Goal: Task Accomplishment & Management: Use online tool/utility

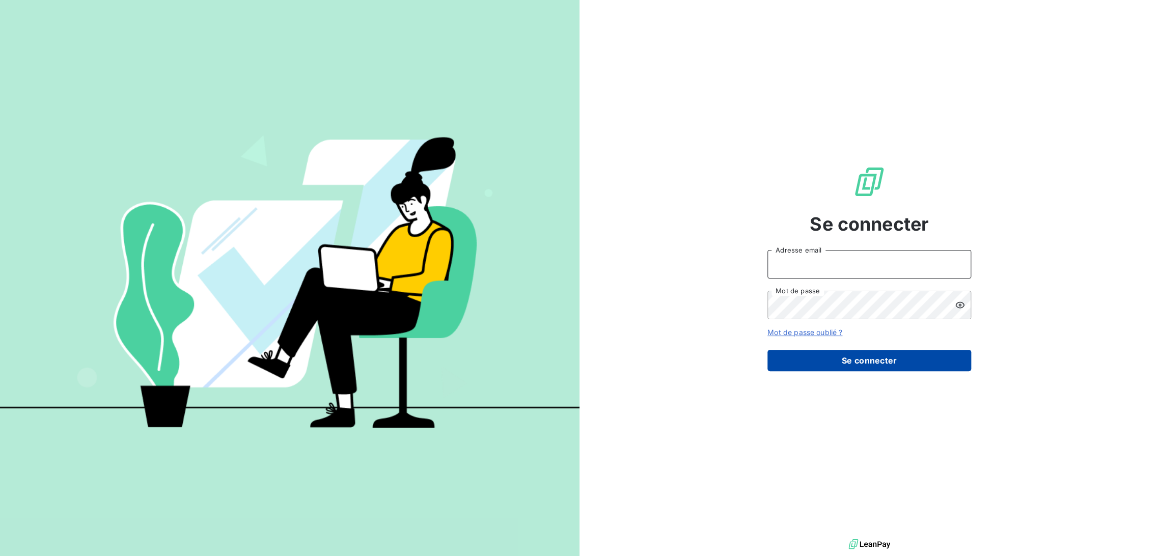
type input "[EMAIL_ADDRESS][DOMAIN_NAME]"
drag, startPoint x: 833, startPoint y: 369, endPoint x: 777, endPoint y: 369, distance: 55.5
click at [833, 368] on button "Se connecter" at bounding box center [869, 360] width 204 height 21
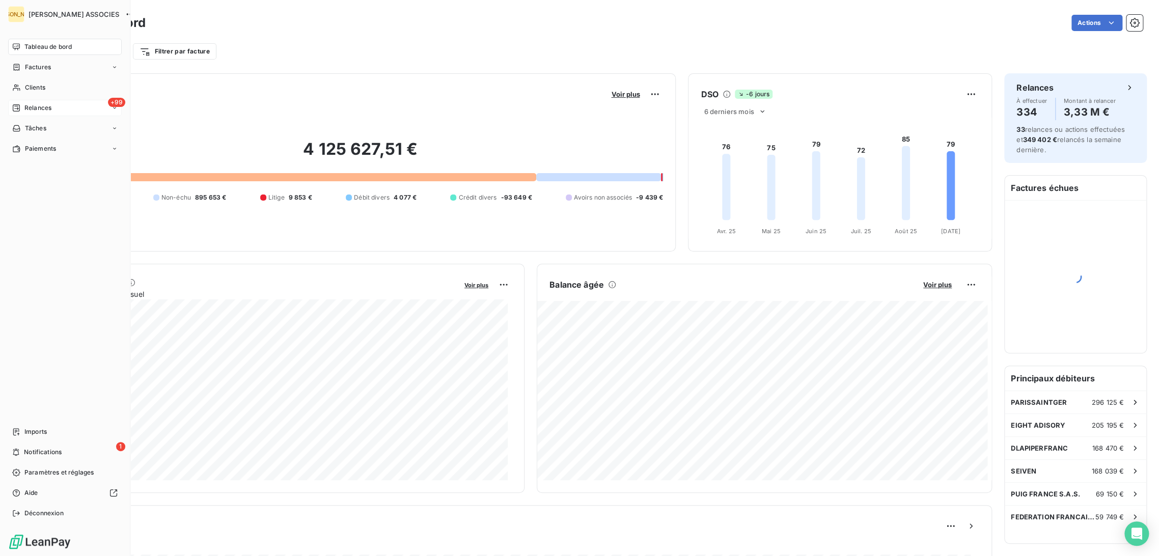
click at [36, 106] on span "Relances" at bounding box center [37, 107] width 27 height 9
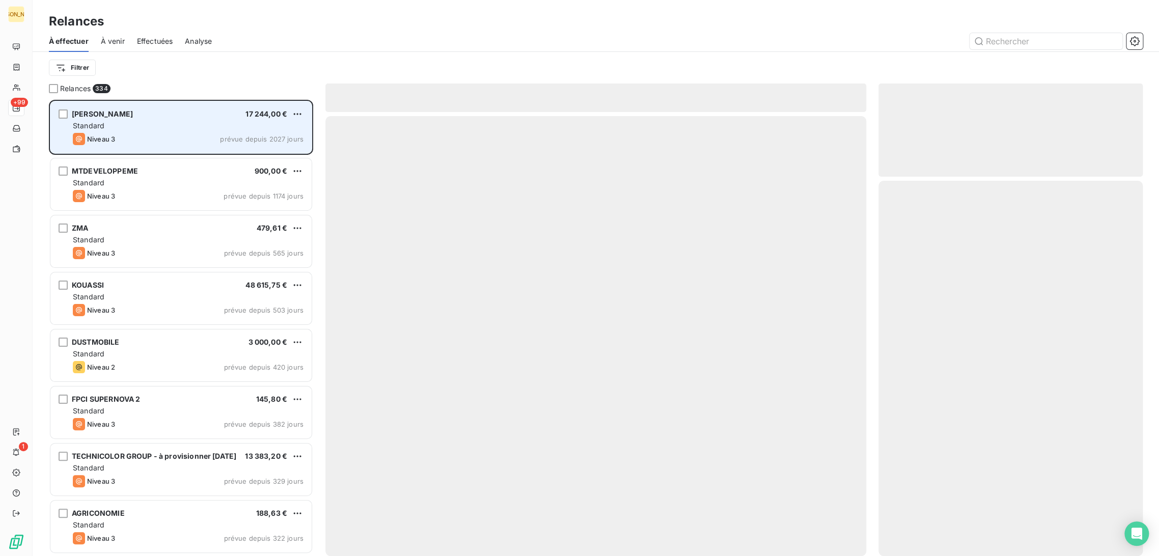
scroll to position [448, 256]
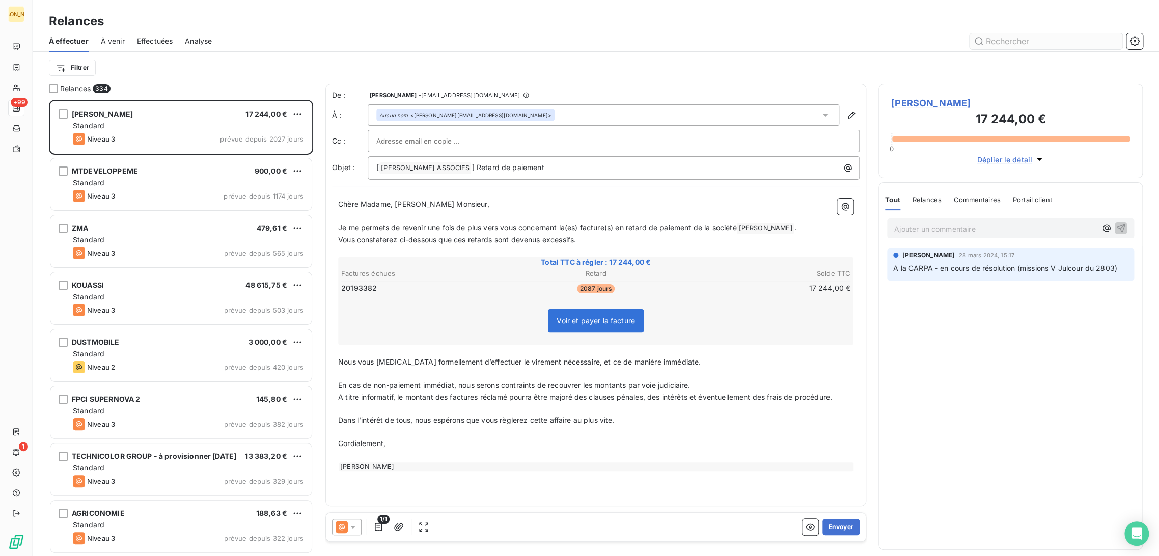
click at [995, 42] on input "text" at bounding box center [1045, 41] width 153 height 16
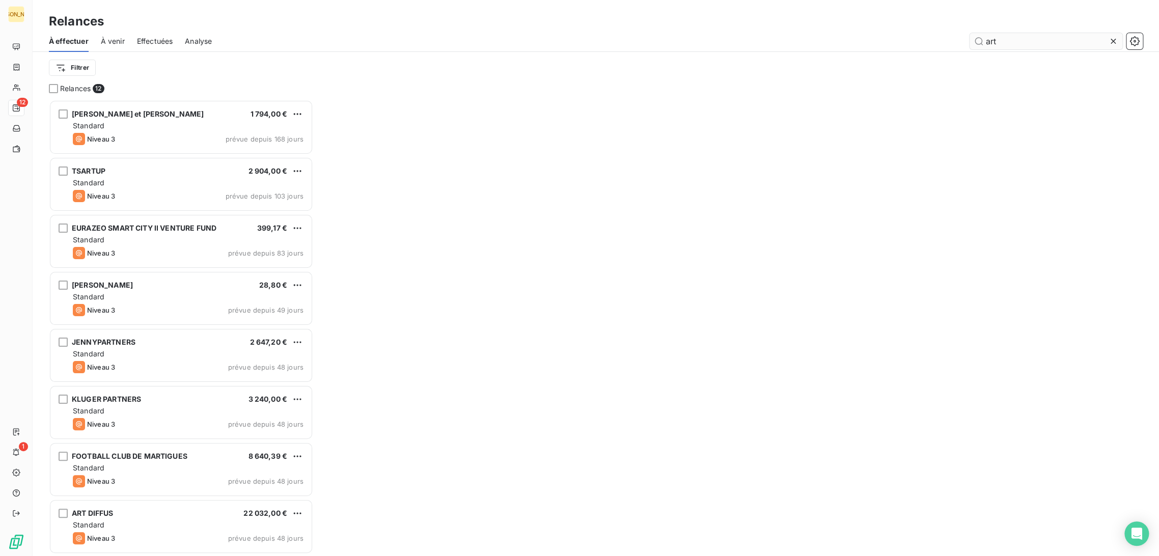
scroll to position [448, 256]
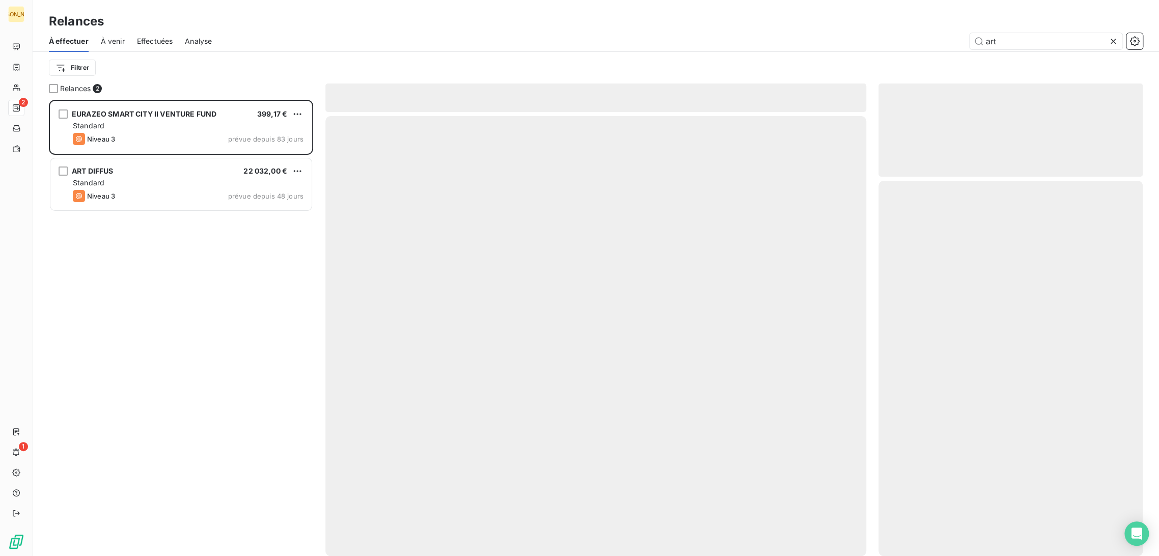
scroll to position [448, 256]
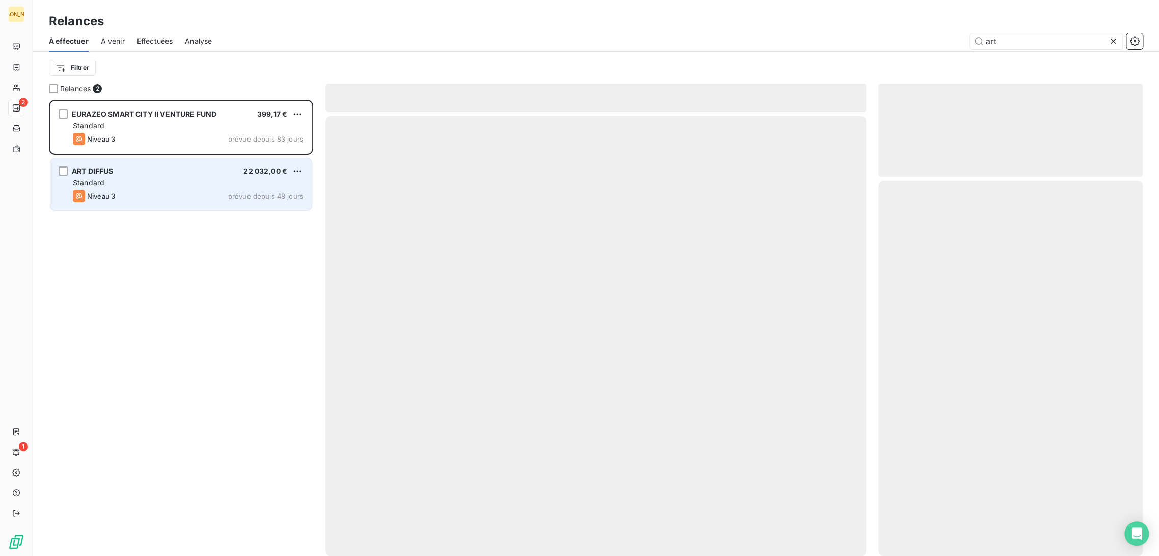
type input "art"
drag, startPoint x: 153, startPoint y: 188, endPoint x: 330, endPoint y: 213, distance: 179.0
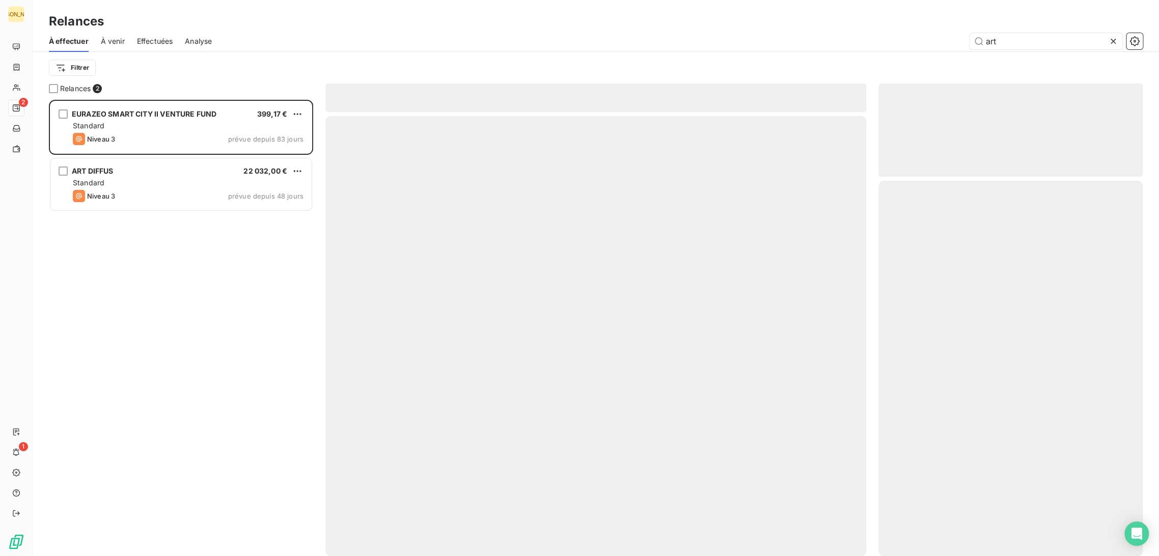
click at [154, 188] on div "ART DIFFUS 22 032,00 € Standard Niveau 3 prévue depuis 48 jours" at bounding box center [180, 184] width 261 height 52
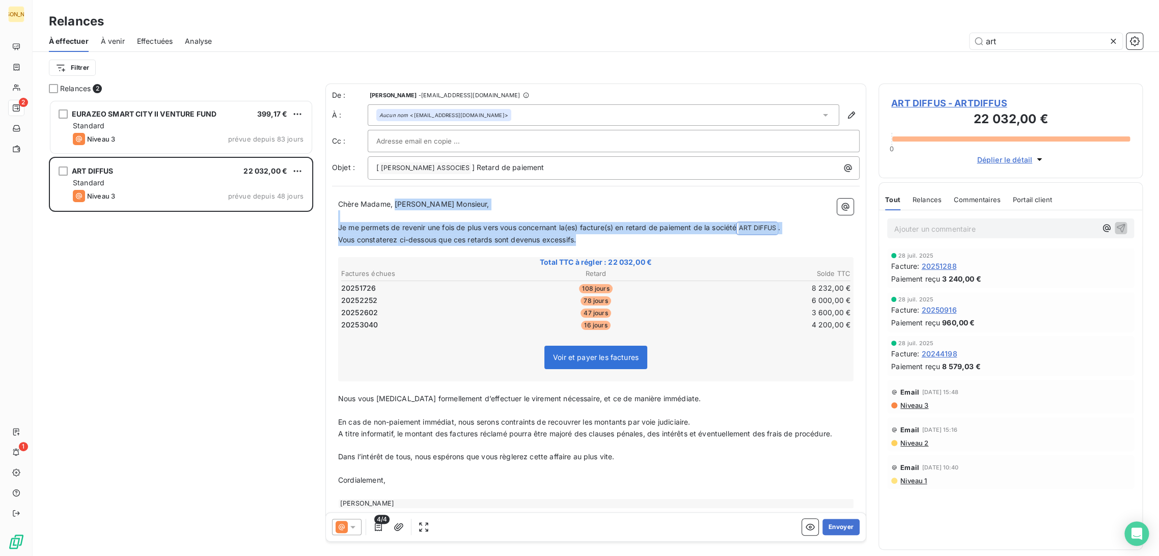
drag, startPoint x: 394, startPoint y: 204, endPoint x: 591, endPoint y: 236, distance: 199.6
click at [591, 236] on div "Chère Madame, [PERSON_NAME] Monsieur, ﻿ Je me permets de revenir une fois de pl…" at bounding box center [595, 354] width 515 height 310
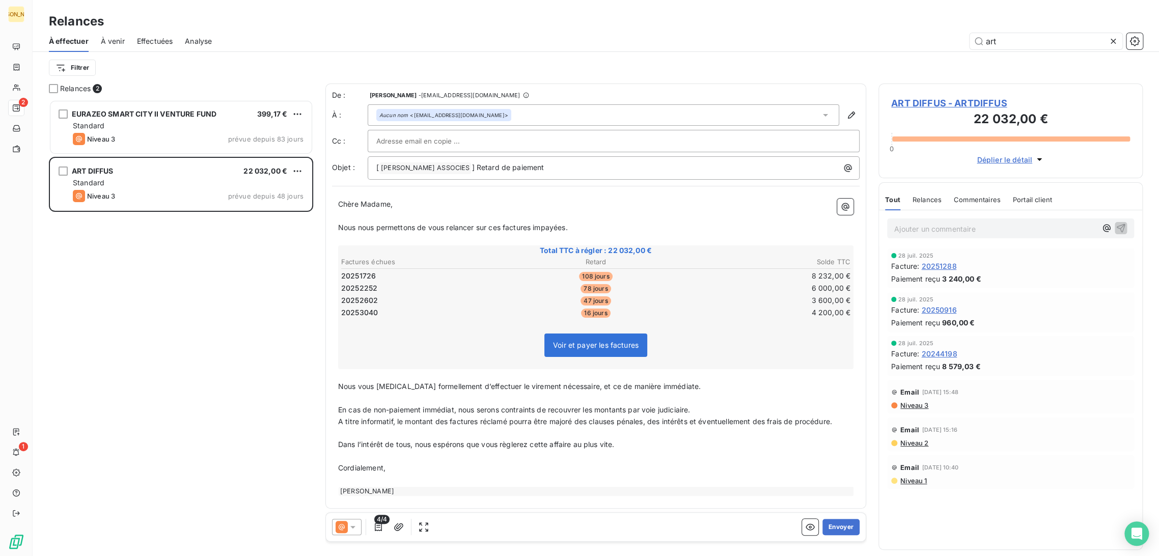
drag, startPoint x: 377, startPoint y: 419, endPoint x: 357, endPoint y: 398, distance: 28.5
click at [376, 419] on span "A titre informatif, le montant des factures réclamé pourra être majoré des clau…" at bounding box center [585, 421] width 494 height 9
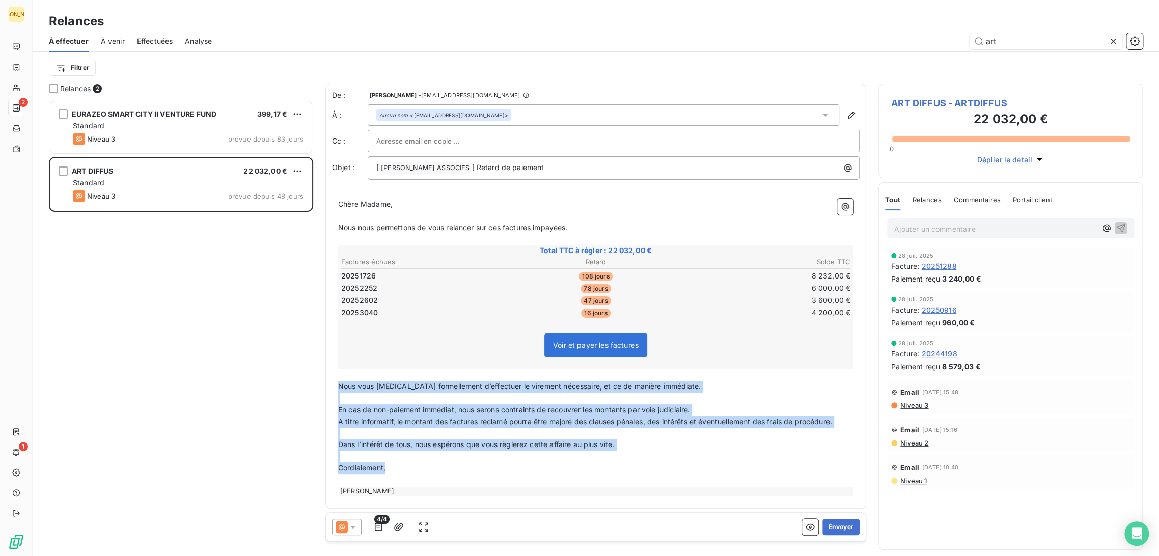
drag, startPoint x: 339, startPoint y: 382, endPoint x: 477, endPoint y: 472, distance: 164.4
click at [477, 472] on div "Chère Madame, ﻿ Nous nous permettons de vous relancer sur ces factures impayées…" at bounding box center [595, 347] width 515 height 297
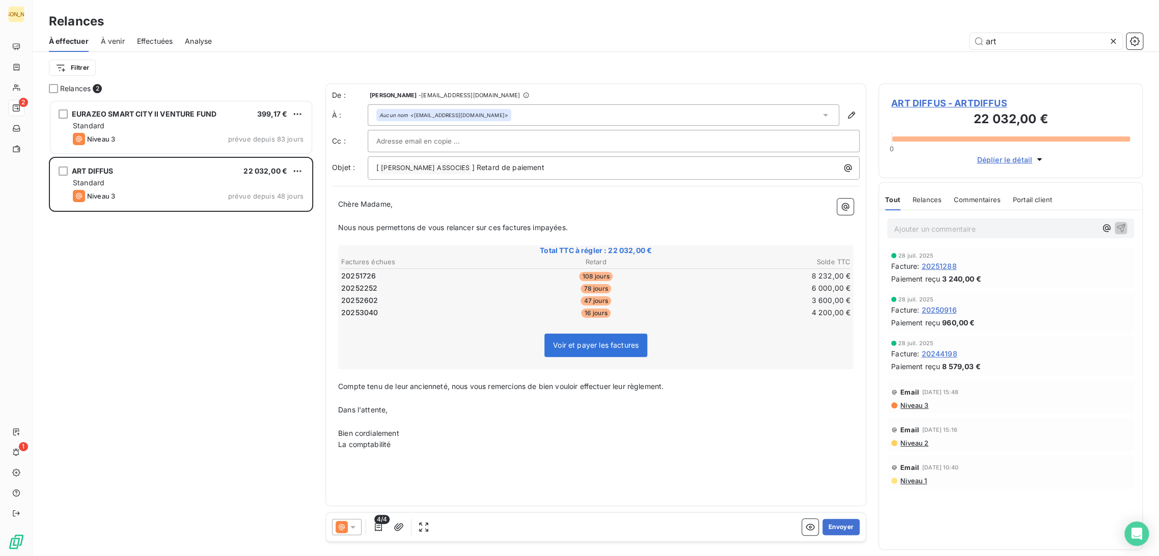
click at [419, 145] on input "text" at bounding box center [430, 140] width 109 height 15
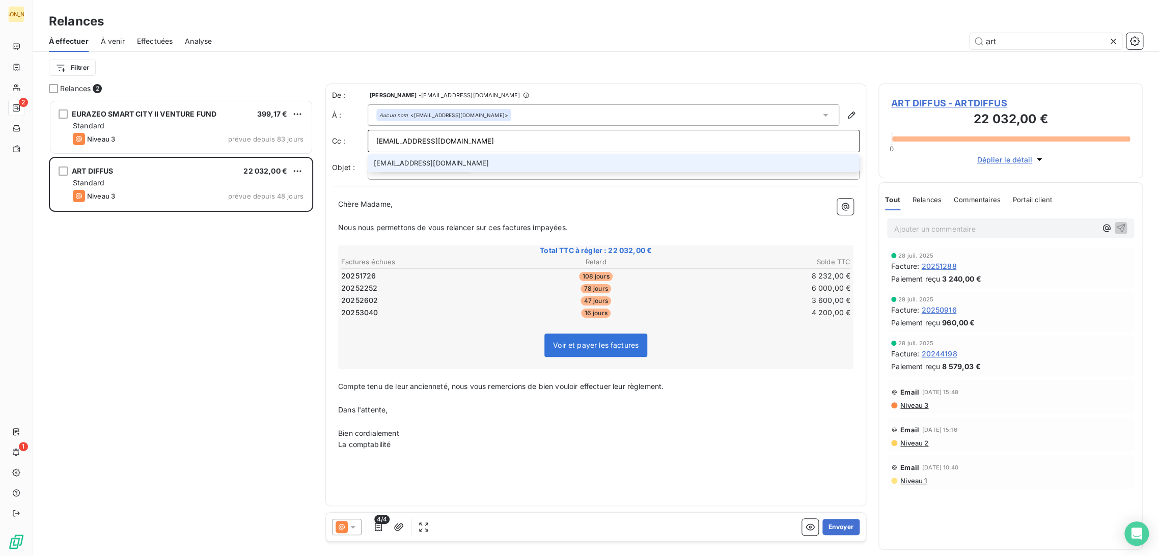
type input "[EMAIL_ADDRESS][DOMAIN_NAME]"
click at [433, 161] on li "[EMAIL_ADDRESS][DOMAIN_NAME]" at bounding box center [614, 163] width 492 height 18
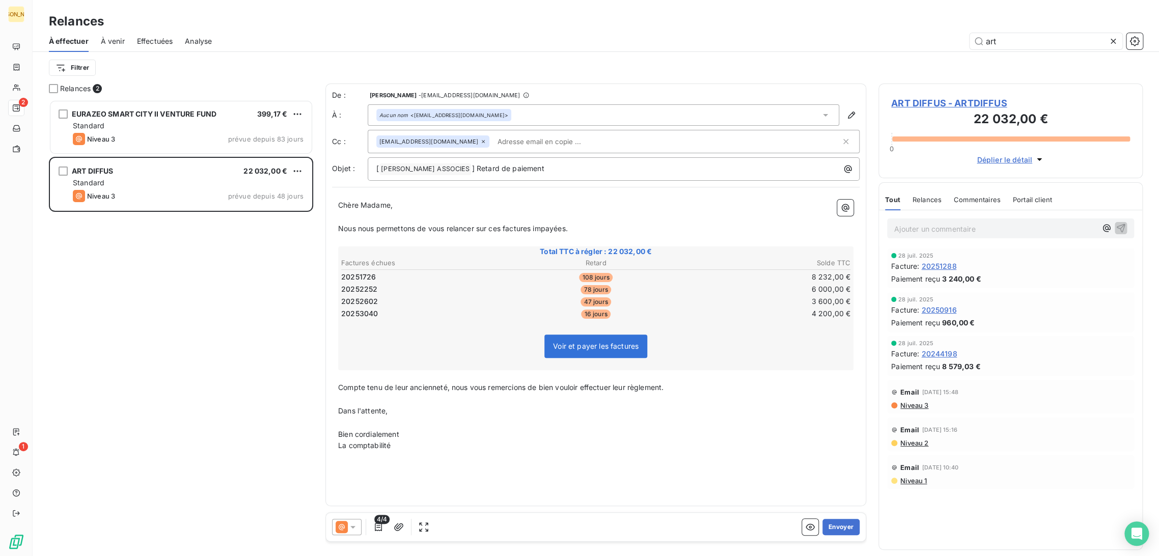
drag, startPoint x: 411, startPoint y: 218, endPoint x: 418, endPoint y: 216, distance: 6.9
click at [411, 218] on p "﻿" at bounding box center [595, 217] width 515 height 12
click at [384, 397] on p "﻿" at bounding box center [595, 400] width 515 height 12
click at [846, 526] on button "Envoyer" at bounding box center [840, 527] width 37 height 16
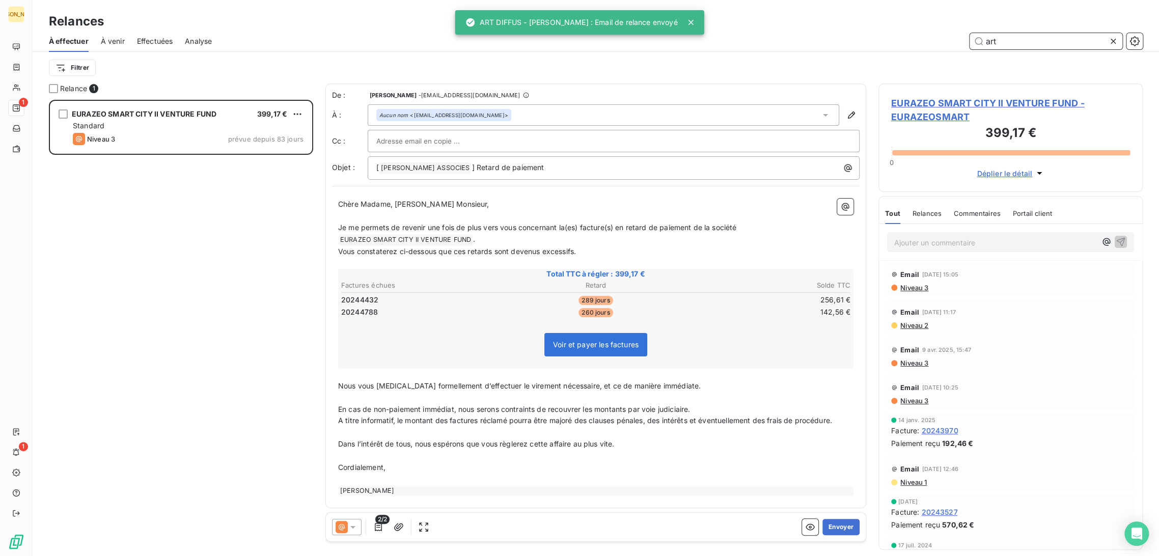
drag, startPoint x: 984, startPoint y: 41, endPoint x: 927, endPoint y: 41, distance: 57.0
click at [928, 41] on div "art" at bounding box center [683, 41] width 919 height 16
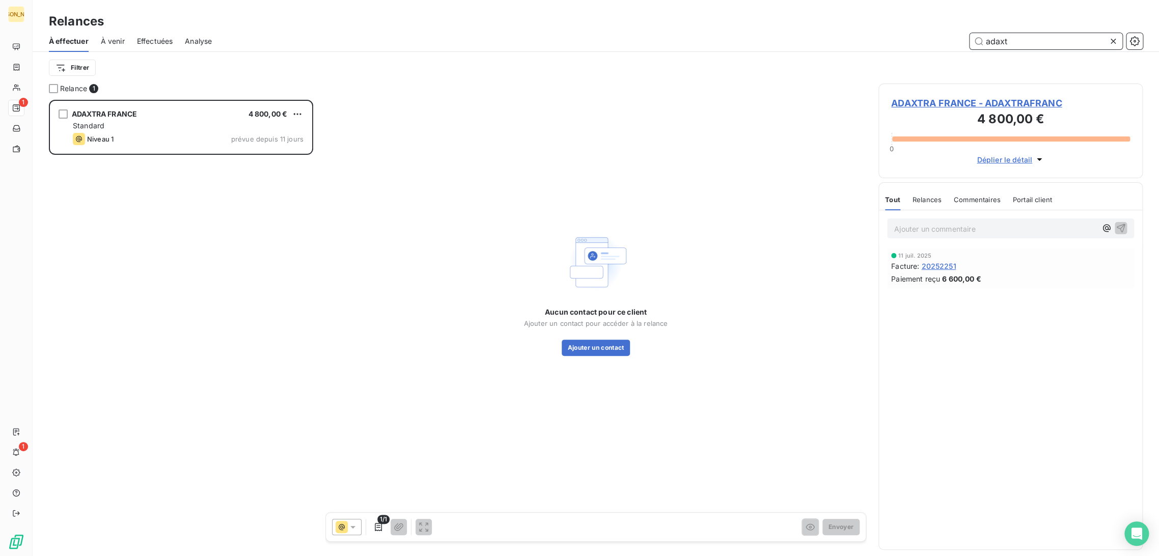
scroll to position [448, 256]
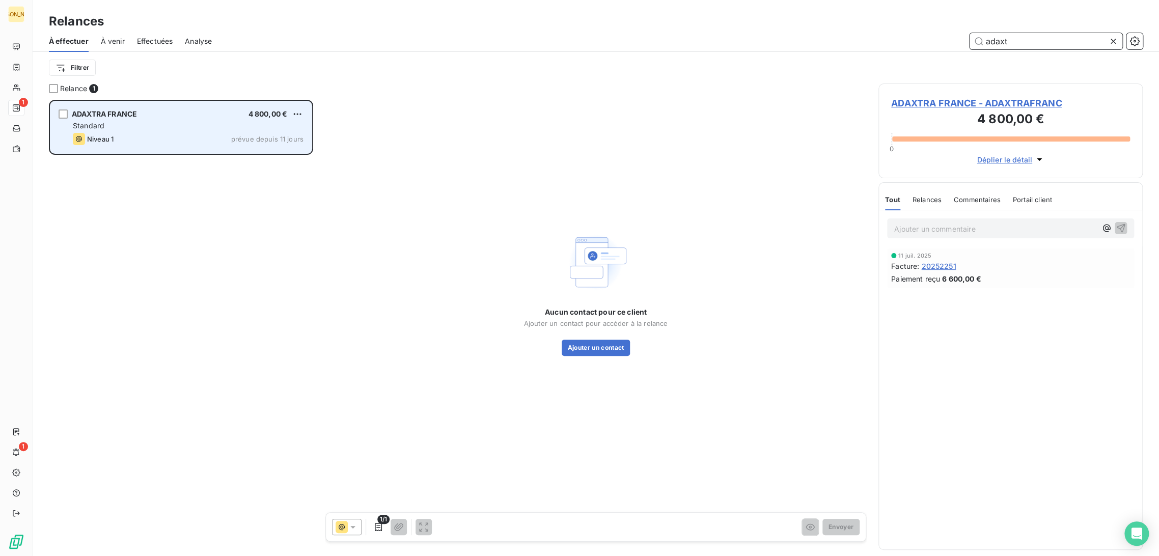
type input "adaxt"
click at [228, 130] on div "Standard" at bounding box center [188, 126] width 231 height 10
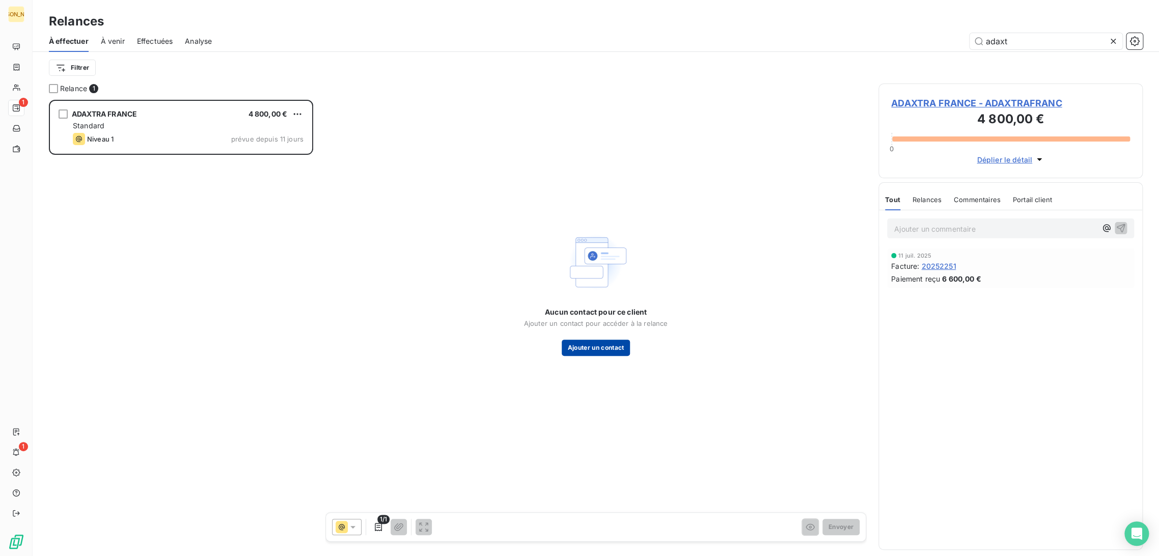
click at [587, 350] on button "Ajouter un contact" at bounding box center [596, 348] width 69 height 16
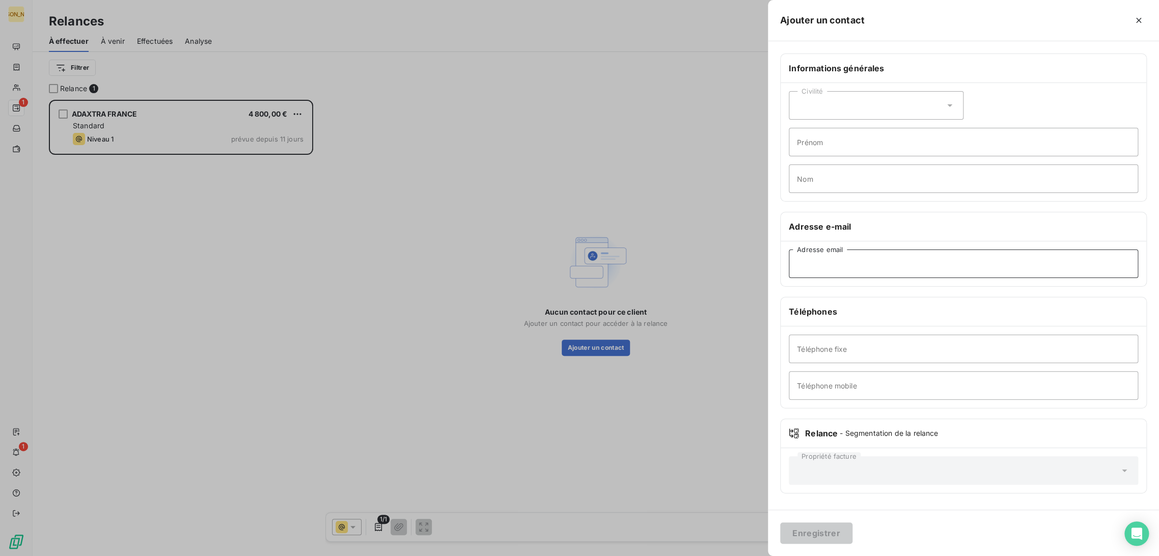
click at [807, 269] on input "Adresse email" at bounding box center [963, 263] width 349 height 29
paste input "[PERSON_NAME][EMAIL_ADDRESS][DOMAIN_NAME]"
type input "[PERSON_NAME][EMAIL_ADDRESS][DOMAIN_NAME]"
click at [828, 529] on button "Enregistrer" at bounding box center [816, 532] width 72 height 21
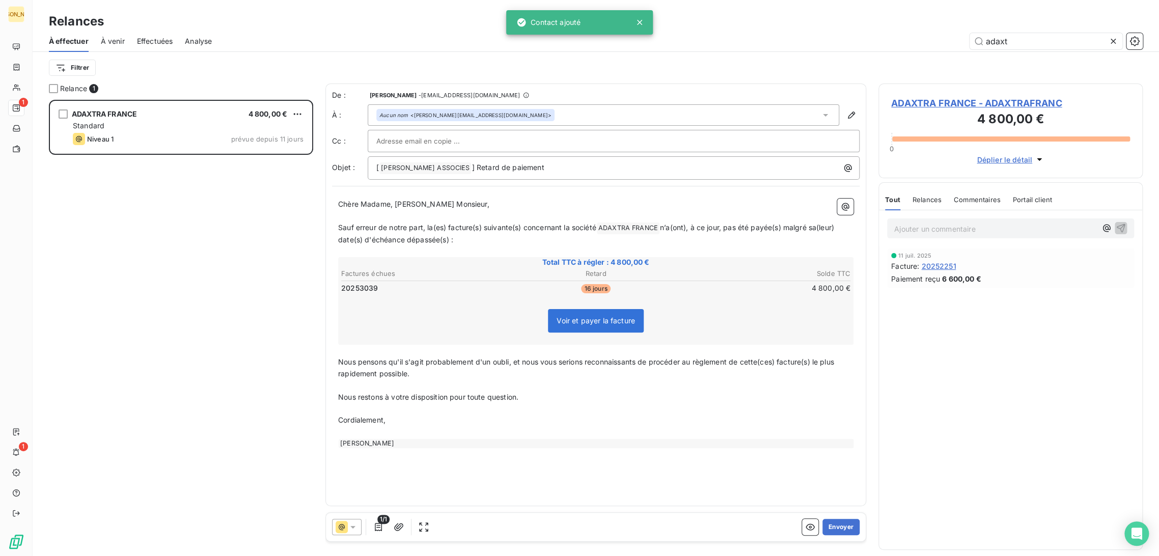
click at [403, 232] on p "Sauf erreur de notre part, la(es) facture(s) suivante(s) concernant la société …" at bounding box center [595, 234] width 515 height 24
drag, startPoint x: 395, startPoint y: 208, endPoint x: 324, endPoint y: 198, distance: 71.4
click at [332, 204] on div "Chère Madame, [PERSON_NAME] Monsieur, ﻿ Sauf erreur de notre part, la(es) factu…" at bounding box center [595, 323] width 527 height 262
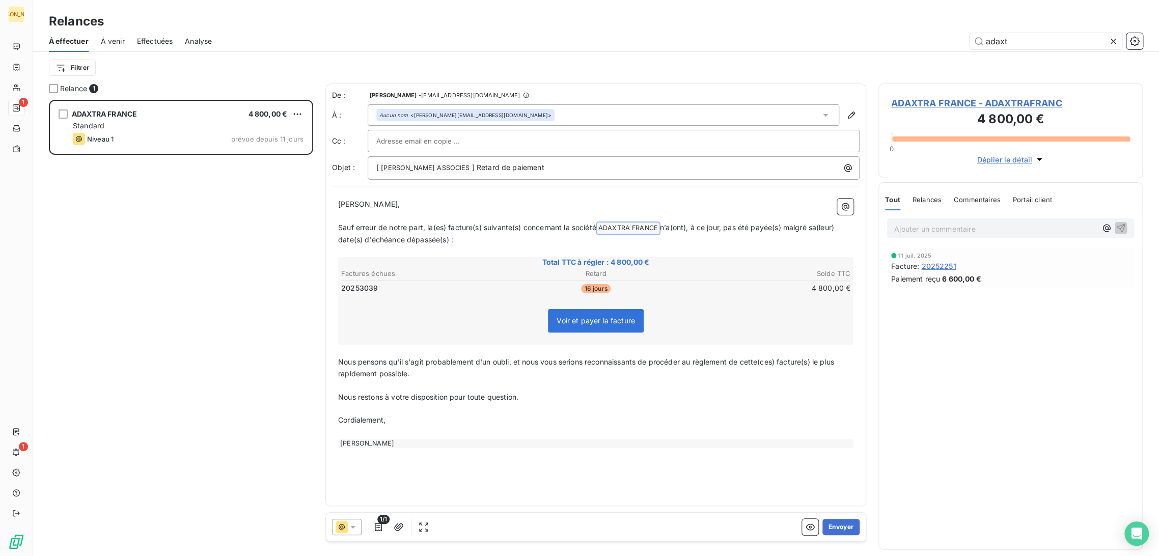
drag, startPoint x: 453, startPoint y: 239, endPoint x: 331, endPoint y: 227, distance: 122.8
click at [331, 227] on div "De : [PERSON_NAME] - [EMAIL_ADDRESS][DOMAIN_NAME] À : Aucun nom <[PERSON_NAME][…" at bounding box center [595, 295] width 541 height 423
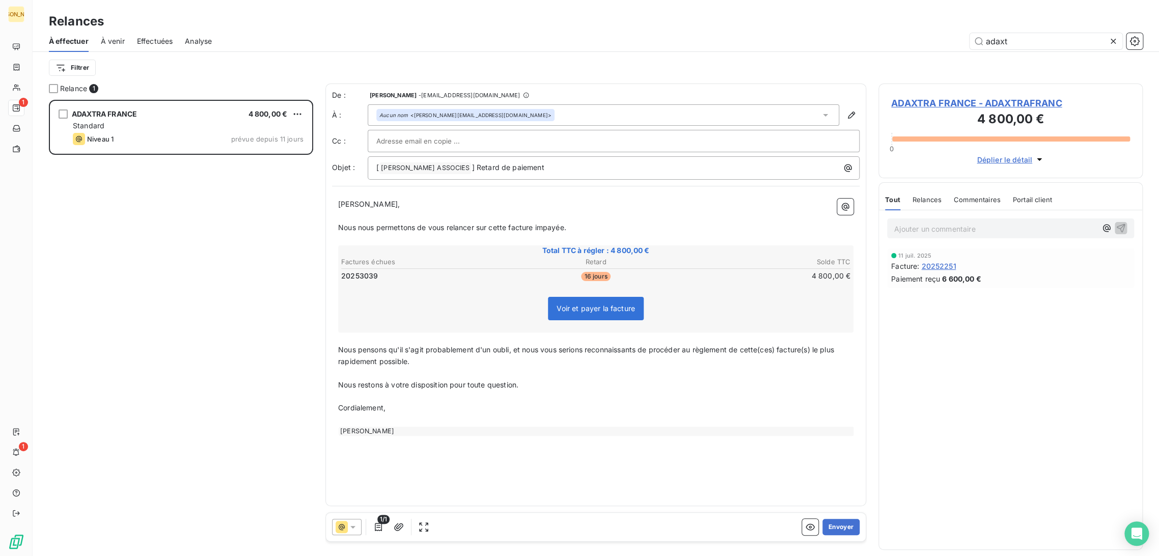
click at [395, 368] on p "﻿" at bounding box center [595, 374] width 515 height 12
drag, startPoint x: 747, startPoint y: 348, endPoint x: 782, endPoint y: 349, distance: 35.1
click at [782, 349] on span "Nous pensons qu'il s'agit probablement d'un oubli, et nous vous serions reconna…" at bounding box center [587, 355] width 498 height 20
click at [789, 349] on span "Nous pensons qu'il s'agit probablement d'un oubli, et nous vous serions reconna…" at bounding box center [578, 355] width 481 height 20
drag, startPoint x: 791, startPoint y: 349, endPoint x: 801, endPoint y: 408, distance: 59.8
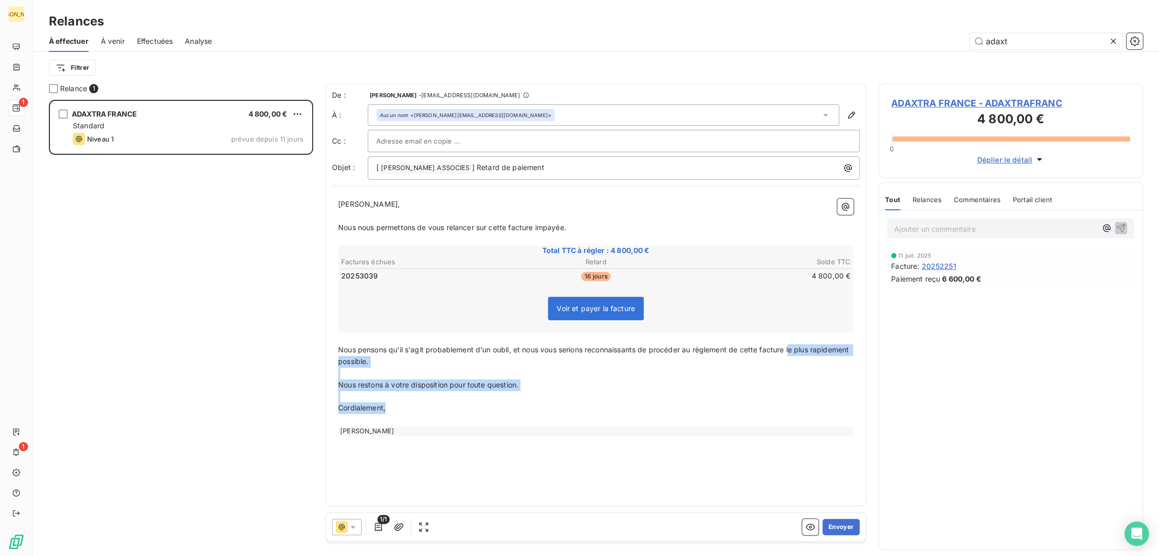
click at [801, 408] on div "[PERSON_NAME] Monsieur, ﻿ Nous nous permettons de vous relancer sur cette factu…" at bounding box center [595, 317] width 515 height 237
click at [512, 348] on span "Nous pensons qu'il s'agit probablement d'un oubli, et nous vous serions reconna…" at bounding box center [561, 349] width 446 height 9
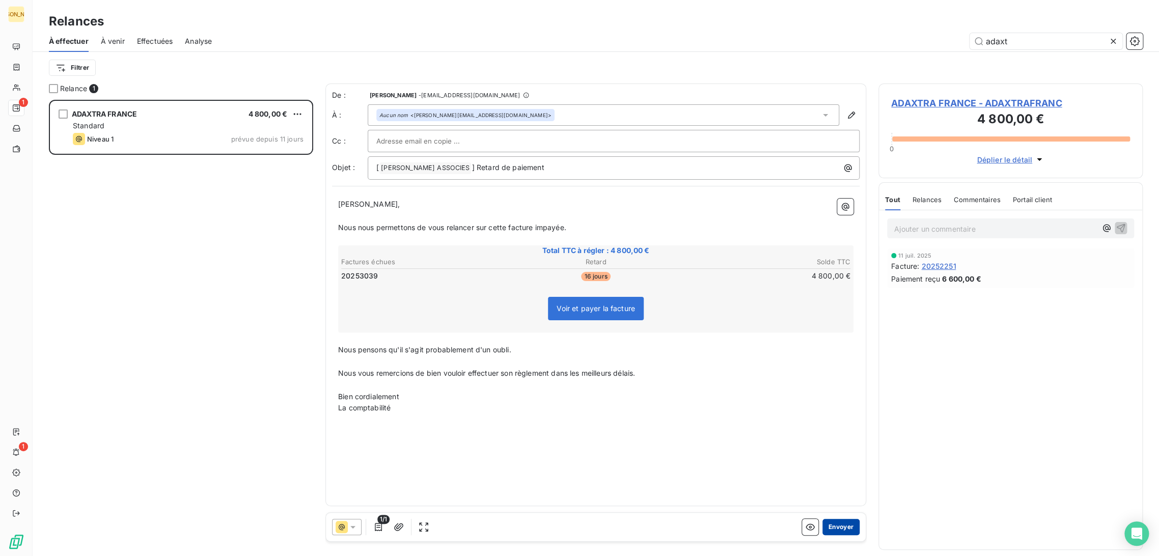
click at [847, 526] on button "Envoyer" at bounding box center [840, 527] width 37 height 16
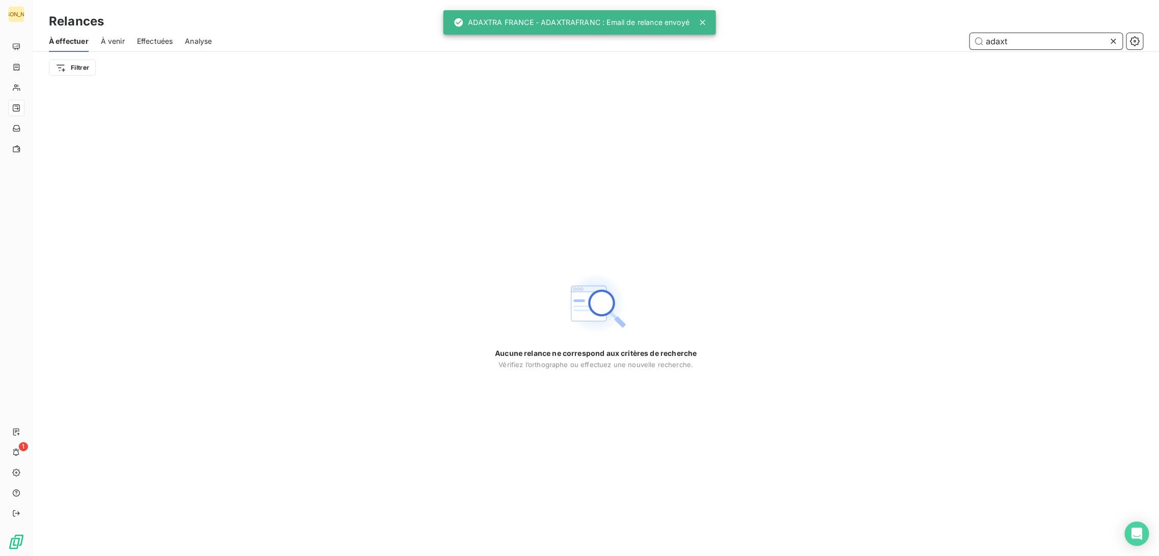
drag, startPoint x: 1009, startPoint y: 40, endPoint x: 937, endPoint y: 41, distance: 71.8
click at [937, 41] on div "adaxt" at bounding box center [683, 41] width 919 height 16
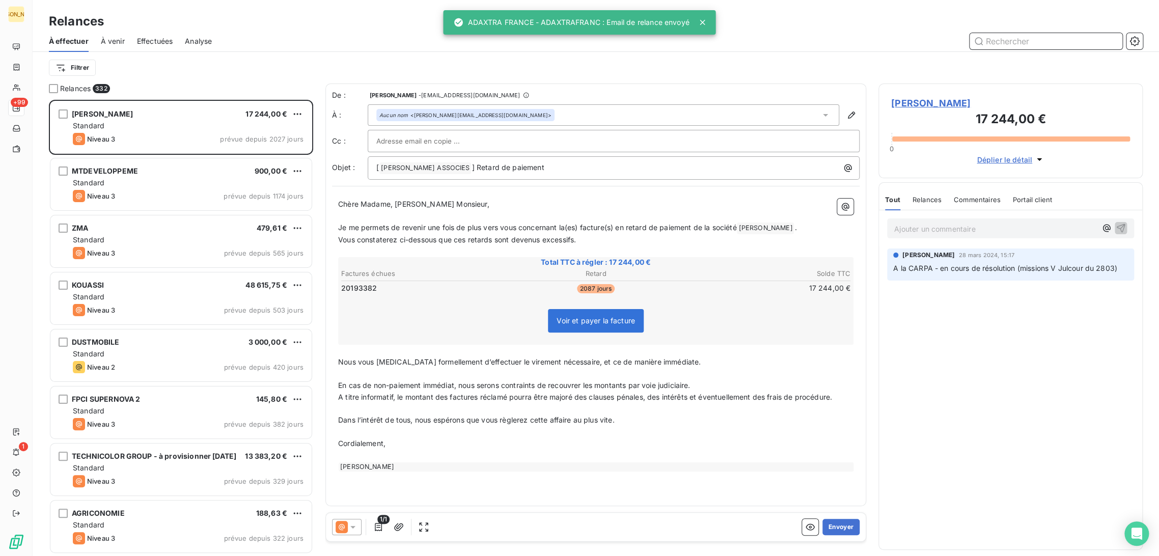
scroll to position [448, 256]
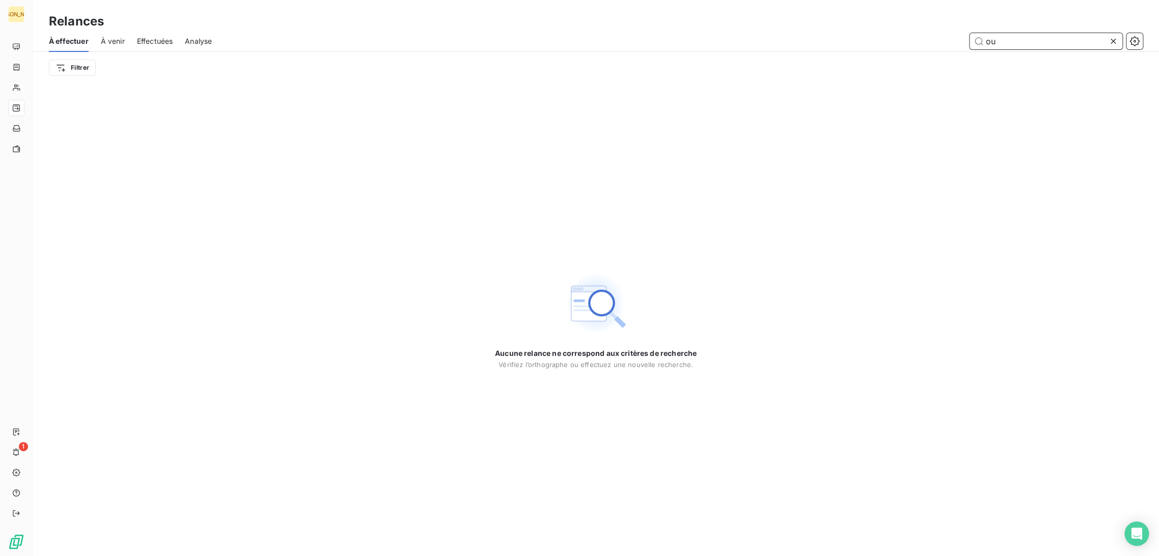
type input "o"
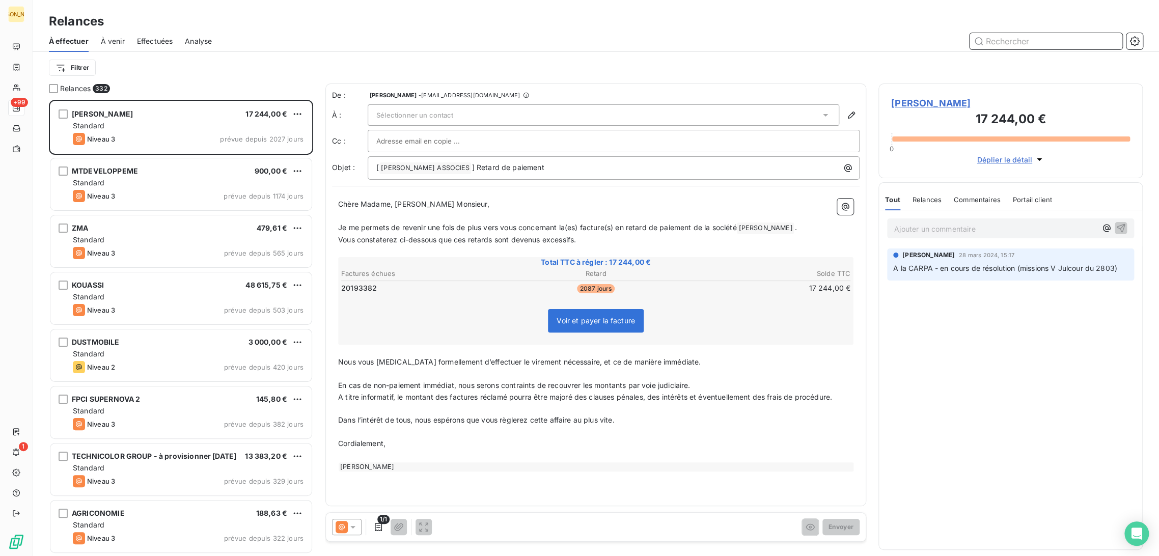
scroll to position [448, 256]
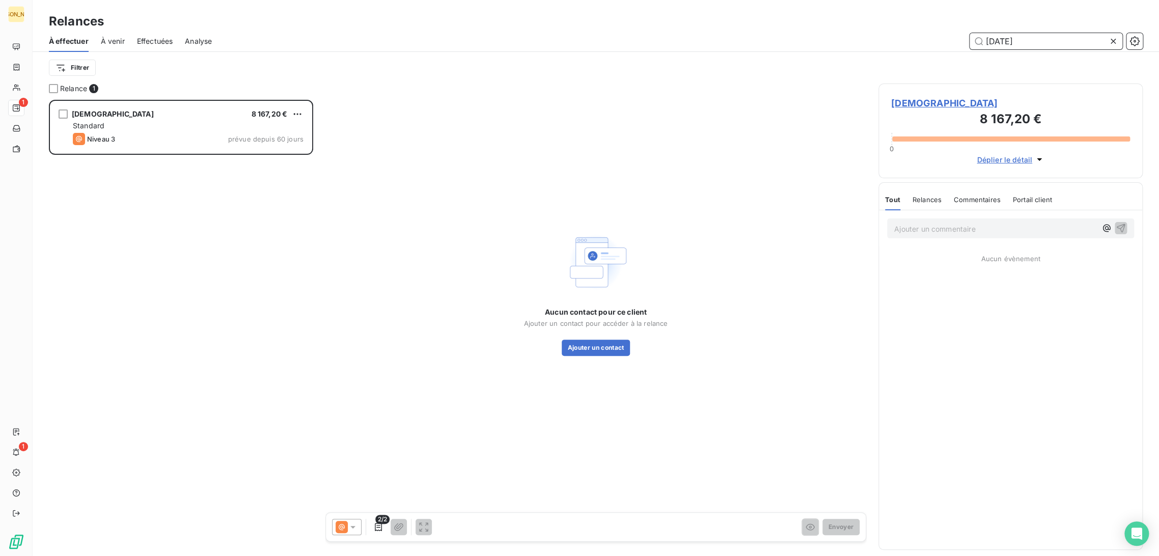
scroll to position [448, 256]
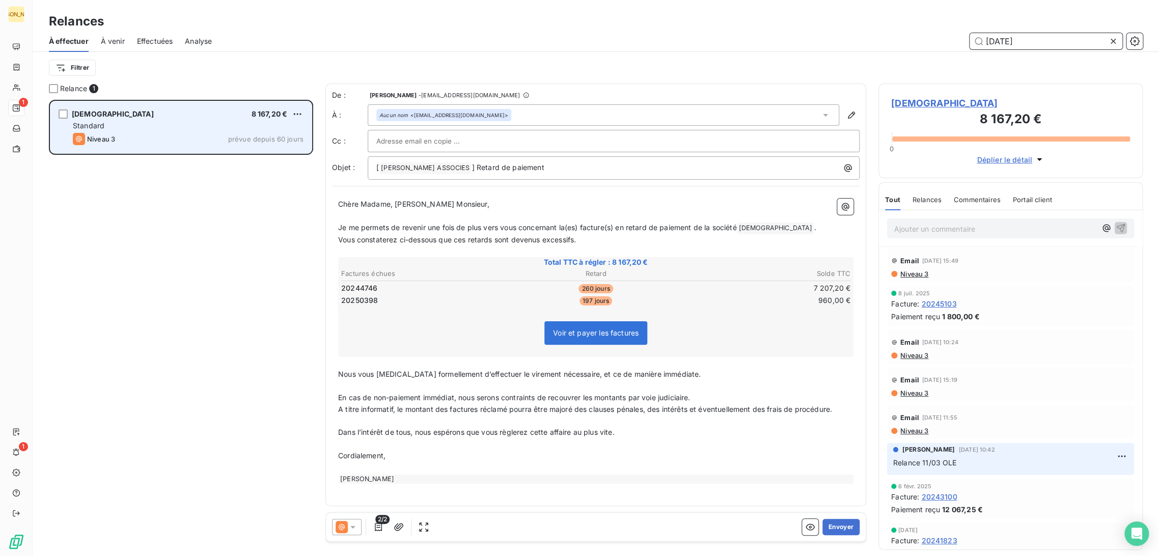
type input "[DATE]"
drag, startPoint x: 133, startPoint y: 131, endPoint x: 162, endPoint y: 142, distance: 30.9
click at [134, 129] on div "KARMAN 8 167,20 € Standard Niveau 3 prévue depuis 60 jours" at bounding box center [180, 127] width 261 height 52
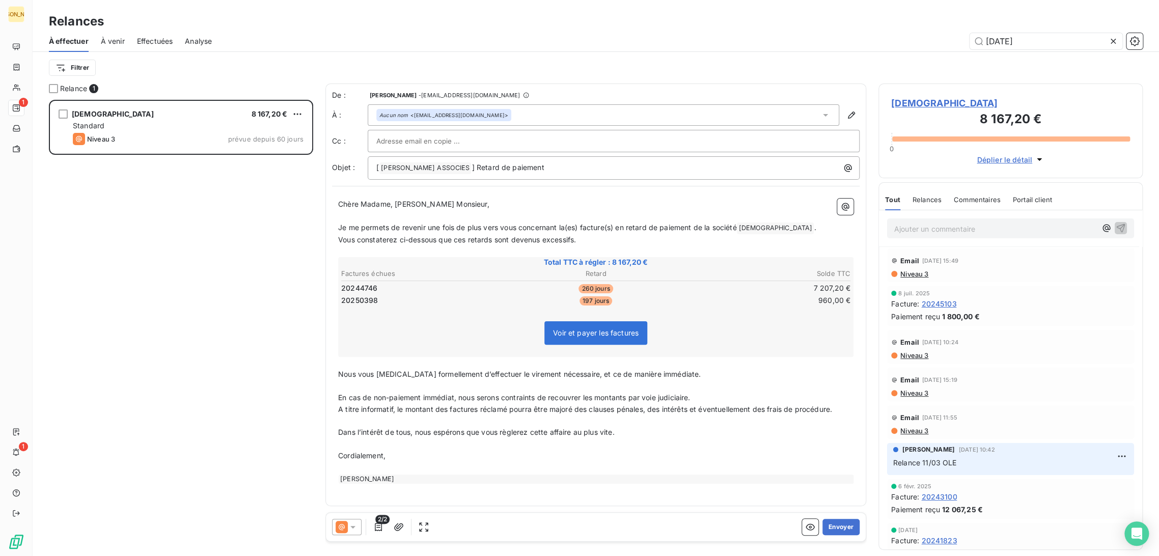
click at [446, 214] on p "﻿" at bounding box center [595, 216] width 515 height 12
click at [403, 215] on p "﻿" at bounding box center [595, 216] width 515 height 12
click at [397, 141] on input "text" at bounding box center [430, 140] width 109 height 15
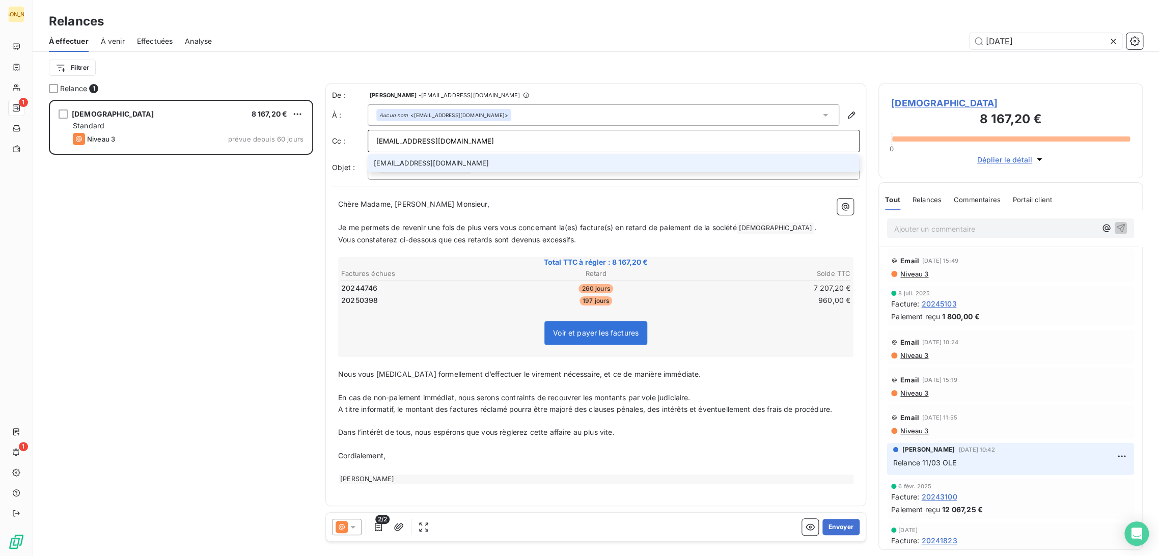
type input "[EMAIL_ADDRESS][DOMAIN_NAME]"
drag, startPoint x: 405, startPoint y: 166, endPoint x: 411, endPoint y: 178, distance: 13.7
click at [406, 164] on li "[EMAIL_ADDRESS][DOMAIN_NAME]" at bounding box center [614, 163] width 492 height 18
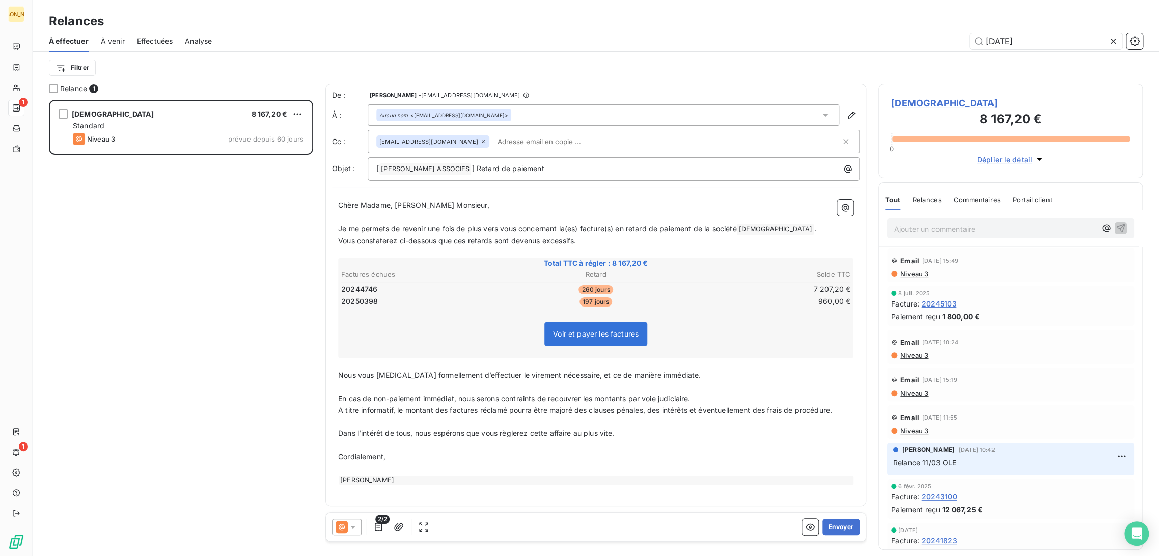
click at [399, 219] on p "﻿" at bounding box center [595, 217] width 515 height 12
drag, startPoint x: 375, startPoint y: 206, endPoint x: 331, endPoint y: 206, distance: 43.8
click at [331, 206] on div "De : [PERSON_NAME] - [EMAIL_ADDRESS][DOMAIN_NAME] À : Aucun nom <[EMAIL_ADDRESS…" at bounding box center [595, 295] width 541 height 423
click at [398, 217] on p "﻿" at bounding box center [595, 217] width 515 height 12
drag, startPoint x: 439, startPoint y: 205, endPoint x: 395, endPoint y: 208, distance: 43.9
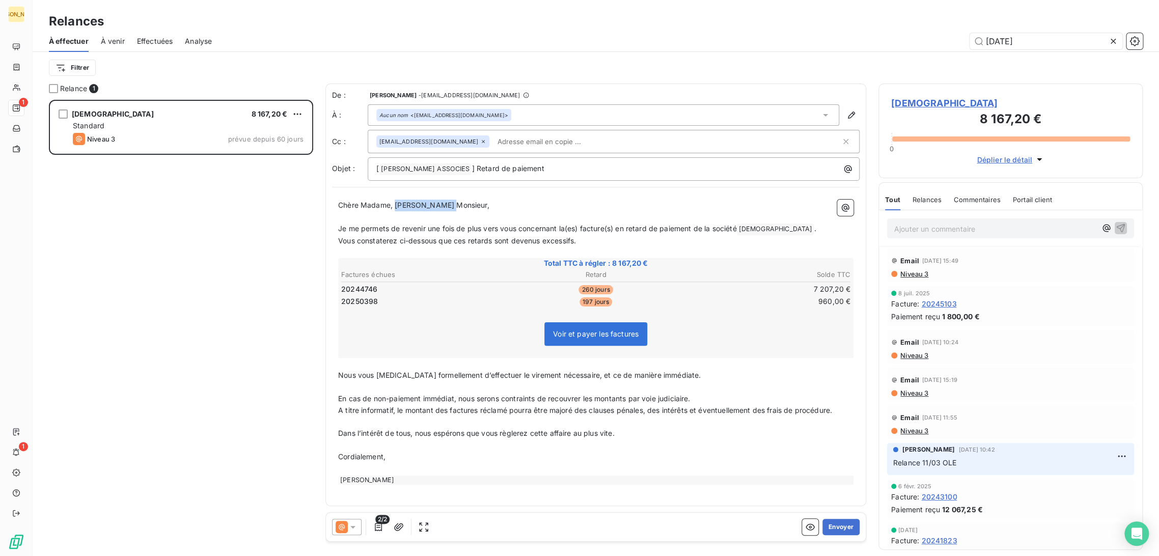
click at [395, 208] on p "Chère Madame, [PERSON_NAME] Monsieur," at bounding box center [595, 206] width 515 height 12
click at [407, 227] on span "Je me permets de revenir une fois de plus vers vous concernant la(es) facture(s…" at bounding box center [537, 228] width 398 height 9
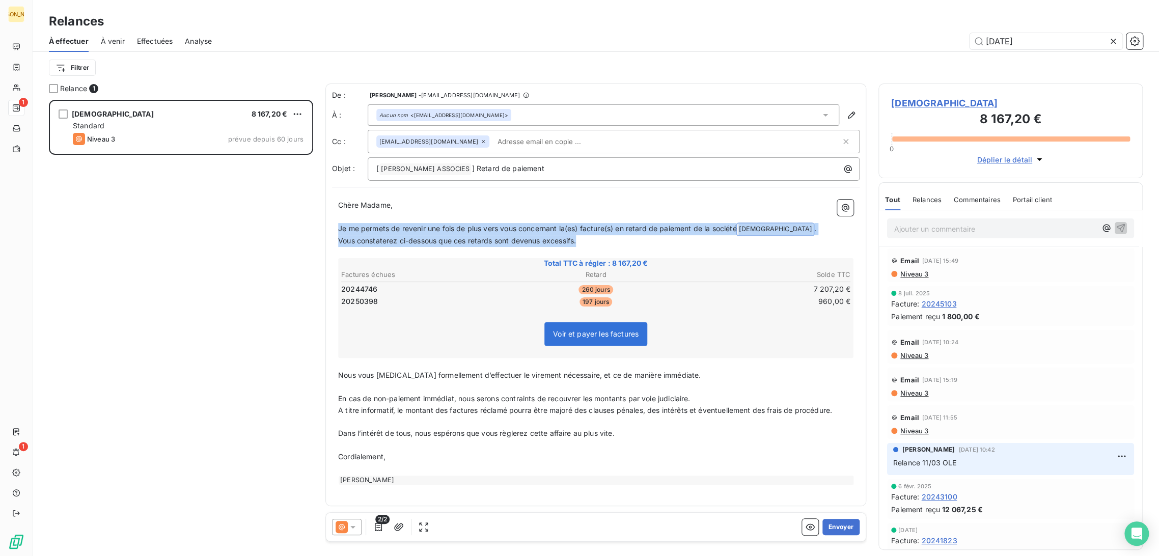
drag, startPoint x: 439, startPoint y: 237, endPoint x: 331, endPoint y: 227, distance: 108.9
click at [331, 227] on div "De : [PERSON_NAME] - [EMAIL_ADDRESS][DOMAIN_NAME] À : Aucun nom <[EMAIL_ADDRESS…" at bounding box center [595, 295] width 541 height 423
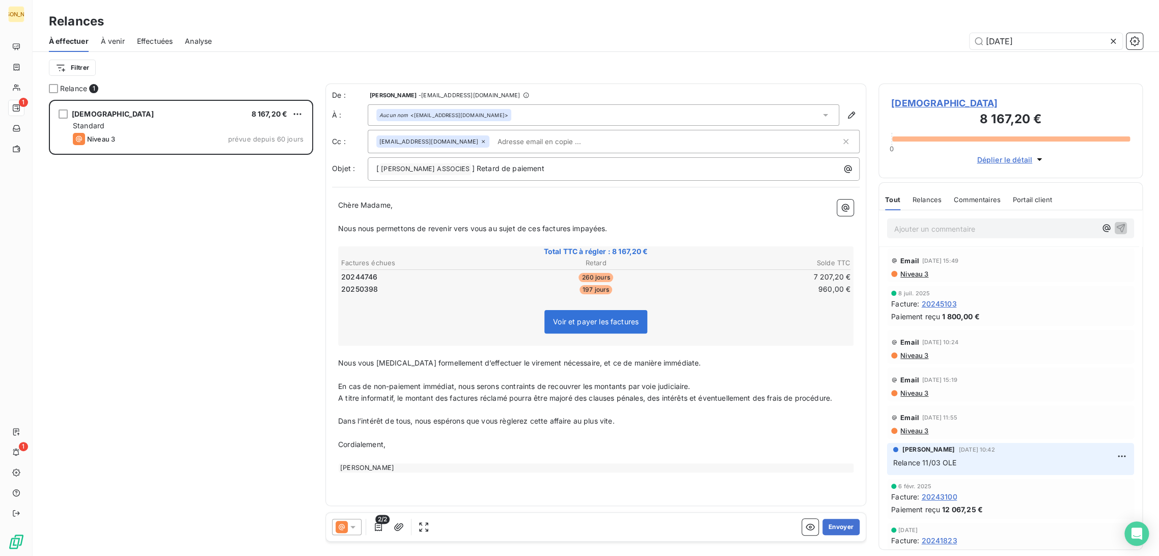
click at [358, 371] on p "﻿" at bounding box center [595, 375] width 515 height 12
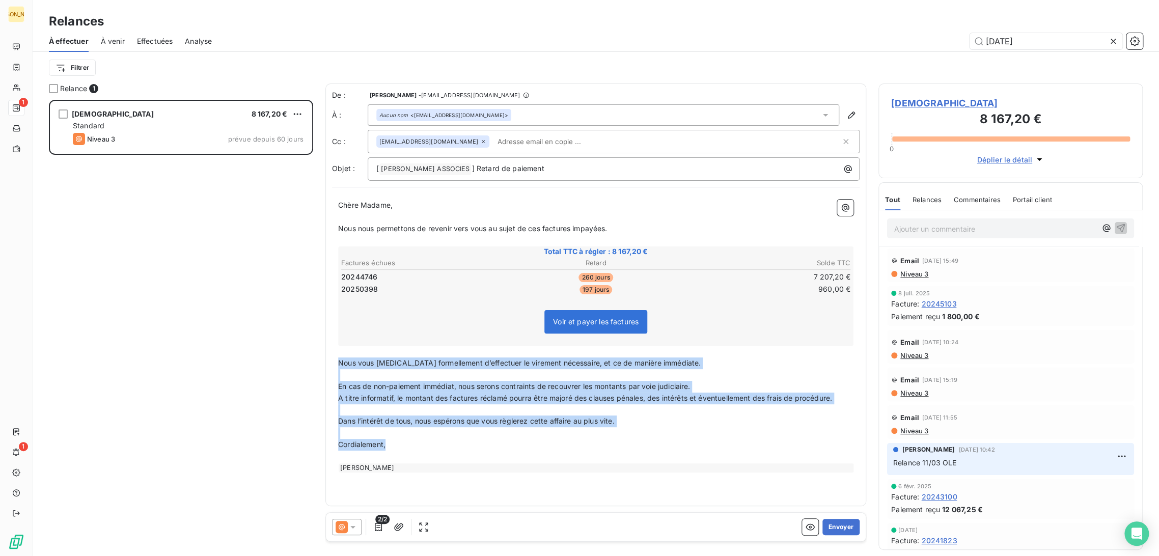
drag, startPoint x: 340, startPoint y: 362, endPoint x: 476, endPoint y: 444, distance: 159.4
click at [476, 444] on div "Chère [PERSON_NAME], ﻿ Nous nous permettons de revenir vers vous au sujet de ce…" at bounding box center [595, 336] width 515 height 273
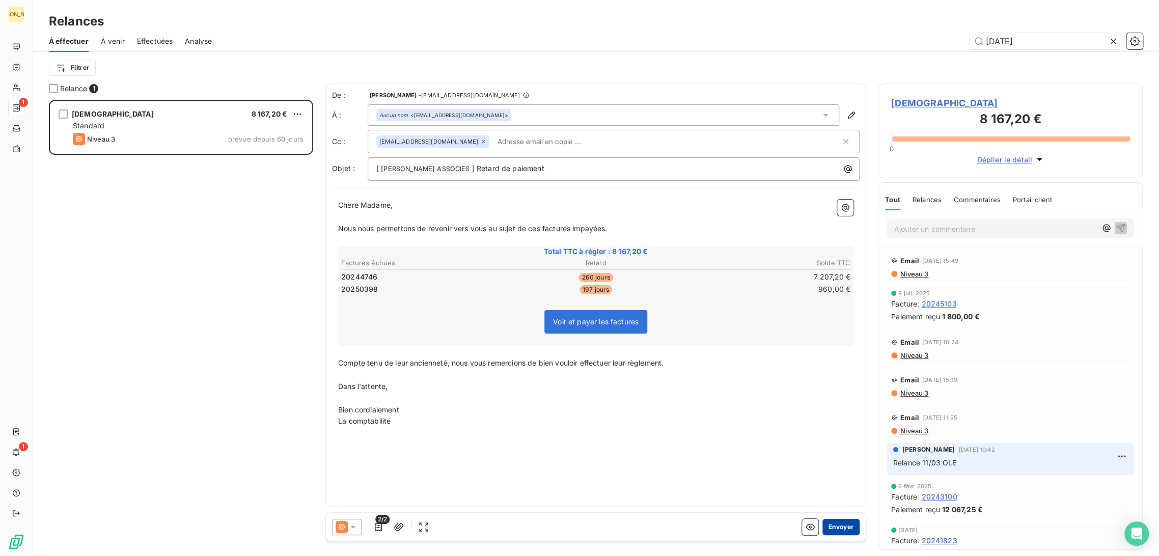
click at [844, 527] on button "Envoyer" at bounding box center [840, 527] width 37 height 16
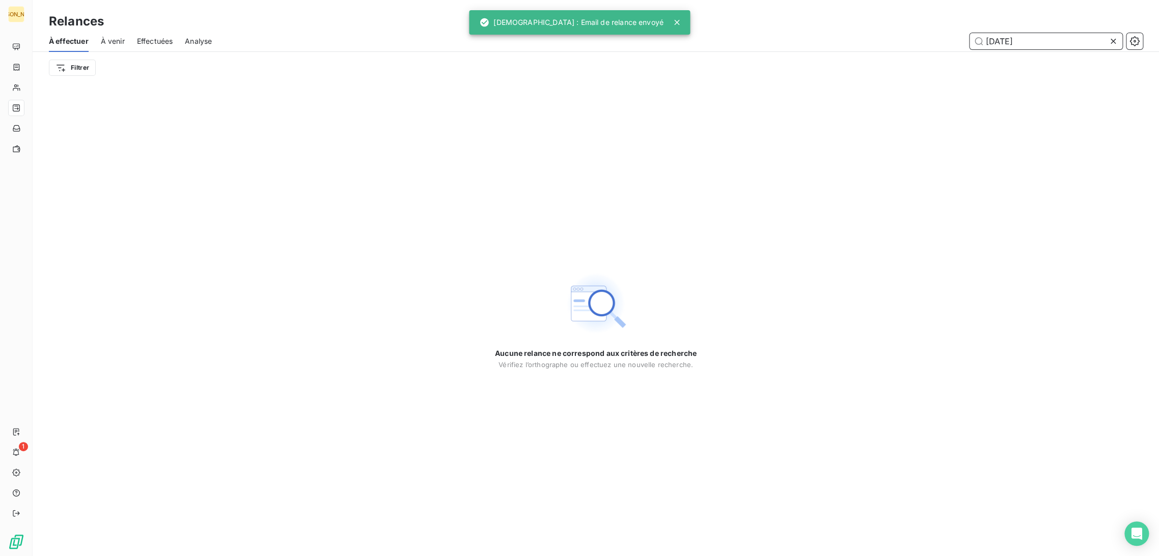
drag, startPoint x: 1011, startPoint y: 41, endPoint x: 896, endPoint y: 39, distance: 115.1
click at [896, 39] on div "[DATE]" at bounding box center [683, 41] width 919 height 16
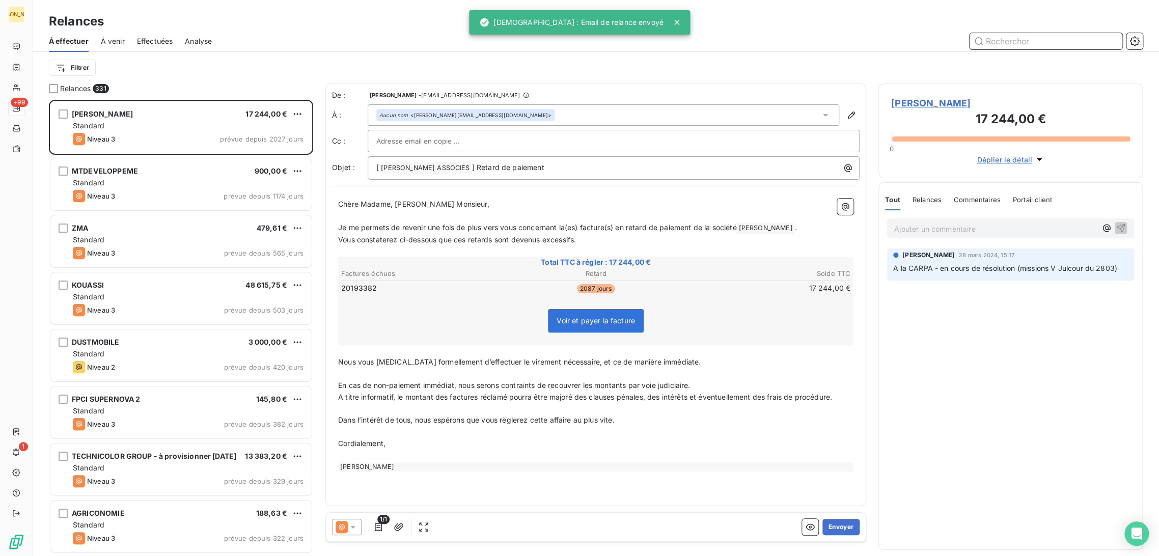
scroll to position [448, 256]
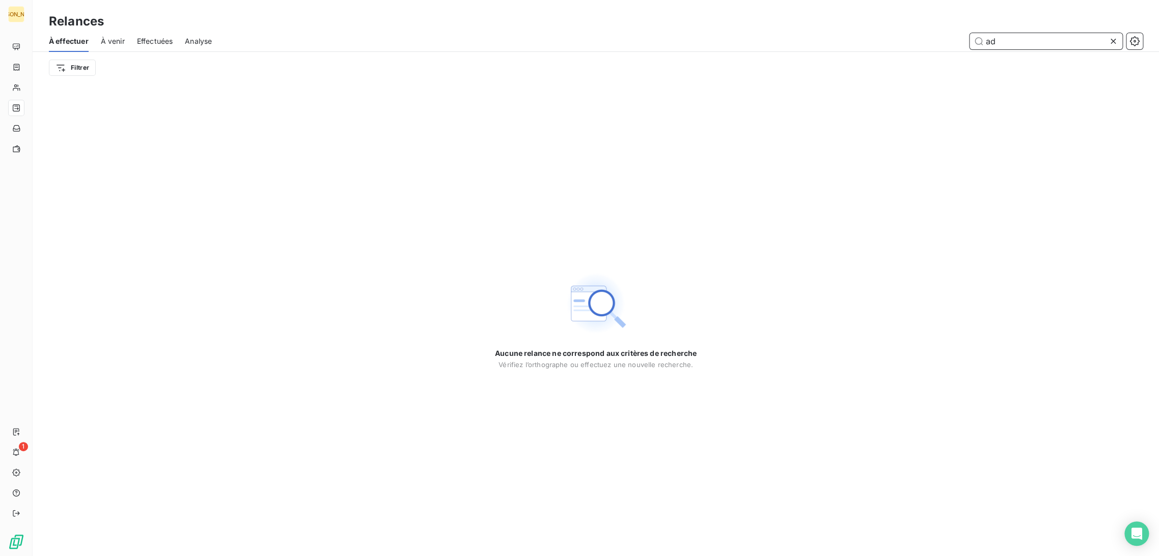
type input "a"
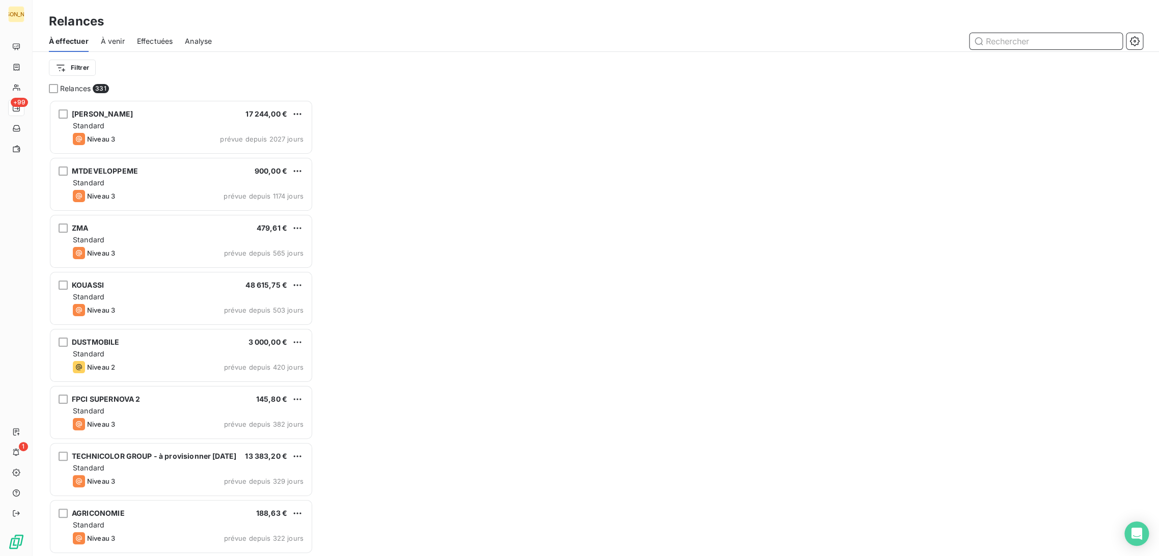
scroll to position [448, 256]
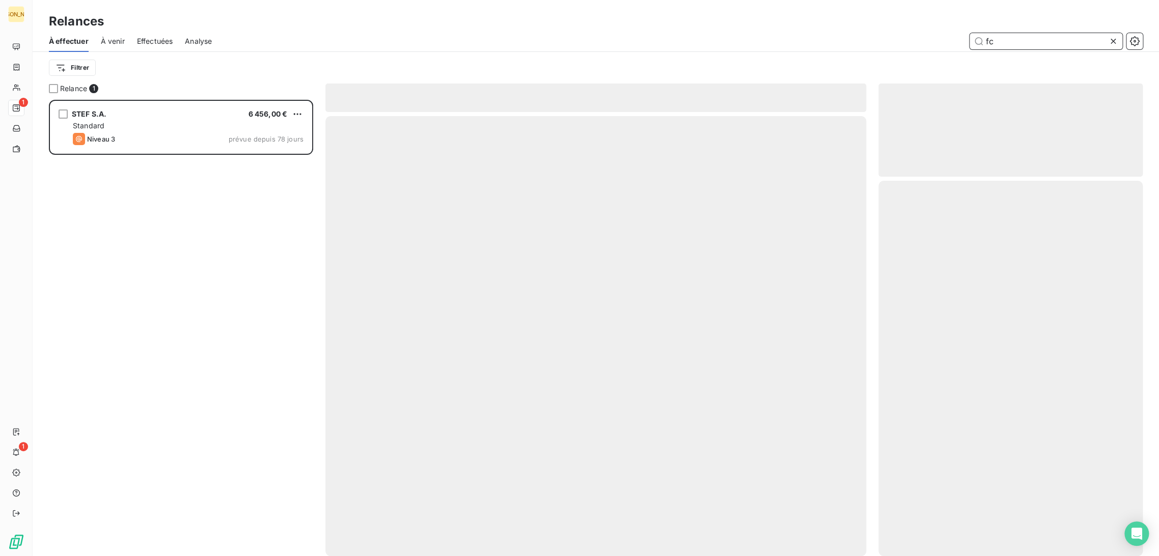
scroll to position [448, 256]
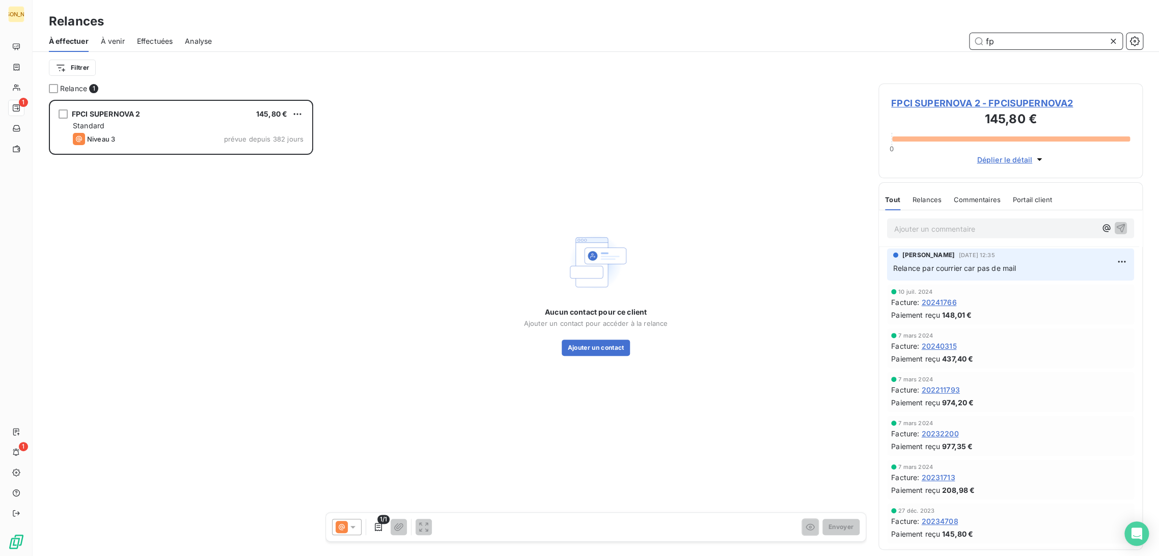
type input "f"
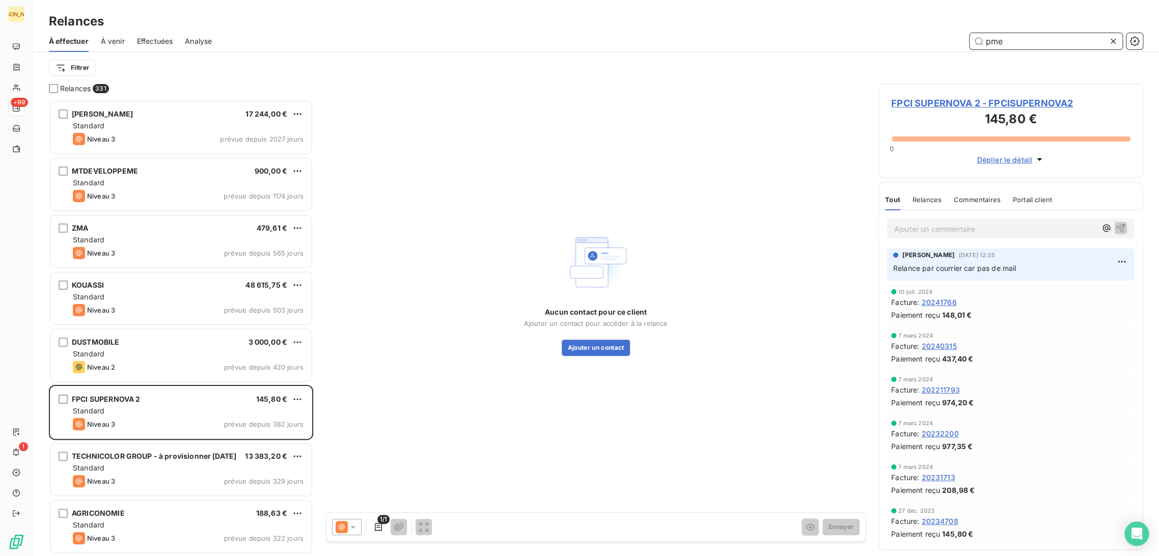
type input "pme"
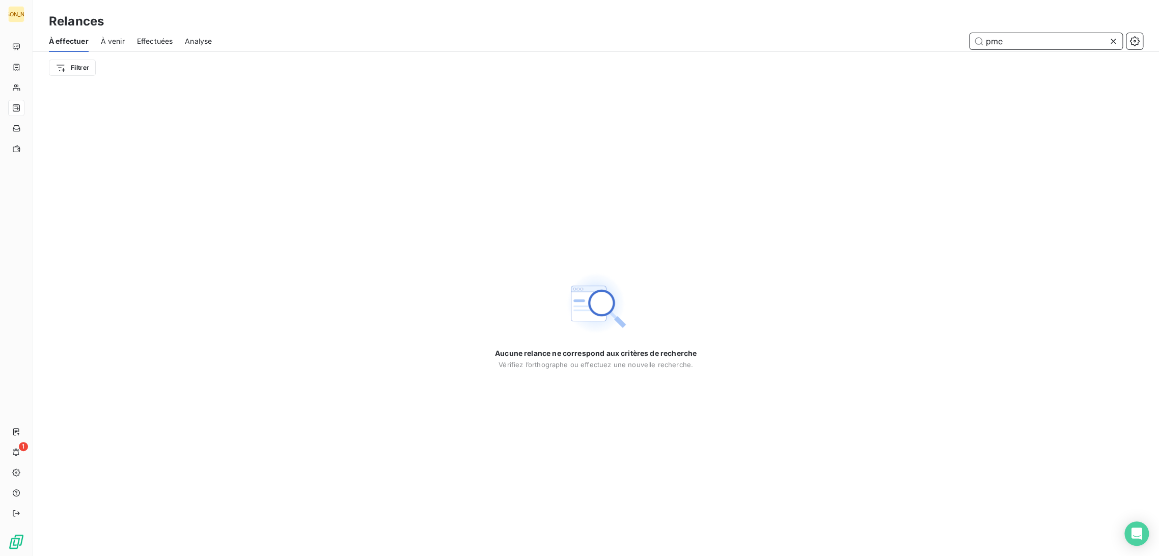
drag, startPoint x: 152, startPoint y: 45, endPoint x: 158, endPoint y: 45, distance: 5.6
click at [152, 44] on span "Effectuées" at bounding box center [155, 41] width 36 height 10
click at [200, 47] on div "Analyse" at bounding box center [198, 41] width 27 height 21
click at [167, 39] on span "Effectuées" at bounding box center [155, 41] width 36 height 10
click at [154, 39] on span "Effectuées" at bounding box center [155, 41] width 36 height 10
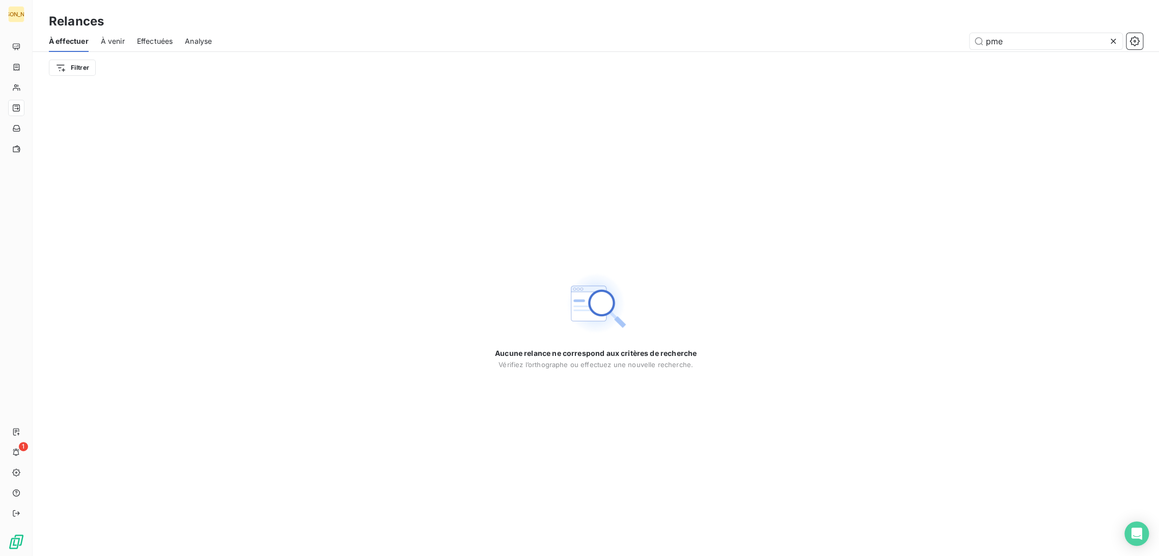
click at [154, 39] on span "Effectuées" at bounding box center [155, 41] width 36 height 10
drag, startPoint x: 916, startPoint y: 37, endPoint x: 755, endPoint y: 40, distance: 160.9
click at [755, 38] on div "pme" at bounding box center [683, 41] width 919 height 16
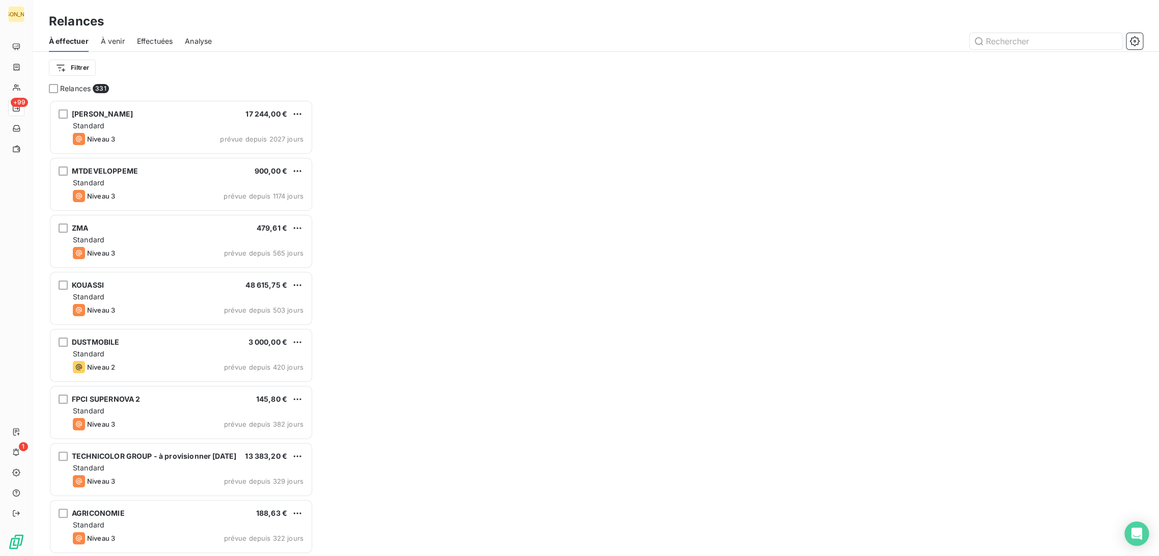
scroll to position [448, 256]
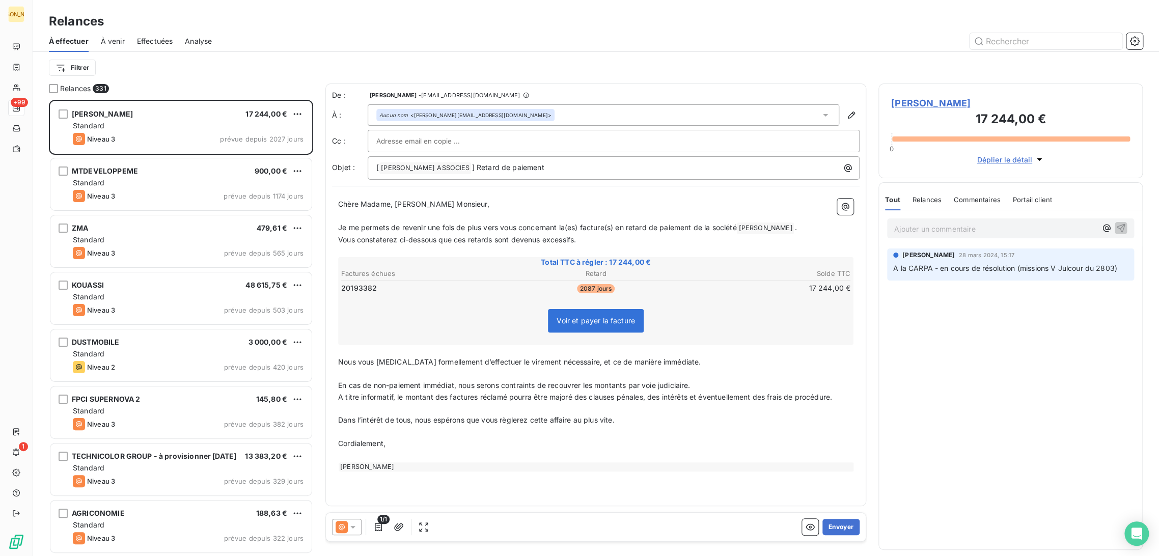
click at [143, 40] on span "Effectuées" at bounding box center [155, 41] width 36 height 10
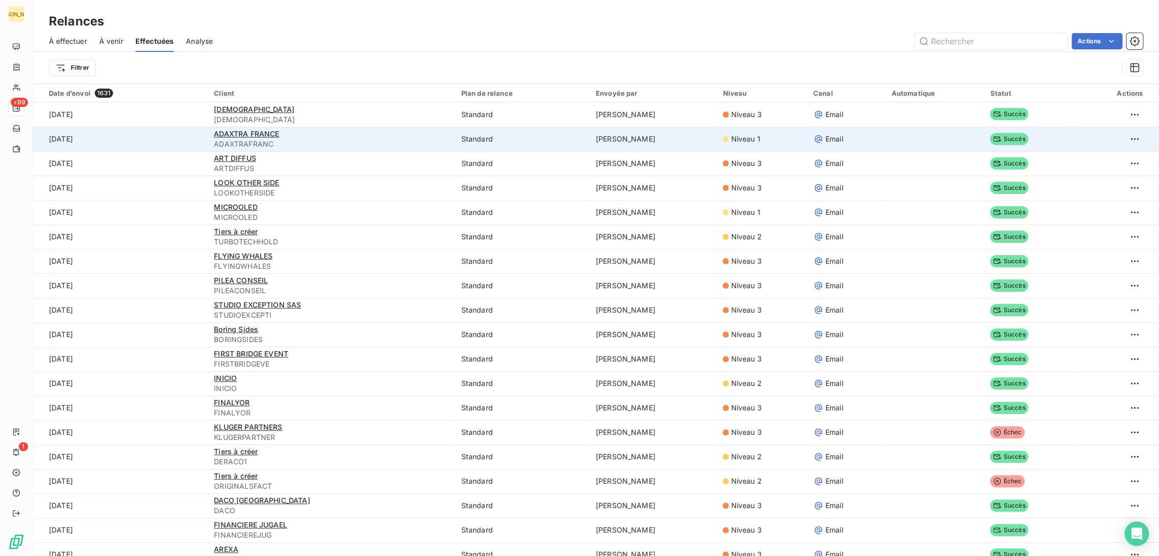
click at [305, 142] on span "ADAXTRAFRANC" at bounding box center [331, 144] width 235 height 10
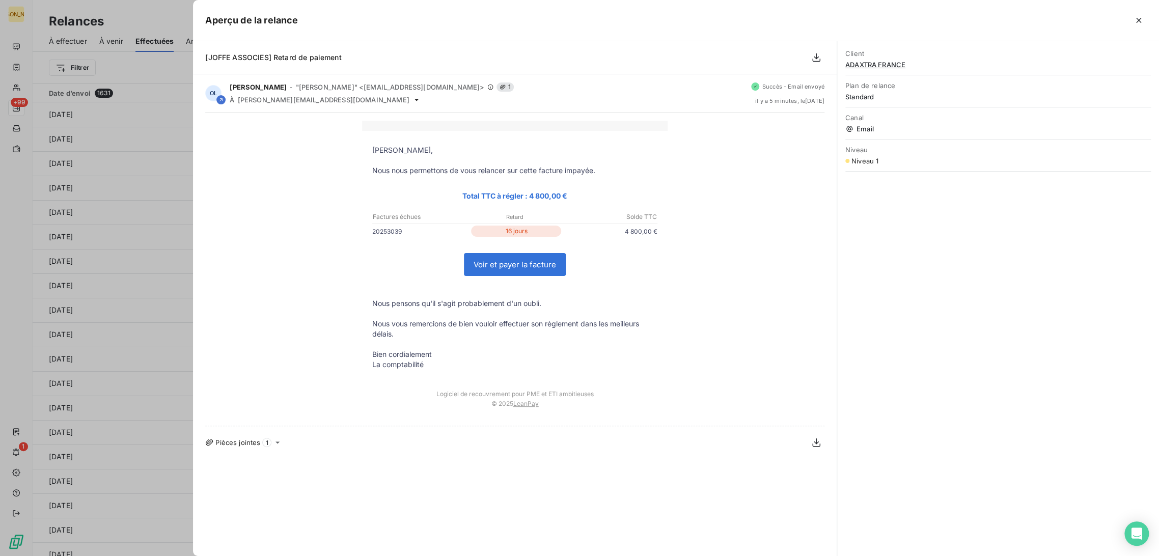
click at [169, 24] on div at bounding box center [579, 278] width 1159 height 556
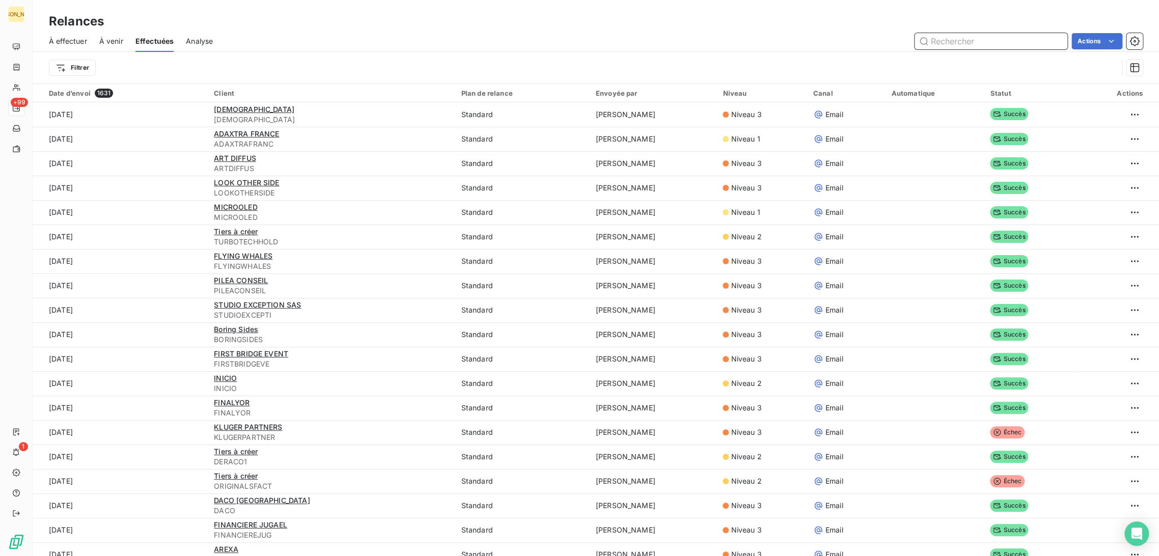
click at [922, 39] on input "text" at bounding box center [990, 41] width 153 height 16
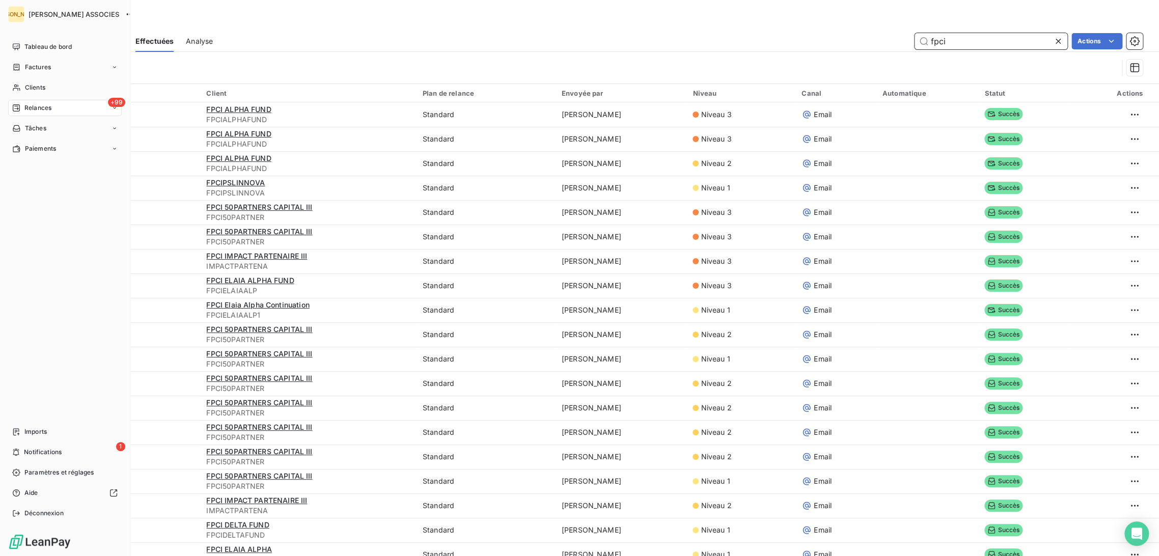
type input "fpci"
drag, startPoint x: 34, startPoint y: 104, endPoint x: 87, endPoint y: 115, distance: 53.9
click at [35, 104] on span "Relances" at bounding box center [37, 107] width 27 height 9
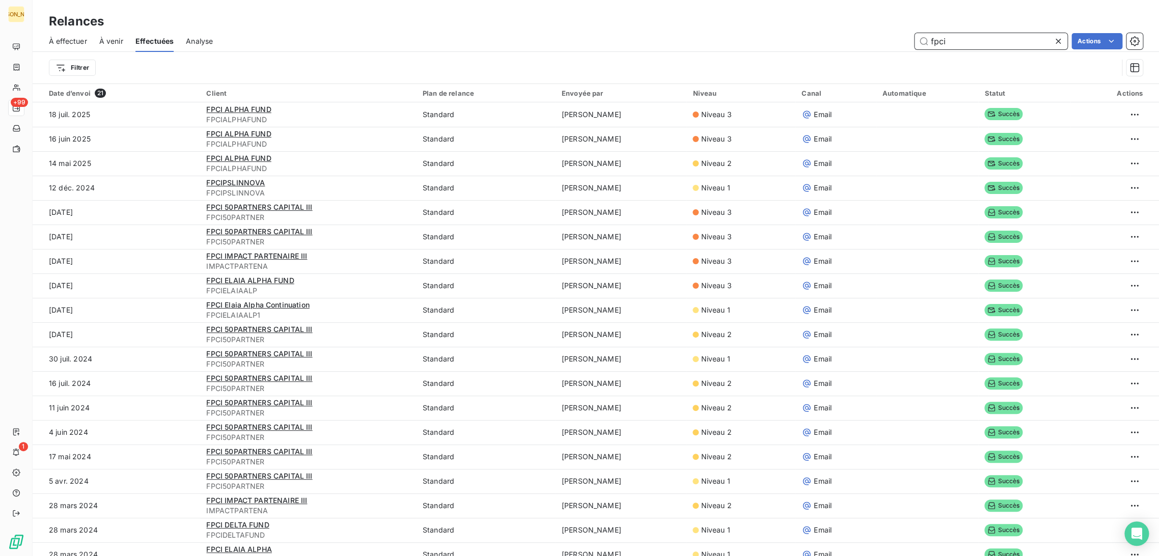
drag, startPoint x: 955, startPoint y: 42, endPoint x: 896, endPoint y: 40, distance: 59.1
click at [896, 40] on div "fpci Actions" at bounding box center [684, 41] width 918 height 16
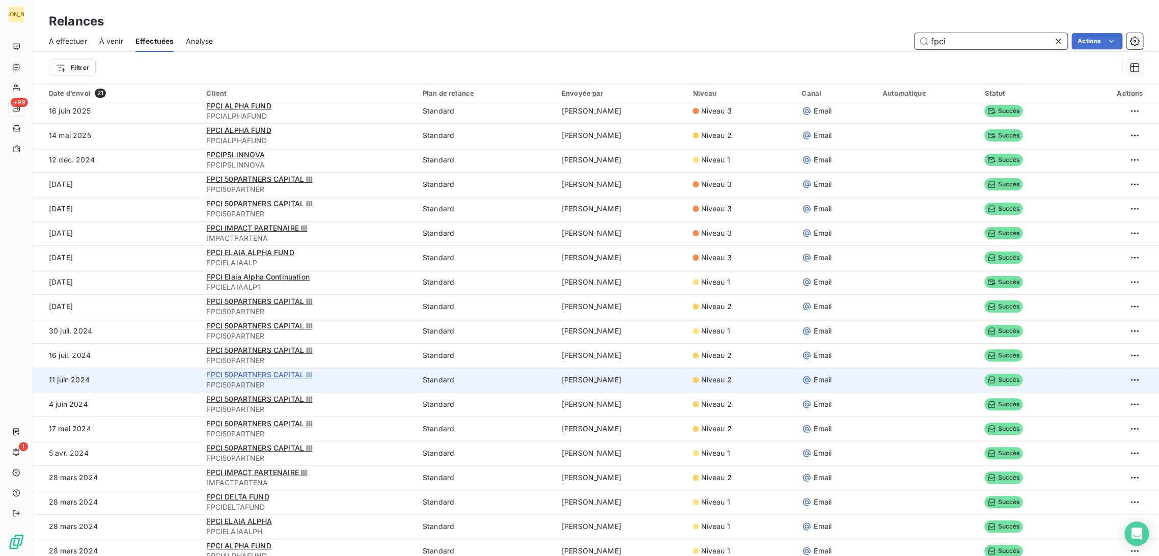
scroll to position [59, 0]
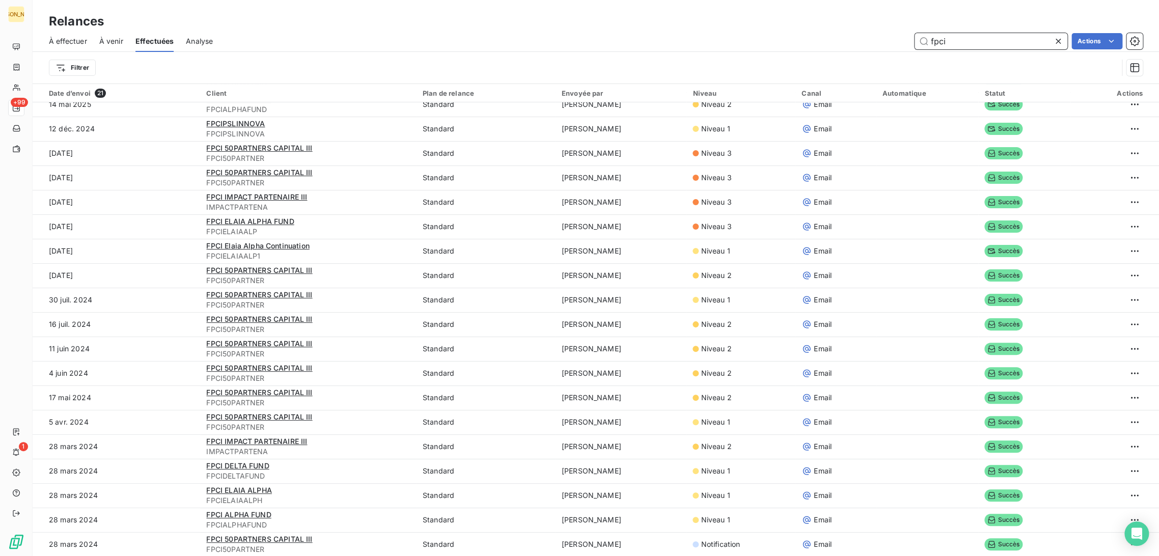
click at [69, 37] on span "À effectuer" at bounding box center [68, 41] width 38 height 10
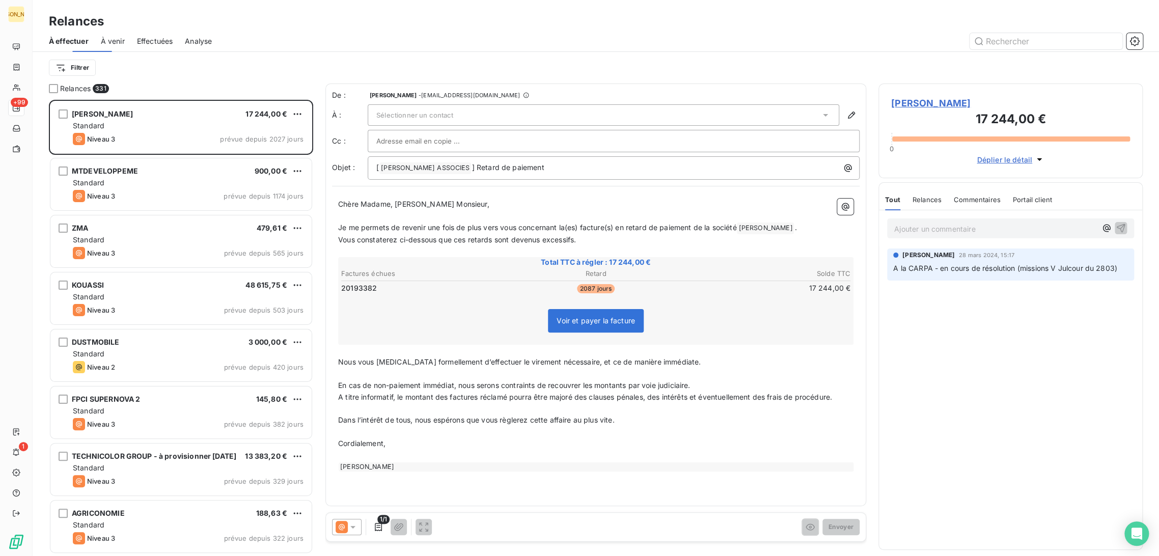
scroll to position [448, 256]
click at [985, 40] on input "text" at bounding box center [1045, 41] width 153 height 16
type input "p"
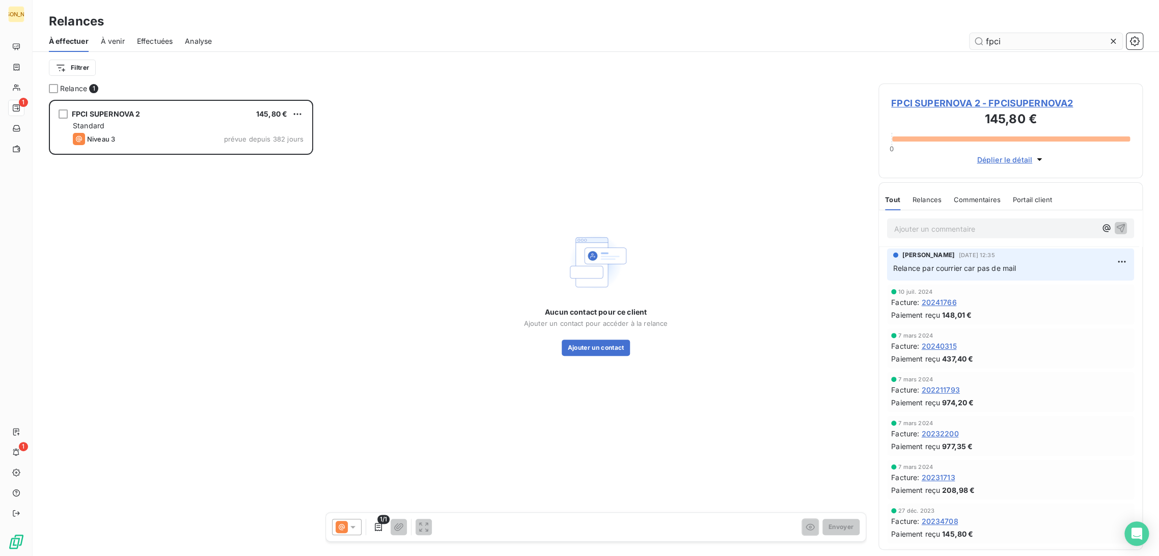
scroll to position [448, 256]
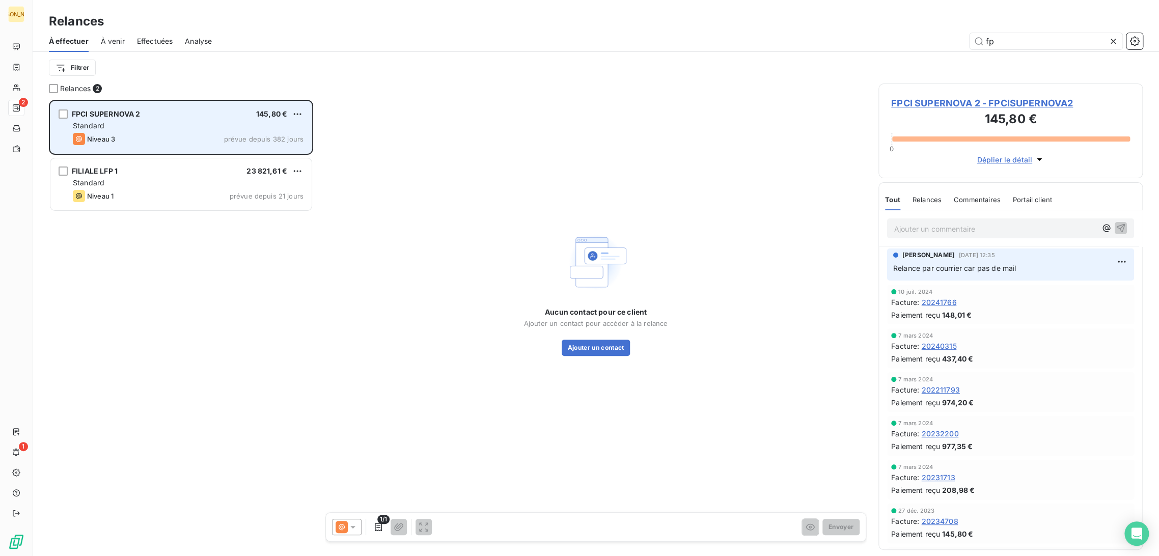
type input "f"
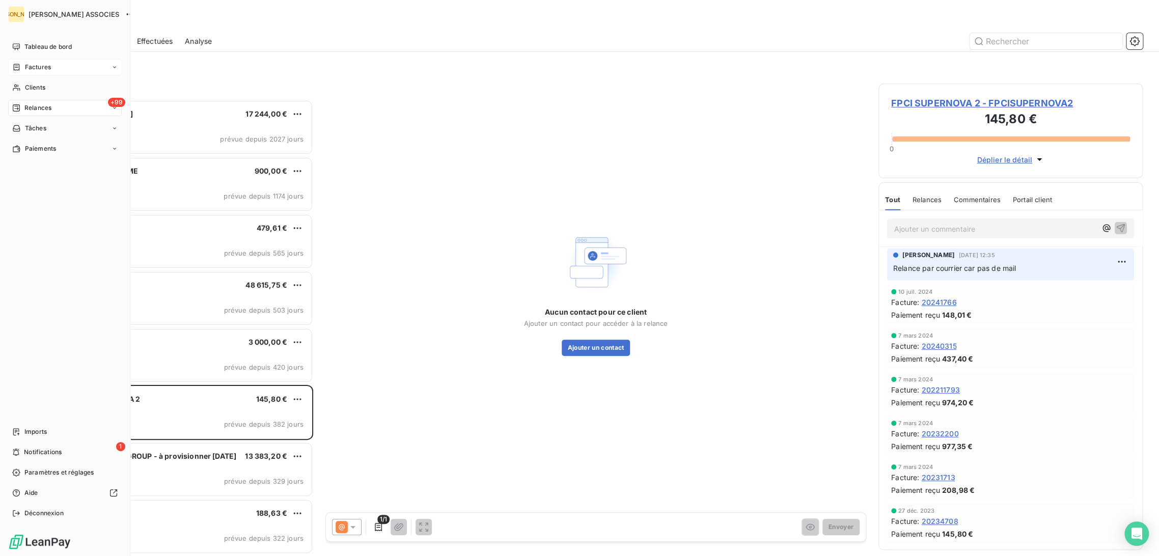
click at [30, 70] on span "Factures" at bounding box center [38, 67] width 26 height 9
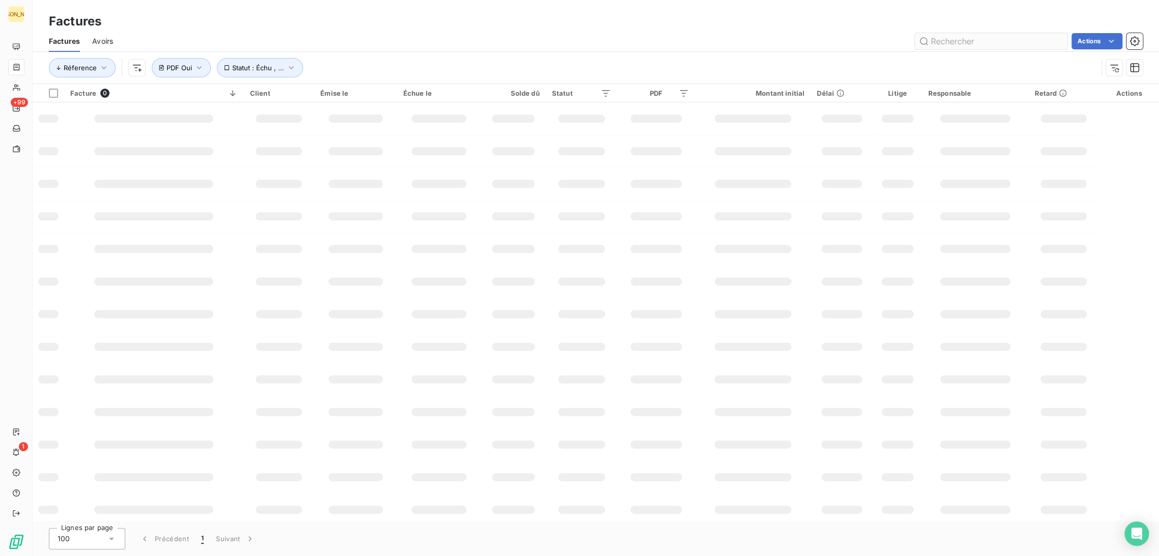
click at [961, 42] on input "text" at bounding box center [990, 41] width 153 height 16
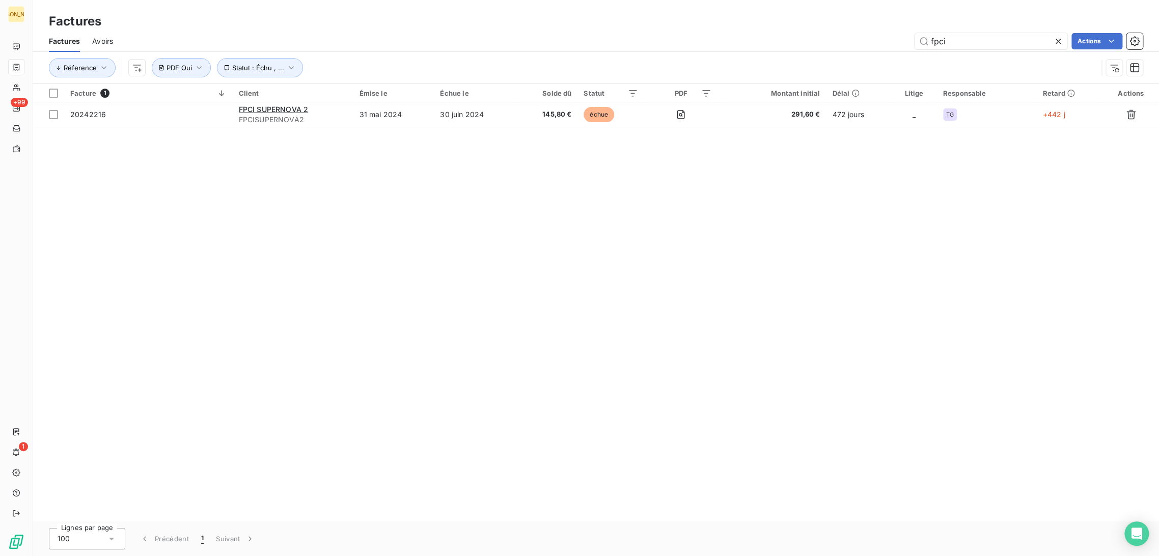
drag, startPoint x: 951, startPoint y: 39, endPoint x: 904, endPoint y: 38, distance: 47.4
click at [903, 38] on div "fpci Actions" at bounding box center [633, 41] width 1017 height 16
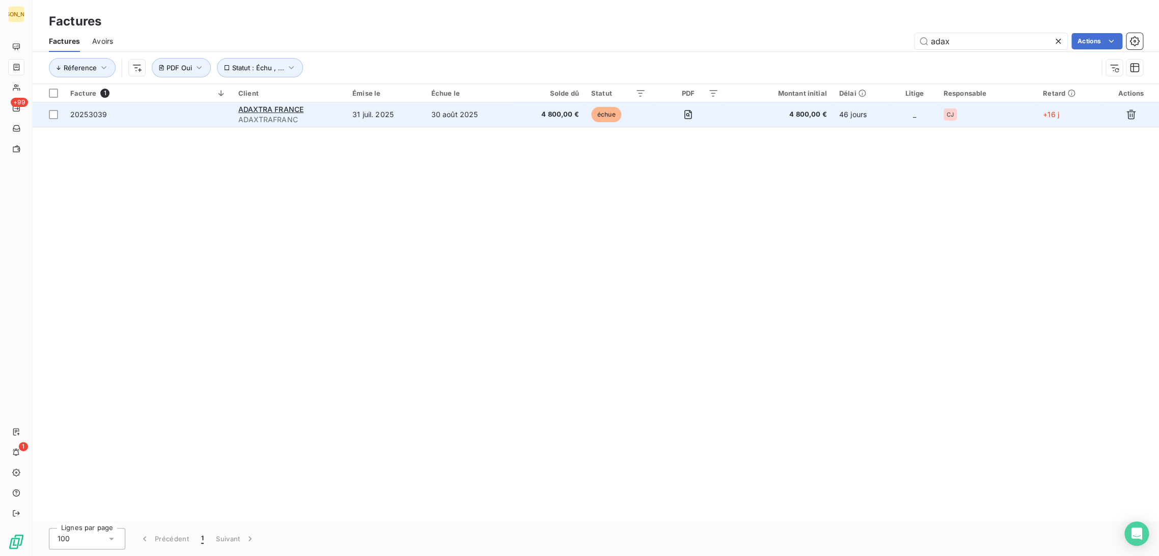
type input "adax"
click at [309, 117] on span "ADAXTRAFRANC" at bounding box center [289, 120] width 102 height 10
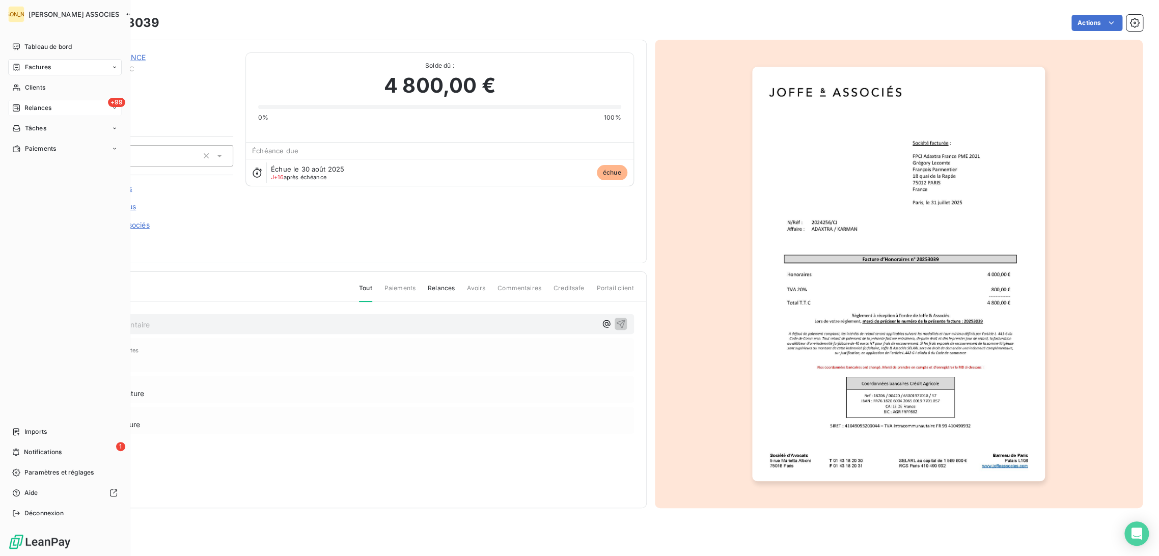
click at [31, 103] on span "Relances" at bounding box center [37, 107] width 27 height 9
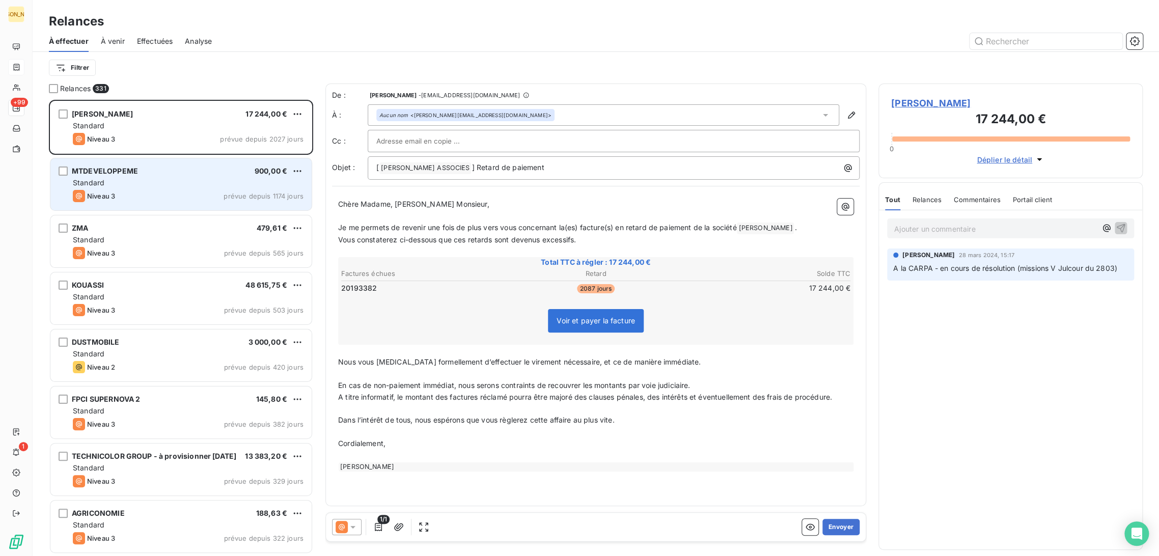
scroll to position [448, 256]
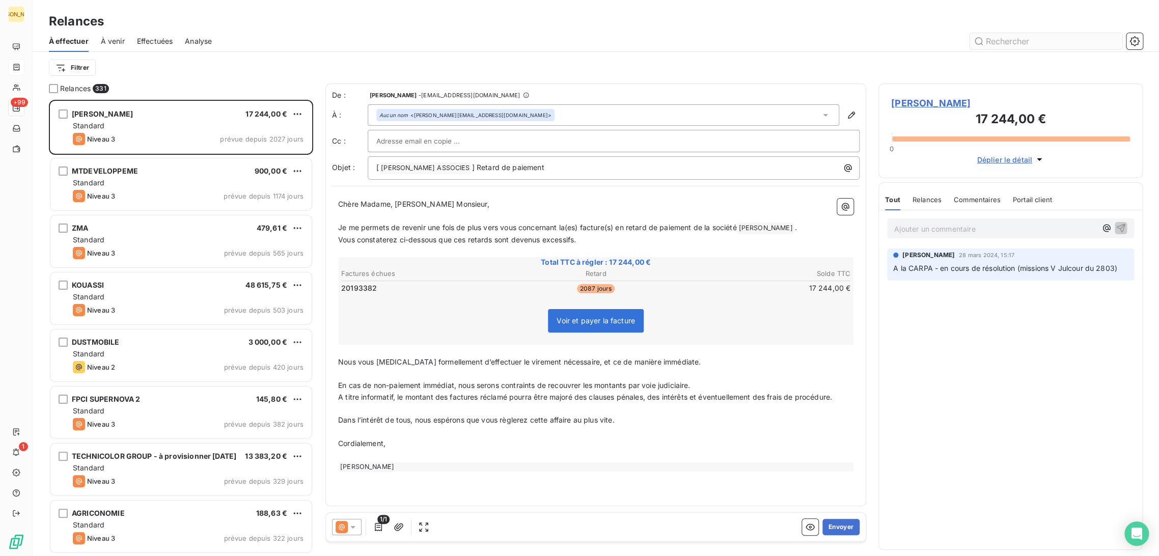
click at [989, 39] on input "text" at bounding box center [1045, 41] width 153 height 16
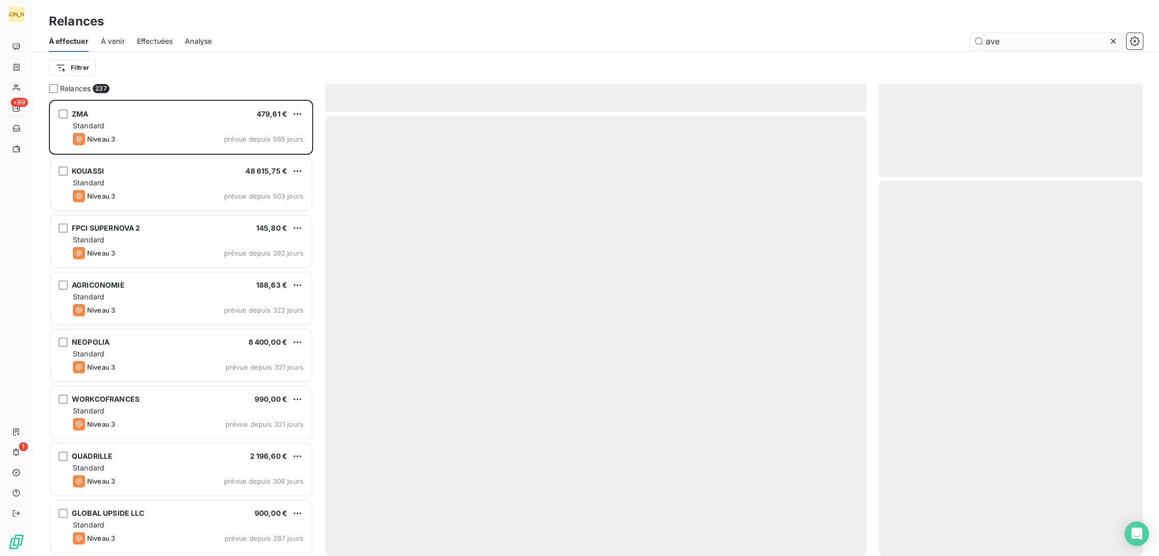
scroll to position [448, 256]
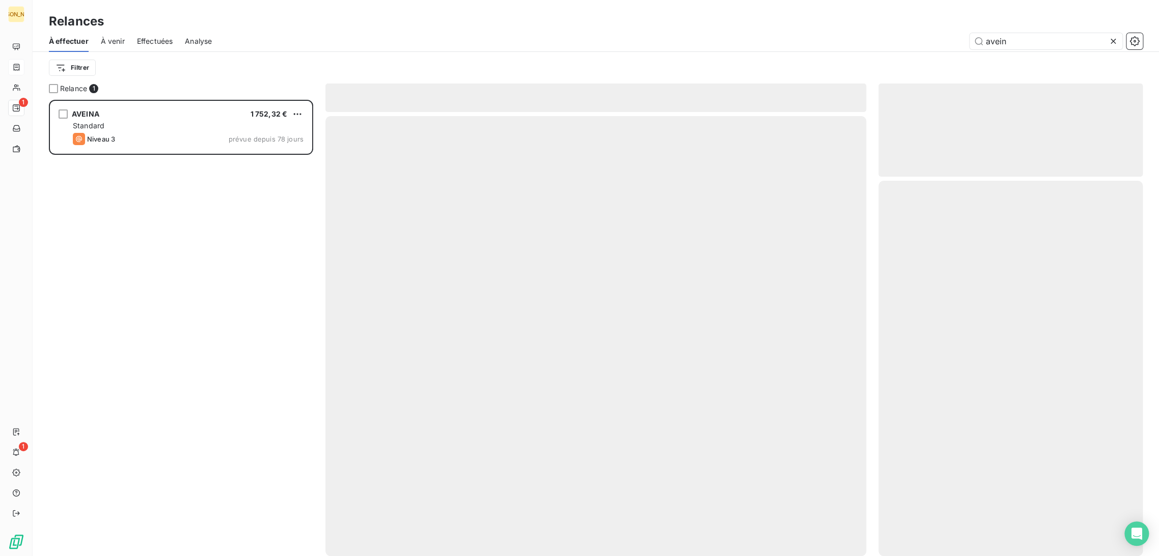
scroll to position [448, 256]
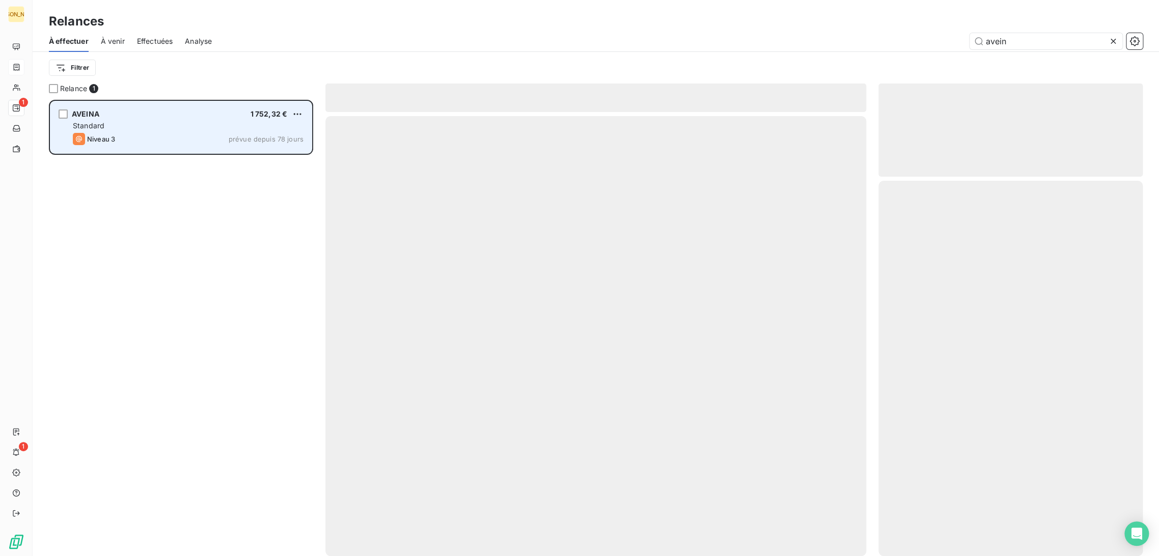
type input "avein"
click at [208, 118] on div "AVEINA 1 752,32 € Standard Niveau 3 prévue depuis 78 jours" at bounding box center [180, 127] width 261 height 52
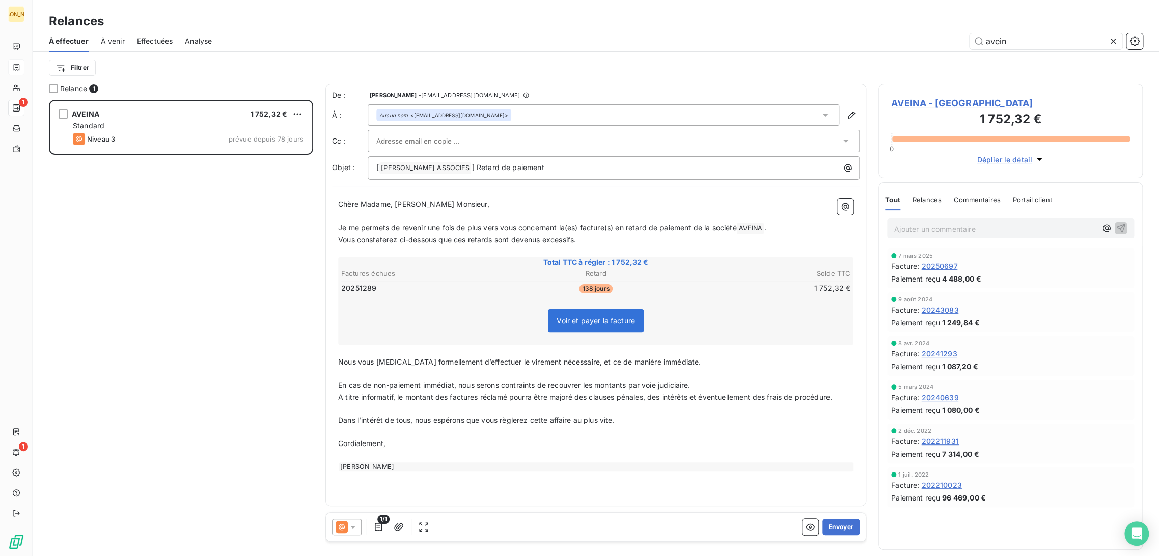
click at [424, 238] on span "Vous constaterez ci-dessous que ces retards sont devenus excessifs." at bounding box center [457, 239] width 238 height 9
click at [409, 219] on p "﻿" at bounding box center [595, 216] width 515 height 12
click at [403, 141] on input "text" at bounding box center [430, 140] width 109 height 15
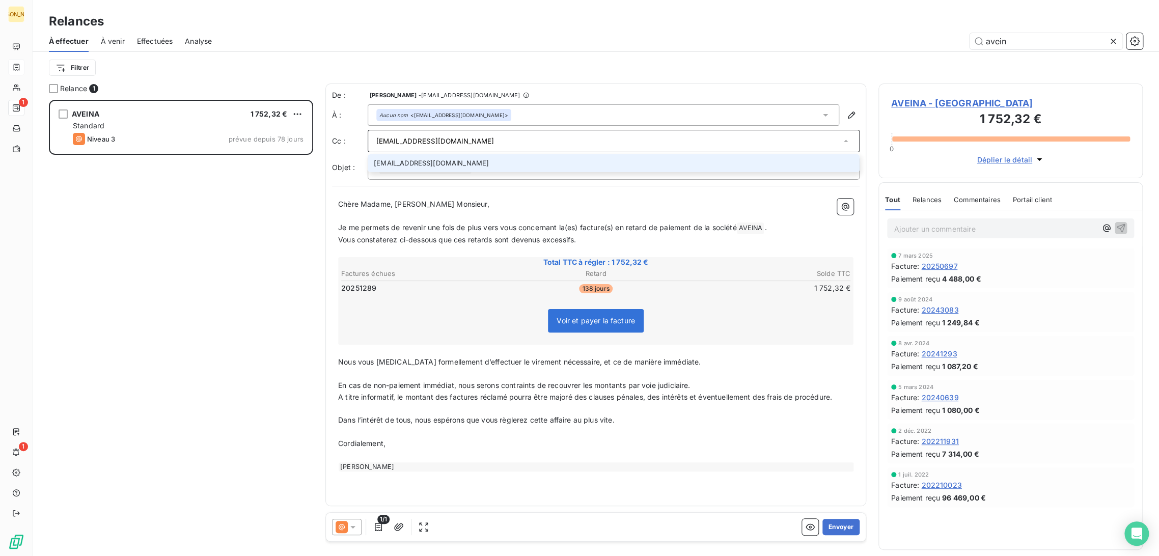
type input "[EMAIL_ADDRESS][DOMAIN_NAME]"
click at [419, 161] on li "[EMAIL_ADDRESS][DOMAIN_NAME]" at bounding box center [614, 163] width 492 height 18
click at [391, 200] on p "Chère Madame, [PERSON_NAME] Monsieur," at bounding box center [595, 206] width 515 height 12
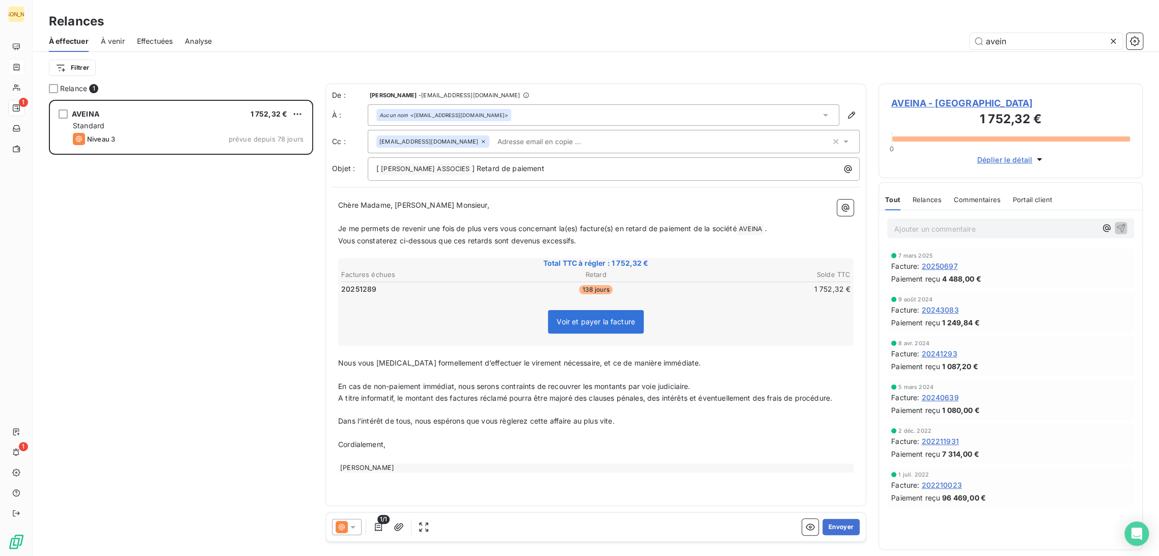
click at [395, 210] on p "Chère Madame, [PERSON_NAME] Monsieur," at bounding box center [595, 206] width 515 height 12
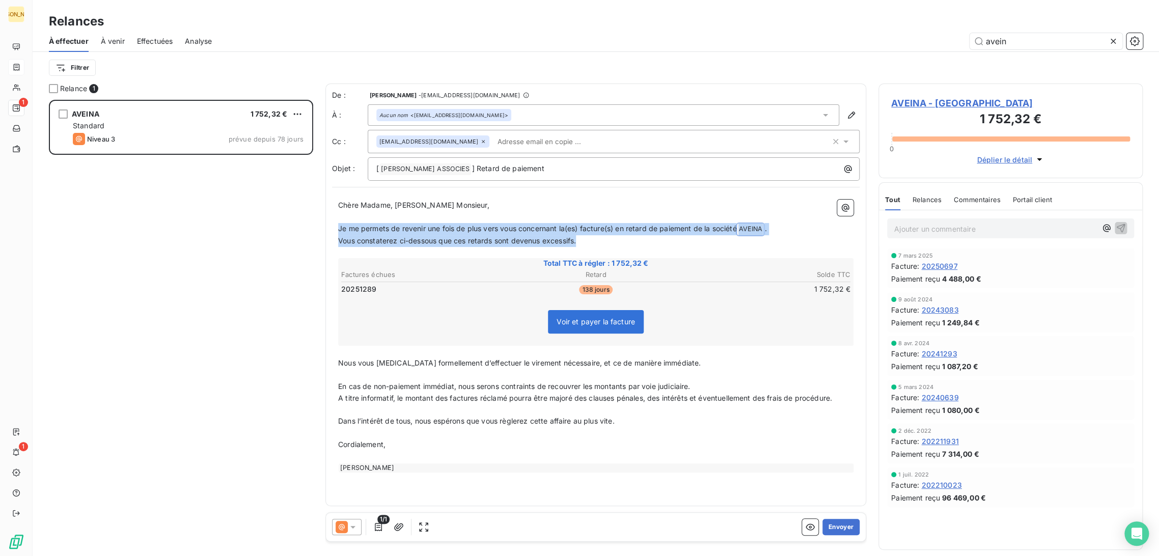
drag, startPoint x: 589, startPoint y: 242, endPoint x: 336, endPoint y: 227, distance: 253.5
click at [336, 227] on div "Chère Madame, [PERSON_NAME] Monsieur, ﻿ Je me permets de revenir une fois de pl…" at bounding box center [595, 335] width 527 height 285
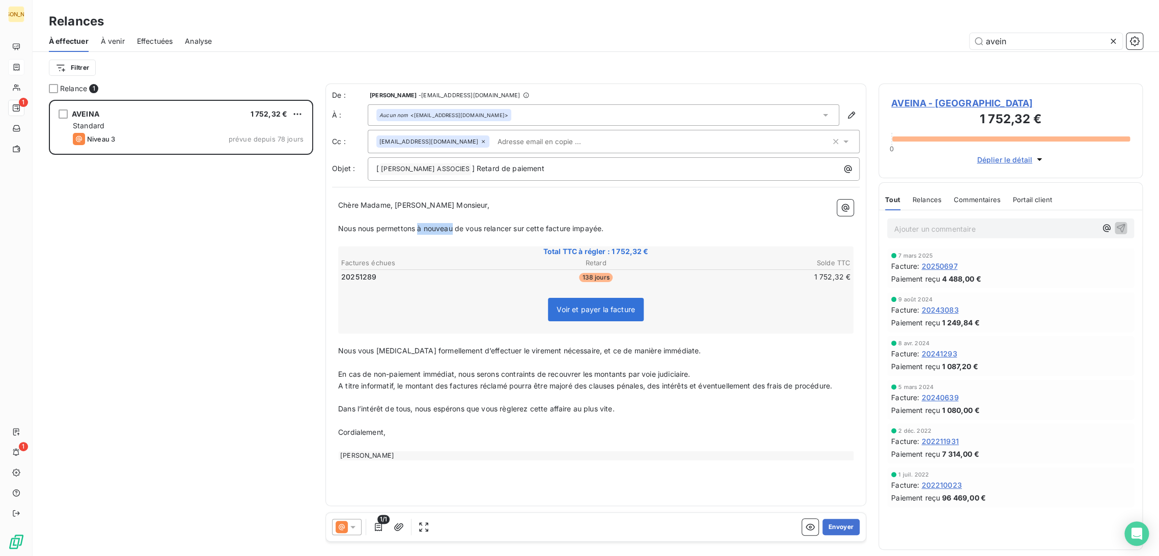
drag, startPoint x: 419, startPoint y: 228, endPoint x: 454, endPoint y: 228, distance: 35.1
click at [454, 228] on span "Nous nous permettons à nouveau de vous relancer sur cette facture impayée." at bounding box center [470, 228] width 265 height 9
click at [475, 228] on span "Nous nous permettons de vous relancer sur cette facture impayée." at bounding box center [452, 228] width 228 height 9
click at [372, 363] on p "﻿" at bounding box center [595, 363] width 515 height 12
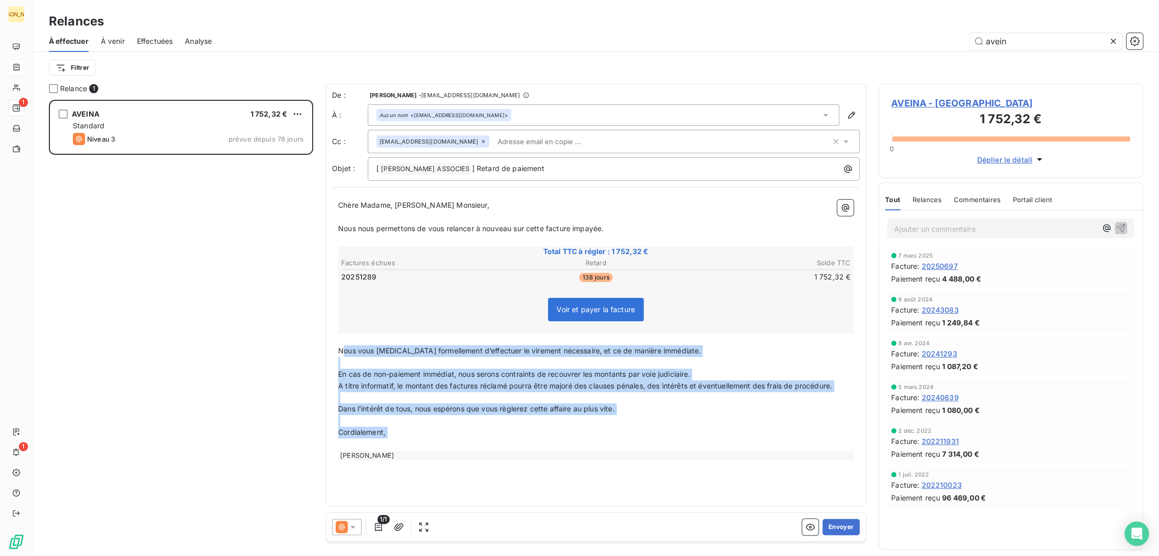
drag, startPoint x: 344, startPoint y: 349, endPoint x: 473, endPoint y: 441, distance: 158.7
click at [473, 441] on div "Chère Madame, [PERSON_NAME] Monsieur, ﻿ Nous nous permettons de vous relancer à…" at bounding box center [595, 330] width 515 height 261
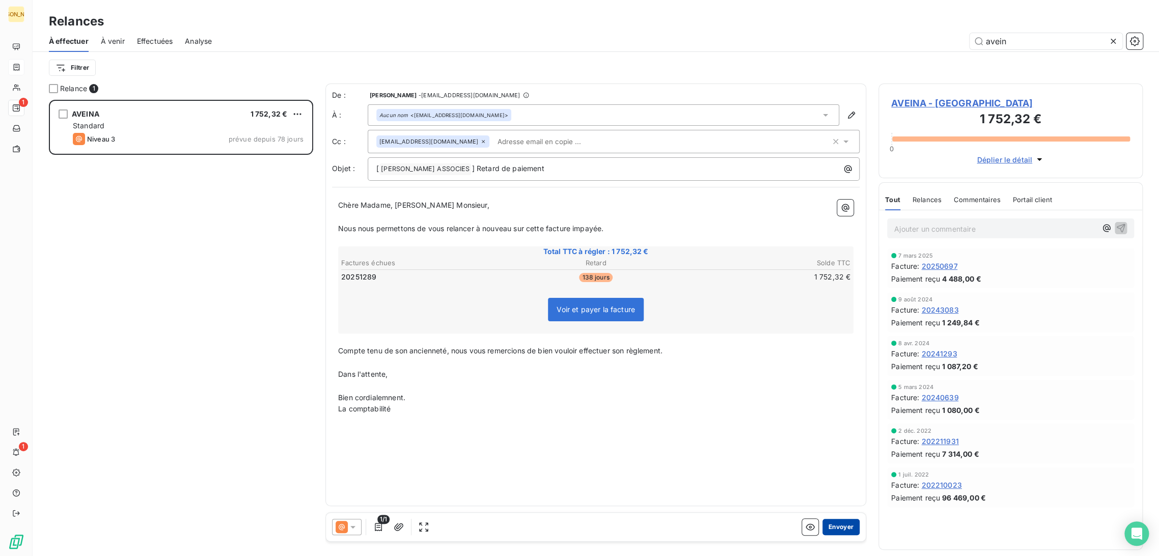
click at [835, 521] on button "Envoyer" at bounding box center [840, 527] width 37 height 16
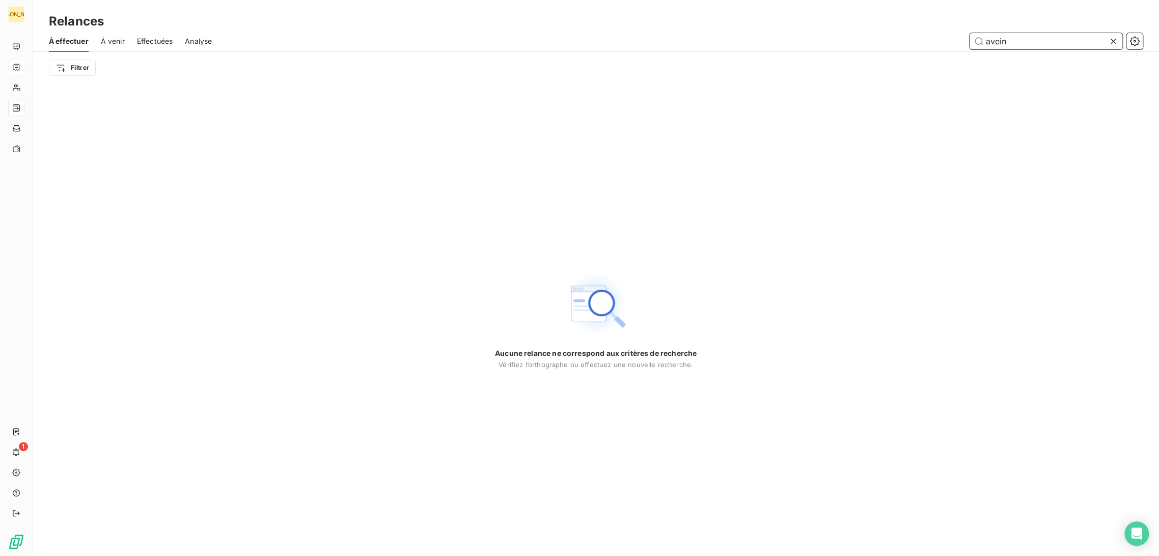
drag, startPoint x: 1017, startPoint y: 42, endPoint x: 931, endPoint y: 41, distance: 86.6
click at [931, 41] on div "avein" at bounding box center [683, 41] width 919 height 16
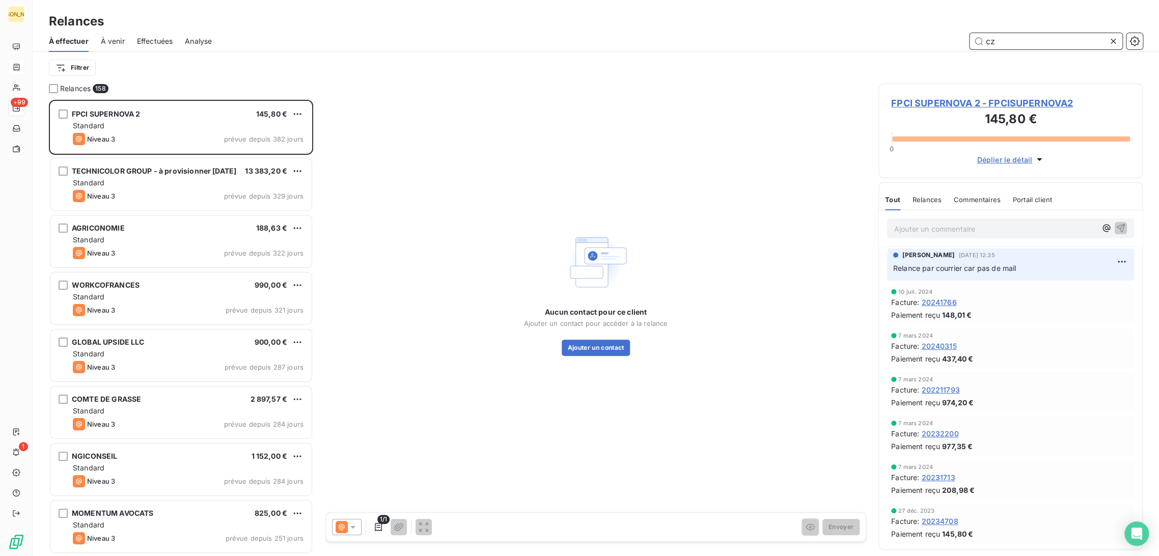
scroll to position [448, 256]
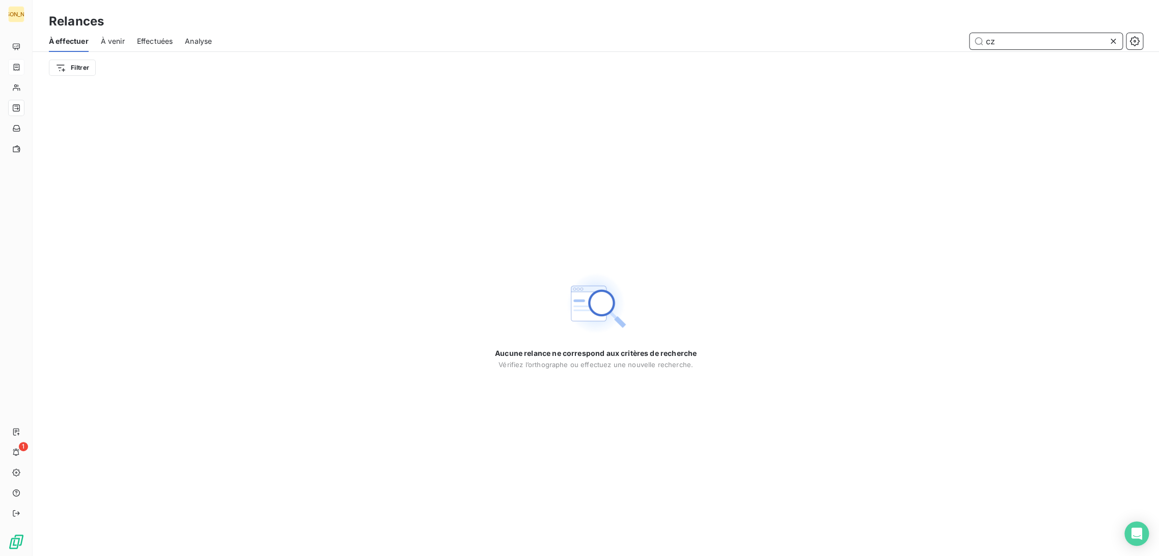
type input "c"
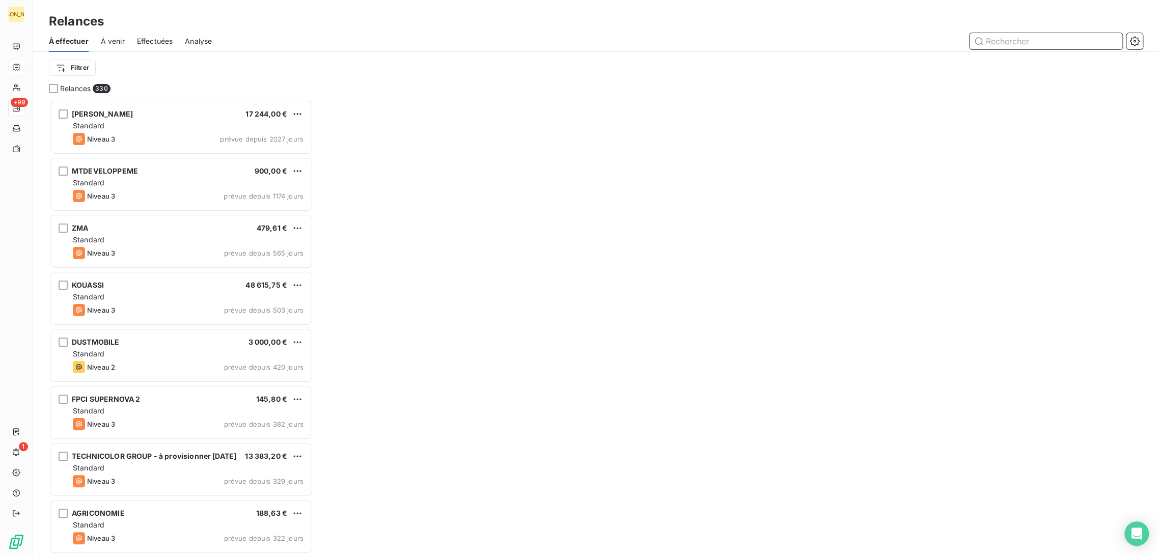
scroll to position [448, 256]
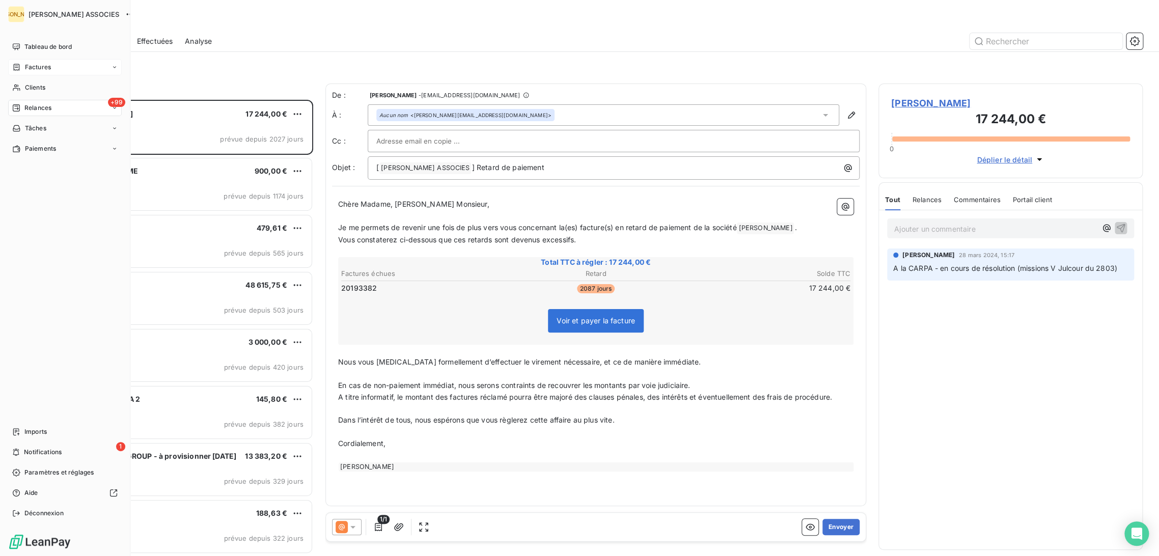
click at [37, 111] on span "Relances" at bounding box center [37, 107] width 27 height 9
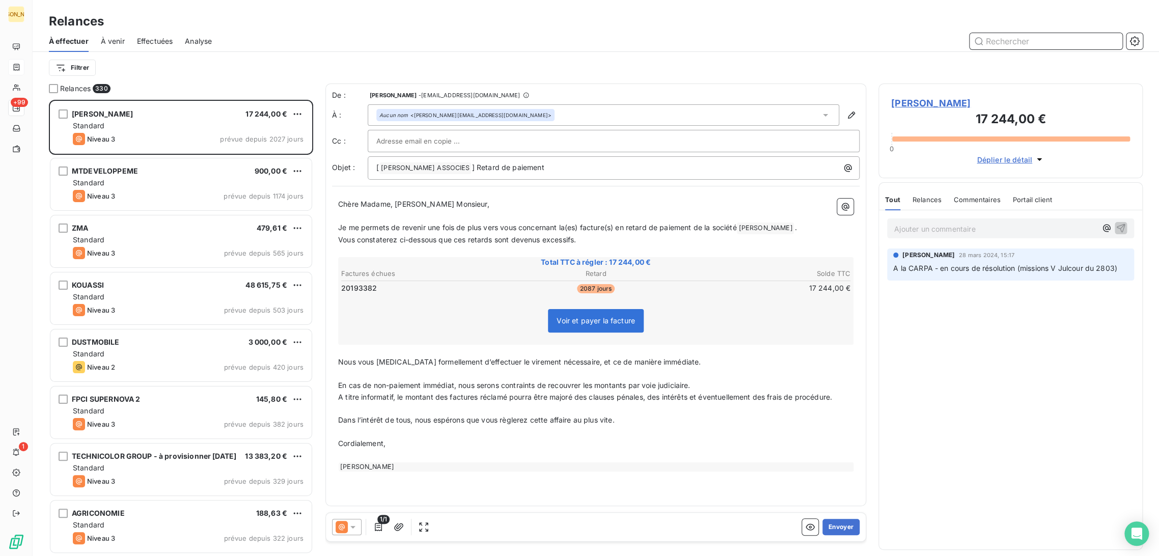
click at [994, 43] on input "text" at bounding box center [1045, 41] width 153 height 16
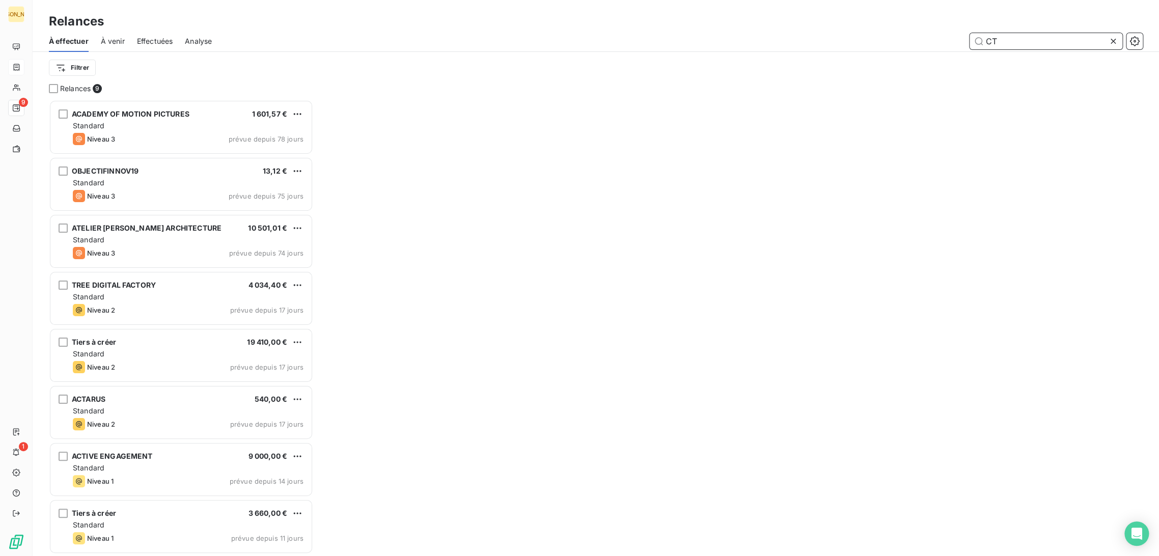
scroll to position [8, 9]
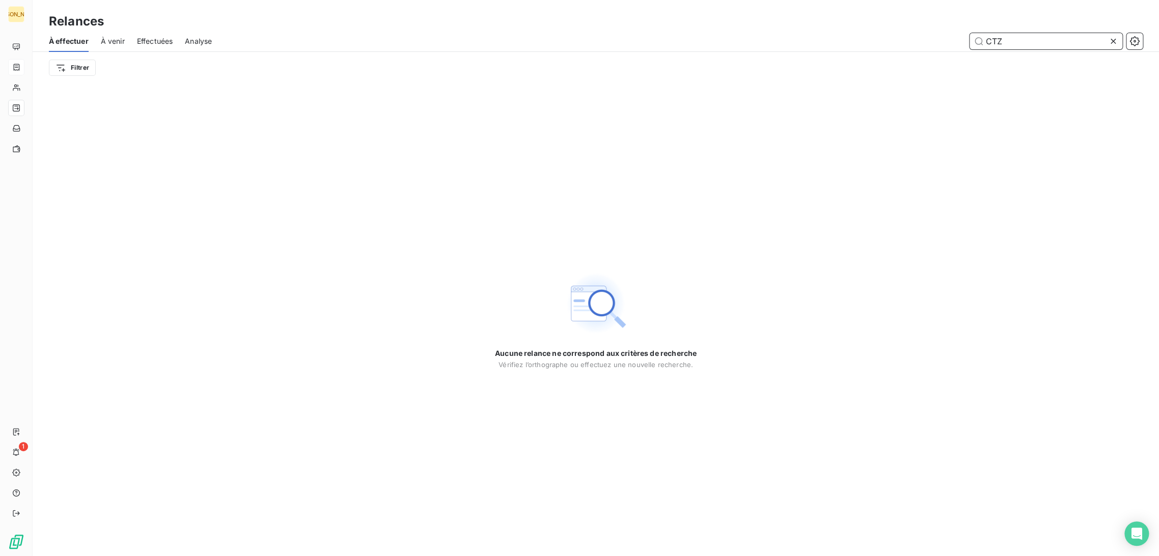
drag, startPoint x: 975, startPoint y: 32, endPoint x: 889, endPoint y: 39, distance: 86.4
click at [889, 39] on div "CTZ" at bounding box center [683, 41] width 919 height 16
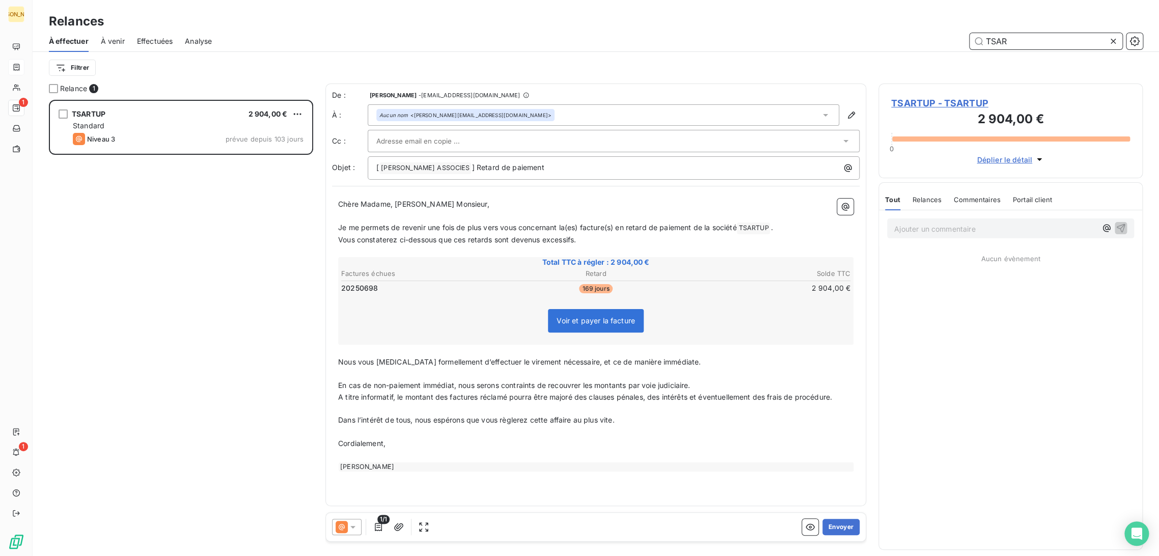
scroll to position [448, 256]
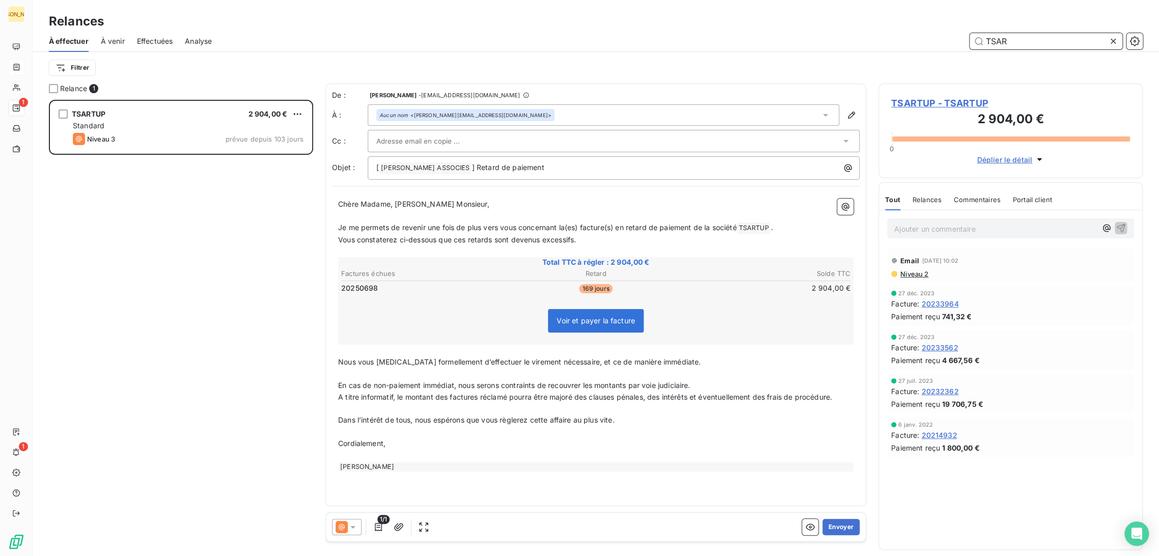
type input "TSAR"
click at [433, 216] on p "﻿" at bounding box center [595, 216] width 515 height 12
click at [415, 142] on input "text" at bounding box center [430, 140] width 109 height 15
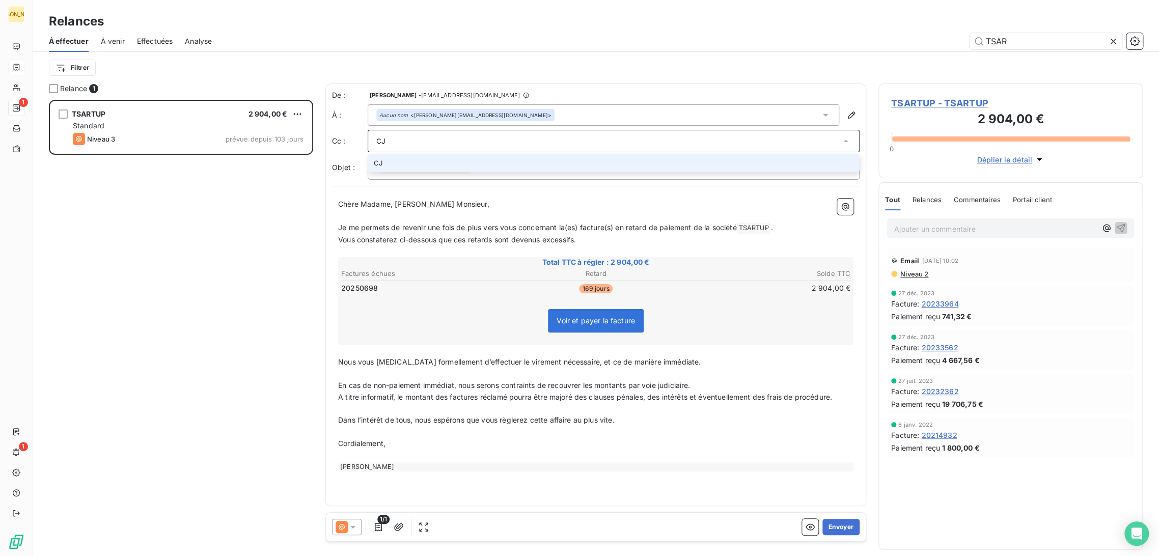
type input "C"
type input "[EMAIL_ADDRESS][DOMAIN_NAME]"
click at [423, 169] on li "[EMAIL_ADDRESS][DOMAIN_NAME]" at bounding box center [614, 163] width 492 height 18
click at [401, 211] on p "Chère Madame, [PERSON_NAME] Monsieur," at bounding box center [595, 206] width 515 height 12
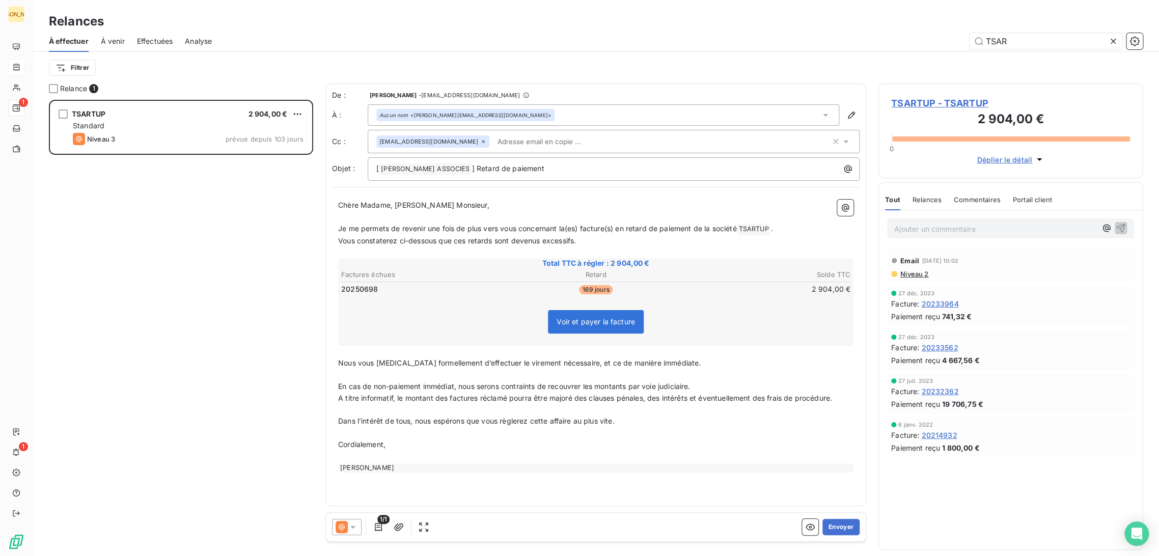
click at [389, 221] on p "﻿" at bounding box center [595, 217] width 515 height 12
drag, startPoint x: 394, startPoint y: 207, endPoint x: 317, endPoint y: 210, distance: 76.9
click at [317, 210] on div "Relance 1 TSARTUP 2 904,00 € Standard Niveau 3 prévue depuis 103 jours De : [PE…" at bounding box center [596, 320] width 1126 height 473
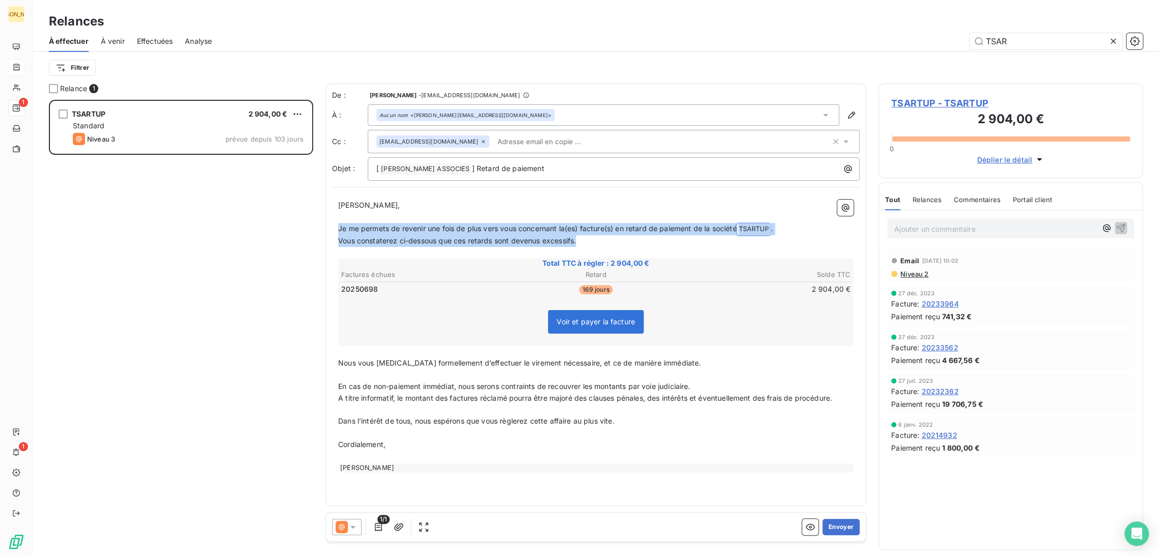
drag, startPoint x: 593, startPoint y: 243, endPoint x: 333, endPoint y: 230, distance: 260.0
click at [333, 230] on div "[PERSON_NAME] Monsieur, ﻿ Je me permets de revenir une fois de plus vers vous c…" at bounding box center [595, 335] width 527 height 285
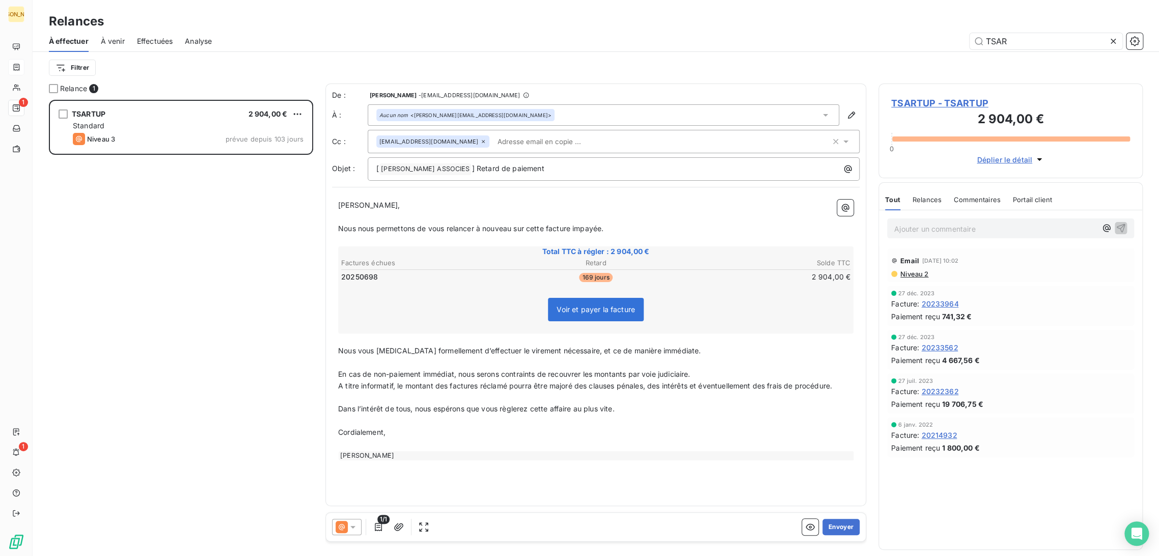
click at [363, 361] on p "﻿" at bounding box center [595, 363] width 515 height 12
drag, startPoint x: 338, startPoint y: 348, endPoint x: 493, endPoint y: 454, distance: 188.0
click at [493, 454] on div "[PERSON_NAME] Monsieur, ﻿ Nous nous permettons de vous relancer à nouveau sur c…" at bounding box center [595, 329] width 527 height 273
click at [405, 396] on p "﻿" at bounding box center [595, 398] width 515 height 12
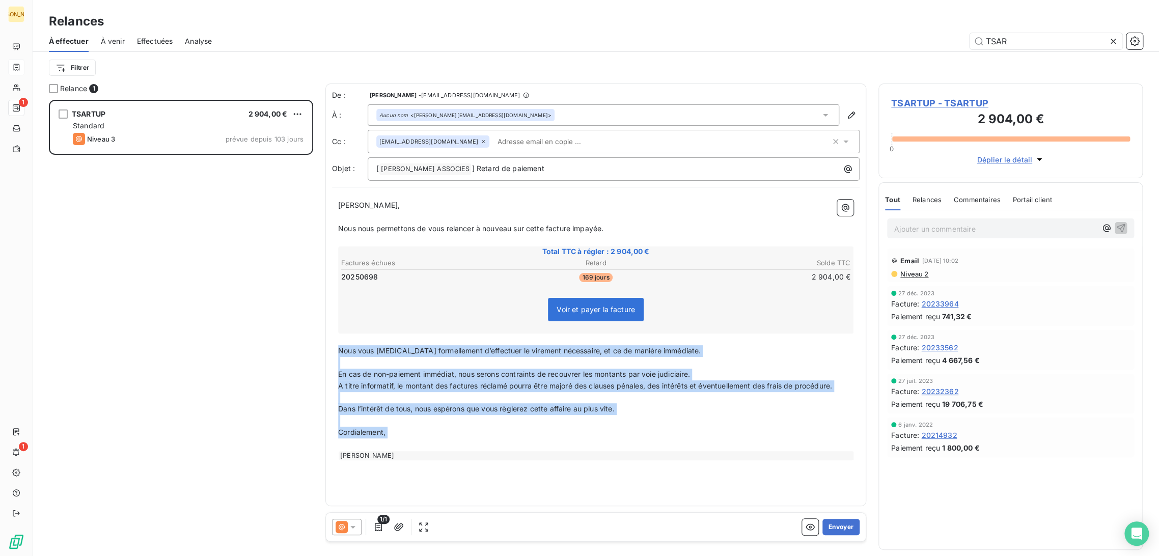
drag, startPoint x: 339, startPoint y: 352, endPoint x: 439, endPoint y: 446, distance: 137.6
click at [439, 446] on div "[PERSON_NAME] Monsieur, ﻿ Nous nous permettons de vous relancer à nouveau sur c…" at bounding box center [595, 330] width 515 height 261
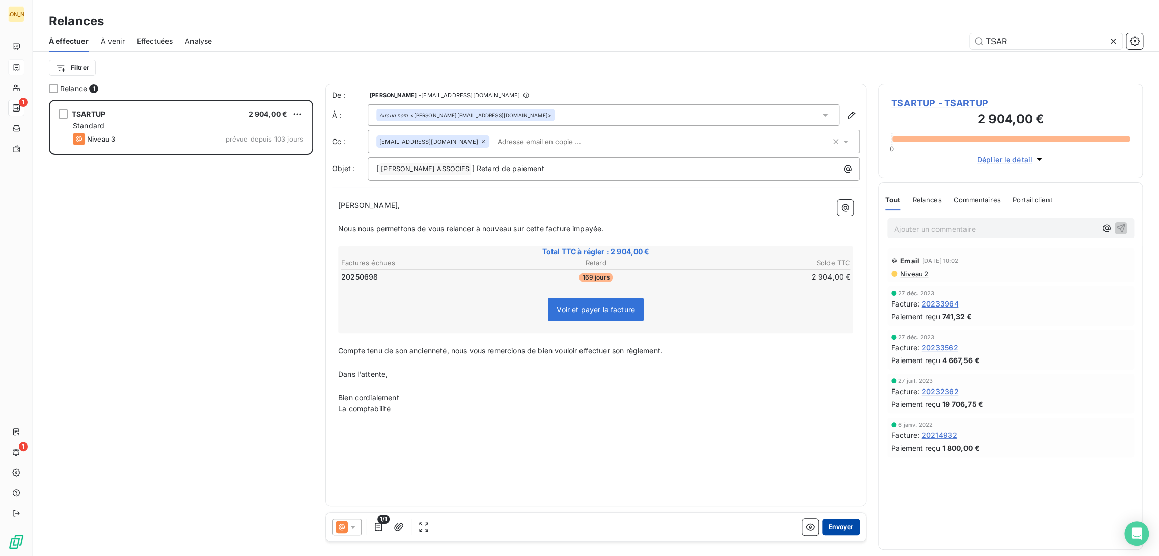
click at [849, 529] on button "Envoyer" at bounding box center [840, 527] width 37 height 16
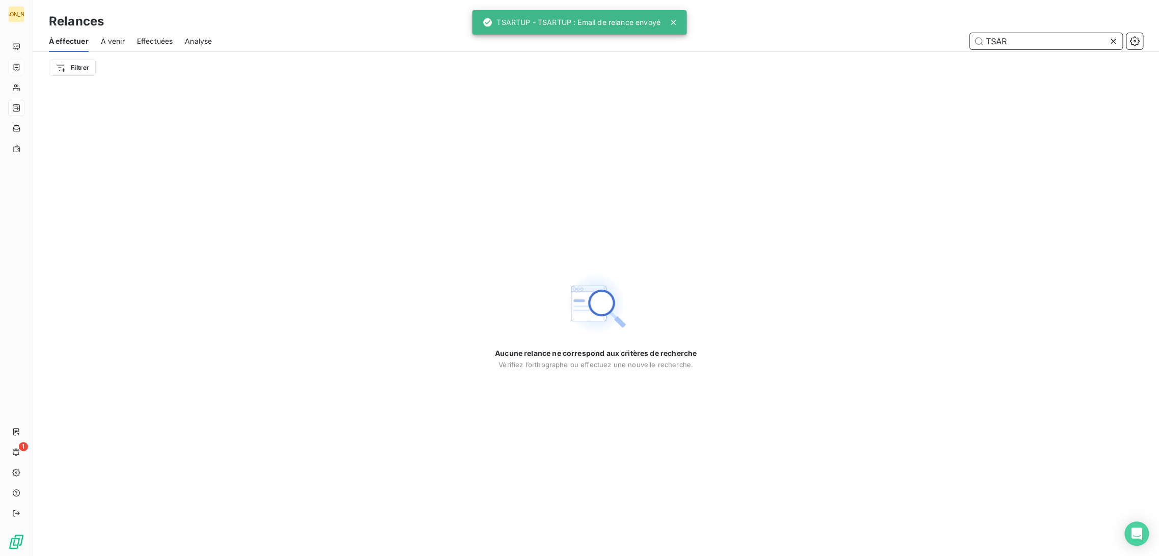
drag, startPoint x: 1020, startPoint y: 38, endPoint x: 892, endPoint y: 32, distance: 128.5
click at [892, 32] on div "À effectuer À venir Effectuées Analyse TSAR" at bounding box center [596, 41] width 1126 height 21
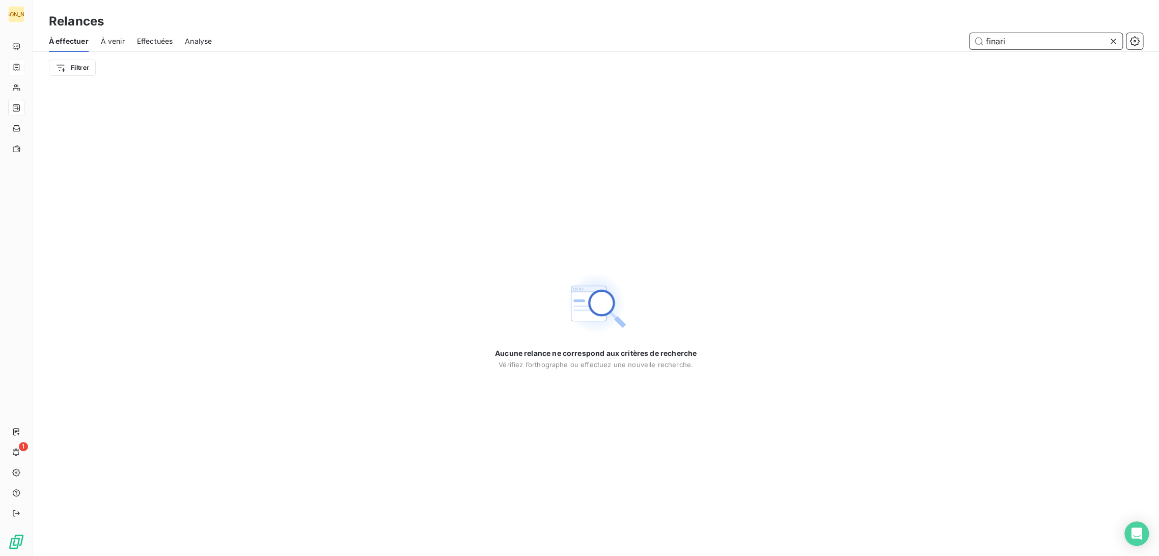
type input "finaris"
drag, startPoint x: 1009, startPoint y: 40, endPoint x: 975, endPoint y: 39, distance: 34.1
click at [975, 39] on input "finaris" at bounding box center [1045, 41] width 153 height 16
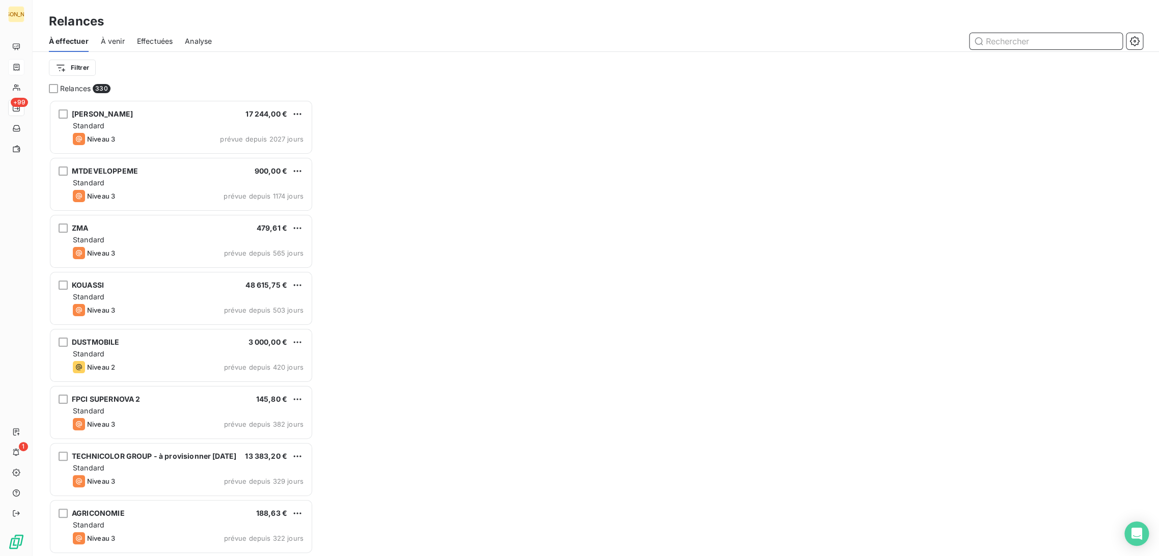
scroll to position [448, 256]
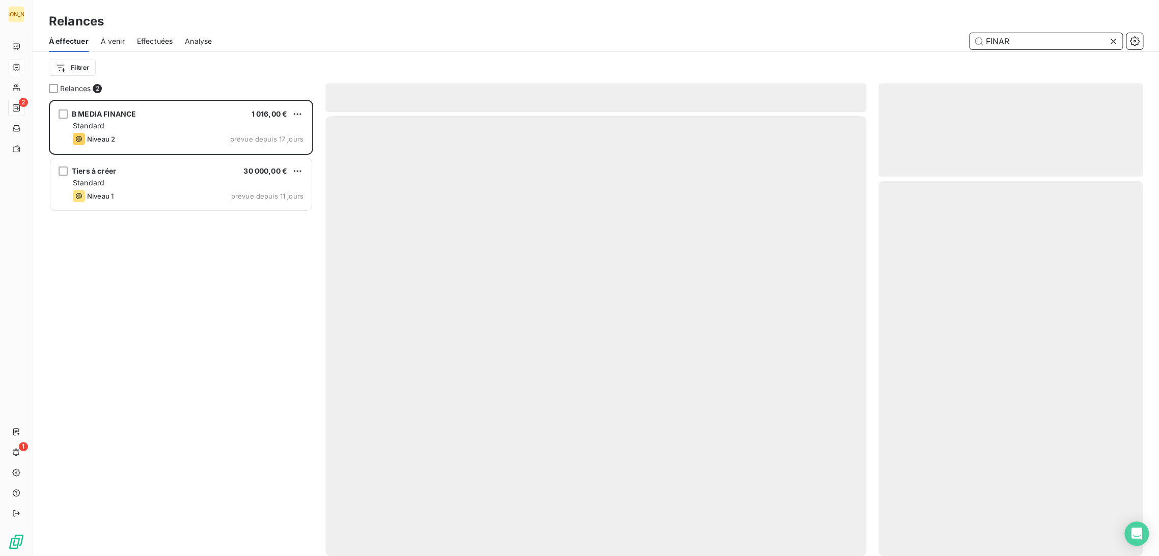
scroll to position [448, 256]
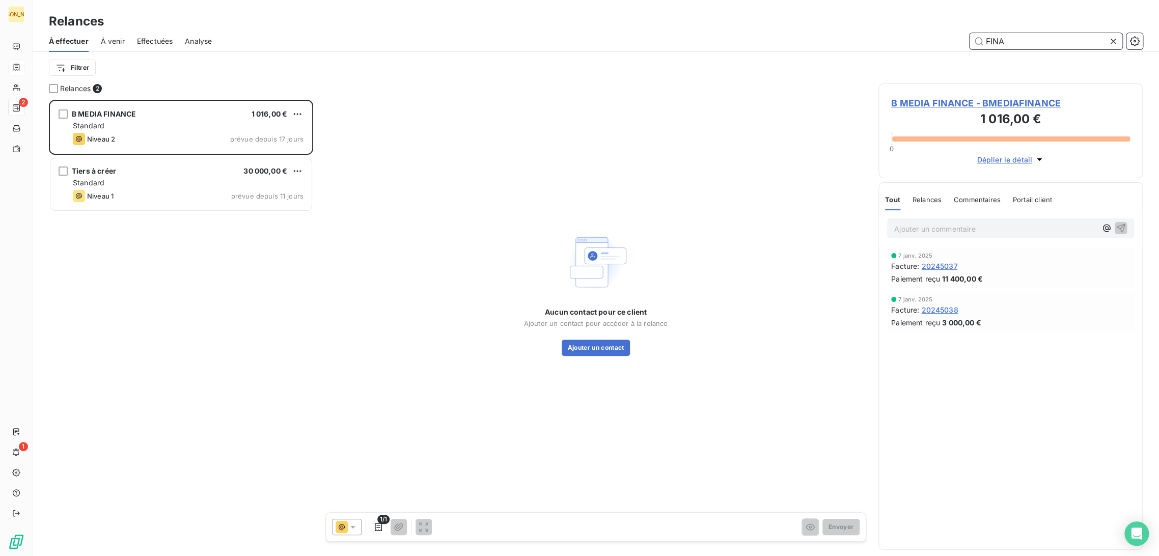
scroll to position [448, 256]
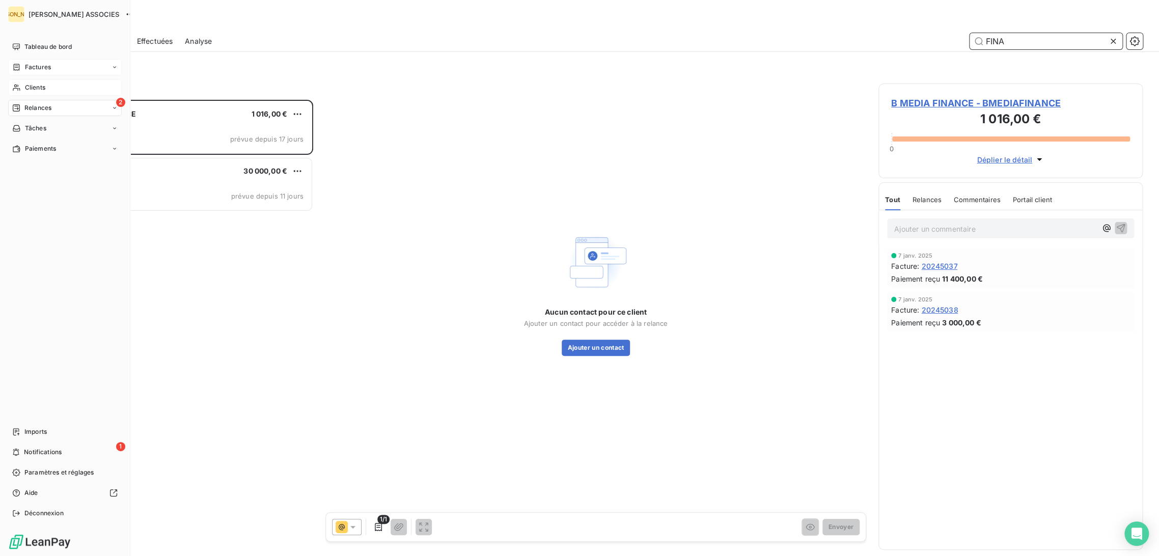
type input "FINA"
click at [33, 84] on span "Clients" at bounding box center [35, 87] width 20 height 9
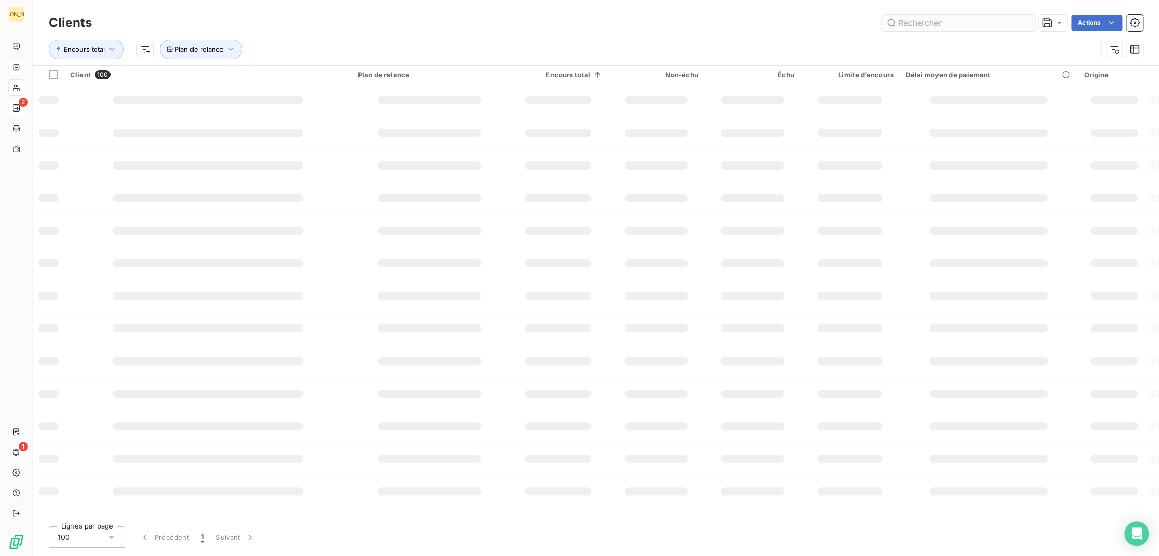
click at [929, 24] on input "text" at bounding box center [958, 23] width 153 height 16
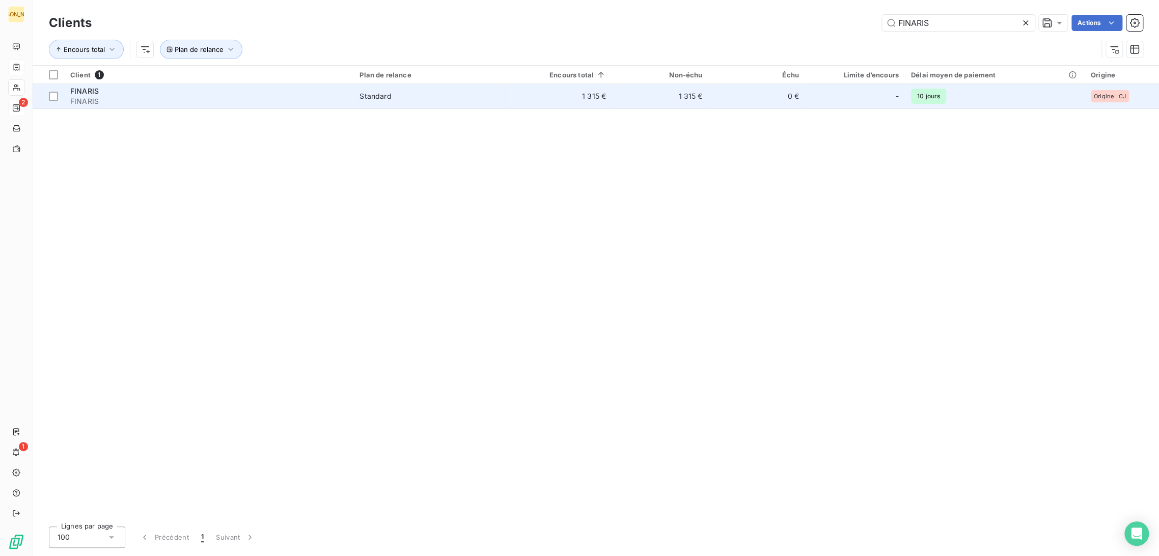
type input "FINARIS"
click at [144, 96] on span "FINARIS" at bounding box center [208, 101] width 277 height 10
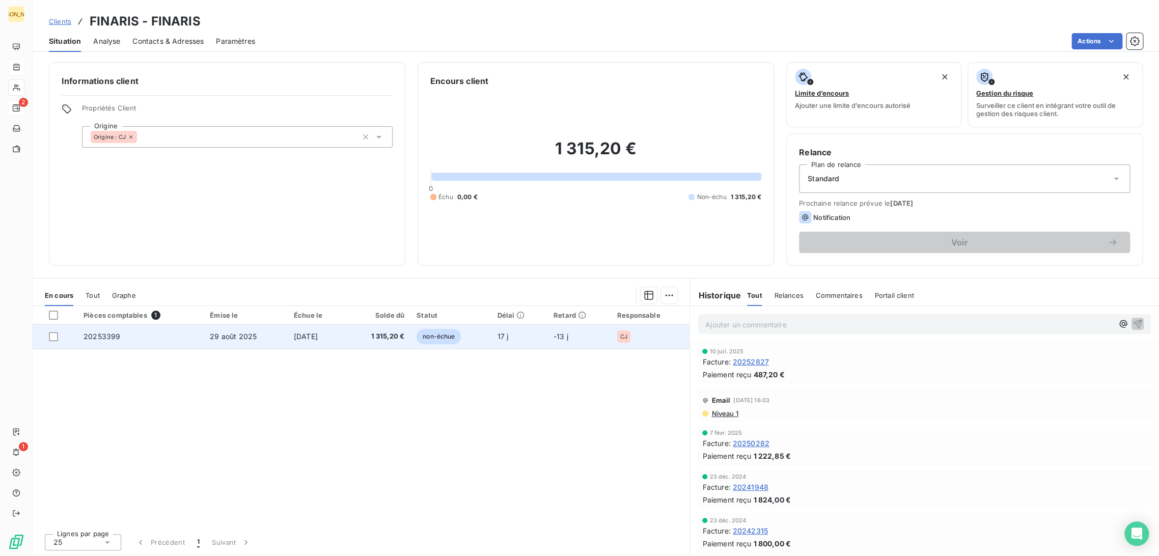
click at [310, 332] on span "[DATE]" at bounding box center [306, 336] width 24 height 9
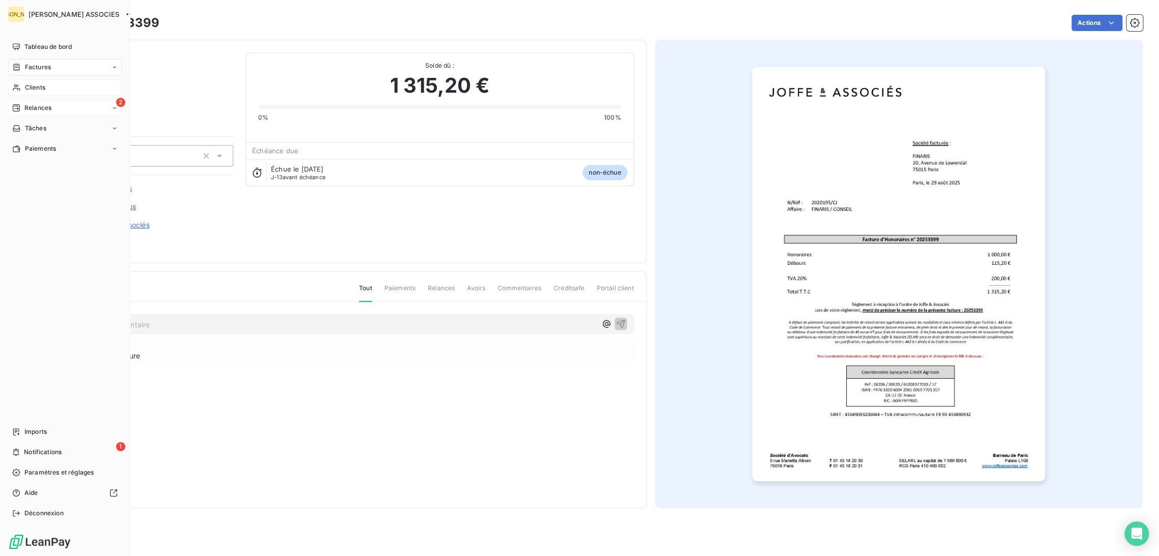
click at [30, 71] on span "Factures" at bounding box center [38, 67] width 26 height 9
click at [31, 88] on span "Clients" at bounding box center [35, 87] width 20 height 9
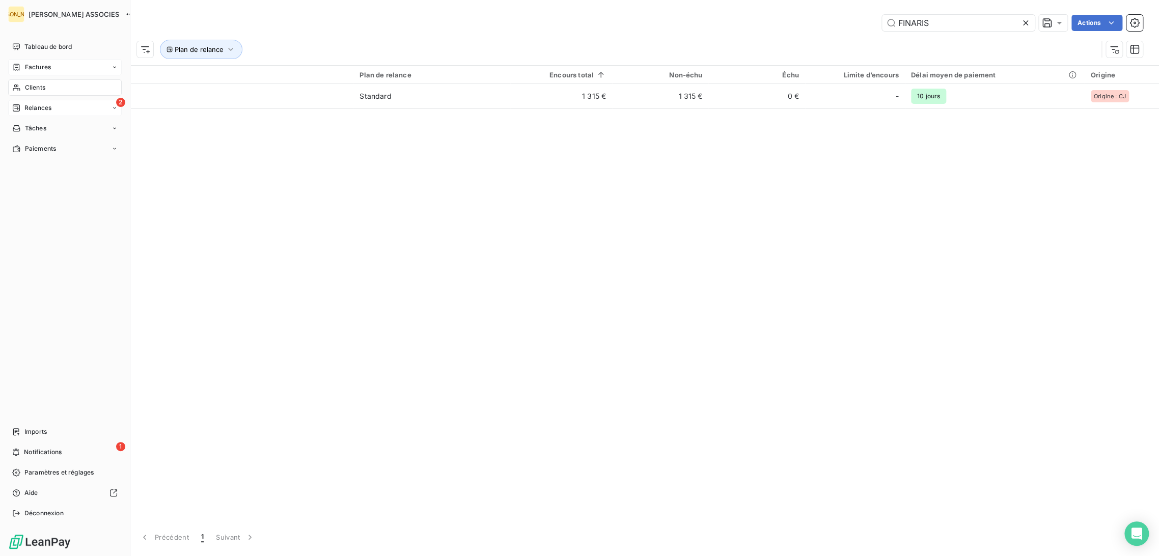
drag, startPoint x: 29, startPoint y: 113, endPoint x: 54, endPoint y: 105, distance: 26.9
click at [30, 110] on div "2 Relances" at bounding box center [65, 108] width 114 height 16
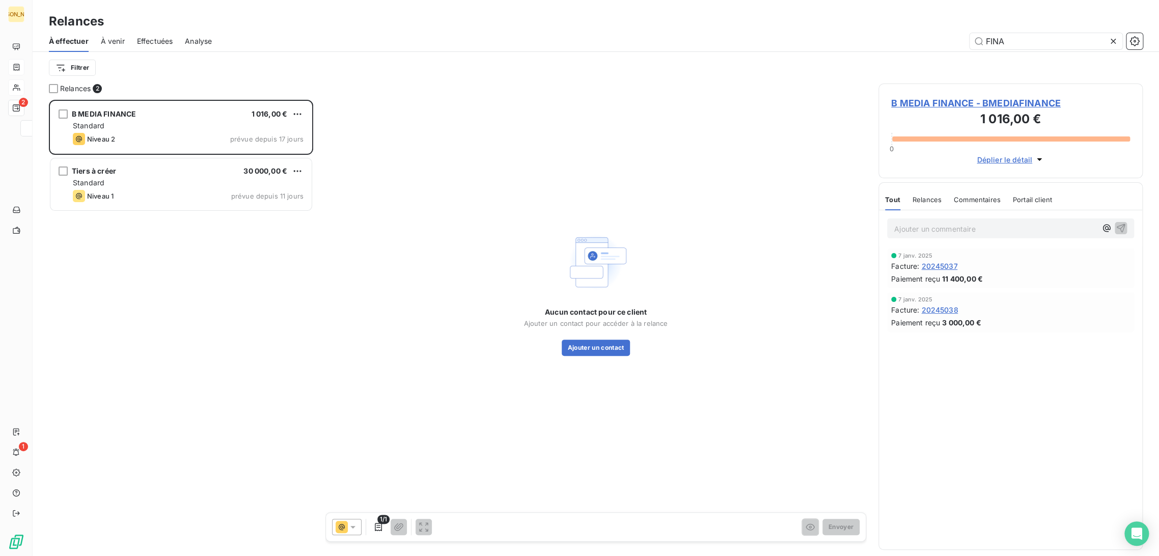
scroll to position [448, 256]
drag, startPoint x: 1015, startPoint y: 38, endPoint x: 807, endPoint y: 39, distance: 208.8
click at [812, 39] on div "FINA" at bounding box center [683, 41] width 919 height 16
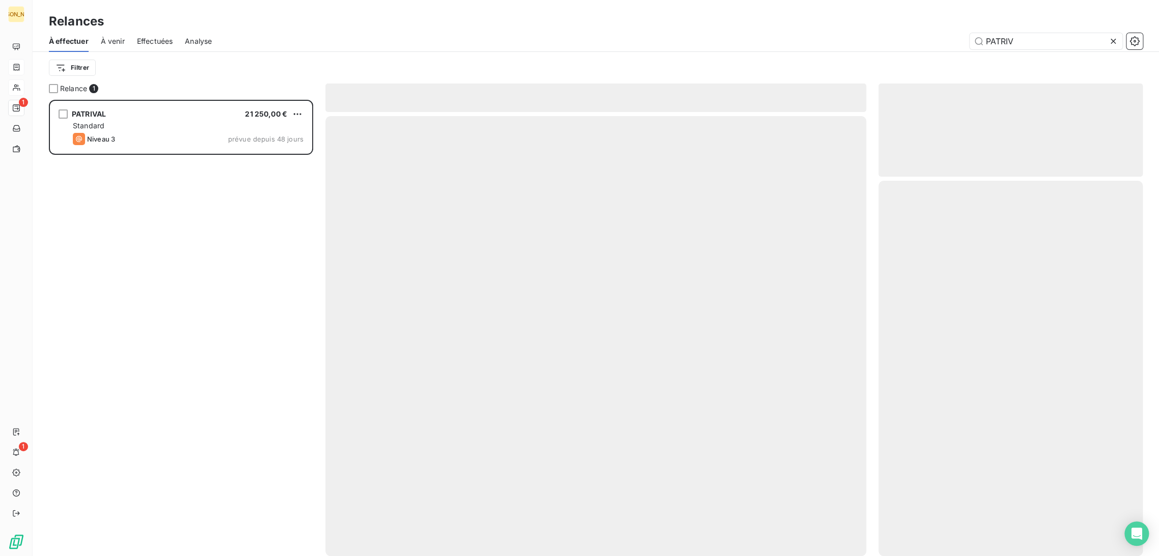
scroll to position [448, 256]
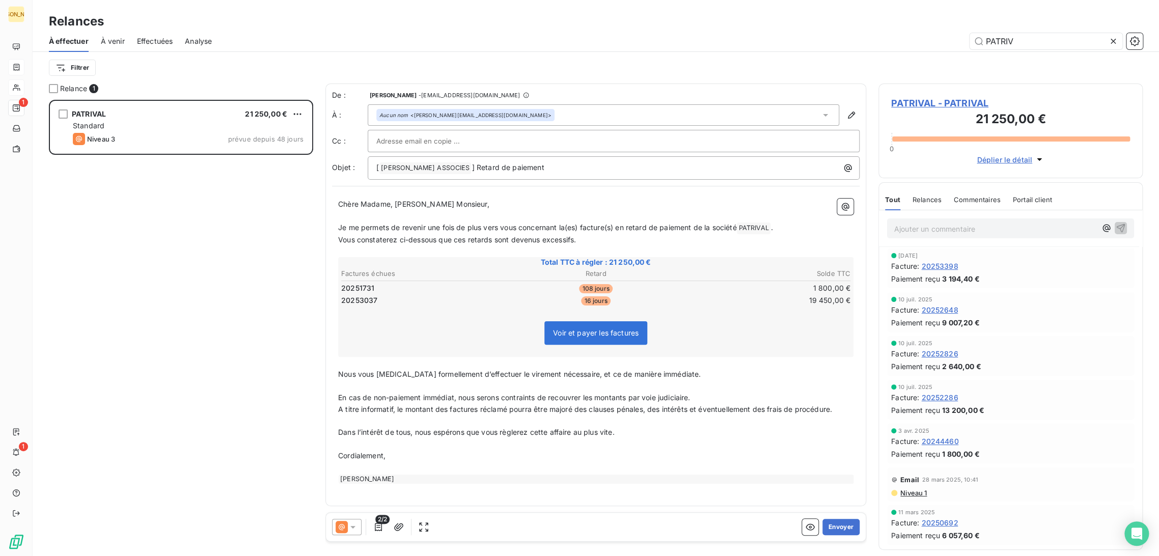
type input "PATRIV"
click at [444, 219] on p "﻿" at bounding box center [595, 216] width 515 height 12
click at [416, 228] on span "Je me permets de revenir une fois de plus vers vous concernant la(es) facture(s…" at bounding box center [537, 227] width 398 height 9
drag, startPoint x: 393, startPoint y: 205, endPoint x: 308, endPoint y: 204, distance: 85.5
click at [308, 204] on div "Relance 1 PATRIVAL 21 250,00 € Standard Niveau 3 prévue depuis 48 jours De : [P…" at bounding box center [596, 320] width 1126 height 473
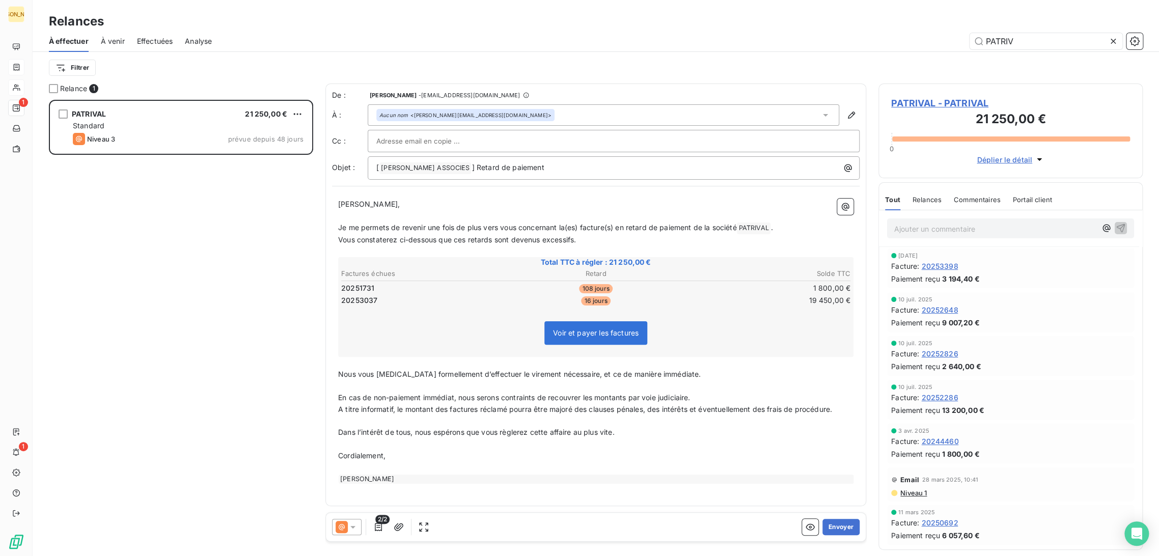
click at [540, 227] on span "Je me permets de revenir une fois de plus vers vous concernant la(es) facture(s…" at bounding box center [537, 227] width 398 height 9
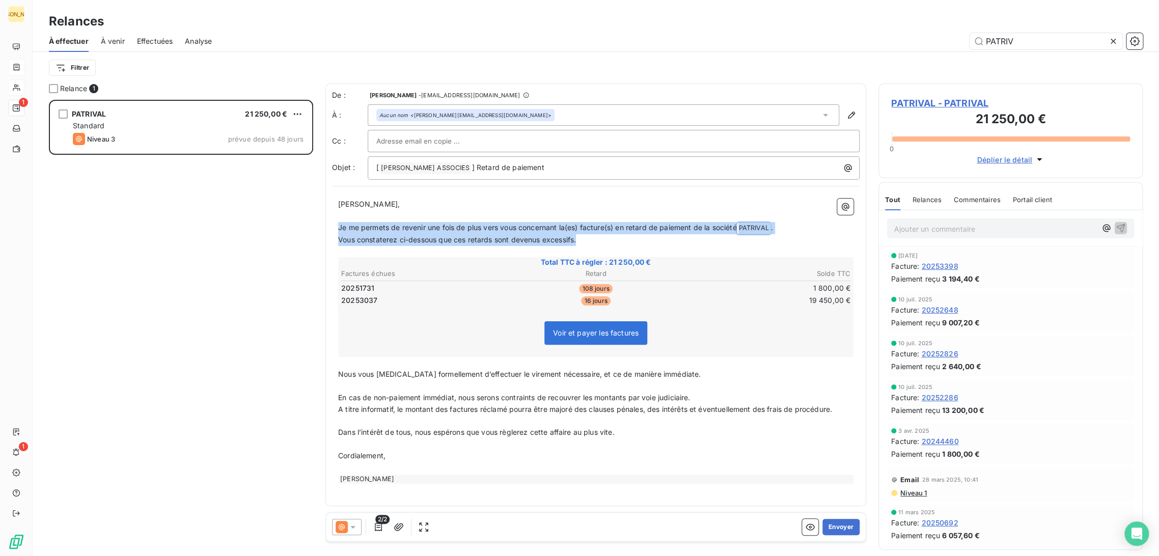
drag, startPoint x: 593, startPoint y: 239, endPoint x: 327, endPoint y: 228, distance: 265.5
click at [327, 228] on div "De : [PERSON_NAME] - [EMAIL_ADDRESS][DOMAIN_NAME] À : Aucun nom <[PERSON_NAME][…" at bounding box center [595, 295] width 541 height 423
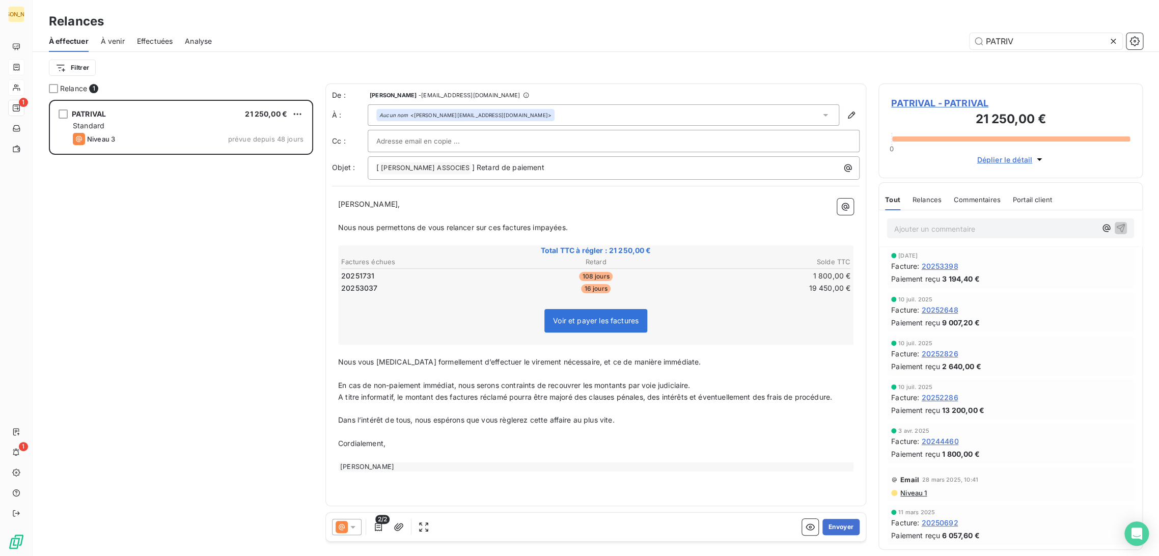
click at [378, 374] on p "﻿" at bounding box center [595, 374] width 515 height 12
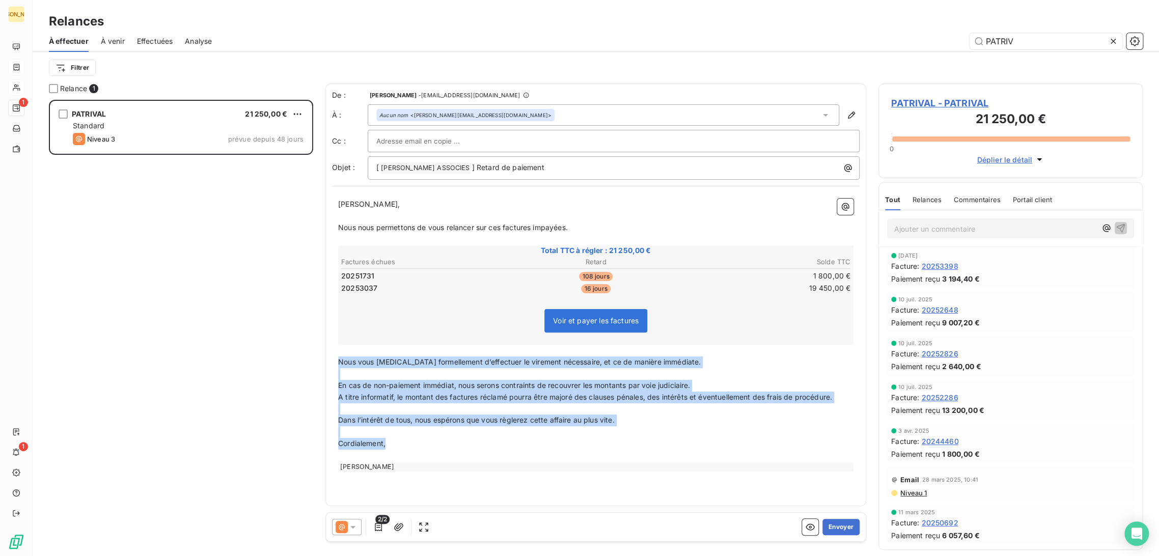
drag, startPoint x: 339, startPoint y: 359, endPoint x: 435, endPoint y: 442, distance: 126.7
click at [435, 441] on div "[PERSON_NAME] Monsieur, ﻿ Nous nous permettons de vous relancer sur ces facture…" at bounding box center [595, 335] width 515 height 273
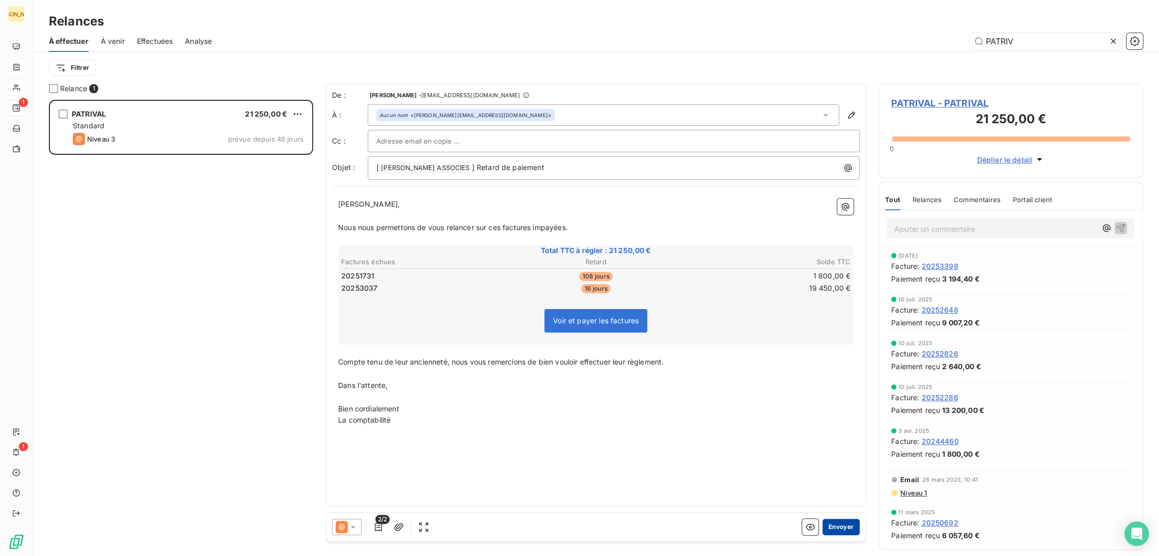
click at [832, 526] on button "Envoyer" at bounding box center [840, 527] width 37 height 16
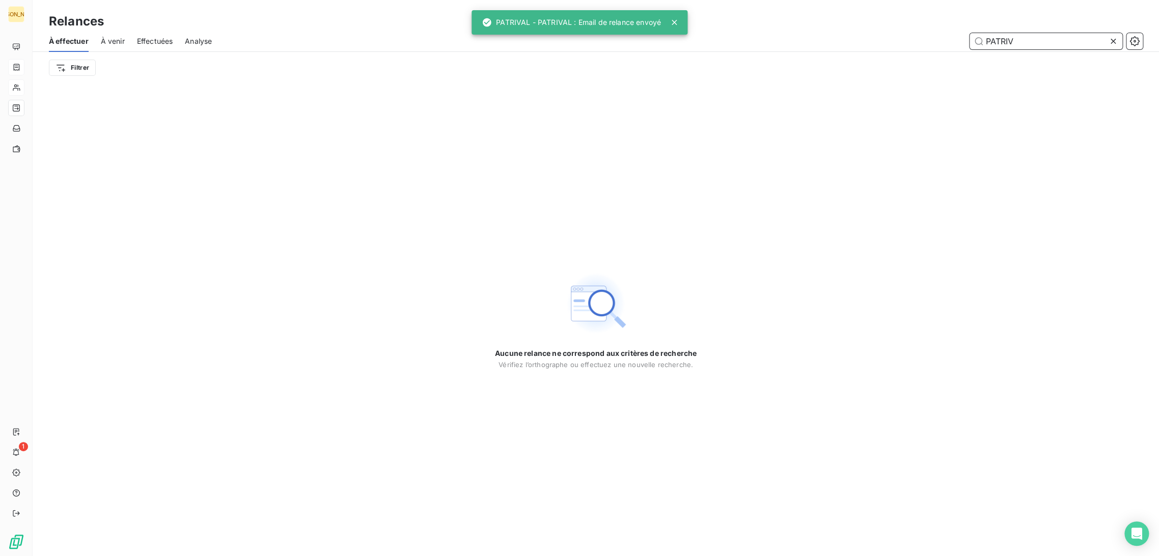
drag, startPoint x: 1015, startPoint y: 42, endPoint x: 913, endPoint y: 40, distance: 101.9
click at [913, 40] on div "PATRIV" at bounding box center [683, 41] width 919 height 16
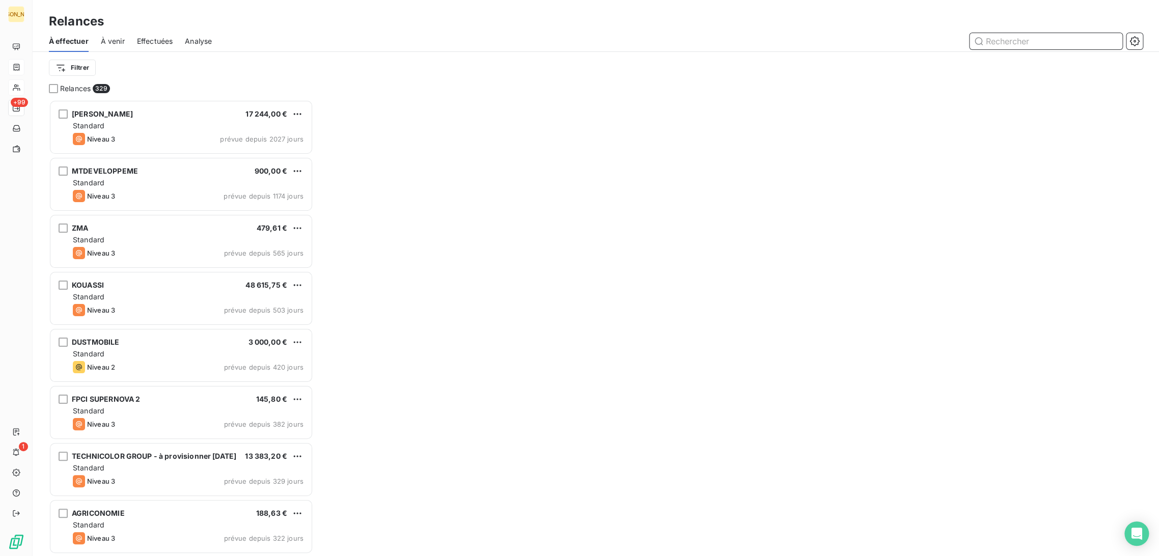
scroll to position [448, 256]
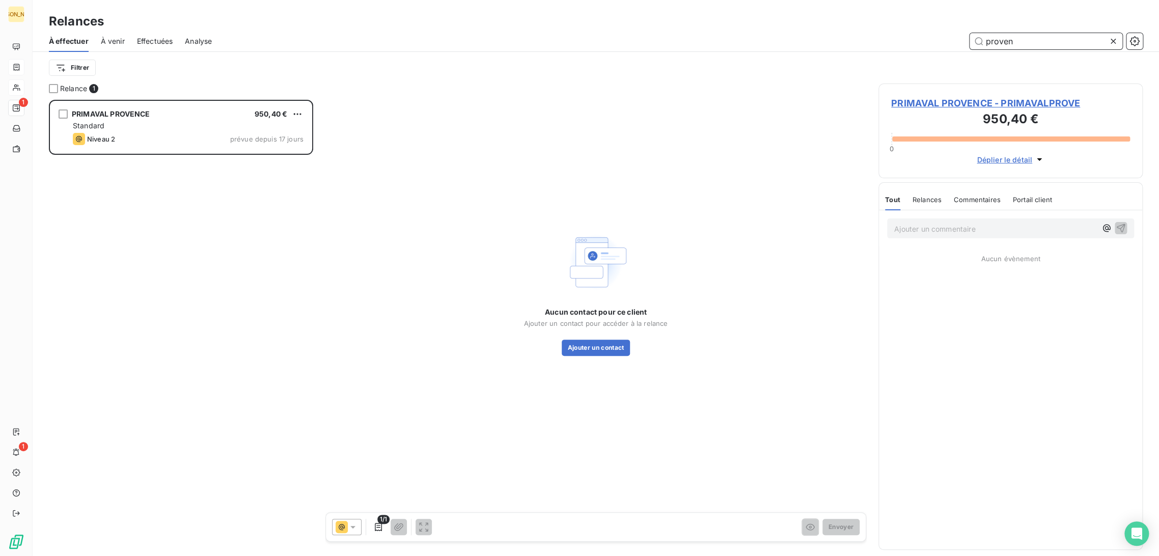
scroll to position [448, 256]
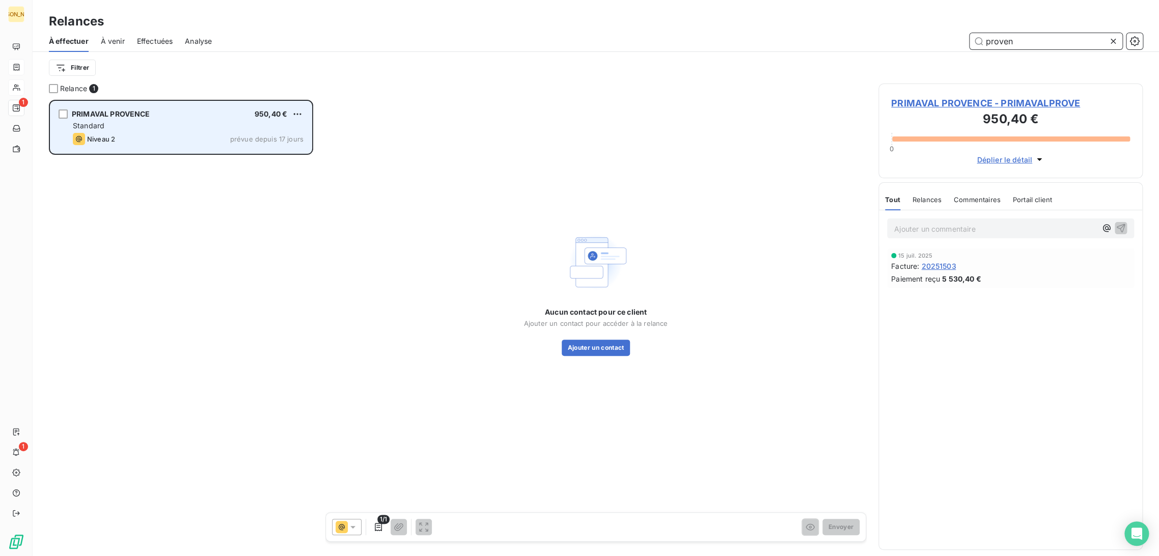
type input "proven"
click at [215, 135] on div "Niveau 2 prévue depuis 17 jours" at bounding box center [188, 139] width 231 height 12
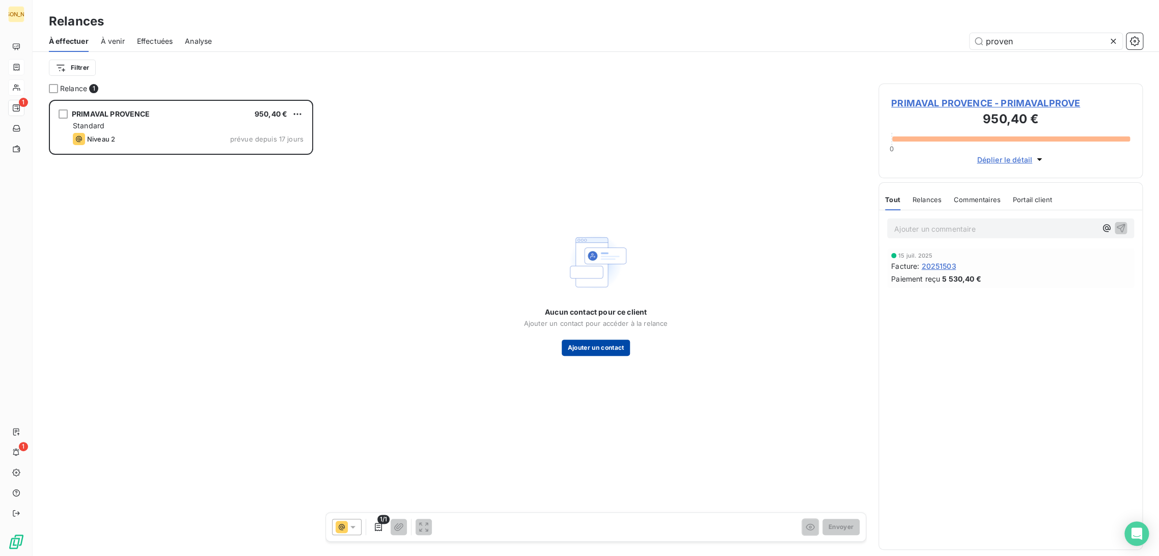
click at [616, 348] on button "Ajouter un contact" at bounding box center [596, 348] width 69 height 16
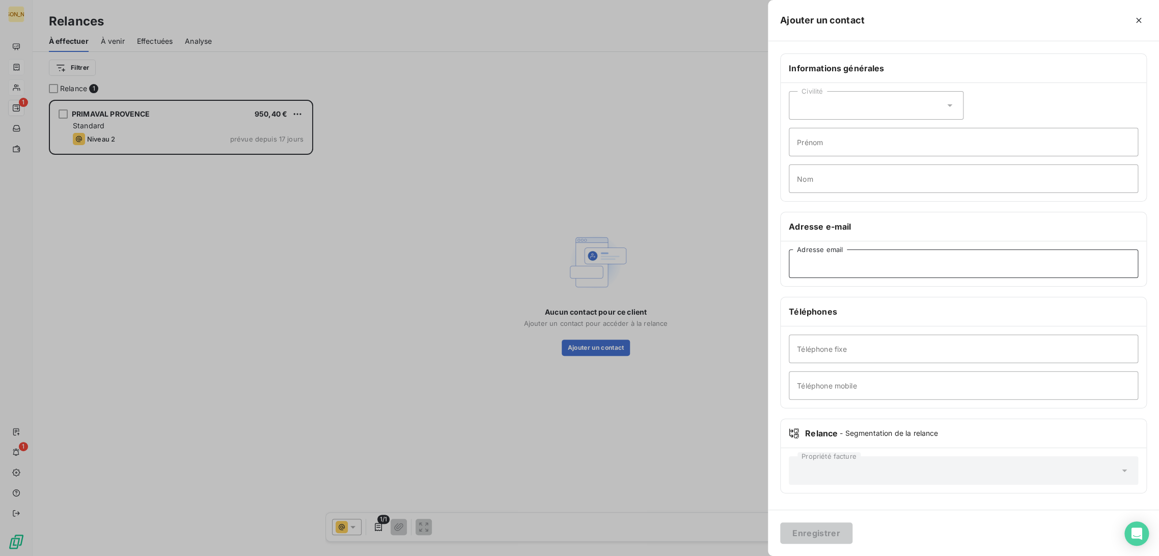
click at [813, 267] on input "Adresse email" at bounding box center [963, 263] width 349 height 29
click at [835, 264] on input "vinc" at bounding box center [963, 263] width 349 height 29
click at [822, 263] on input "vinc" at bounding box center [963, 263] width 349 height 29
type input "vi"
click at [802, 265] on input "vi" at bounding box center [963, 263] width 349 height 29
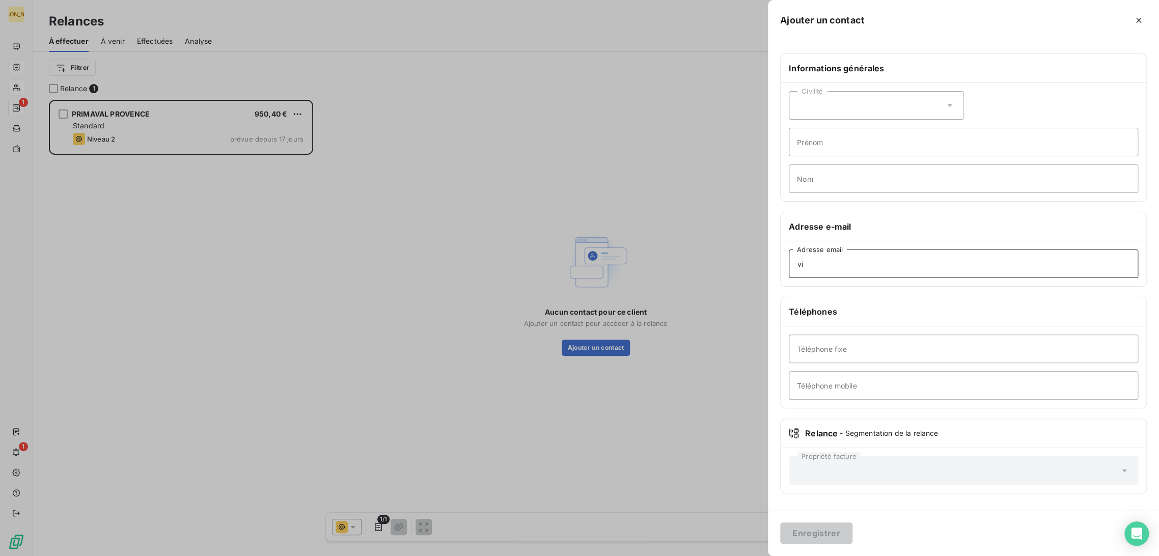
drag, startPoint x: 807, startPoint y: 265, endPoint x: 766, endPoint y: 265, distance: 40.7
click at [766, 555] on div "Ajouter un contact Informations générales Civilité Prénom Nom Adresse e-mail vi…" at bounding box center [579, 556] width 1159 height 0
type input "t"
type input "[PERSON_NAME]"
click at [619, 462] on div at bounding box center [579, 278] width 1159 height 556
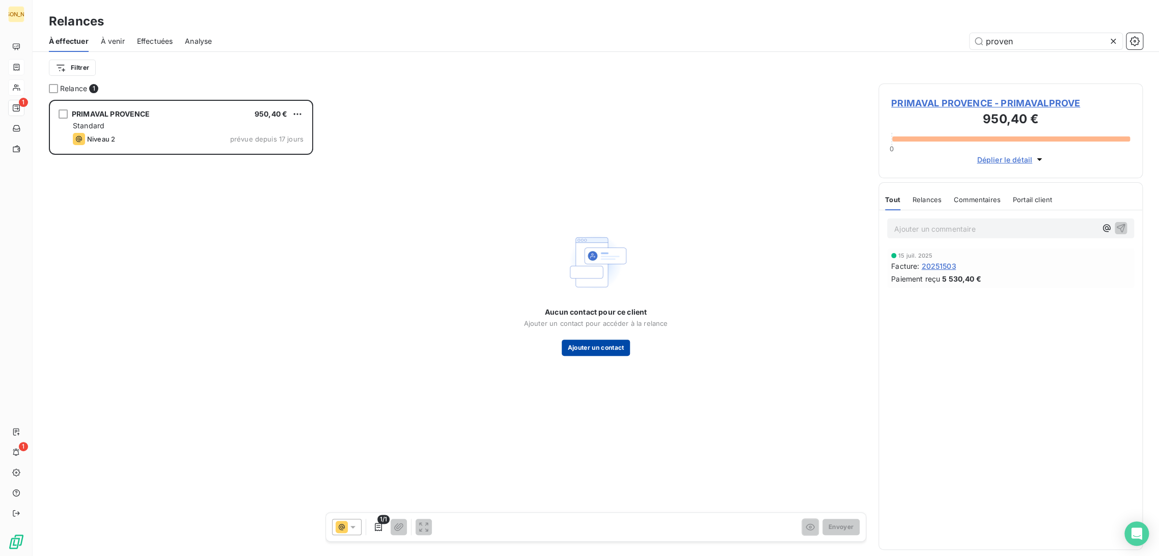
click at [578, 347] on button "Ajouter un contact" at bounding box center [596, 348] width 69 height 16
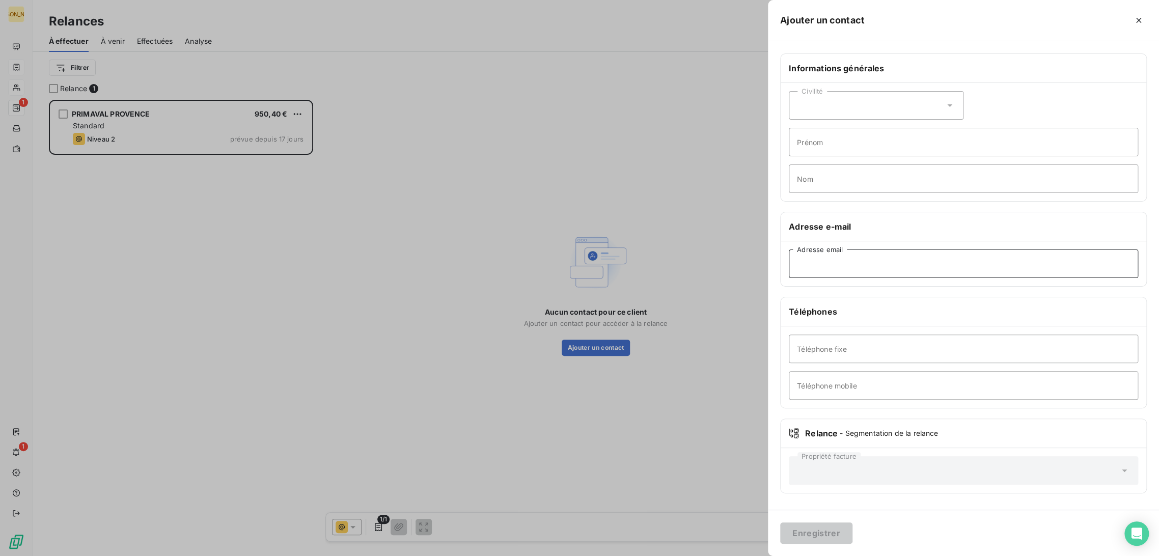
click at [827, 269] on input "Adresse email" at bounding box center [963, 263] width 349 height 29
type input "[PERSON_NAME][EMAIL_ADDRESS][DOMAIN_NAME]"
click at [811, 538] on button "Enregistrer" at bounding box center [816, 532] width 72 height 21
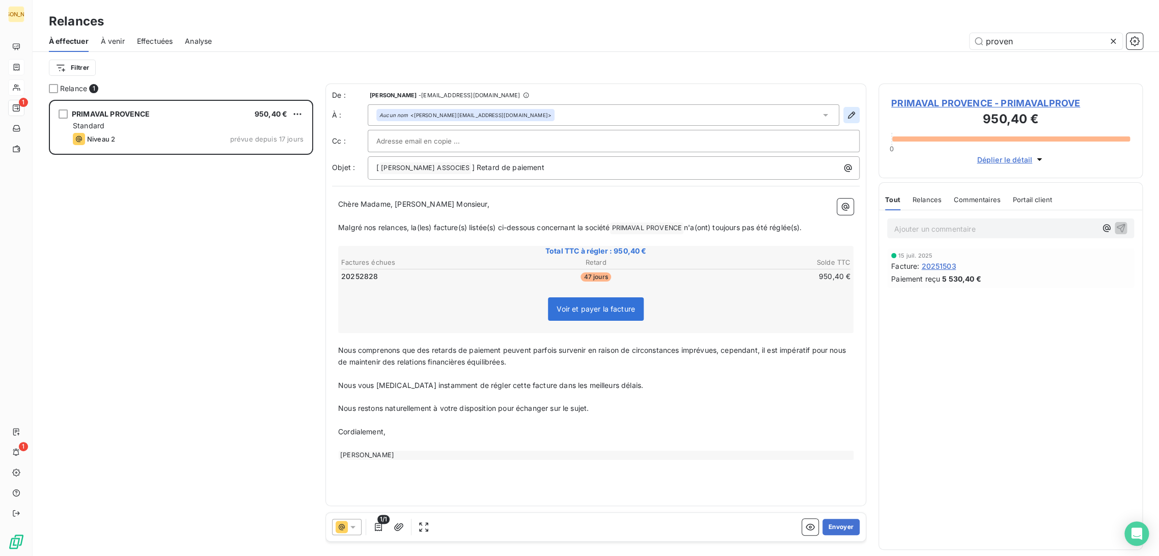
click at [849, 119] on icon "button" at bounding box center [851, 115] width 10 height 10
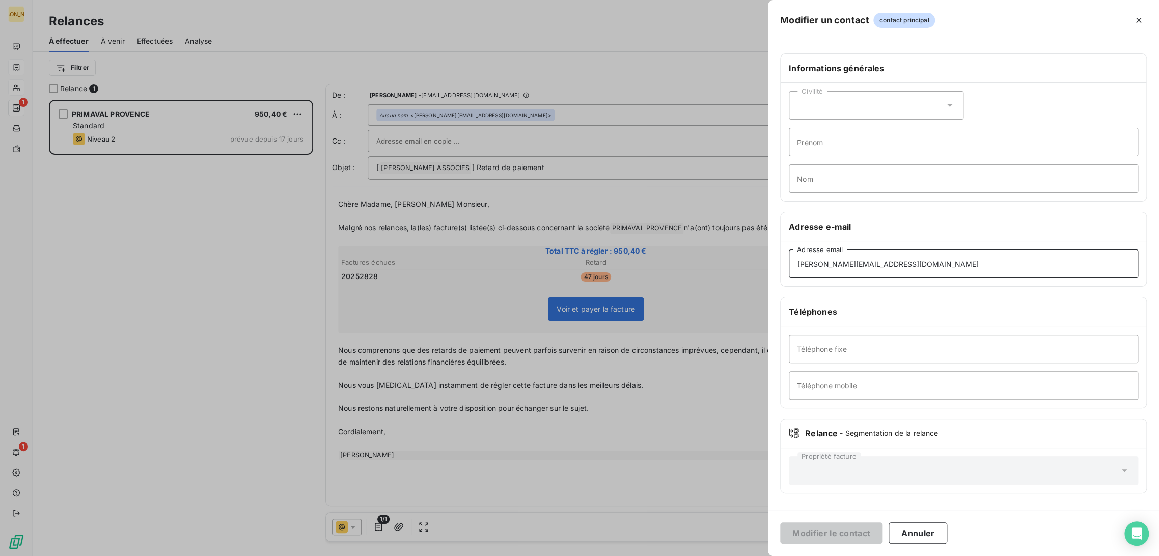
drag, startPoint x: 901, startPoint y: 268, endPoint x: 766, endPoint y: 266, distance: 134.9
click at [691, 555] on div "Modifier un contact contact principal Informations générales Civilité Prénom No…" at bounding box center [579, 556] width 1159 height 0
paste input "fr"
type input "[PERSON_NAME][EMAIL_ADDRESS][DOMAIN_NAME]"
drag, startPoint x: 831, startPoint y: 532, endPoint x: 829, endPoint y: 537, distance: 5.7
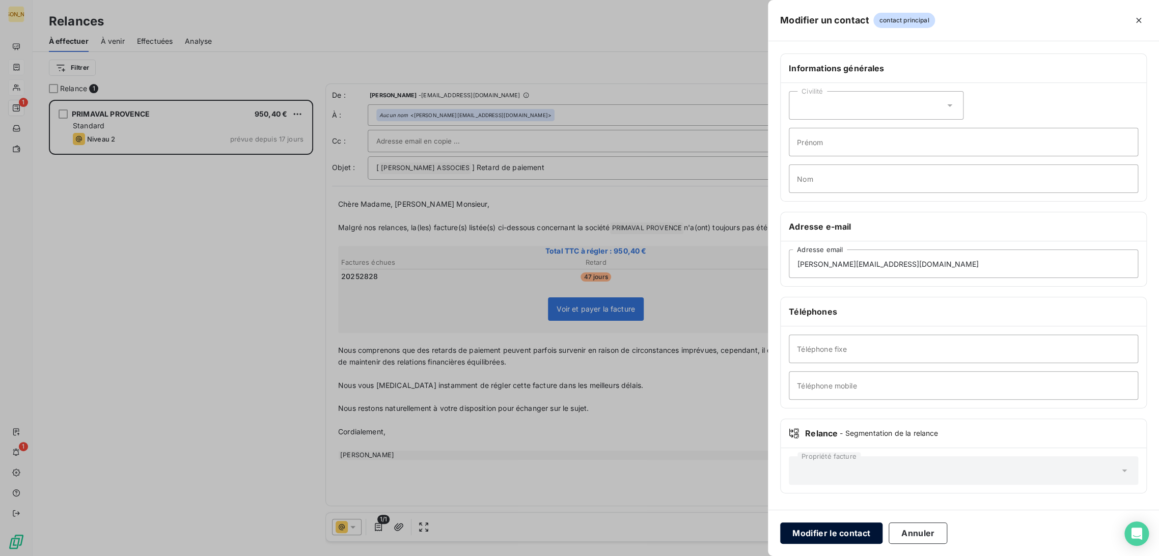
click at [831, 531] on button "Modifier le contact" at bounding box center [831, 532] width 102 height 21
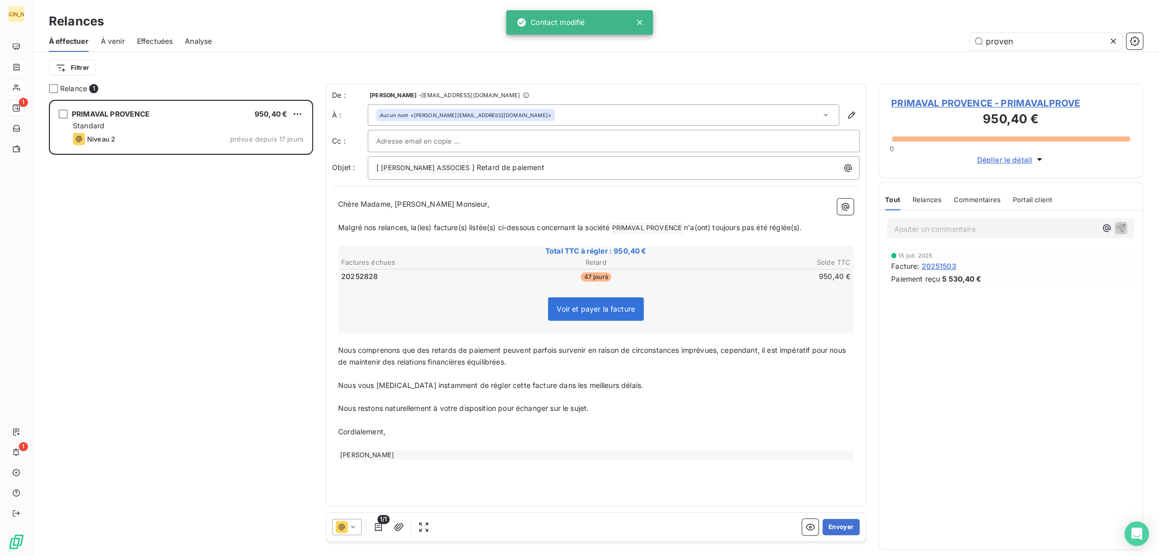
drag, startPoint x: 437, startPoint y: 228, endPoint x: 397, endPoint y: 210, distance: 44.0
click at [436, 227] on span "Malgré nos relances, la(les) facture(s) listée(s) ci-dessous concernant la soci…" at bounding box center [473, 227] width 271 height 9
drag, startPoint x: 378, startPoint y: 202, endPoint x: 314, endPoint y: 206, distance: 64.8
click at [314, 205] on div "Relance 1 PRIMAVAL PROVENCE 950,40 € Standard Niveau 2 prévue depuis 17 jours D…" at bounding box center [596, 320] width 1126 height 473
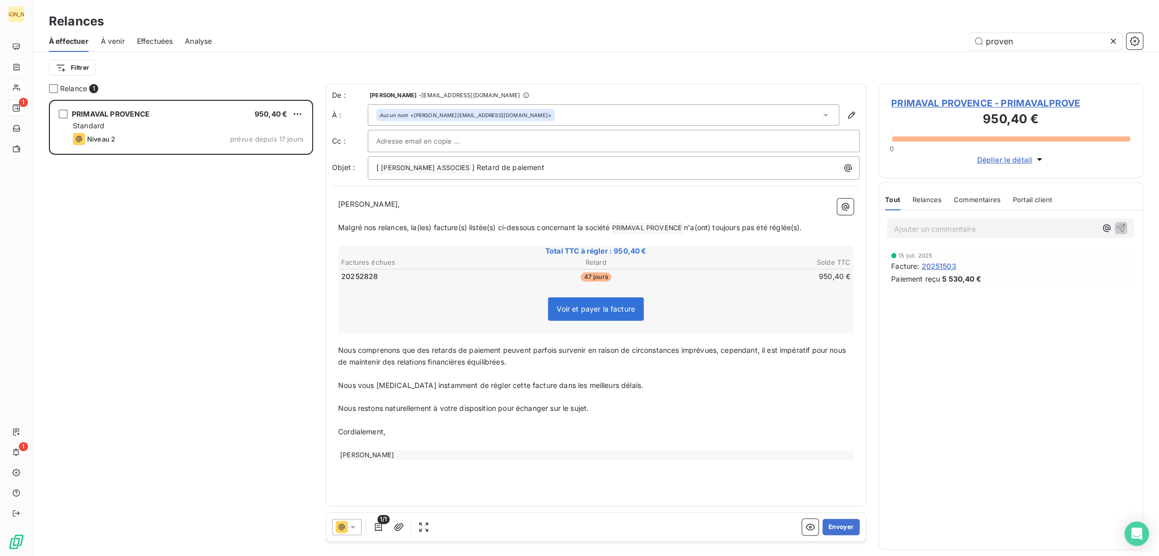
click at [417, 237] on p "﻿" at bounding box center [595, 240] width 515 height 12
drag, startPoint x: 817, startPoint y: 225, endPoint x: 338, endPoint y: 221, distance: 478.6
click at [338, 220] on div "[PERSON_NAME] Monsieur, ﻿ Malgré nos relances, la(les) facture(s) listée(s) ci-…" at bounding box center [595, 329] width 515 height 261
click at [346, 358] on span "Nous comprenons que des retards de paiement peuvent parfois survenir en raison …" at bounding box center [593, 355] width 510 height 20
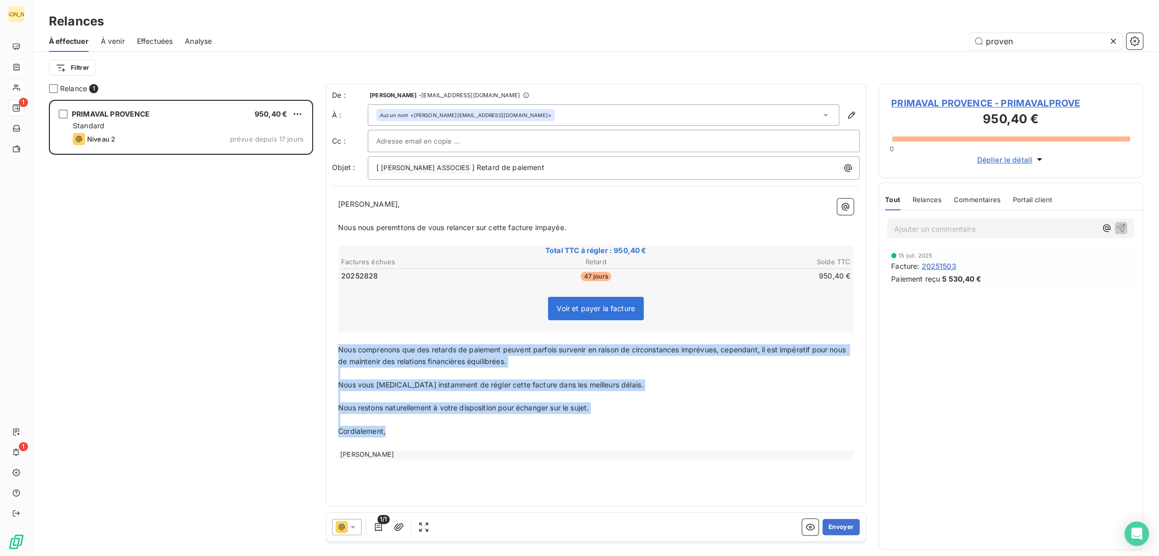
drag, startPoint x: 339, startPoint y: 347, endPoint x: 534, endPoint y: 429, distance: 211.5
click at [534, 429] on div "[PERSON_NAME] Monsieur, ﻿ Nous nous peremttons de vous relancer sur cette factu…" at bounding box center [595, 329] width 515 height 261
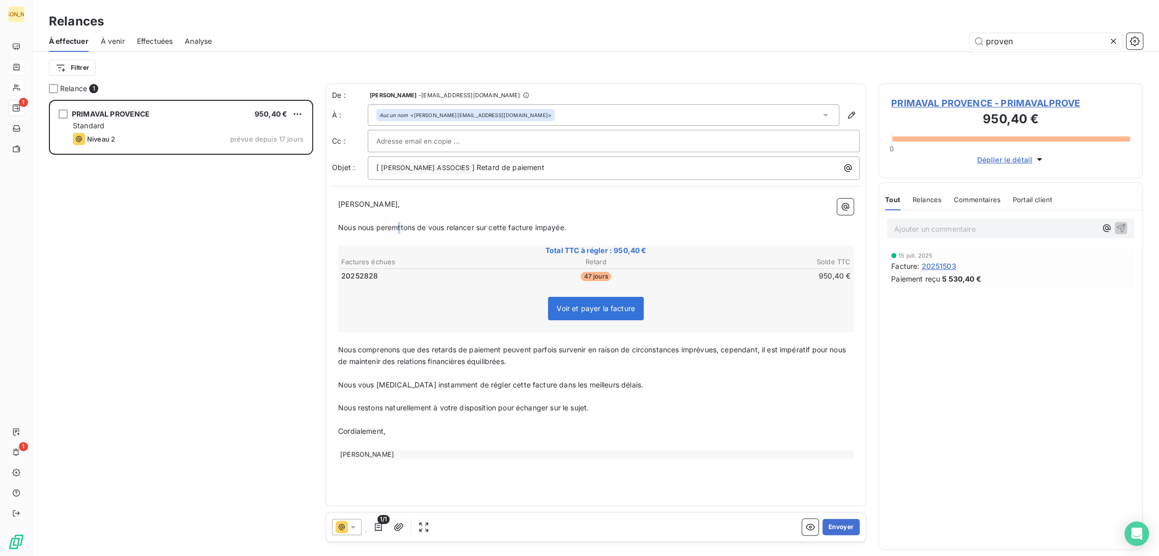
click at [399, 229] on span "Nous nous peremttons de vous relancer sur cette facture impayée." at bounding box center [452, 227] width 228 height 9
click at [393, 394] on p "﻿" at bounding box center [595, 397] width 515 height 12
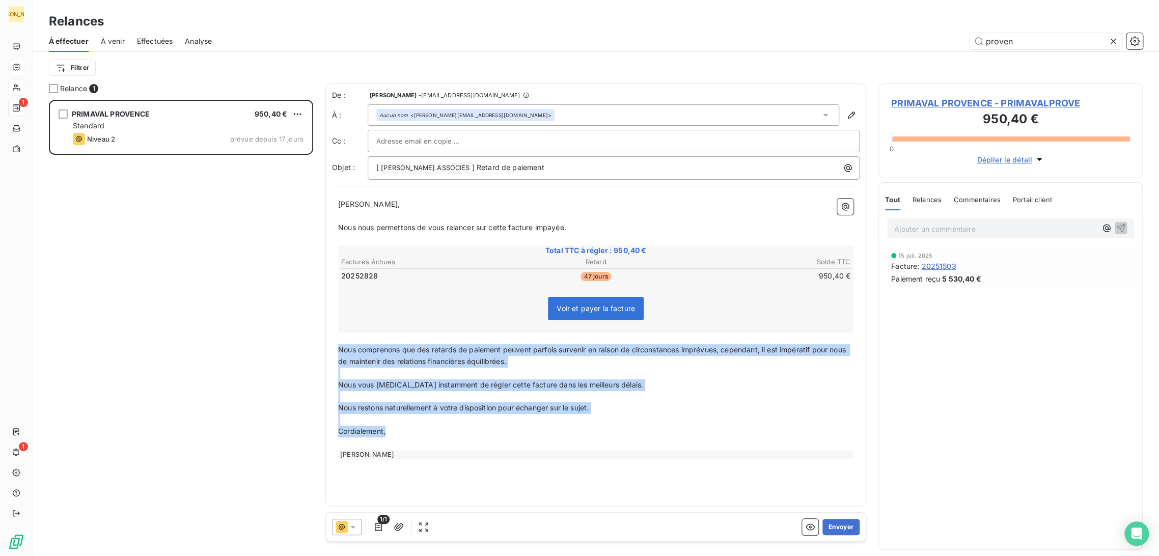
drag, startPoint x: 339, startPoint y: 347, endPoint x: 489, endPoint y: 438, distance: 175.7
click at [489, 437] on div "[PERSON_NAME] Monsieur, ﻿ Nous nous permettons de vous relancer sur cette factu…" at bounding box center [595, 329] width 515 height 261
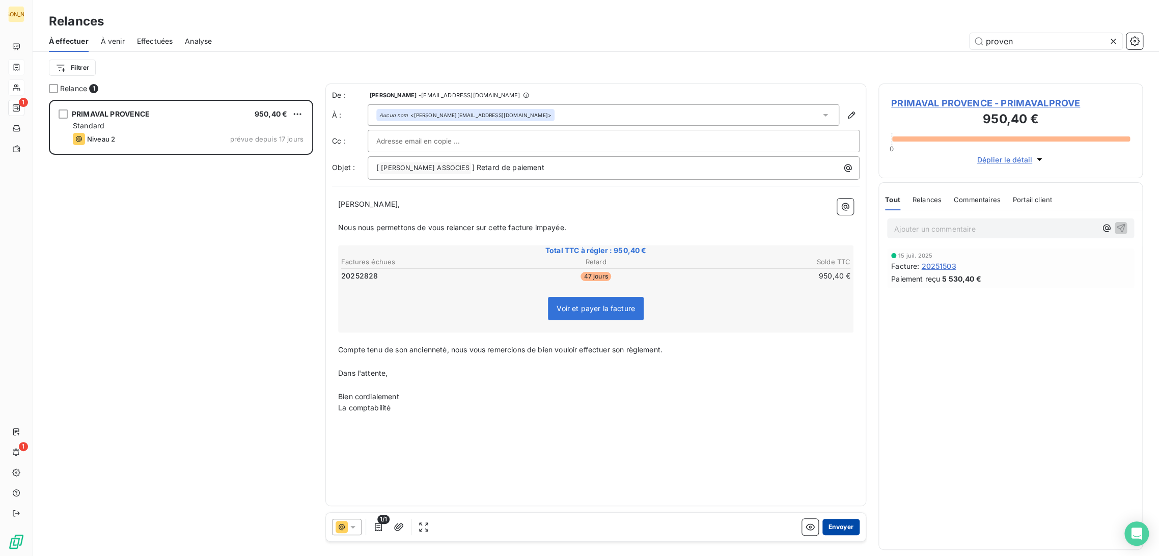
click at [843, 519] on div "1/1 Envoyer" at bounding box center [596, 527] width 540 height 29
click at [842, 531] on button "Envoyer" at bounding box center [840, 527] width 37 height 16
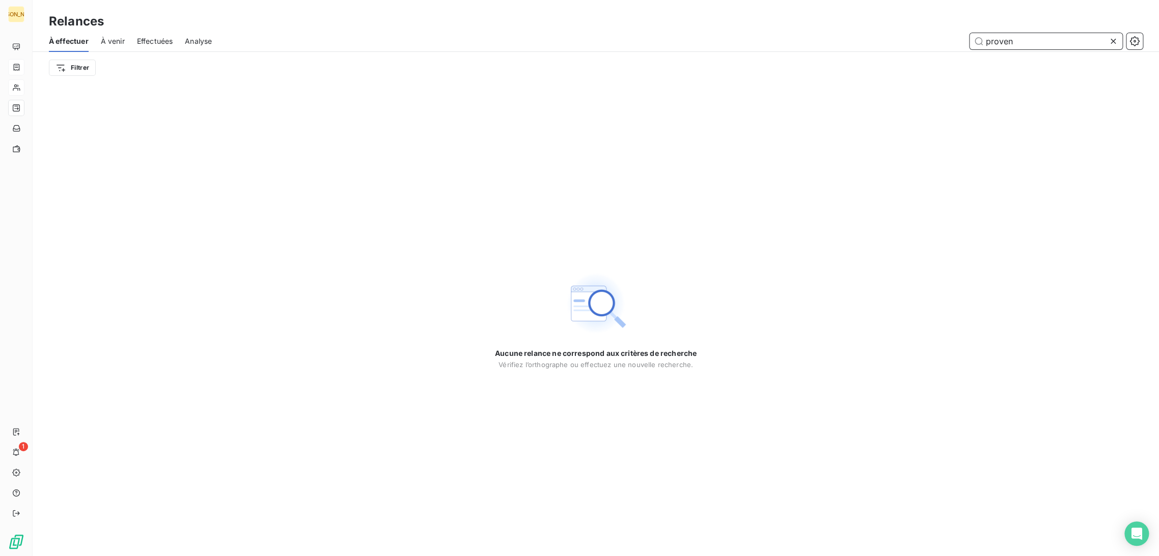
drag, startPoint x: 1013, startPoint y: 46, endPoint x: 960, endPoint y: 38, distance: 53.5
click at [960, 38] on div "proven" at bounding box center [683, 41] width 919 height 16
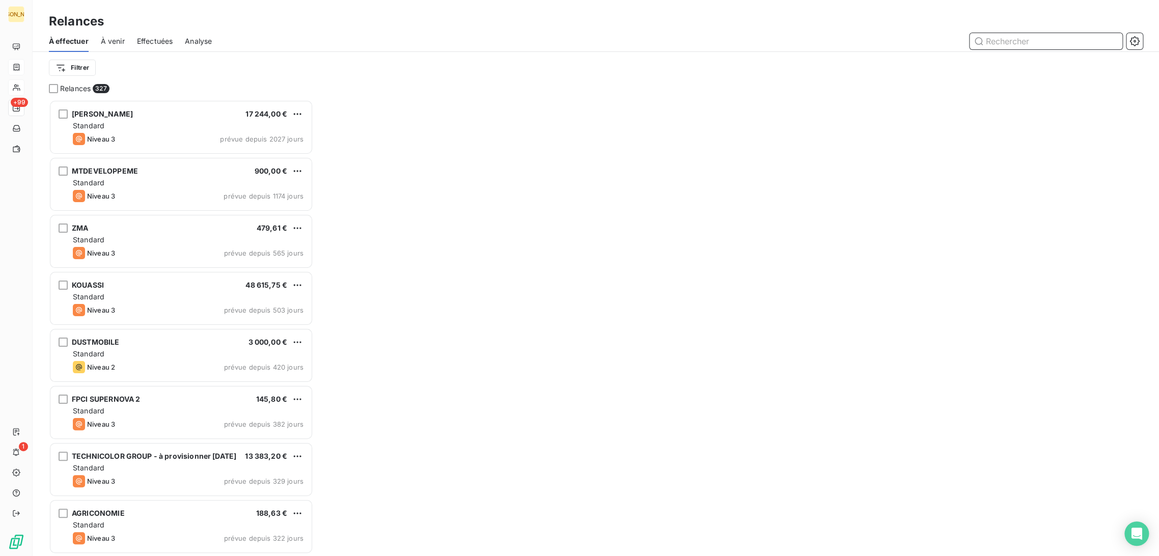
scroll to position [448, 256]
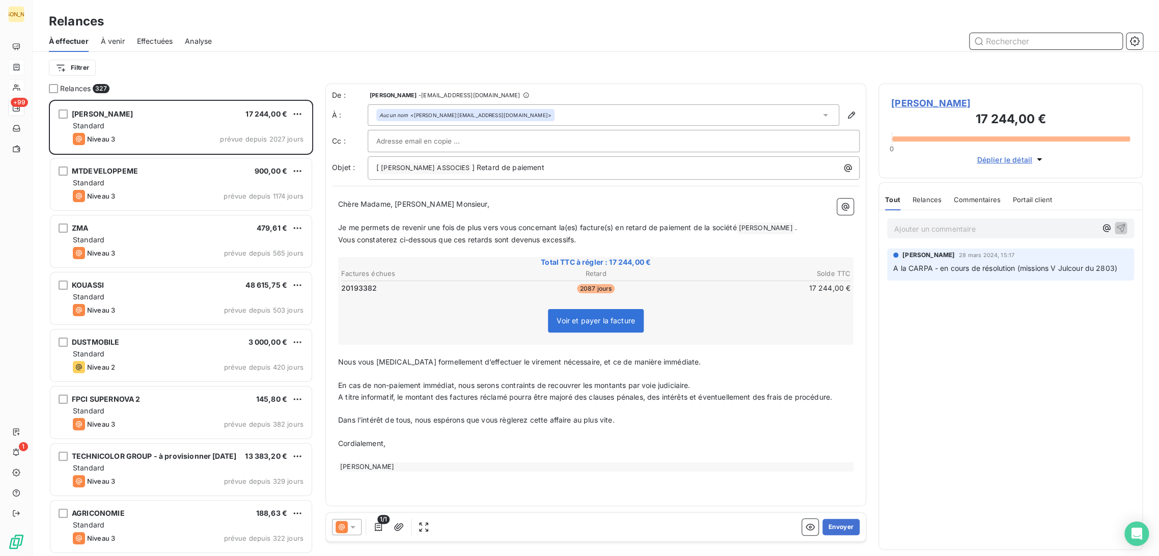
click at [1007, 45] on input "text" at bounding box center [1045, 41] width 153 height 16
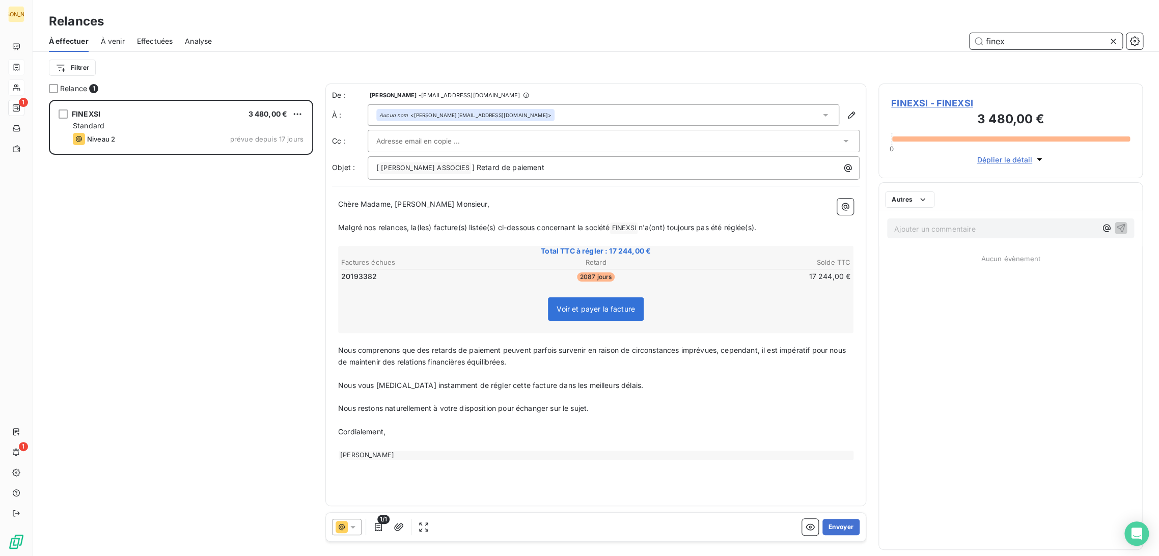
scroll to position [448, 256]
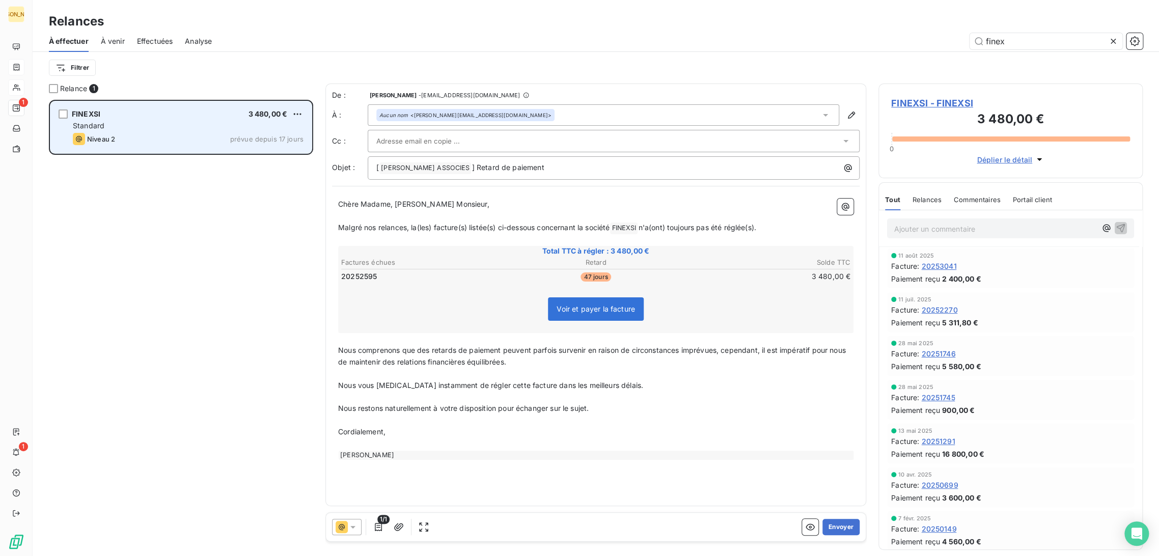
drag, startPoint x: 199, startPoint y: 123, endPoint x: 216, endPoint y: 138, distance: 23.5
click at [198, 122] on div "Standard" at bounding box center [188, 126] width 231 height 10
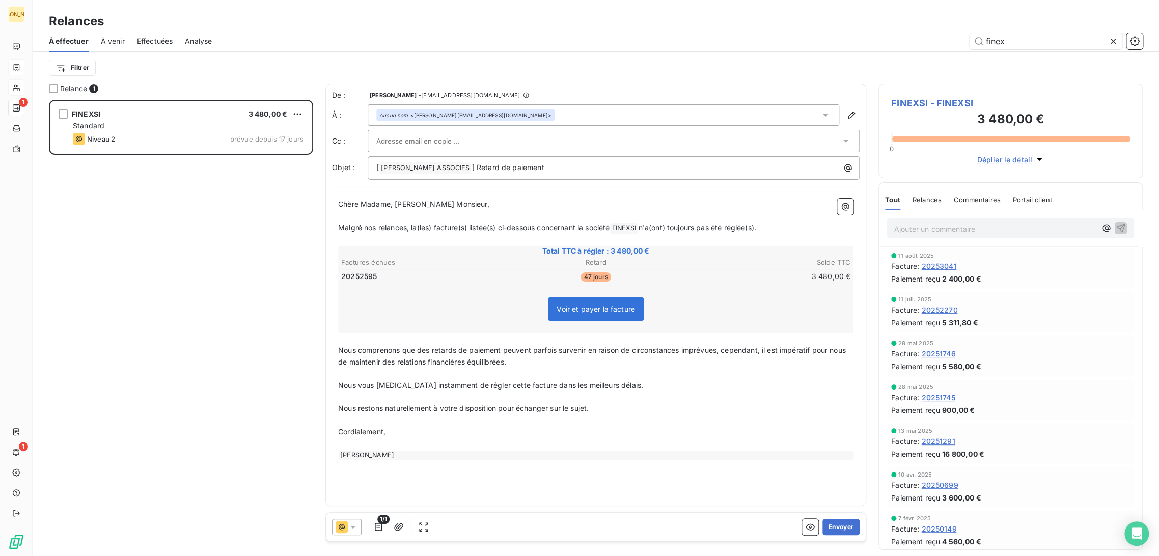
click at [421, 210] on p "Chère Madame, [PERSON_NAME] Monsieur," at bounding box center [595, 205] width 515 height 12
drag, startPoint x: 395, startPoint y: 204, endPoint x: 465, endPoint y: 209, distance: 71.0
click at [465, 209] on p "Chère Madame, [PERSON_NAME] Monsieur," at bounding box center [595, 205] width 515 height 12
drag, startPoint x: 644, startPoint y: 224, endPoint x: 326, endPoint y: 231, distance: 317.8
click at [326, 231] on div "De : [PERSON_NAME] - [EMAIL_ADDRESS][DOMAIN_NAME] À : Aucun nom <[PERSON_NAME][…" at bounding box center [595, 295] width 541 height 423
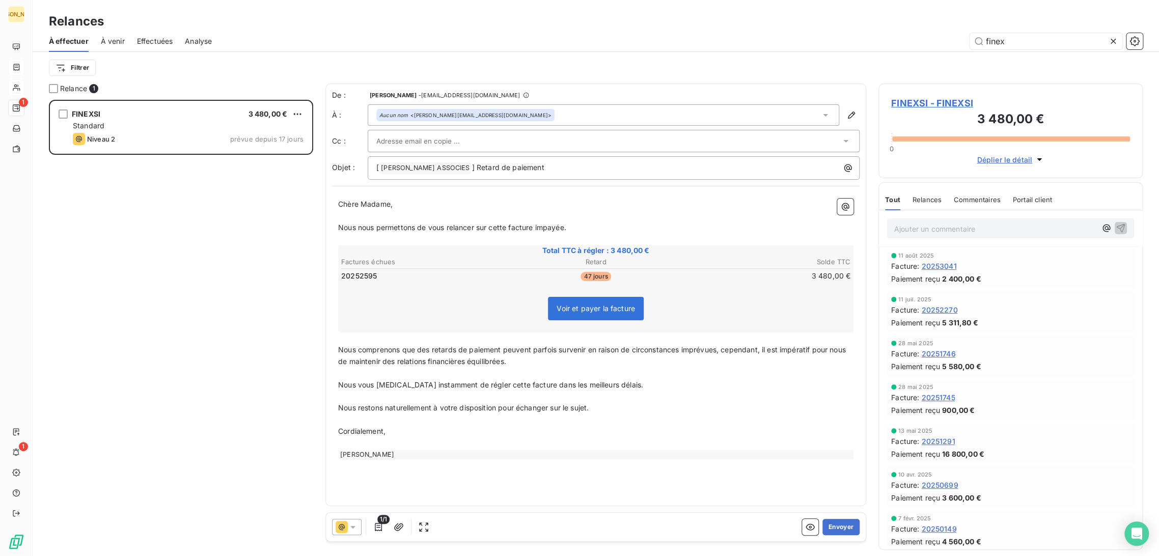
drag, startPoint x: 366, startPoint y: 365, endPoint x: 354, endPoint y: 353, distance: 16.6
click at [363, 362] on span "Nous comprenons que des retards de paiement peuvent parfois survenir en raison …" at bounding box center [593, 355] width 510 height 20
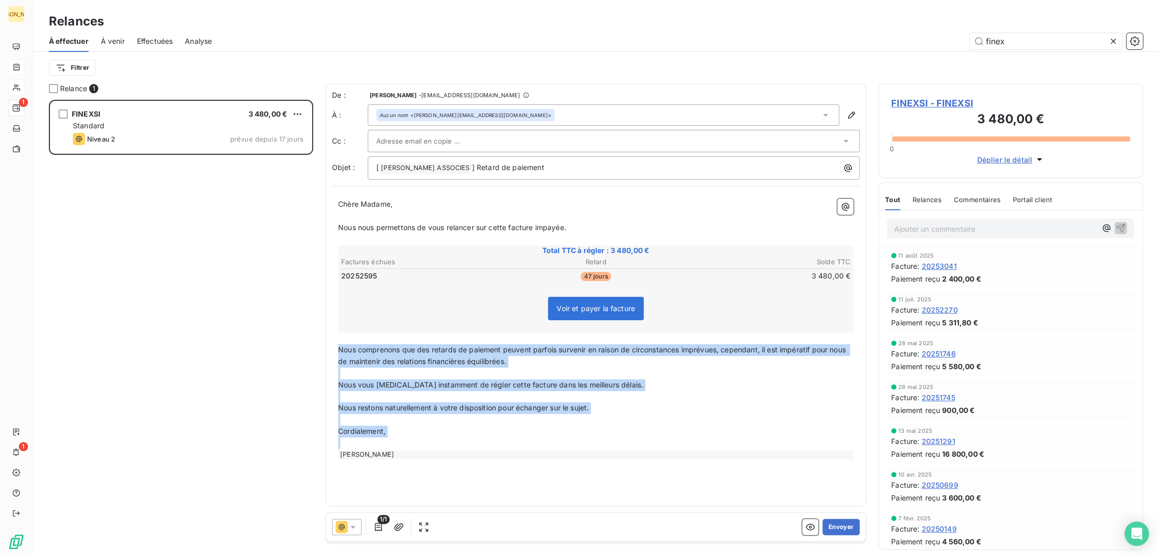
drag, startPoint x: 340, startPoint y: 346, endPoint x: 450, endPoint y: 455, distance: 155.2
click at [450, 455] on div "Chère Madame, ﻿ Nous nous permettons de vous relancer sur cette facture impayée…" at bounding box center [595, 329] width 515 height 261
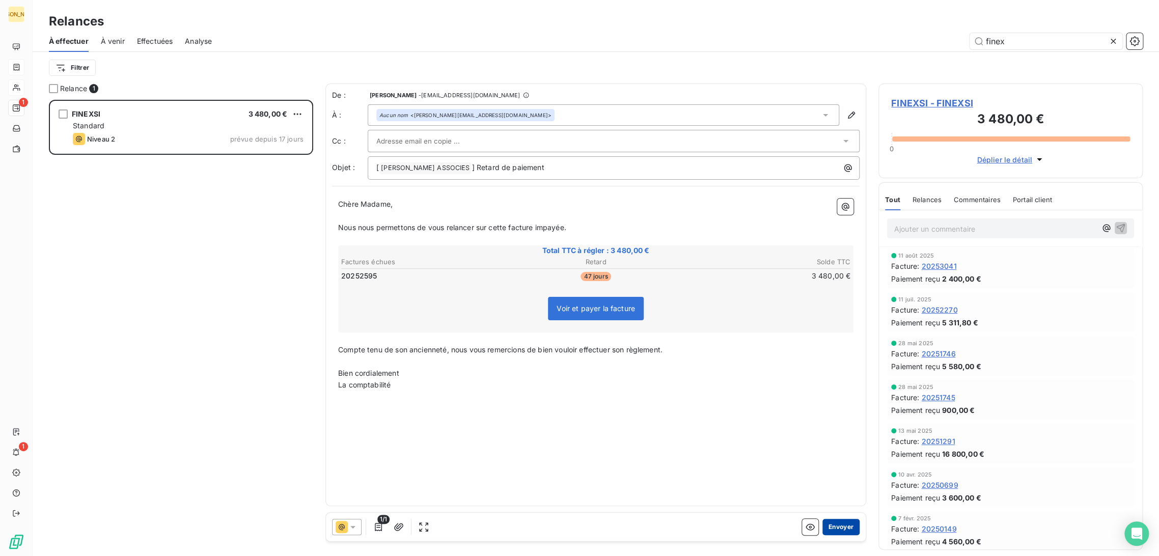
click at [852, 524] on button "Envoyer" at bounding box center [840, 527] width 37 height 16
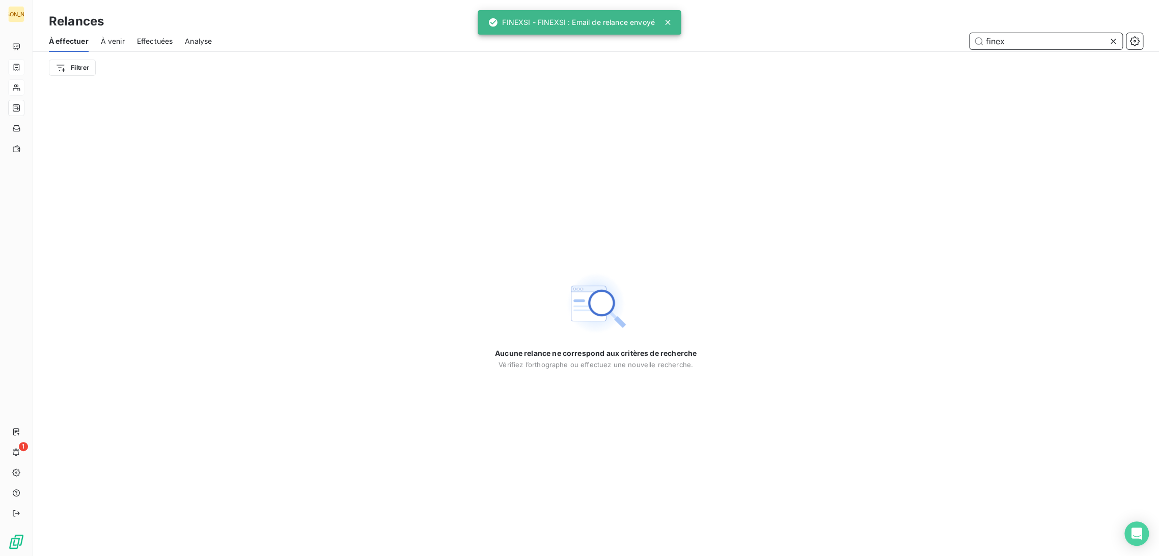
drag, startPoint x: 1003, startPoint y: 36, endPoint x: 859, endPoint y: 48, distance: 144.6
click at [855, 47] on div "finex" at bounding box center [683, 41] width 919 height 16
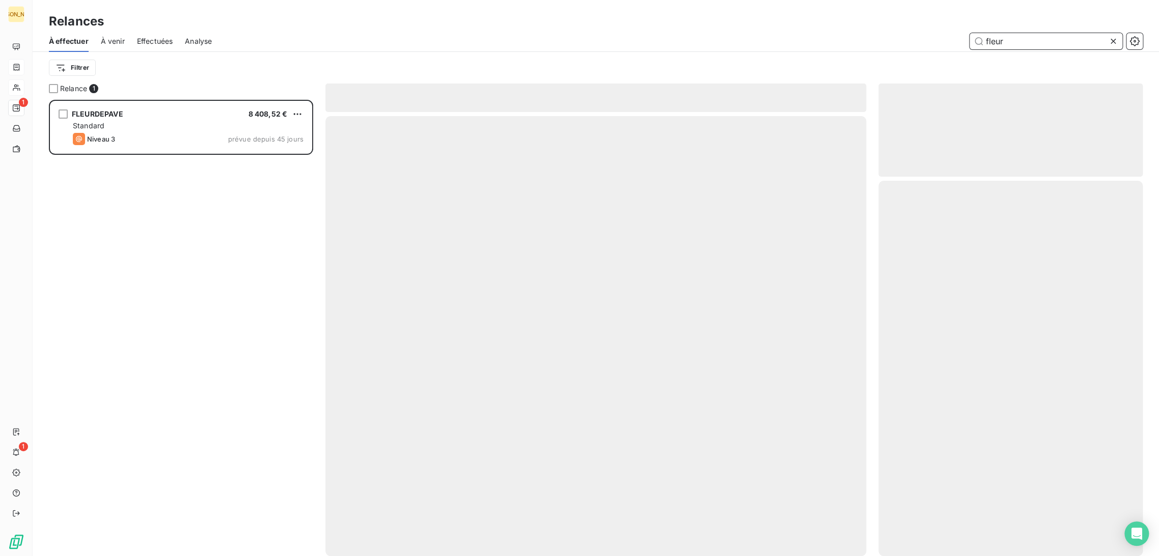
scroll to position [448, 256]
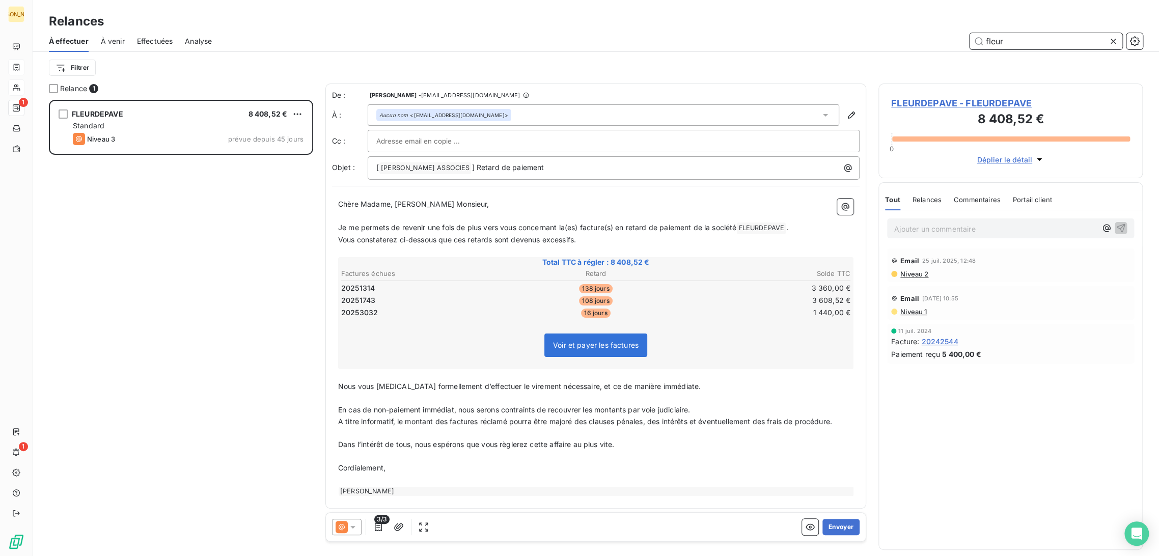
type input "fleur"
click at [402, 148] on div at bounding box center [614, 141] width 492 height 22
drag, startPoint x: 418, startPoint y: 213, endPoint x: 391, endPoint y: 210, distance: 27.2
click at [417, 212] on p "﻿" at bounding box center [595, 216] width 515 height 12
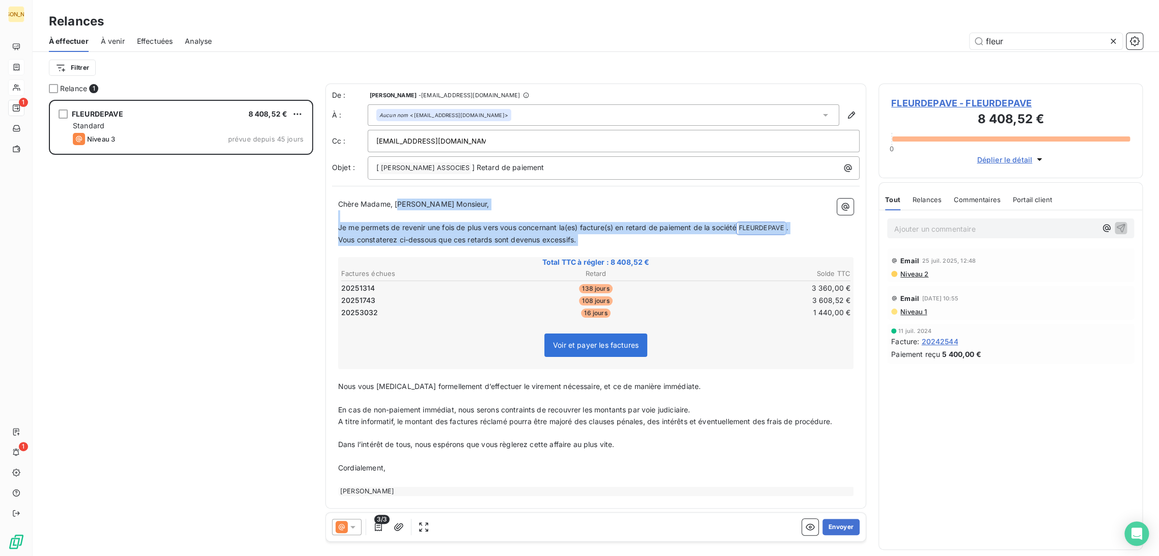
drag, startPoint x: 398, startPoint y: 205, endPoint x: 573, endPoint y: 248, distance: 179.9
click at [573, 248] on div "Chère Madame, [PERSON_NAME] Monsieur, ﻿ Je me permets de revenir une fois de pl…" at bounding box center [595, 347] width 515 height 297
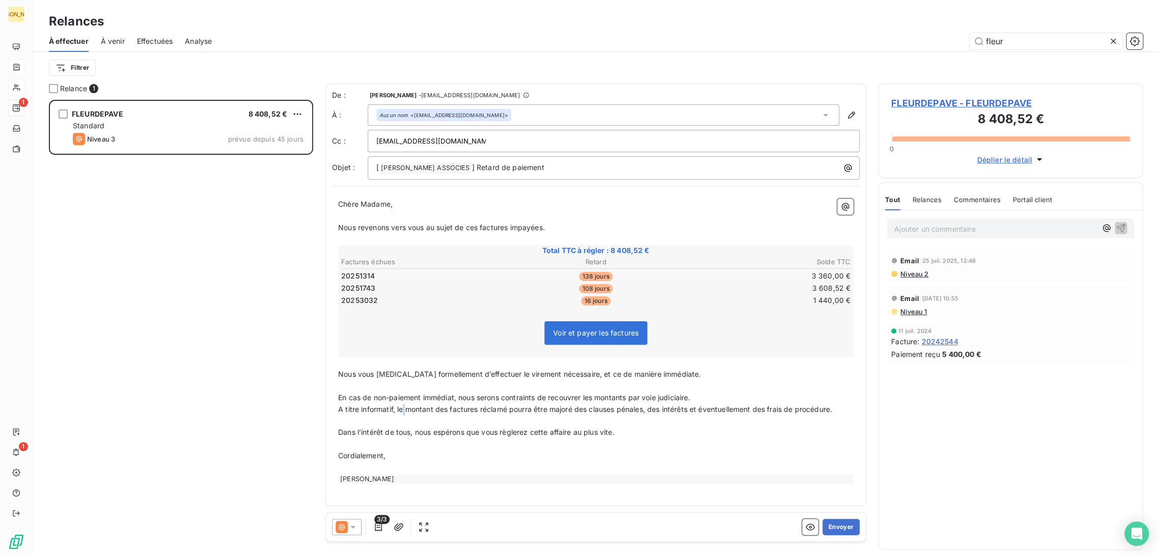
click at [402, 402] on div "Chère Madame, ﻿ Nous revenons vers vous au sujet de ces factures impayées. ﻿ To…" at bounding box center [595, 341] width 515 height 285
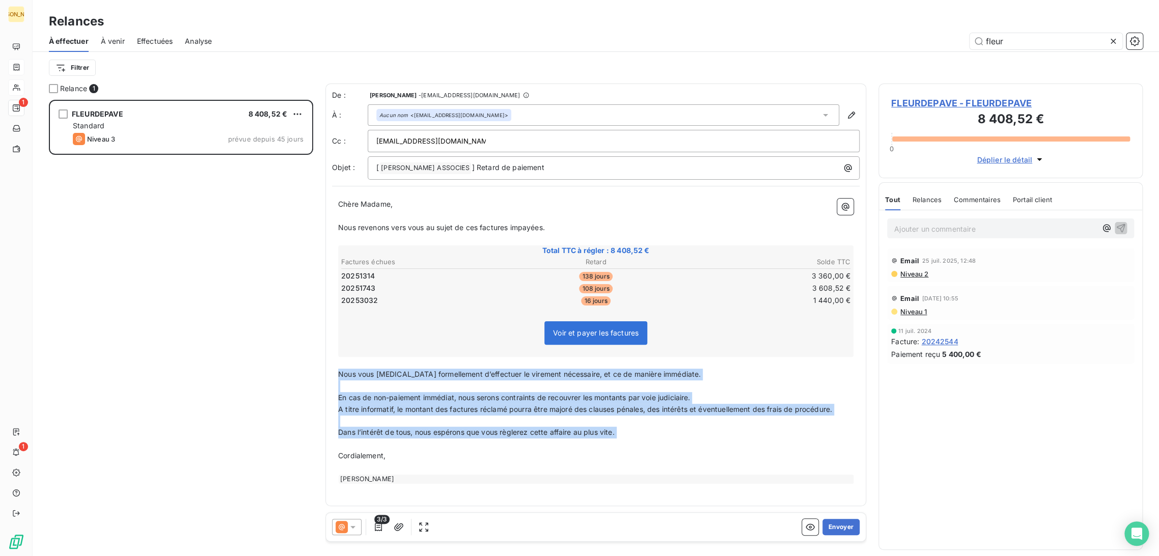
drag, startPoint x: 341, startPoint y: 374, endPoint x: 436, endPoint y: 443, distance: 118.4
click at [436, 443] on div "Chère Madame, ﻿ Nous revenons vers vous au sujet de ces factures impayées. ﻿ To…" at bounding box center [595, 341] width 515 height 285
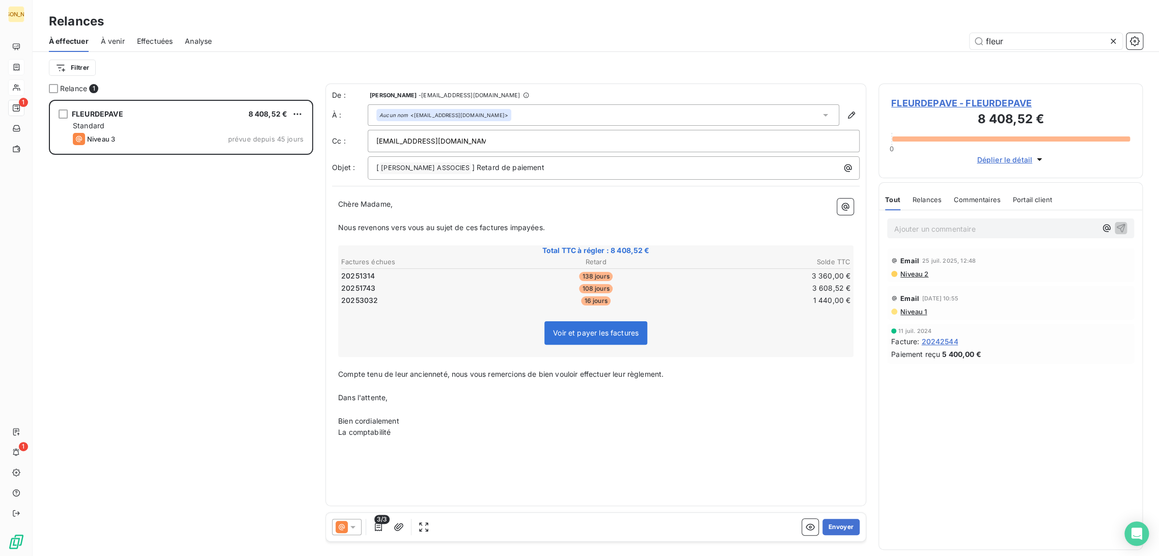
click at [409, 141] on input "[EMAIL_ADDRESS][DOMAIN_NAME]" at bounding box center [430, 140] width 109 height 15
type input "[EMAIL_ADDRESS][DOMAIN_NAME]"
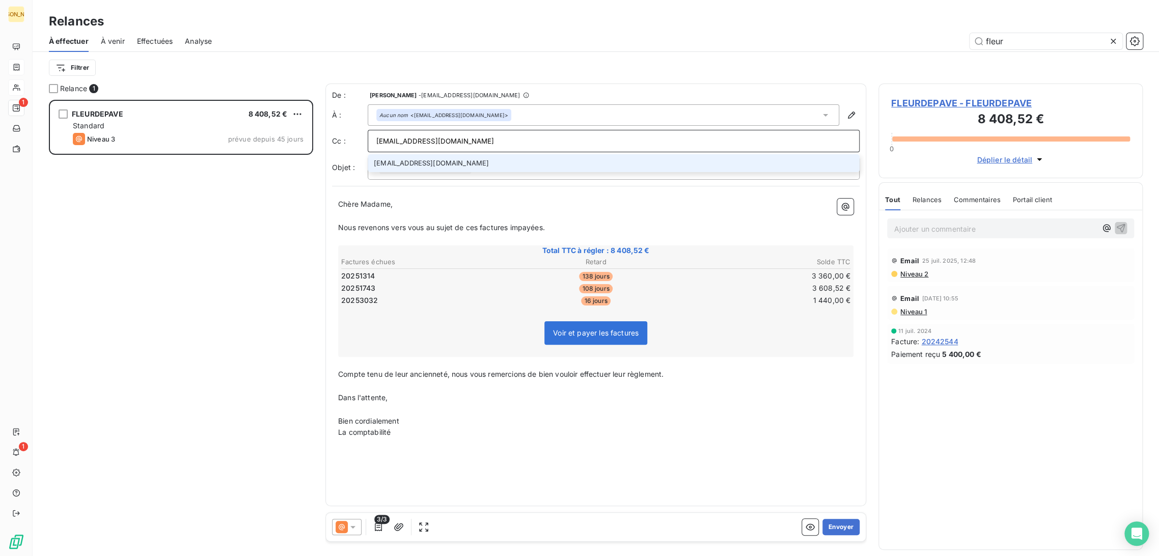
click at [447, 158] on li "[EMAIL_ADDRESS][DOMAIN_NAME]" at bounding box center [614, 163] width 492 height 18
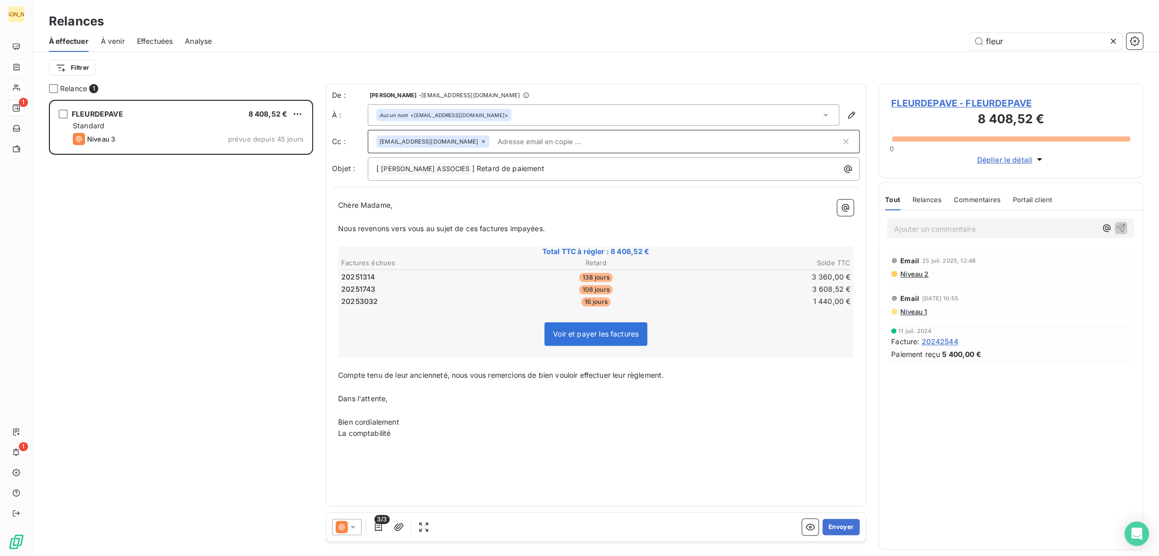
click at [441, 233] on div "Chère Madame, ﻿ Nous revenons vers vous au sujet de ces factures impayées. ﻿ To…" at bounding box center [595, 320] width 515 height 240
click at [406, 213] on p "﻿" at bounding box center [595, 217] width 515 height 12
click at [845, 527] on button "Envoyer" at bounding box center [840, 527] width 37 height 16
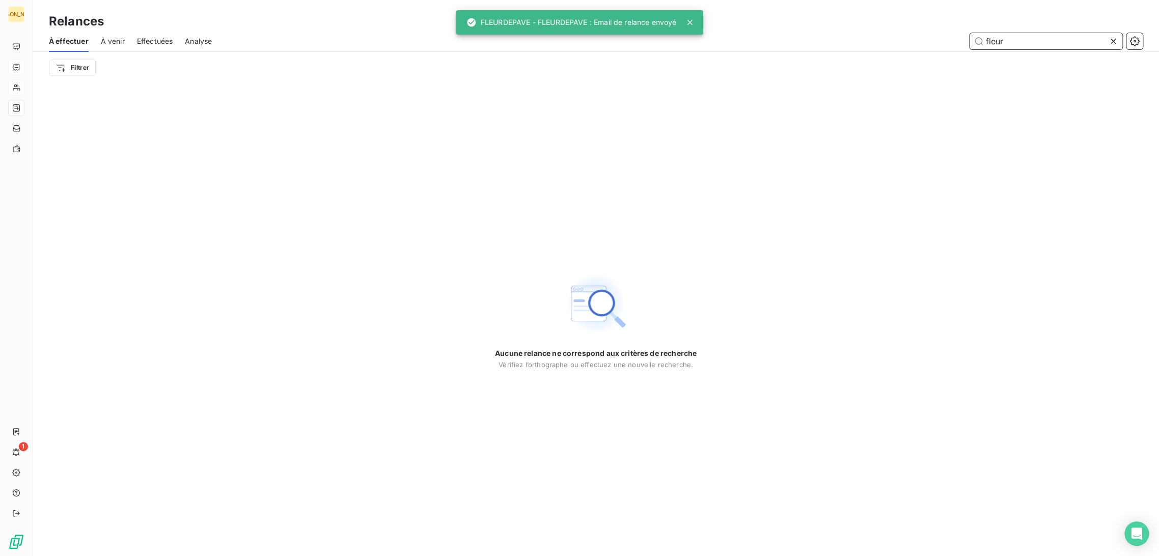
drag, startPoint x: 969, startPoint y: 43, endPoint x: 866, endPoint y: 37, distance: 103.6
click at [873, 37] on div "fleur" at bounding box center [683, 41] width 919 height 16
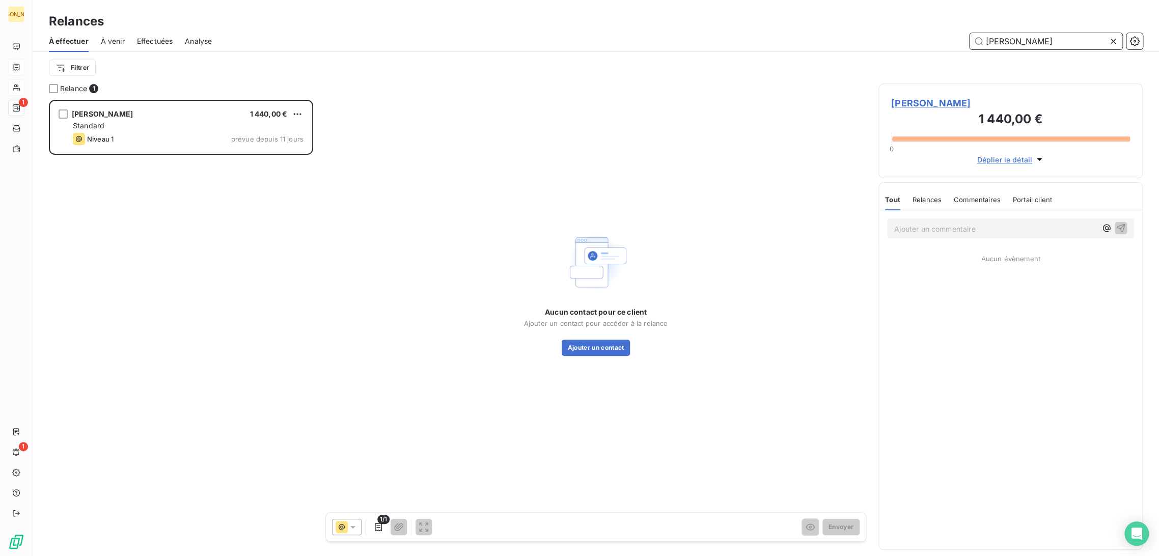
scroll to position [448, 256]
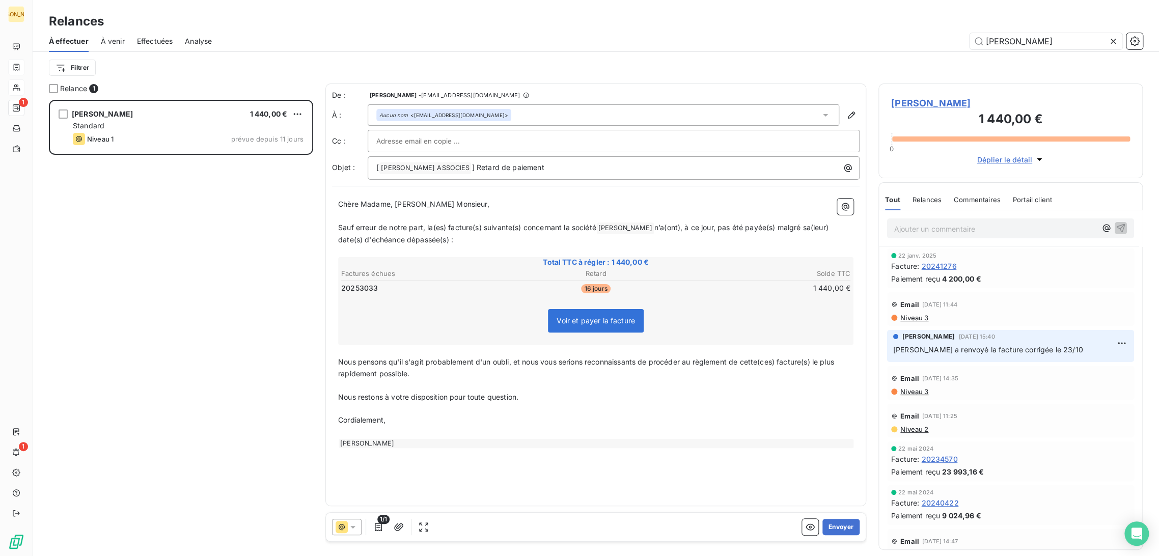
click at [411, 231] on span "Sauf erreur de notre part, la(es) facture(s) suivante(s) concernant la société" at bounding box center [467, 227] width 258 height 9
drag, startPoint x: 975, startPoint y: 42, endPoint x: 853, endPoint y: 44, distance: 121.7
click at [852, 44] on div "[PERSON_NAME]" at bounding box center [683, 41] width 919 height 16
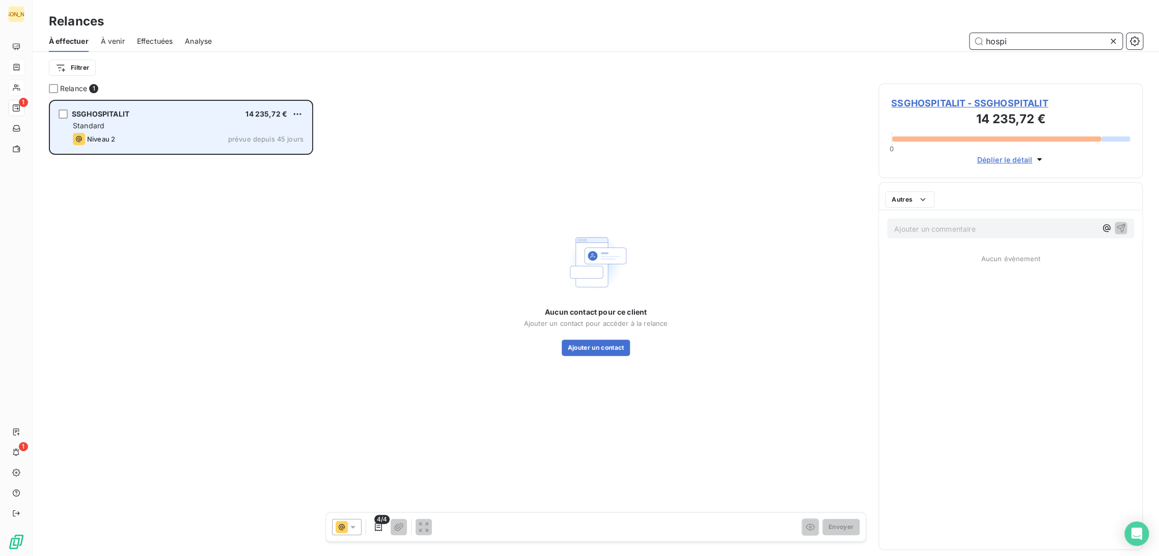
scroll to position [448, 256]
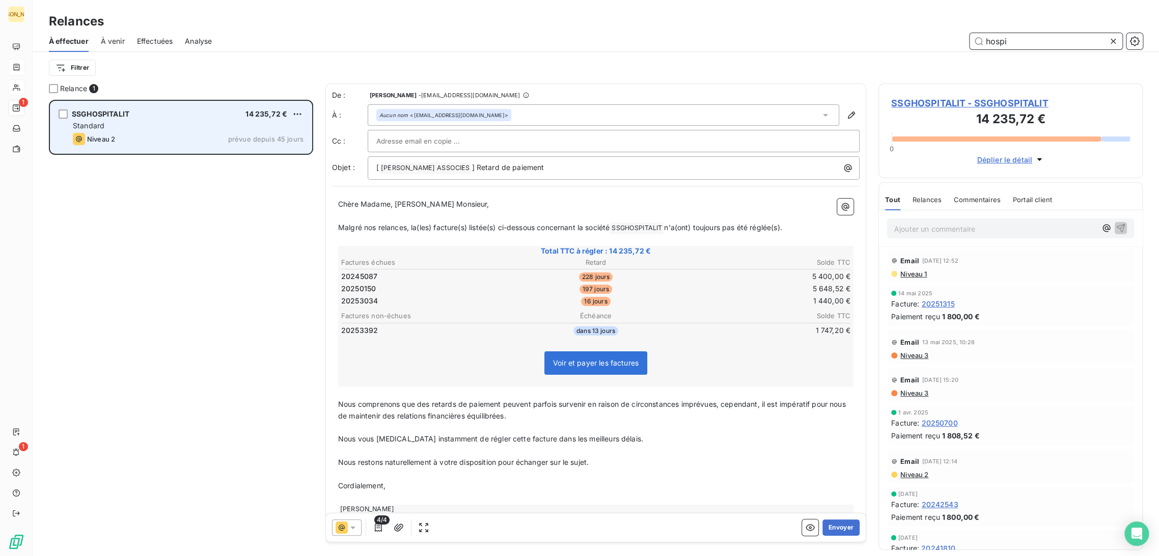
type input "hospi"
click at [171, 139] on div "Niveau 2 prévue depuis 45 jours" at bounding box center [188, 139] width 231 height 12
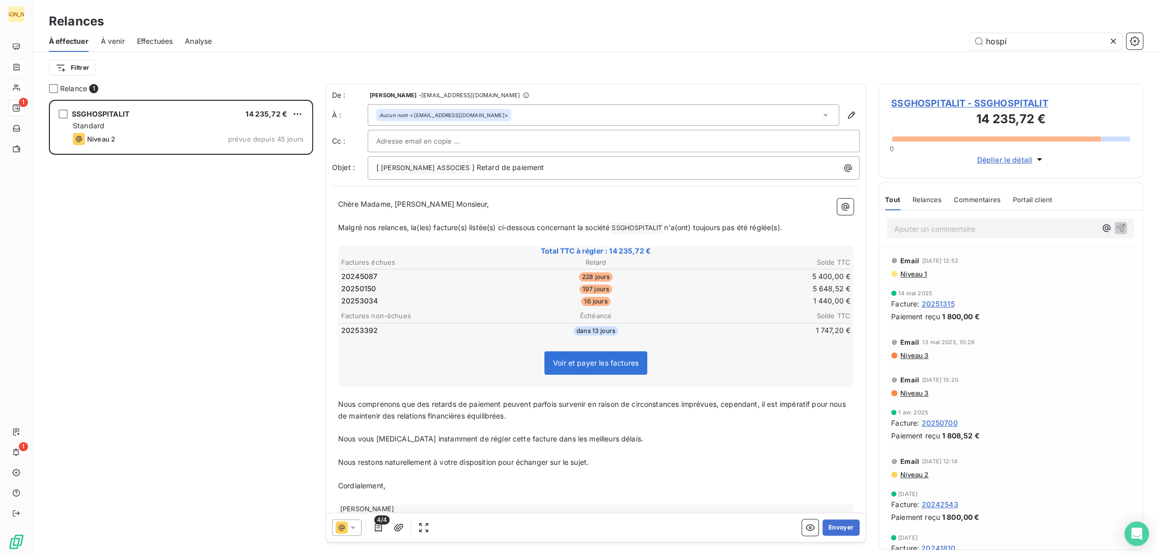
click at [408, 142] on input "text" at bounding box center [430, 140] width 109 height 15
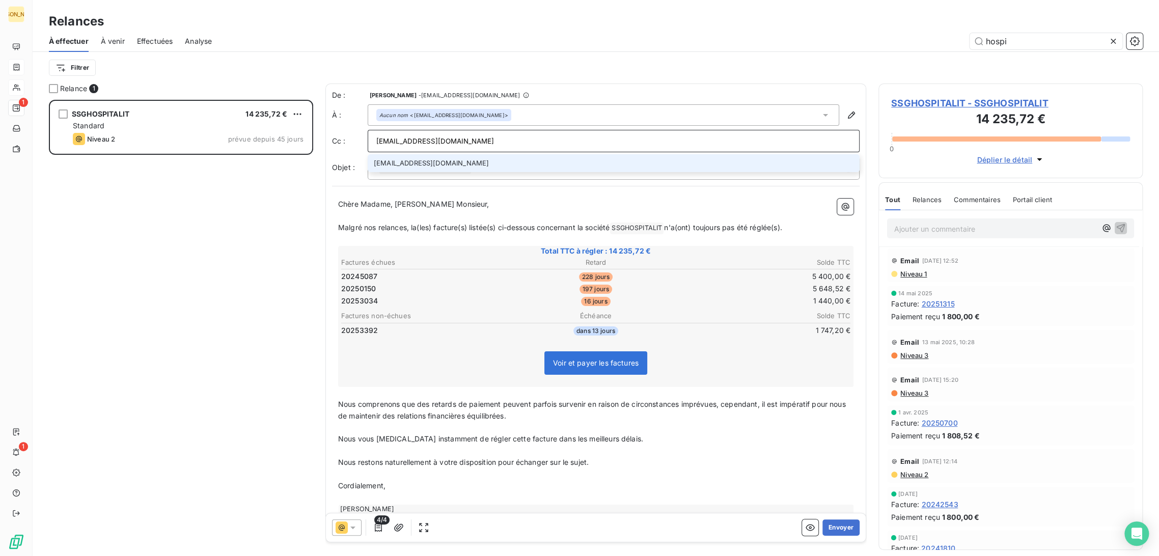
type input "[EMAIL_ADDRESS][DOMAIN_NAME]"
click at [414, 165] on li "[EMAIL_ADDRESS][DOMAIN_NAME]" at bounding box center [614, 163] width 492 height 18
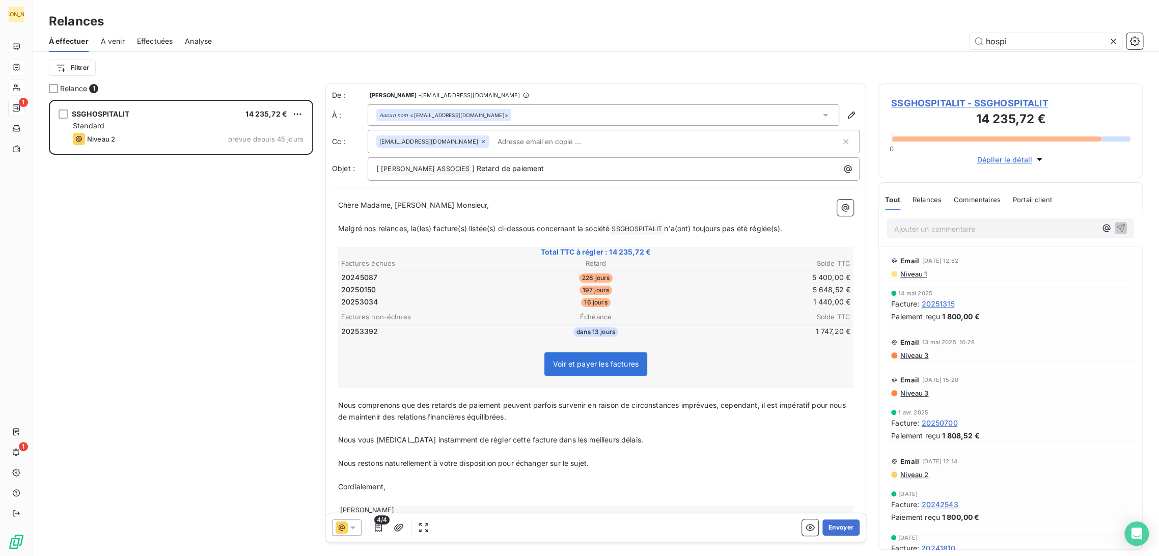
drag, startPoint x: 396, startPoint y: 213, endPoint x: 386, endPoint y: 211, distance: 9.8
click at [395, 213] on p "﻿" at bounding box center [595, 217] width 515 height 12
drag, startPoint x: 395, startPoint y: 207, endPoint x: 801, endPoint y: 224, distance: 406.2
click at [801, 224] on div "Chère Madame, [PERSON_NAME] Monsieur, ﻿ Malgré nos relances, la(les) facture(s)…" at bounding box center [595, 357] width 515 height 315
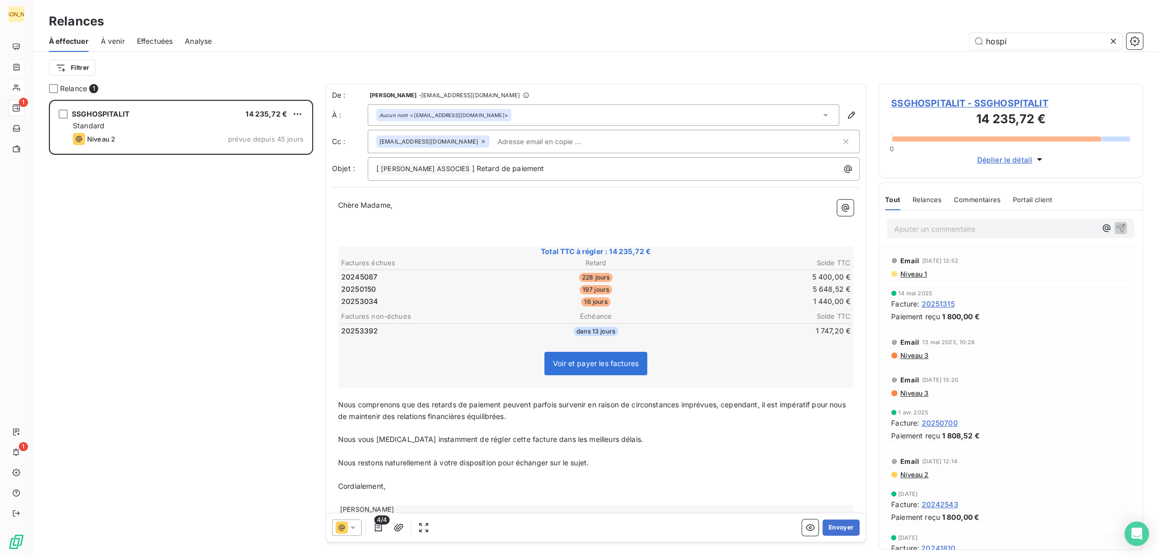
click at [381, 519] on span "4/4" at bounding box center [381, 519] width 15 height 9
click at [379, 526] on icon "button" at bounding box center [378, 527] width 10 height 10
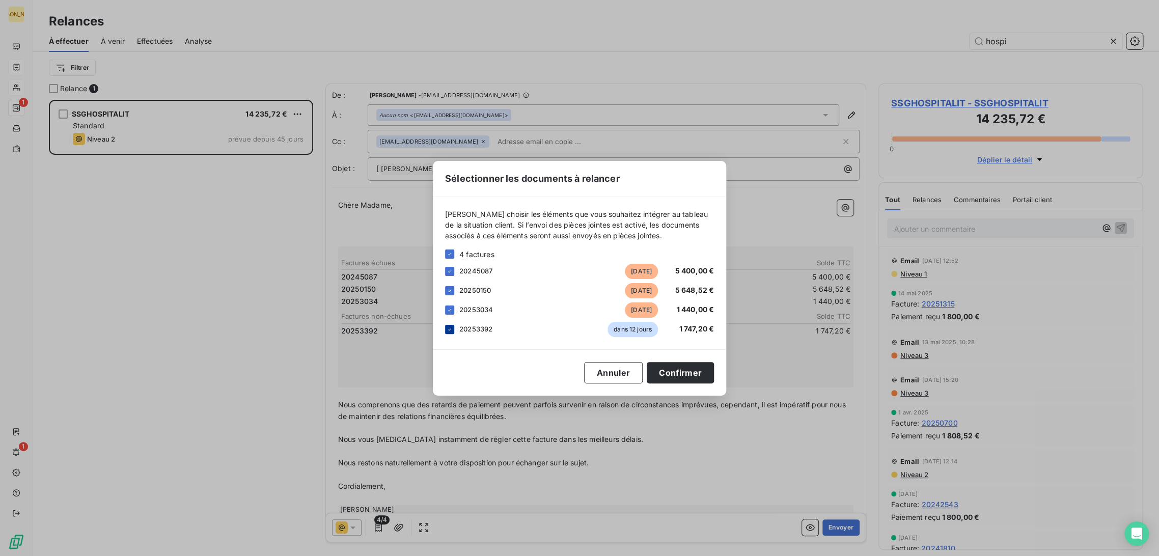
click at [450, 331] on icon at bounding box center [450, 329] width 6 height 6
drag, startPoint x: 687, startPoint y: 377, endPoint x: 670, endPoint y: 386, distance: 20.0
click at [687, 377] on button "Confirmer" at bounding box center [680, 372] width 67 height 21
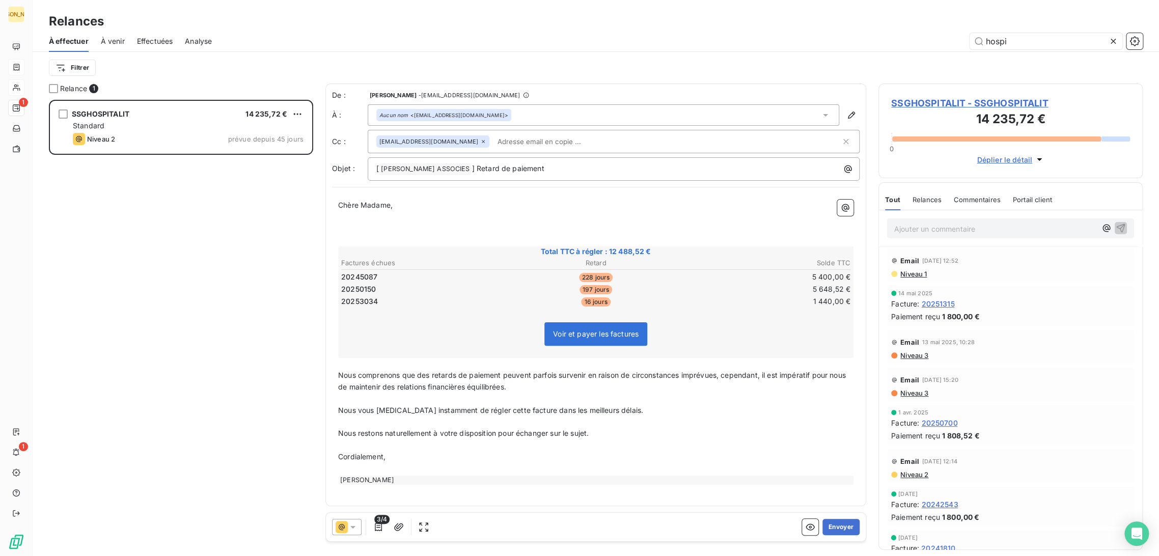
click at [376, 231] on p "﻿" at bounding box center [595, 229] width 515 height 12
click at [398, 409] on span "Nous vous [MEDICAL_DATA] instamment de régler cette facture dans les meilleurs …" at bounding box center [490, 410] width 305 height 9
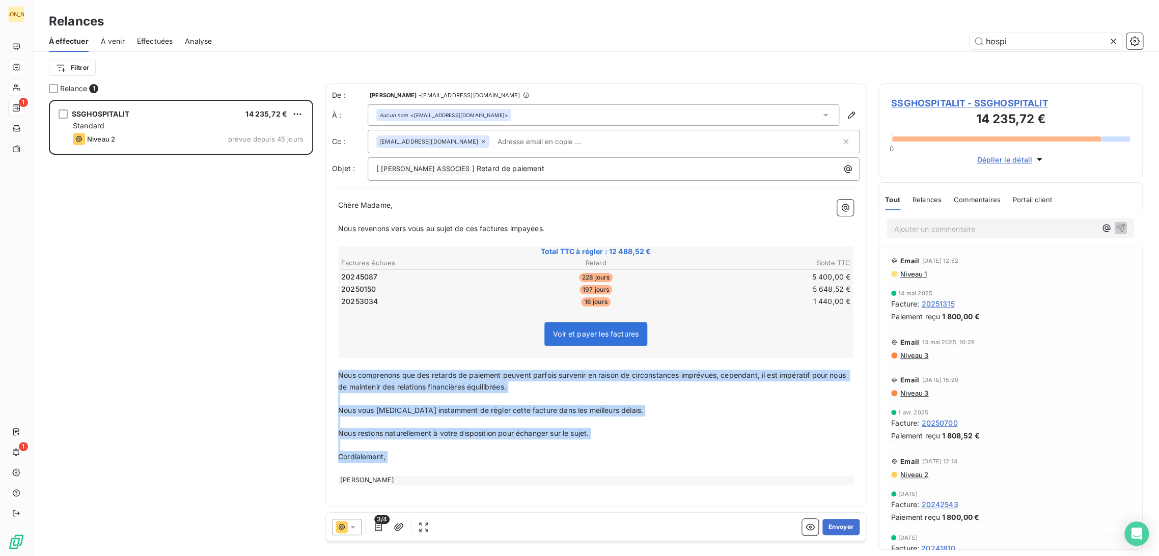
drag, startPoint x: 338, startPoint y: 376, endPoint x: 467, endPoint y: 469, distance: 159.3
click at [465, 470] on div "Chère Madame, ﻿ Nous revenons vers vous au sujet de ces factures impayées. ﻿ To…" at bounding box center [595, 342] width 515 height 285
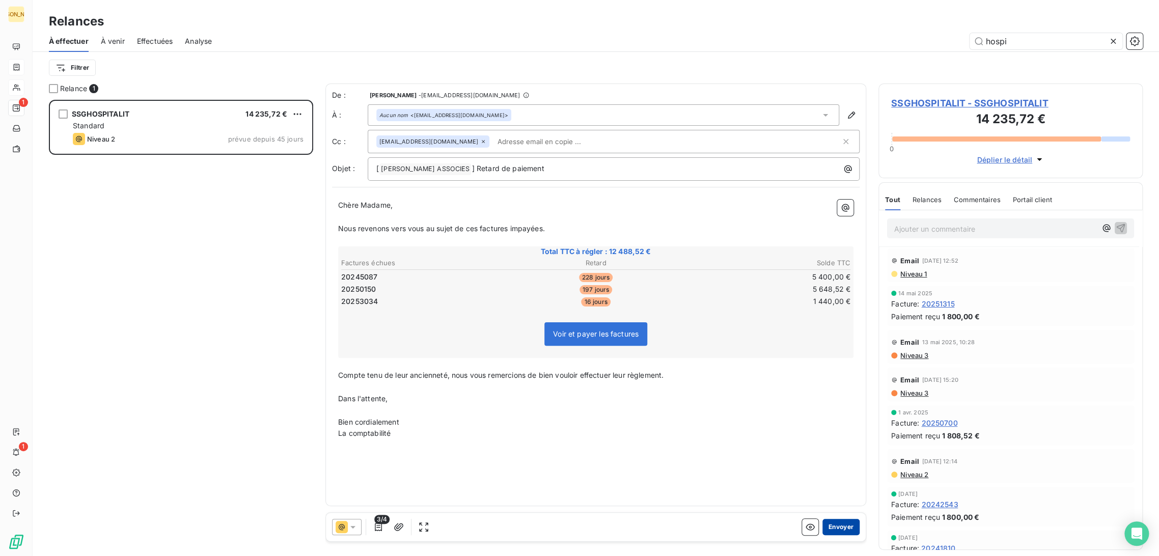
click at [835, 527] on button "Envoyer" at bounding box center [840, 527] width 37 height 16
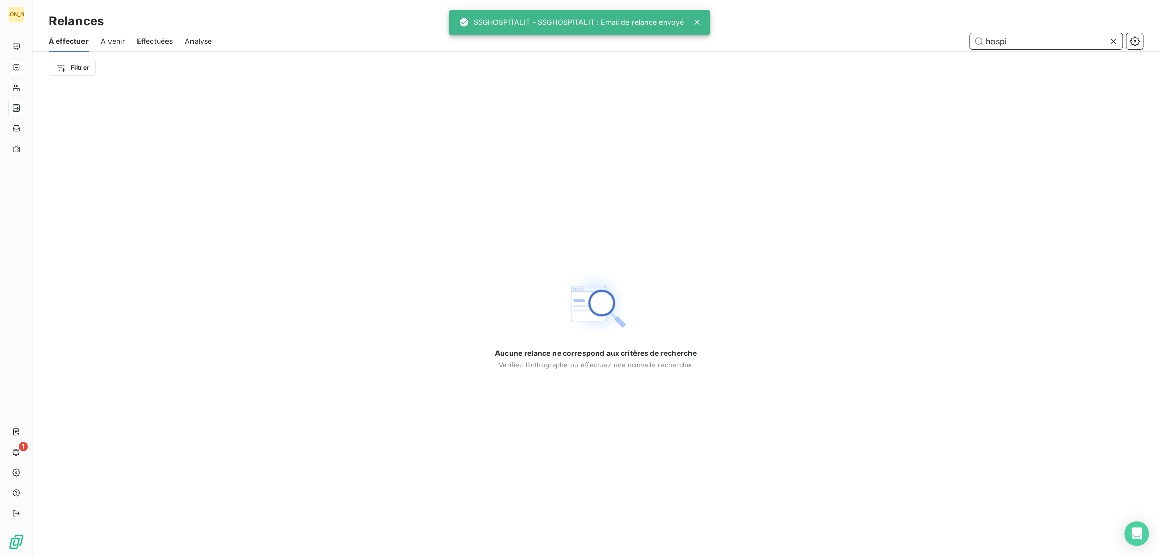
drag, startPoint x: 972, startPoint y: 40, endPoint x: 890, endPoint y: 47, distance: 82.3
click at [895, 48] on div "hospi" at bounding box center [683, 41] width 919 height 16
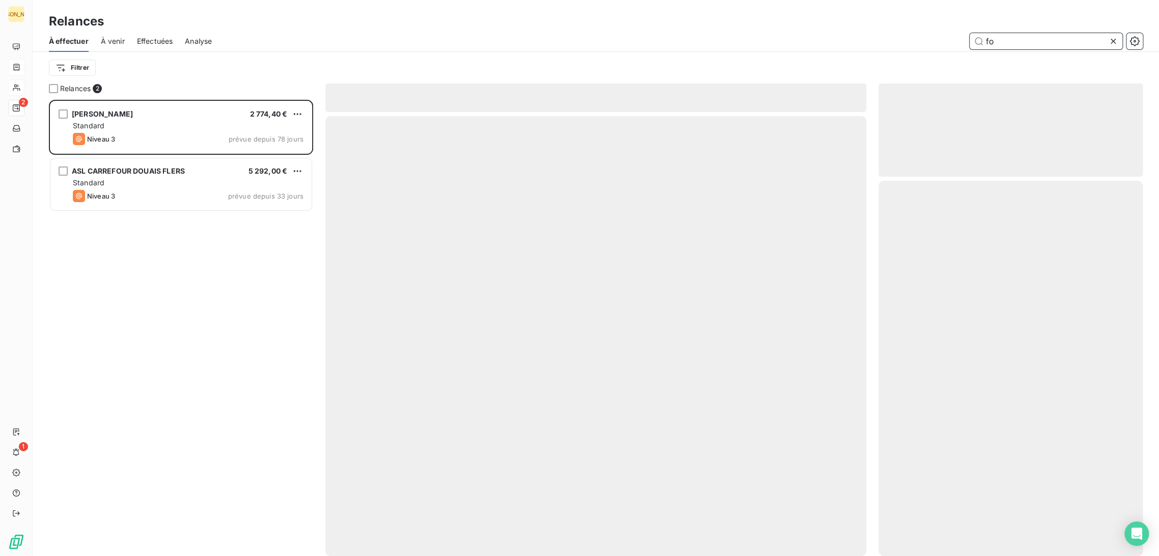
type input "f"
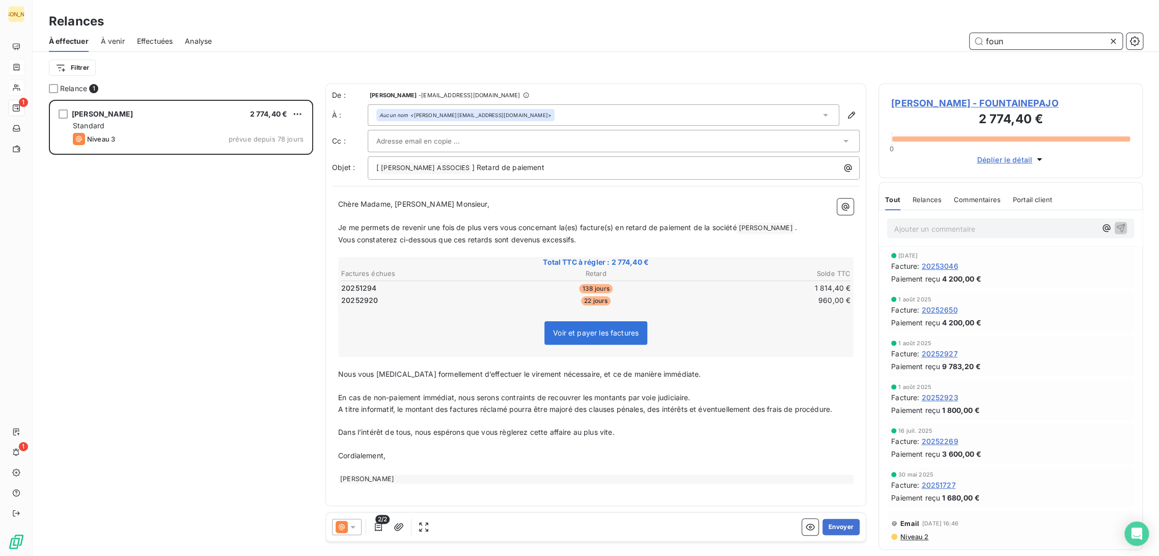
scroll to position [448, 256]
type input "foun"
click at [468, 226] on span "Je me permets de revenir une fois de plus vers vous concernant la(es) facture(s…" at bounding box center [537, 227] width 398 height 9
click at [429, 139] on input "text" at bounding box center [430, 140] width 109 height 15
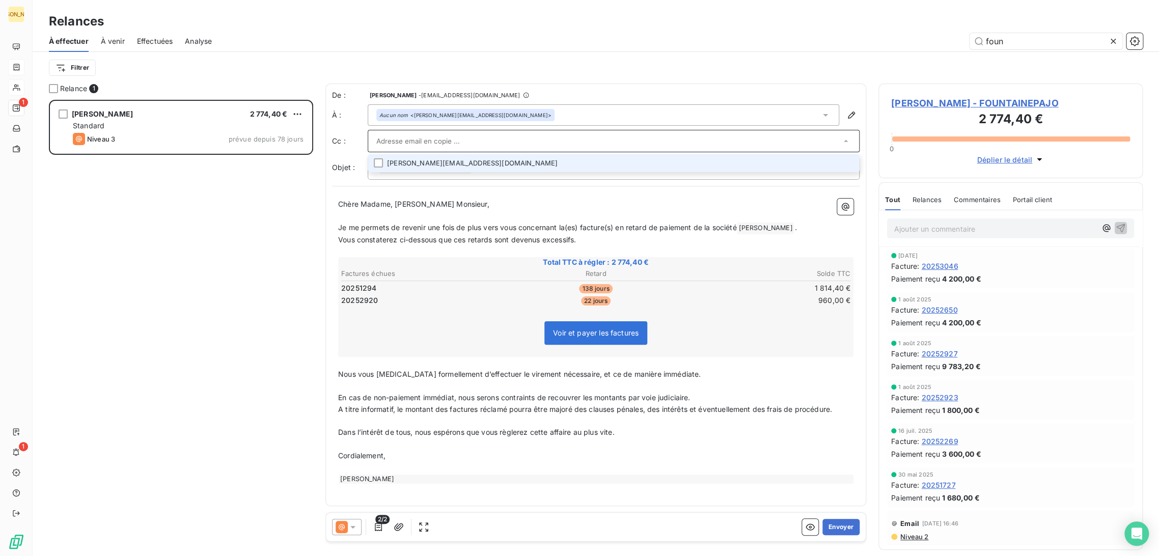
type input "n"
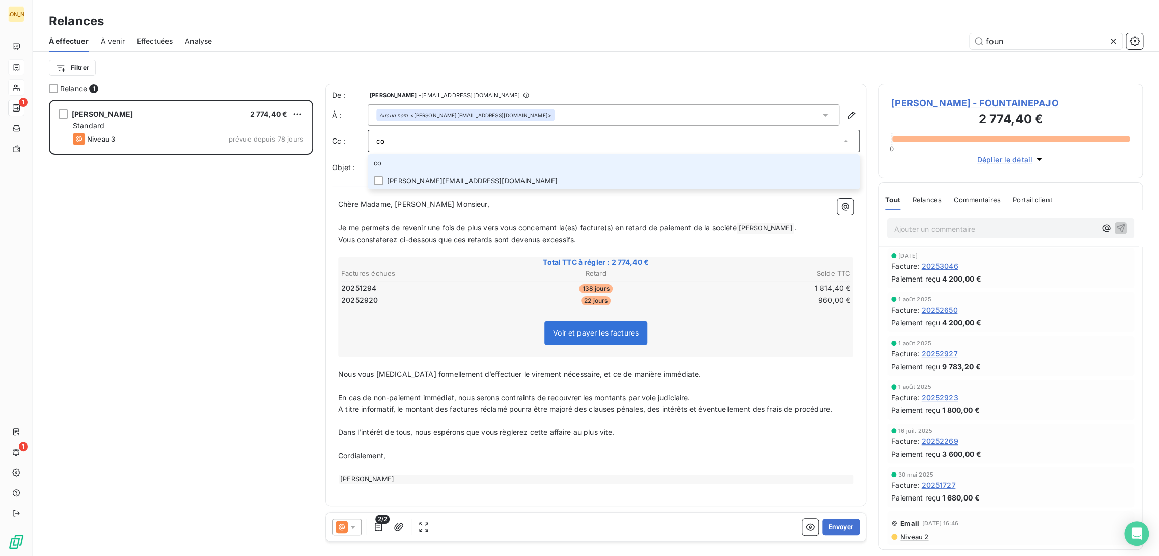
type input "c"
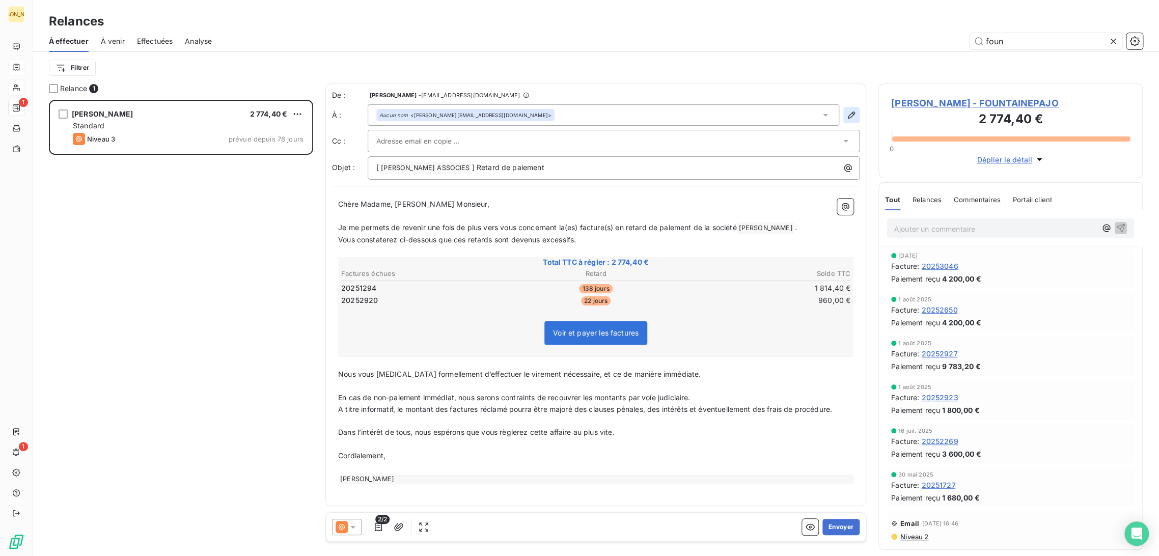
click at [848, 118] on icon "button" at bounding box center [851, 115] width 7 height 7
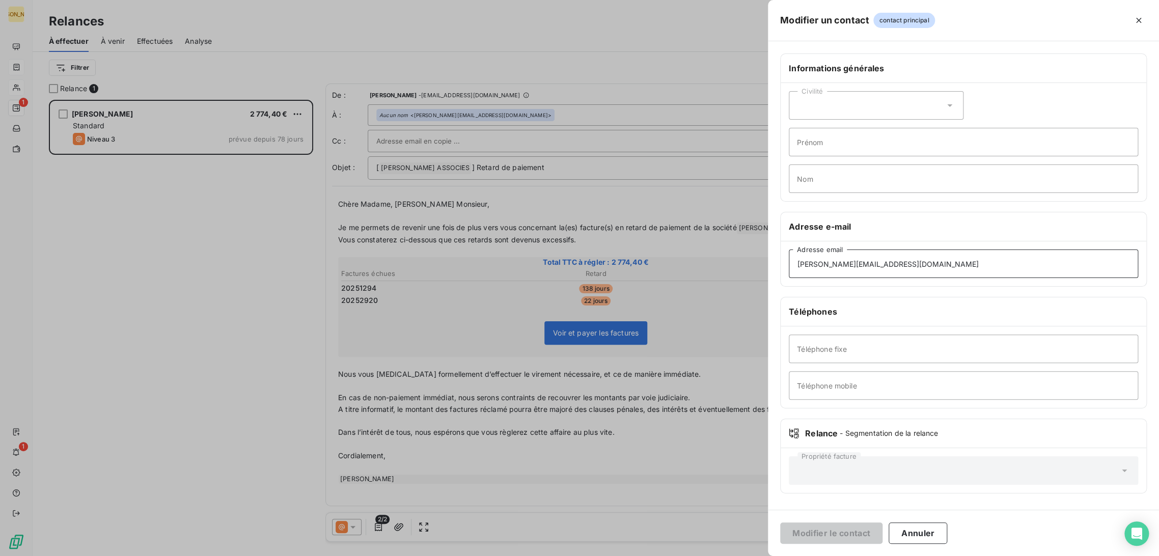
drag, startPoint x: 849, startPoint y: 269, endPoint x: 770, endPoint y: 268, distance: 78.9
click at [770, 268] on div "Informations générales Civilité Prénom Nom Adresse e-mail [PERSON_NAME][EMAIL_A…" at bounding box center [963, 279] width 391 height 452
type input "[EMAIL_ADDRESS][DOMAIN_NAME]"
click at [833, 528] on button "Modifier le contact" at bounding box center [831, 532] width 102 height 21
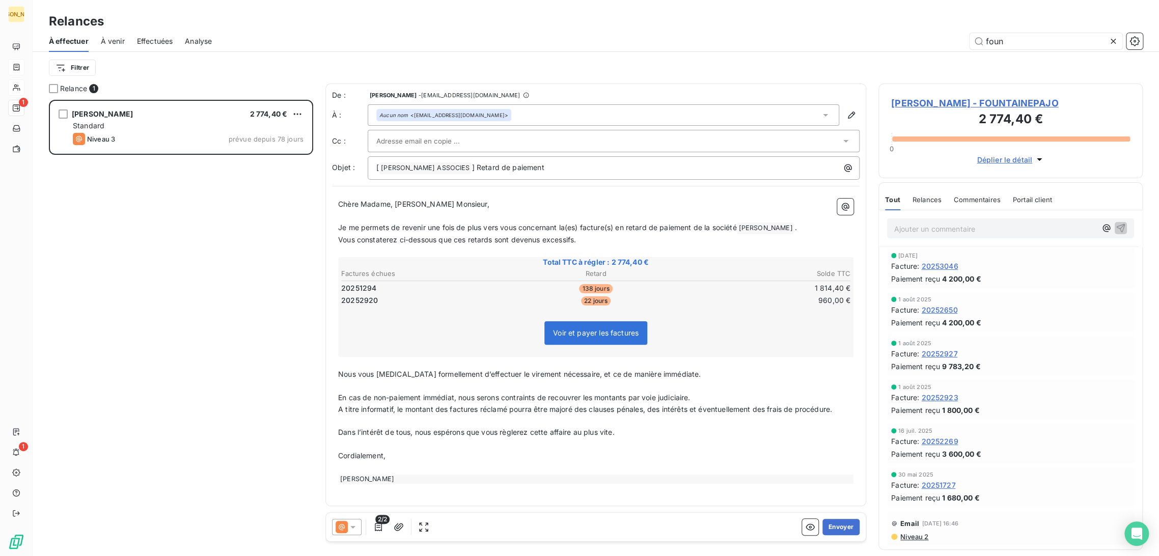
click at [458, 140] on input "text" at bounding box center [430, 140] width 109 height 15
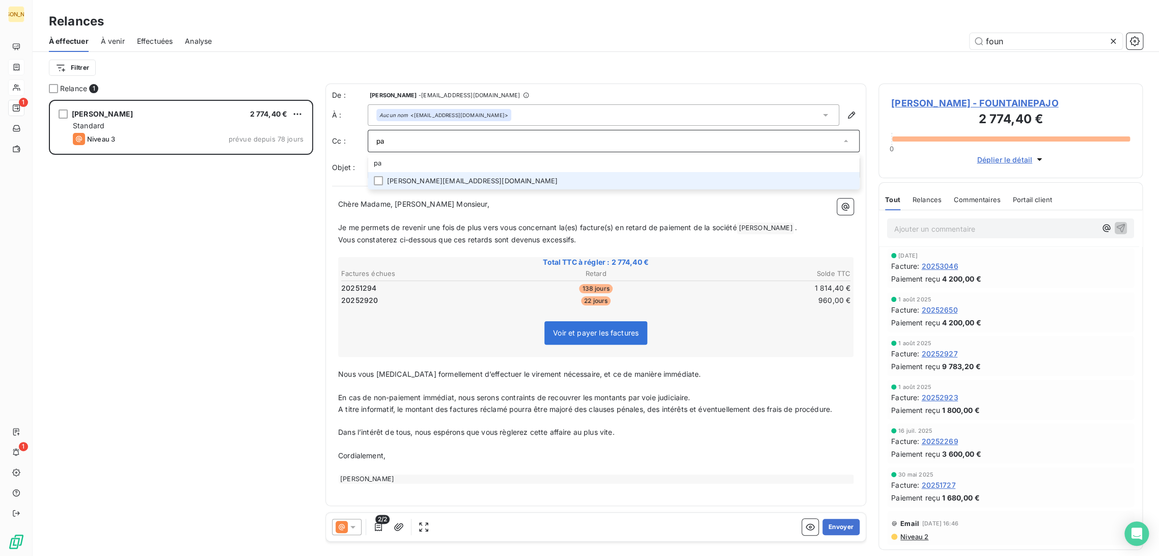
type input "pa"
click at [456, 178] on li "[PERSON_NAME][EMAIL_ADDRESS][DOMAIN_NAME]" at bounding box center [614, 181] width 492 height 18
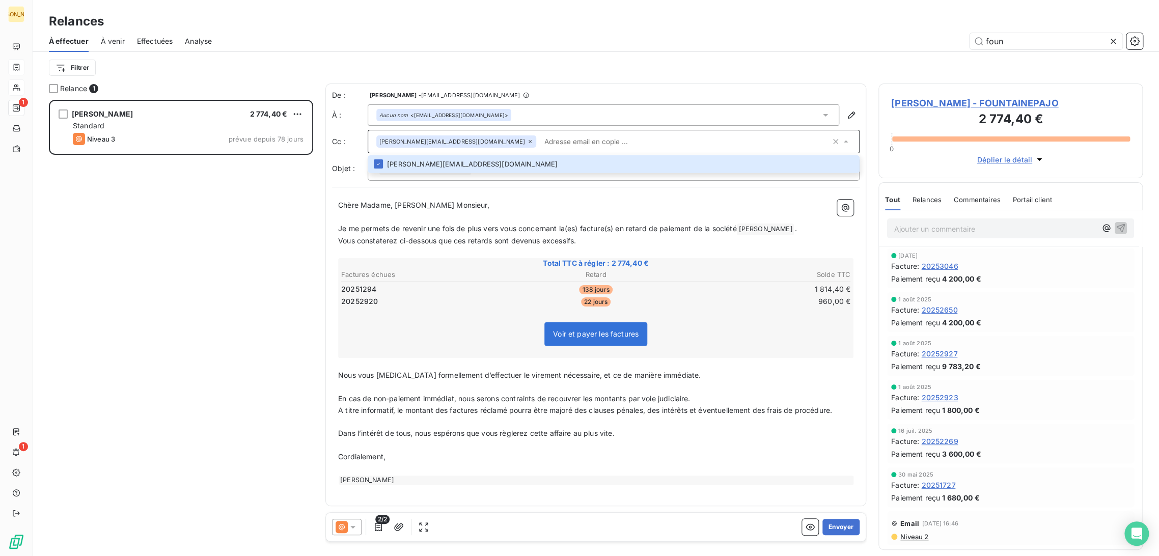
click at [535, 213] on p "﻿" at bounding box center [595, 217] width 515 height 12
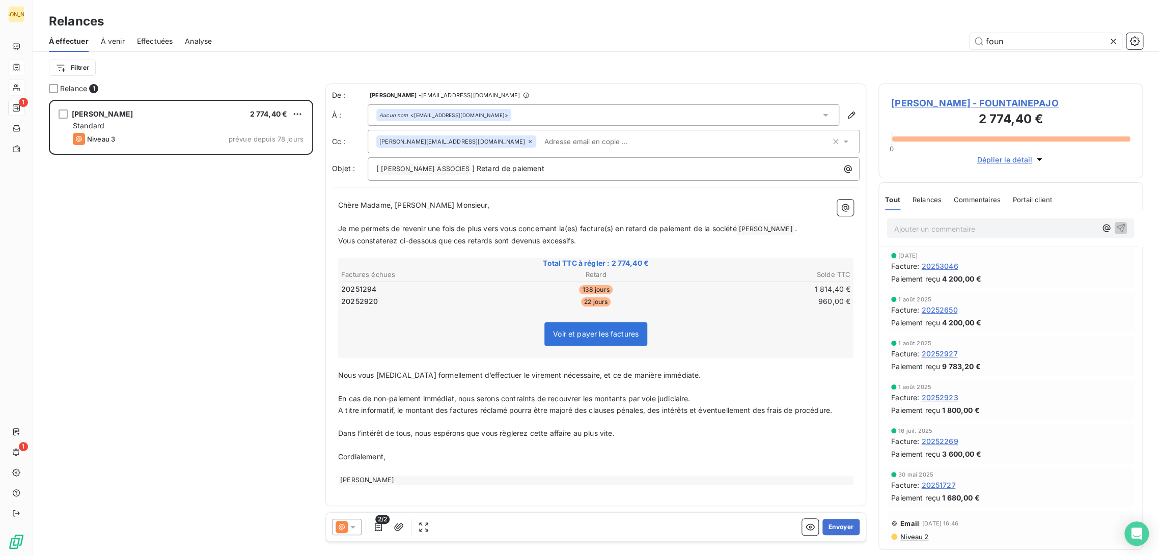
click at [566, 141] on input "text" at bounding box center [599, 141] width 118 height 15
drag, startPoint x: 501, startPoint y: 141, endPoint x: 530, endPoint y: 142, distance: 28.5
click at [540, 142] on input "[PERSON_NAME]" at bounding box center [599, 141] width 118 height 15
type input "[PERSON_NAME]"
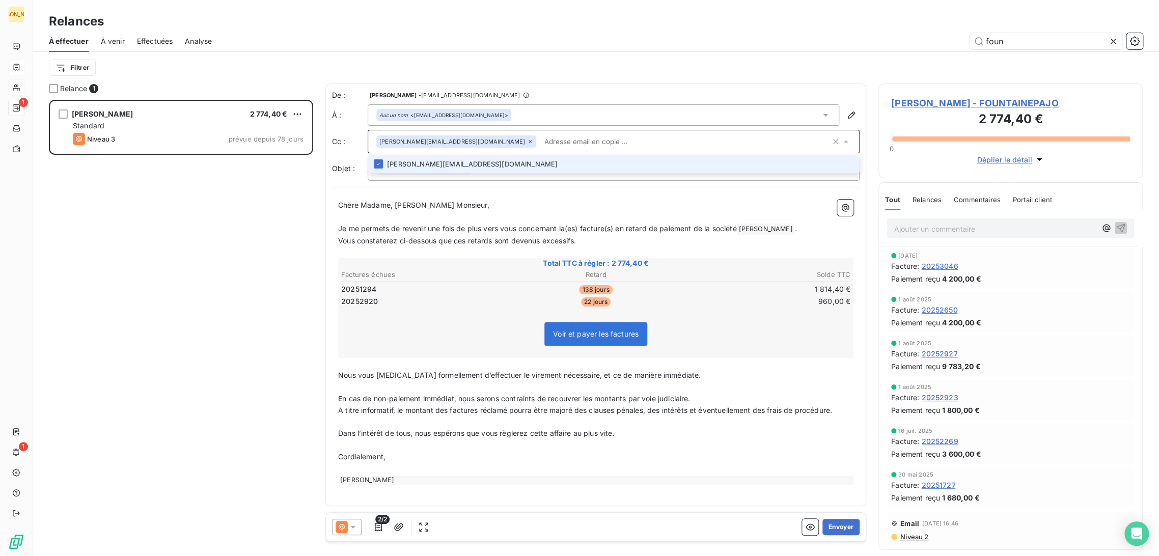
paste input "[PERSON_NAME][EMAIL_ADDRESS][DOMAIN_NAME]"
type input "[PERSON_NAME][EMAIL_ADDRESS][DOMAIN_NAME]"
click at [508, 168] on li "[PERSON_NAME][EMAIL_ADDRESS][DOMAIN_NAME]" at bounding box center [614, 164] width 492 height 18
type input "c"
type input "[EMAIL_ADDRESS][DOMAIN_NAME]"
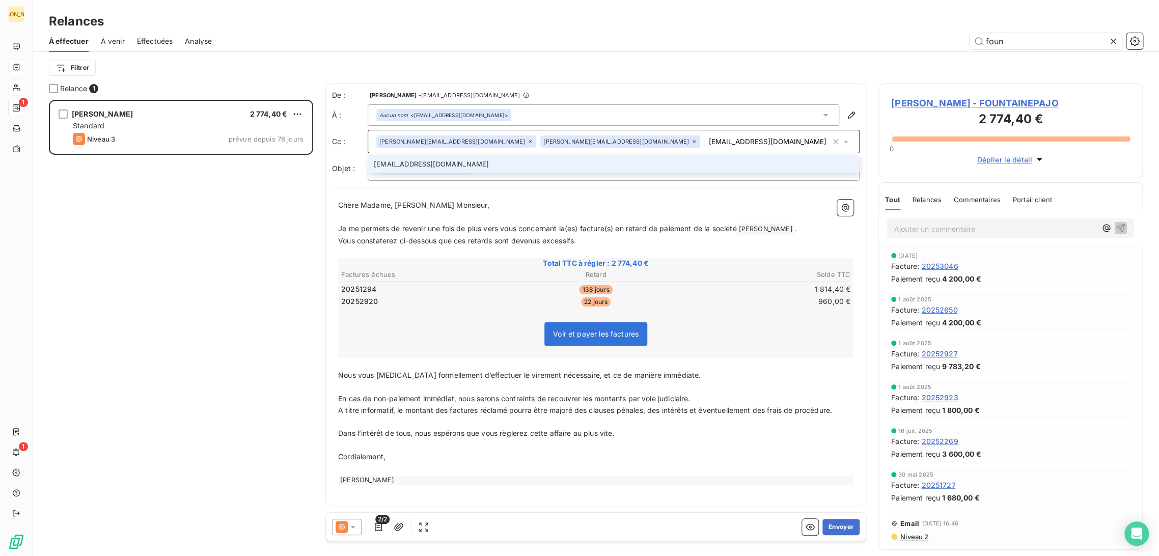
click at [537, 171] on li "[EMAIL_ADDRESS][DOMAIN_NAME]" at bounding box center [614, 164] width 492 height 18
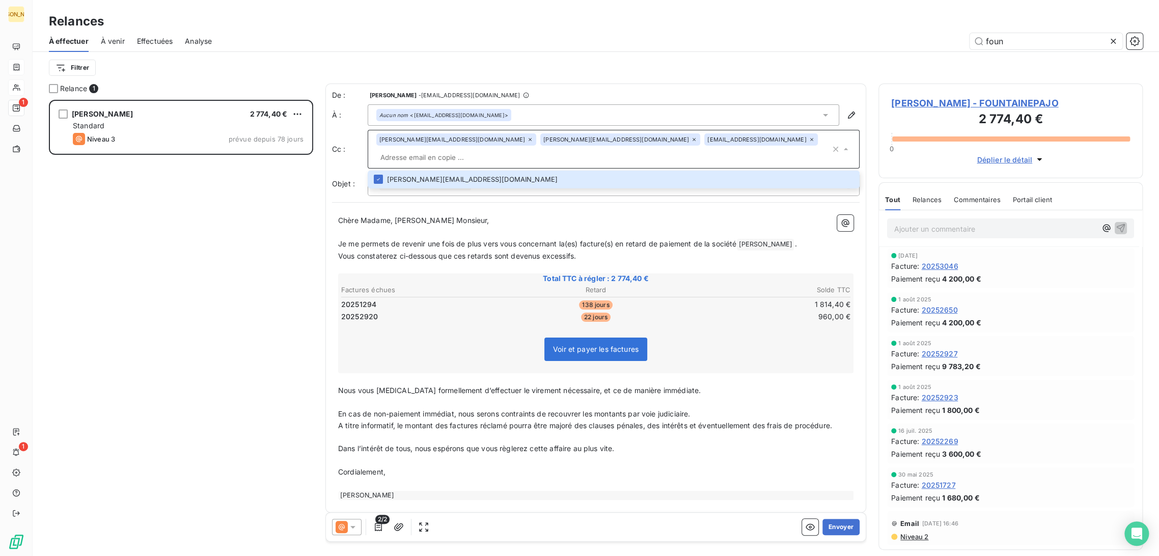
click at [423, 227] on p "﻿" at bounding box center [595, 233] width 515 height 12
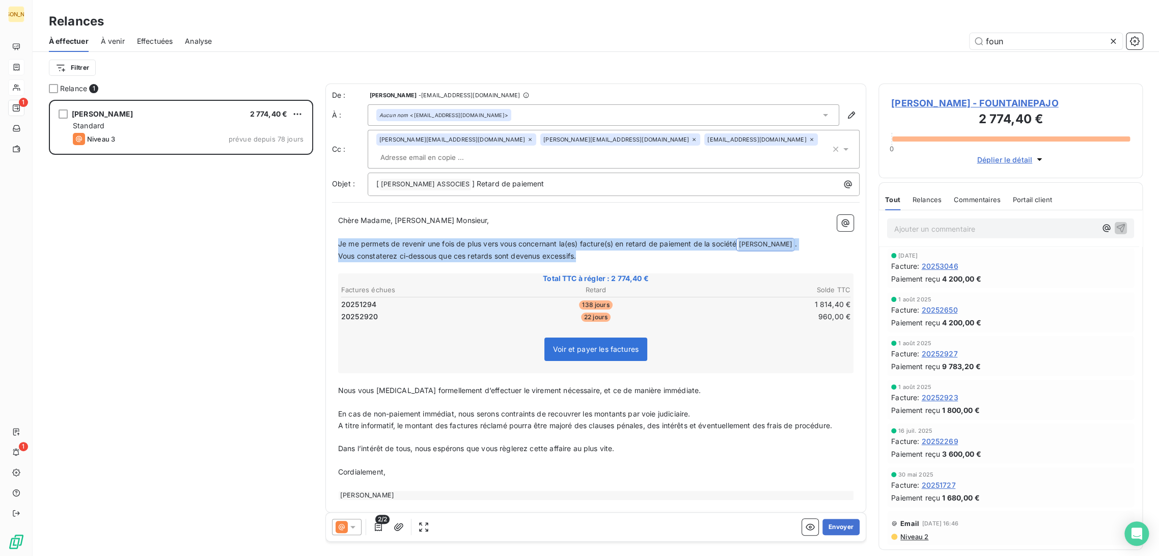
drag, startPoint x: 450, startPoint y: 234, endPoint x: 340, endPoint y: 227, distance: 110.2
click at [340, 227] on div "Chère Madame, [PERSON_NAME] Monsieur, ﻿ Je me permets de revenir une fois de pl…" at bounding box center [595, 357] width 515 height 285
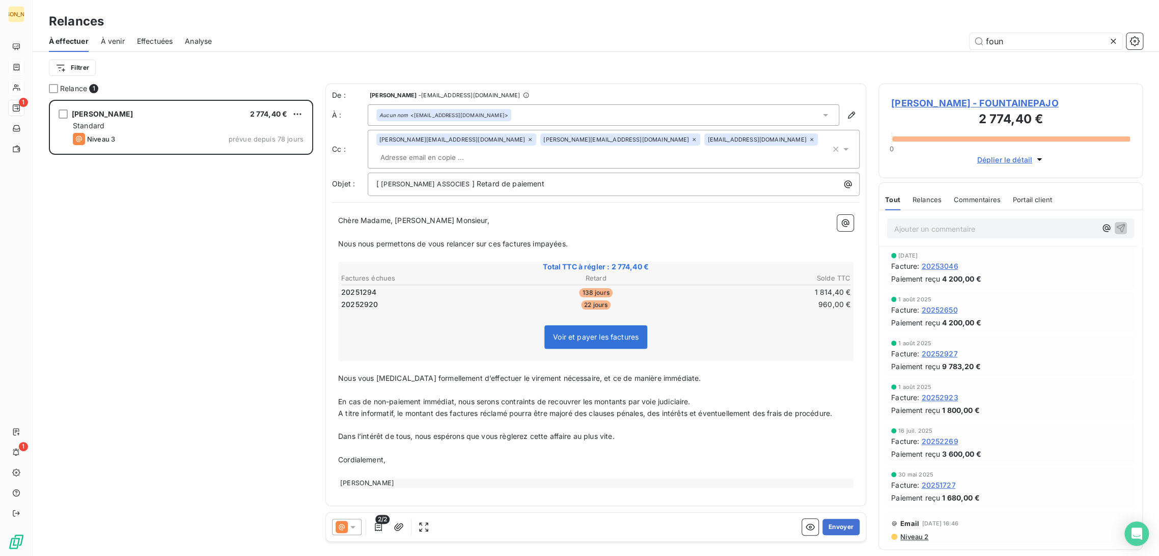
click at [421, 384] on p "﻿" at bounding box center [595, 390] width 515 height 12
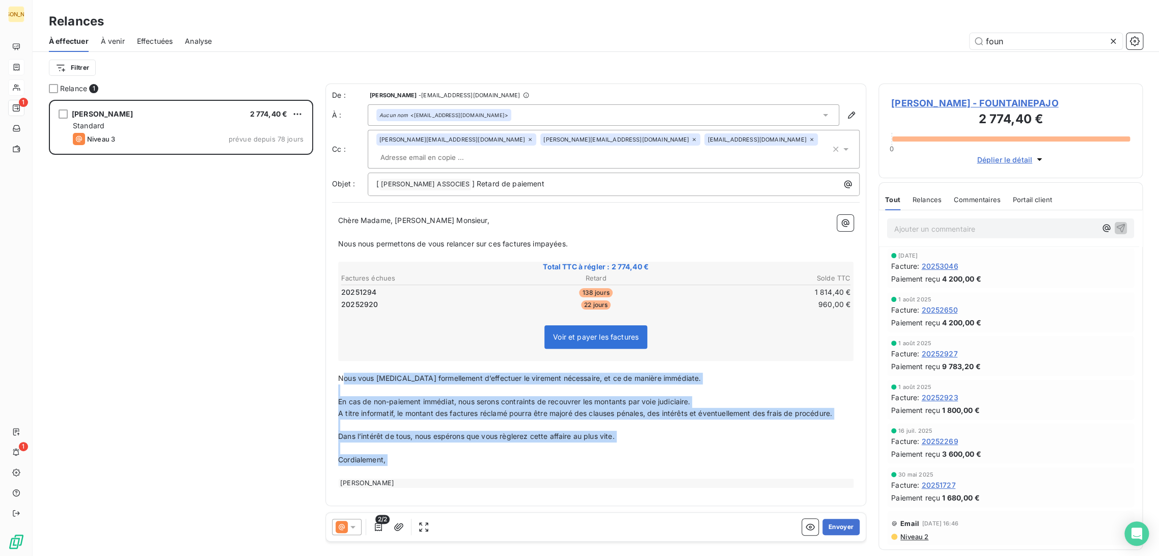
drag, startPoint x: 342, startPoint y: 363, endPoint x: 469, endPoint y: 459, distance: 159.2
click at [469, 459] on div "Chère Madame, [PERSON_NAME] Monsieur, ﻿ Nous nous permettons de vous relancer s…" at bounding box center [595, 351] width 515 height 273
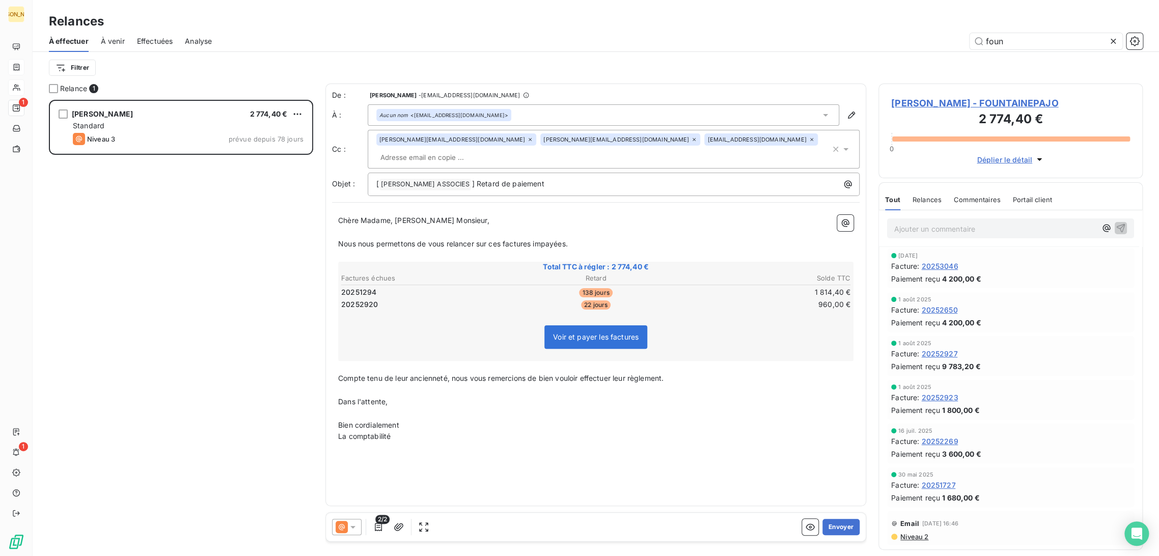
click at [395, 216] on span "Chère Madame, [PERSON_NAME] Monsieur," at bounding box center [413, 220] width 151 height 9
click at [154, 43] on span "Effectuées" at bounding box center [155, 41] width 36 height 10
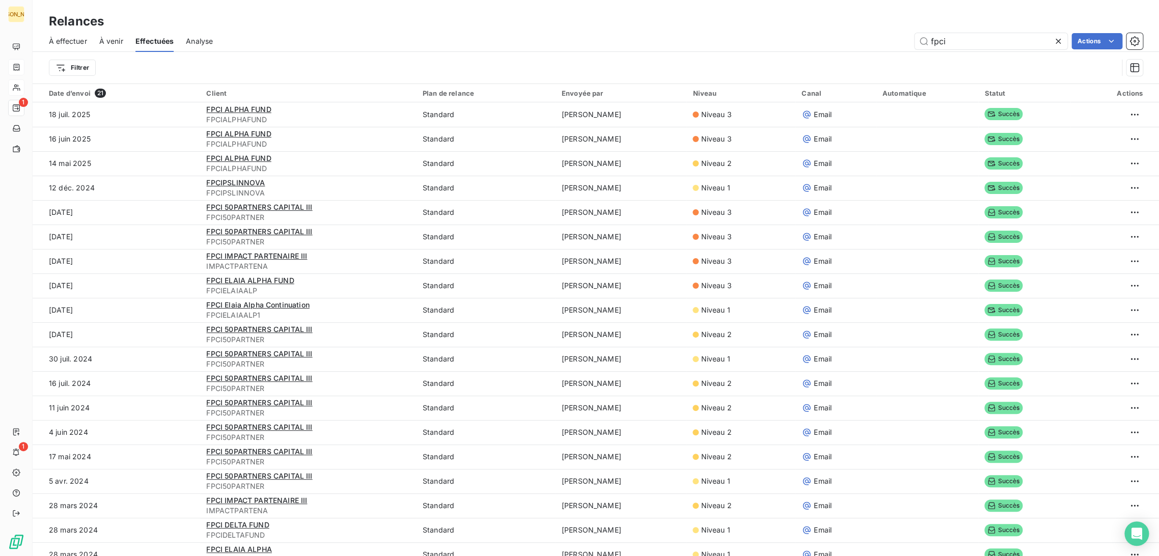
drag, startPoint x: 843, startPoint y: 27, endPoint x: 799, endPoint y: 35, distance: 45.0
click at [799, 27] on div "Relances À effectuer À venir Effectuées Analyse fpci Actions Filtrer" at bounding box center [596, 42] width 1126 height 84
click at [269, 25] on div "Relances" at bounding box center [596, 21] width 1126 height 18
click at [183, 44] on div "À effectuer À venir Effectuées Analyse Actions" at bounding box center [596, 41] width 1126 height 21
click at [203, 44] on span "Analyse" at bounding box center [199, 41] width 27 height 10
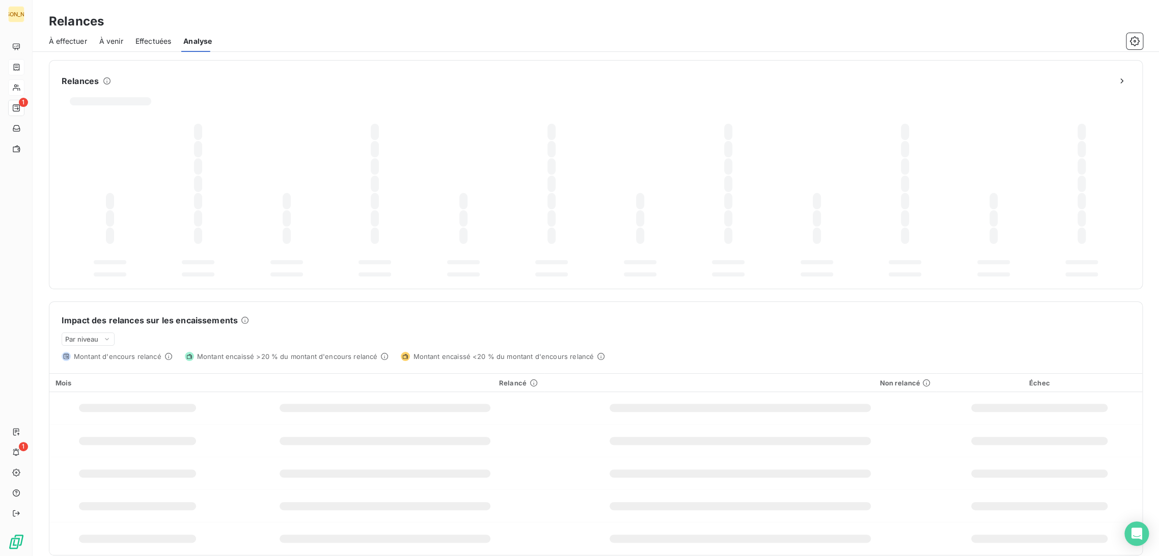
click at [155, 44] on span "Effectuées" at bounding box center [153, 41] width 36 height 10
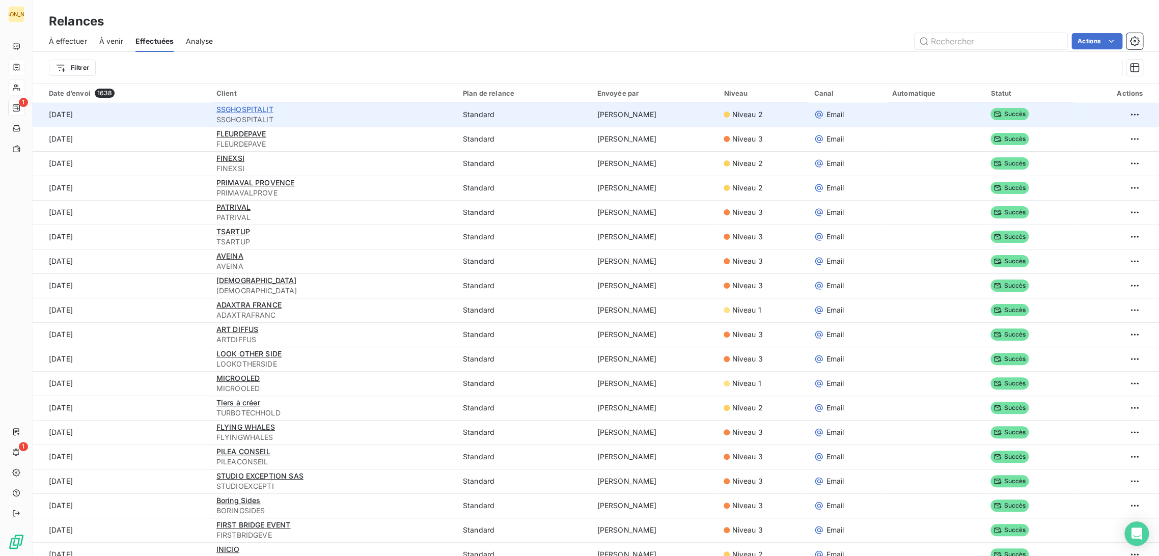
click at [247, 107] on span "SSGHOSPITALIT" at bounding box center [244, 109] width 57 height 9
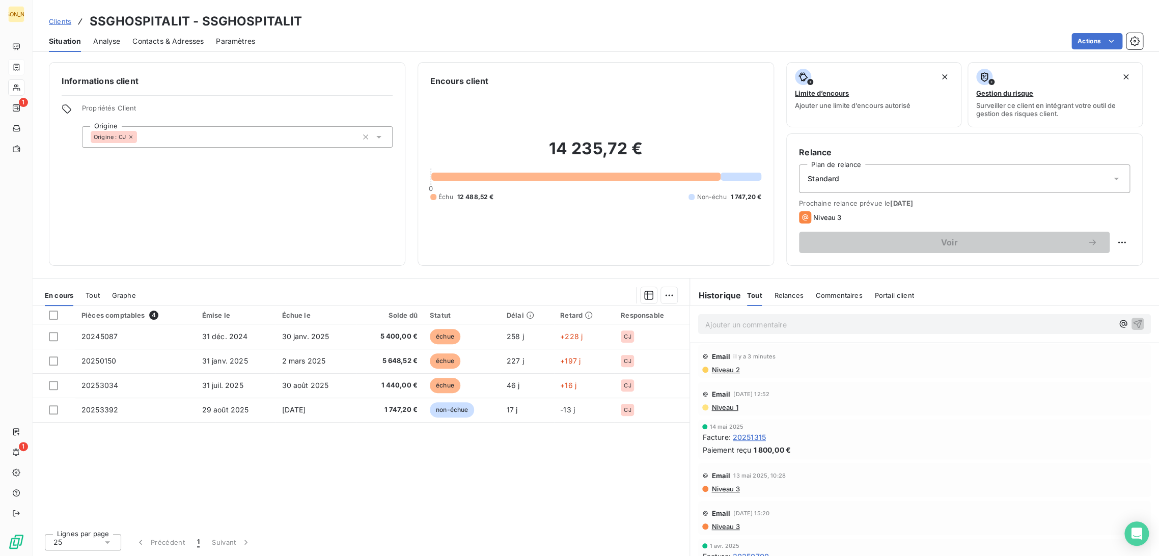
click at [722, 370] on span "Niveau 2" at bounding box center [724, 370] width 29 height 8
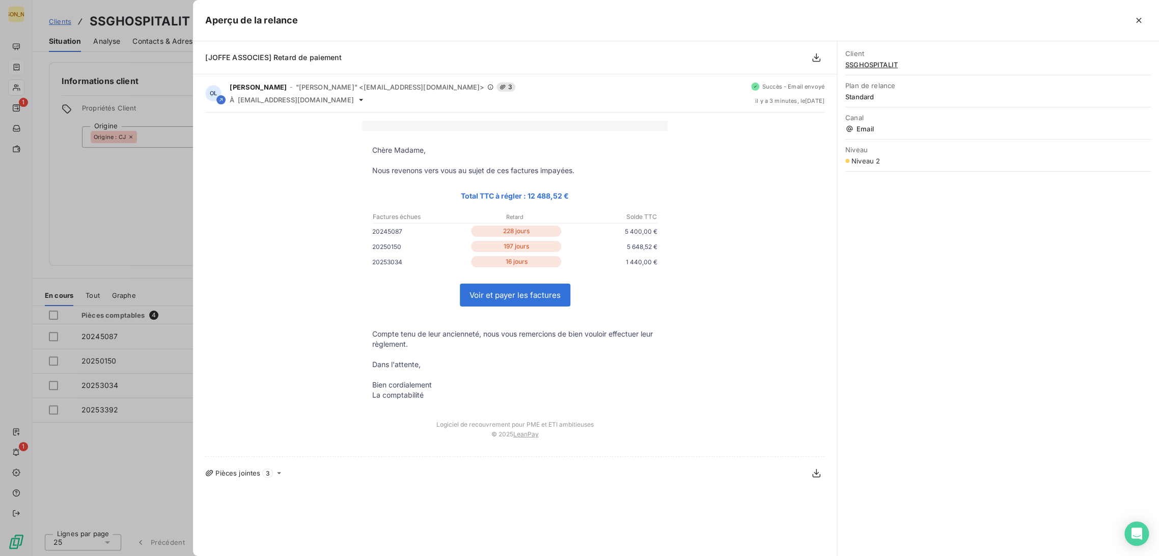
click at [160, 101] on div at bounding box center [579, 278] width 1159 height 556
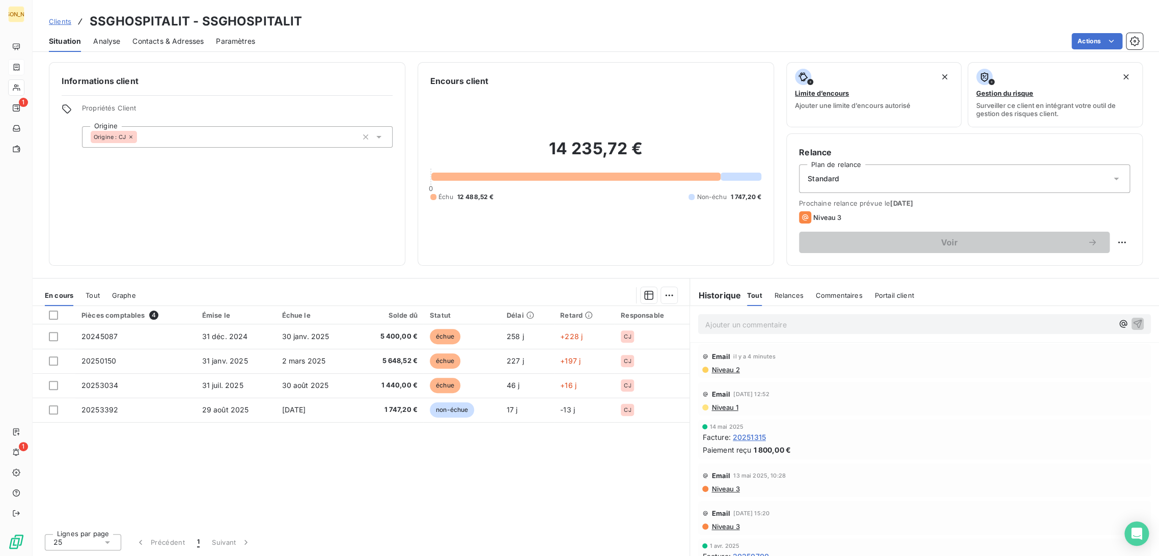
click at [224, 40] on span "Paramètres" at bounding box center [235, 41] width 39 height 10
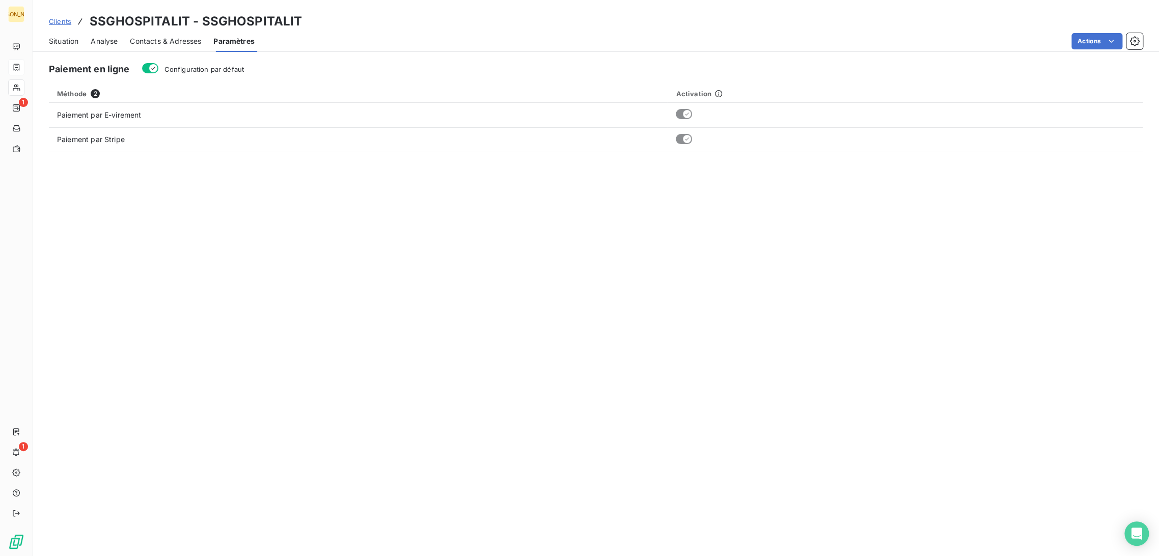
click at [179, 39] on span "Contacts & Adresses" at bounding box center [165, 41] width 71 height 10
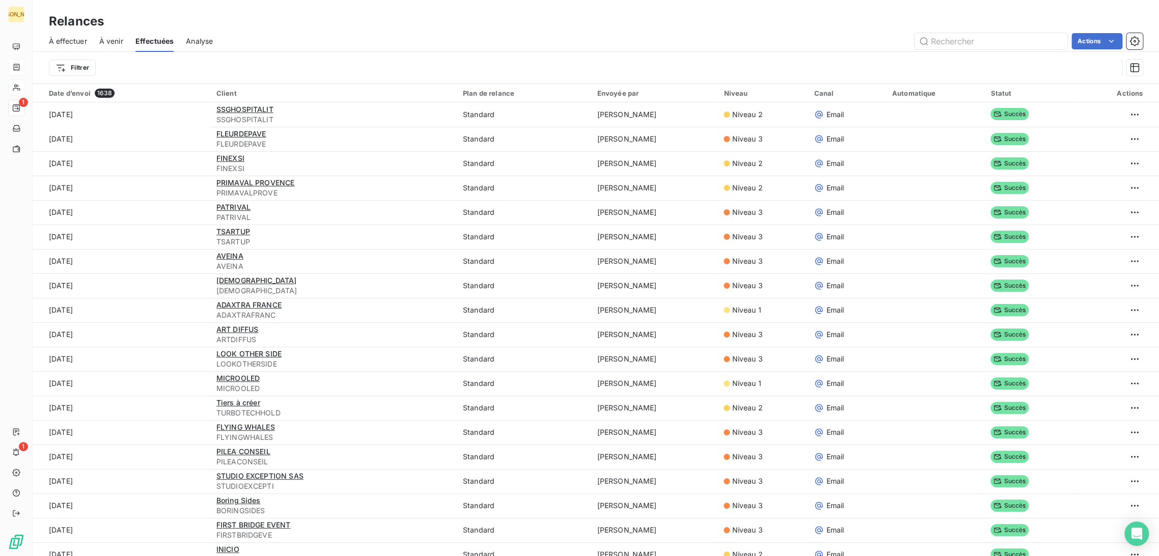
click at [200, 42] on span "Analyse" at bounding box center [199, 41] width 27 height 10
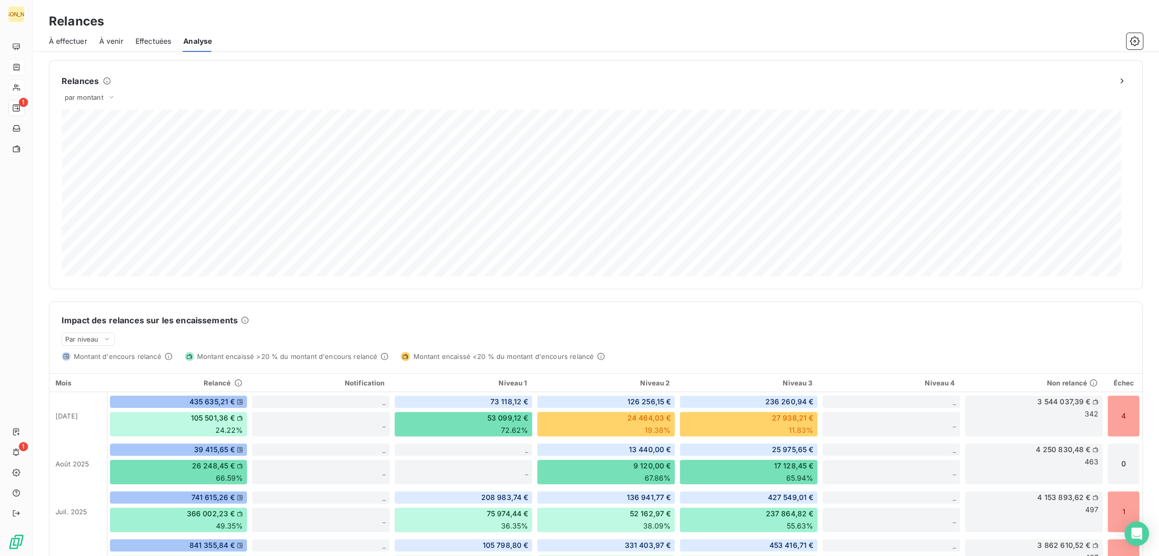
click at [162, 39] on span "Effectuées" at bounding box center [153, 41] width 36 height 10
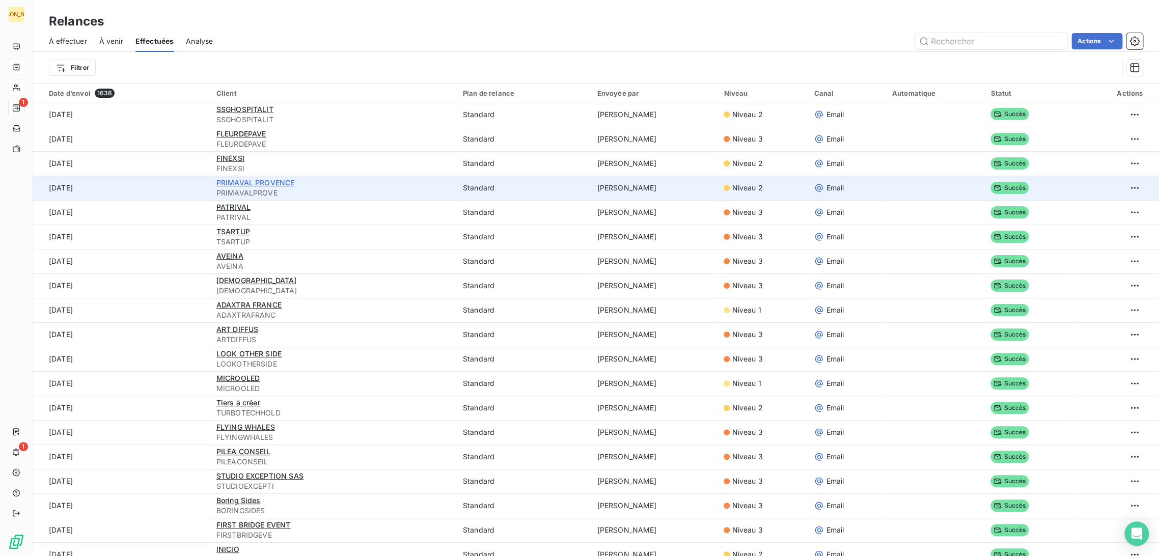
click at [247, 186] on span "PRIMAVAL PROVENCE" at bounding box center [255, 182] width 78 height 9
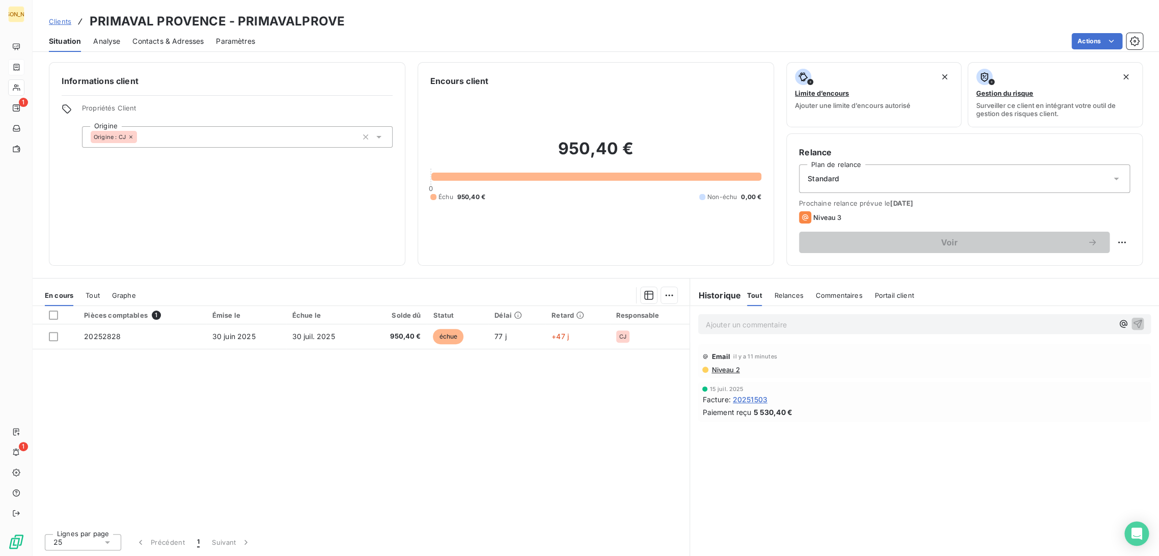
click at [729, 369] on span "Niveau 2" at bounding box center [724, 370] width 29 height 8
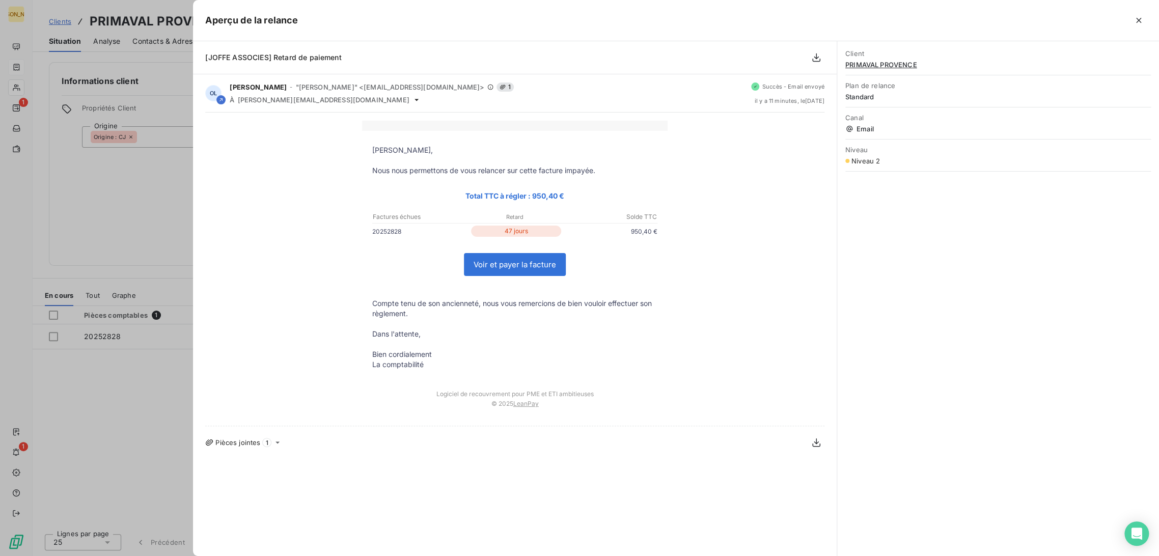
click at [167, 175] on div at bounding box center [579, 278] width 1159 height 556
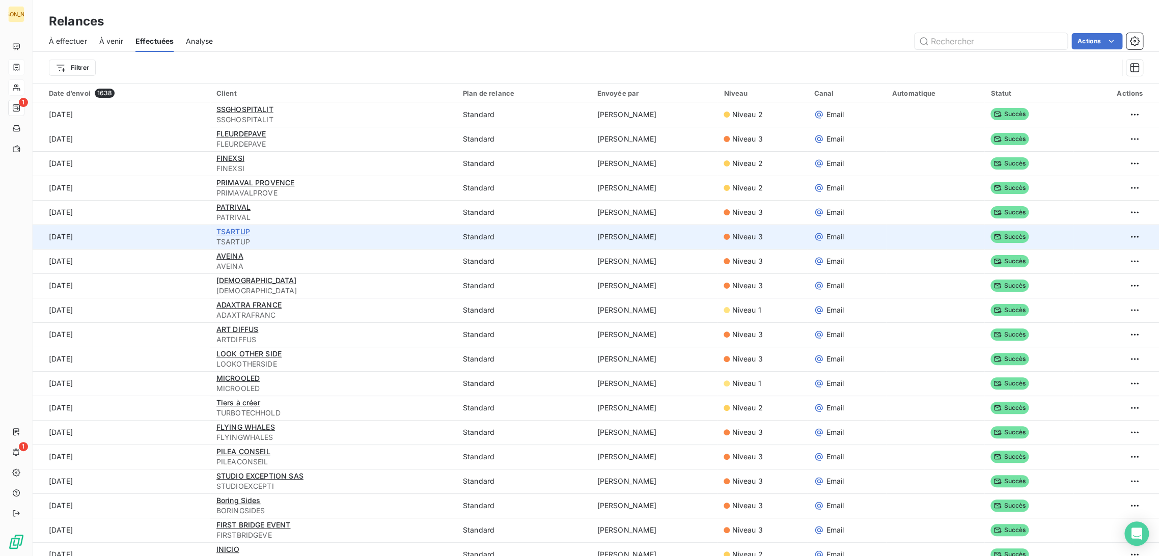
click at [229, 229] on span "TSARTUP" at bounding box center [233, 231] width 34 height 9
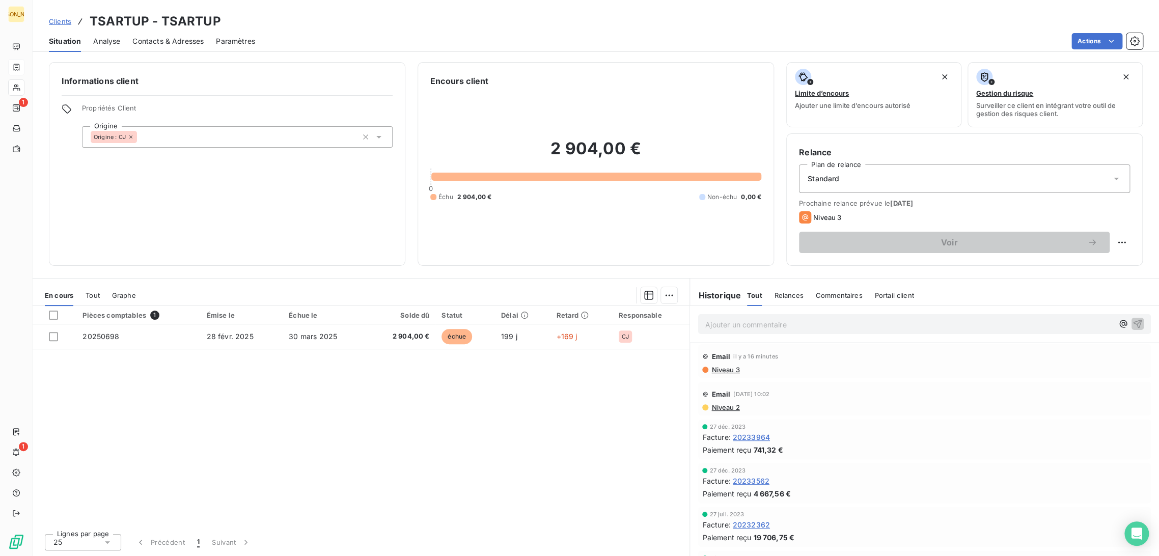
click at [720, 373] on span "Niveau 3" at bounding box center [724, 370] width 29 height 8
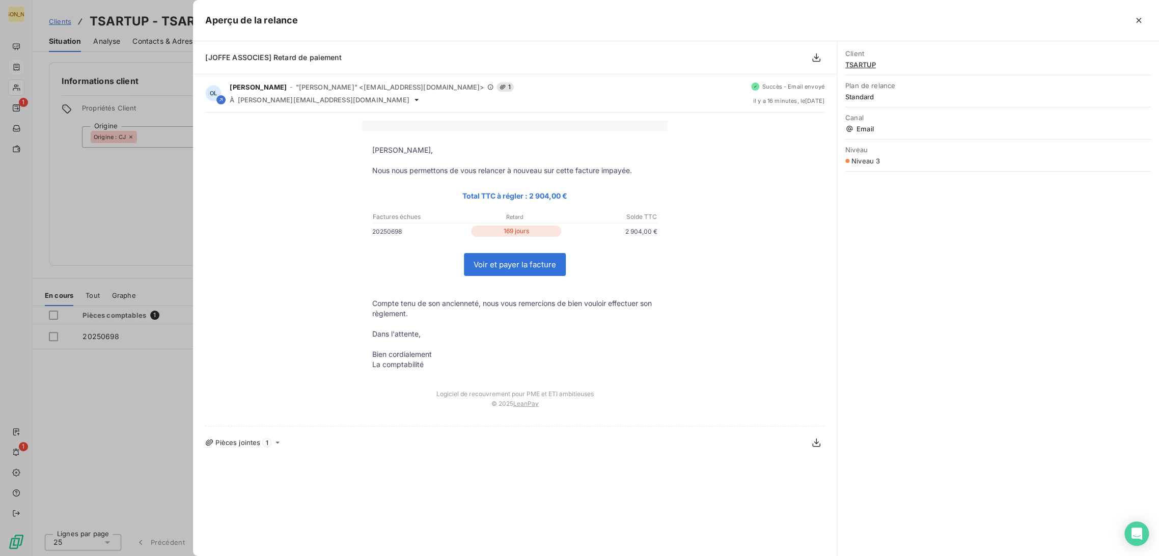
click at [167, 180] on div at bounding box center [579, 278] width 1159 height 556
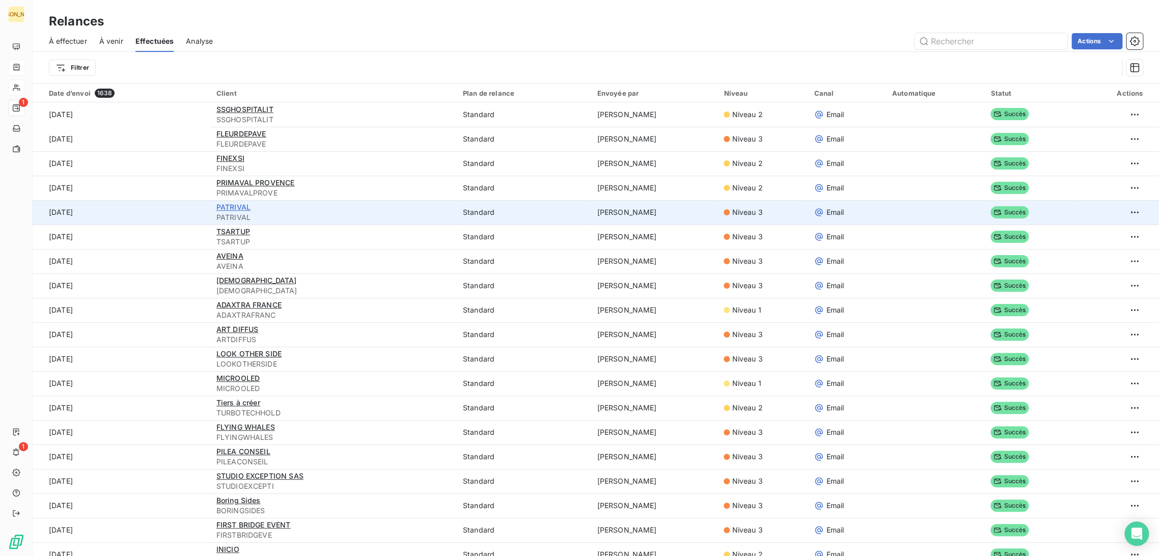
click at [235, 208] on span "PATRIVAL" at bounding box center [233, 207] width 34 height 9
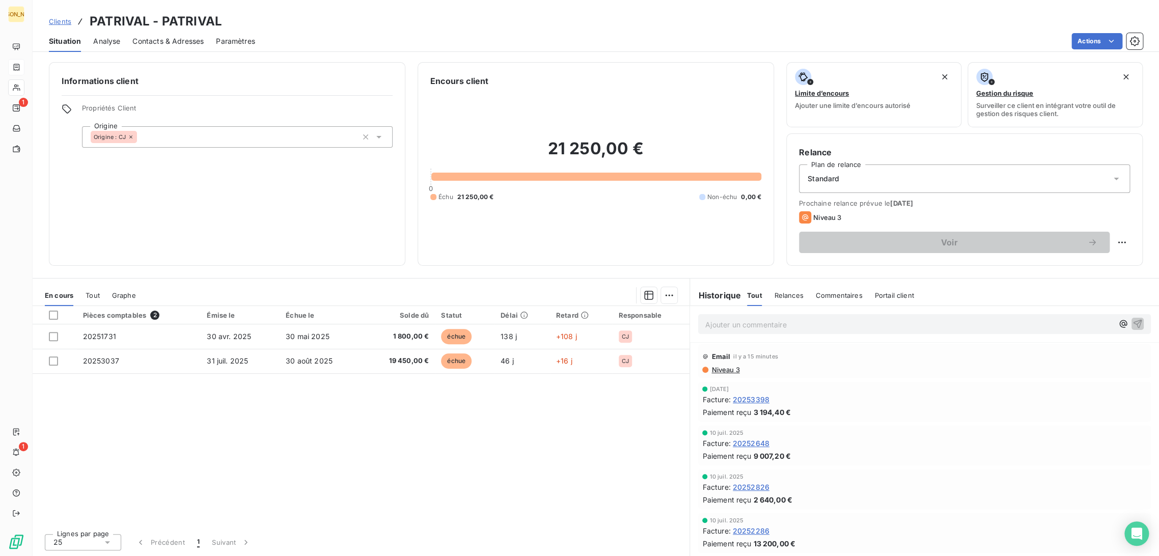
click at [737, 366] on span "Niveau 3" at bounding box center [724, 370] width 29 height 8
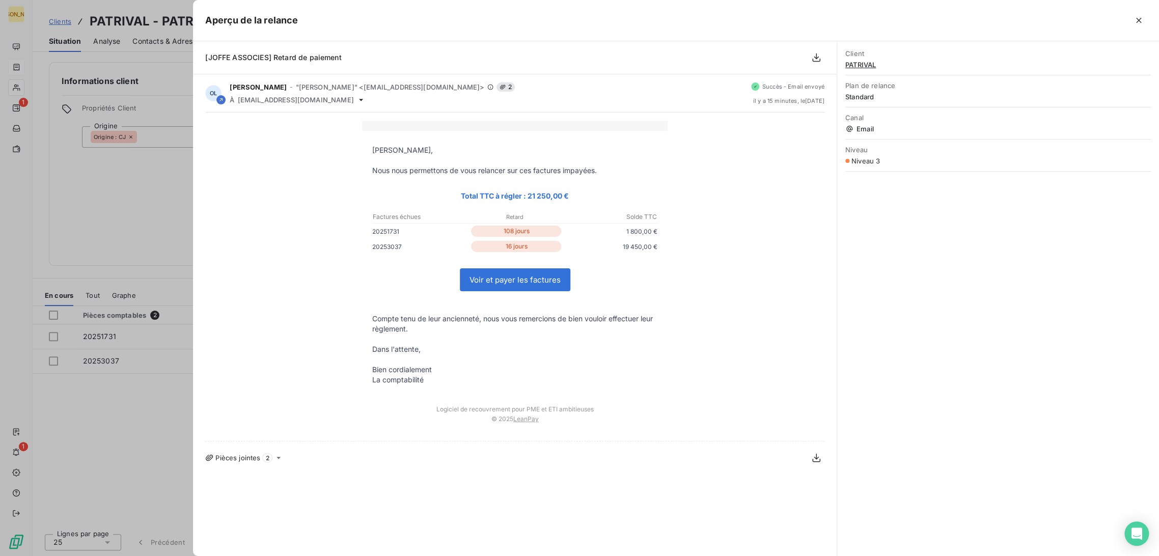
click at [159, 97] on div at bounding box center [579, 278] width 1159 height 556
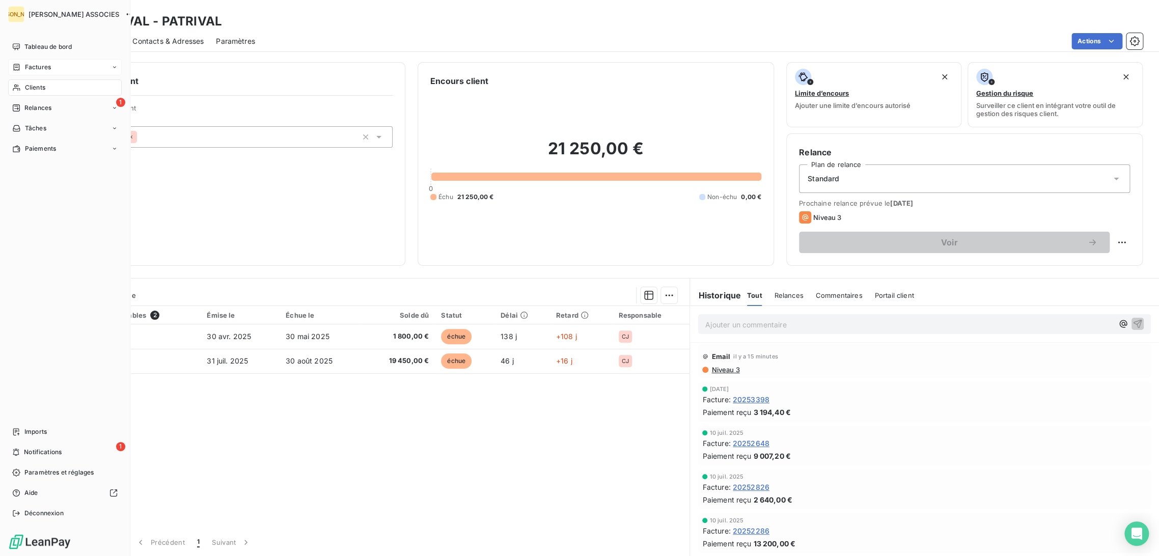
click at [41, 91] on span "Clients" at bounding box center [35, 87] width 20 height 9
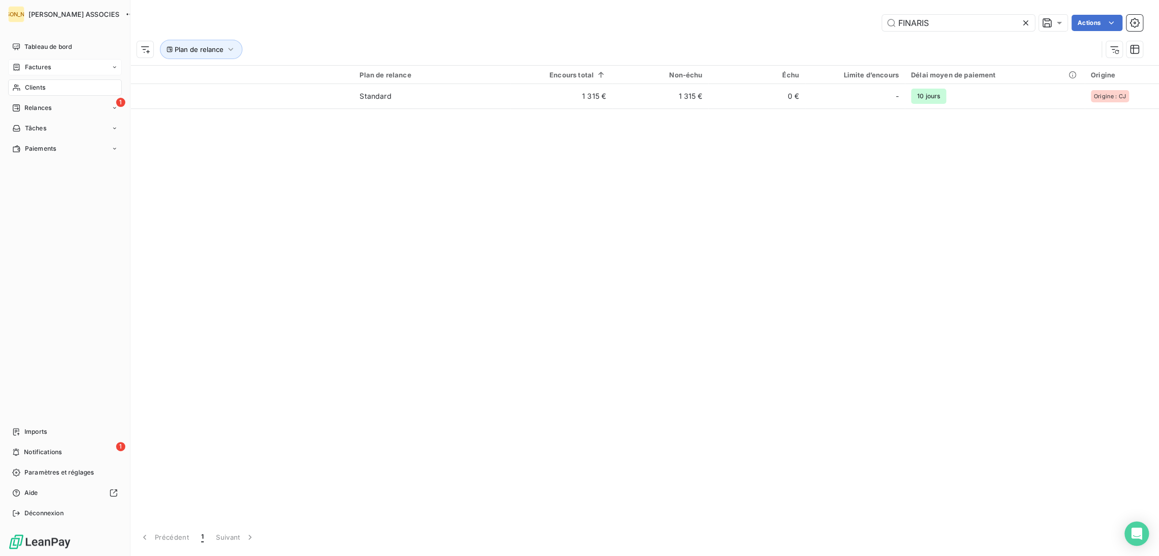
click at [41, 105] on span "Relances" at bounding box center [37, 107] width 27 height 9
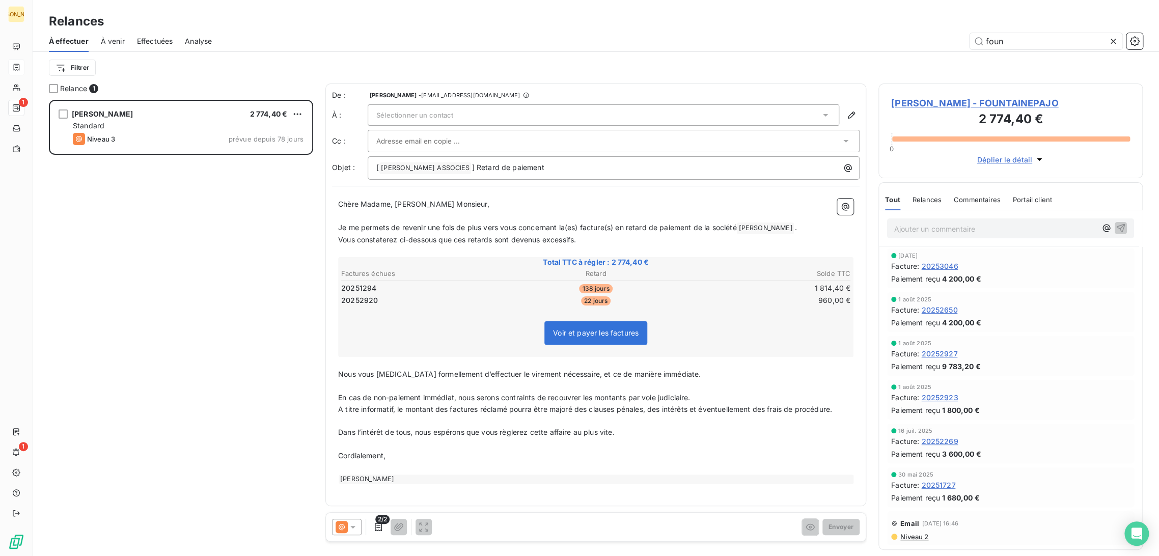
scroll to position [448, 256]
click at [429, 219] on p "﻿" at bounding box center [595, 216] width 515 height 12
click at [420, 219] on p "﻿" at bounding box center [595, 216] width 515 height 12
click at [415, 217] on p "﻿" at bounding box center [595, 216] width 515 height 12
click at [531, 405] on span "A titre informatif, le montant des factures réclamé pourra être majoré des clau…" at bounding box center [585, 409] width 494 height 9
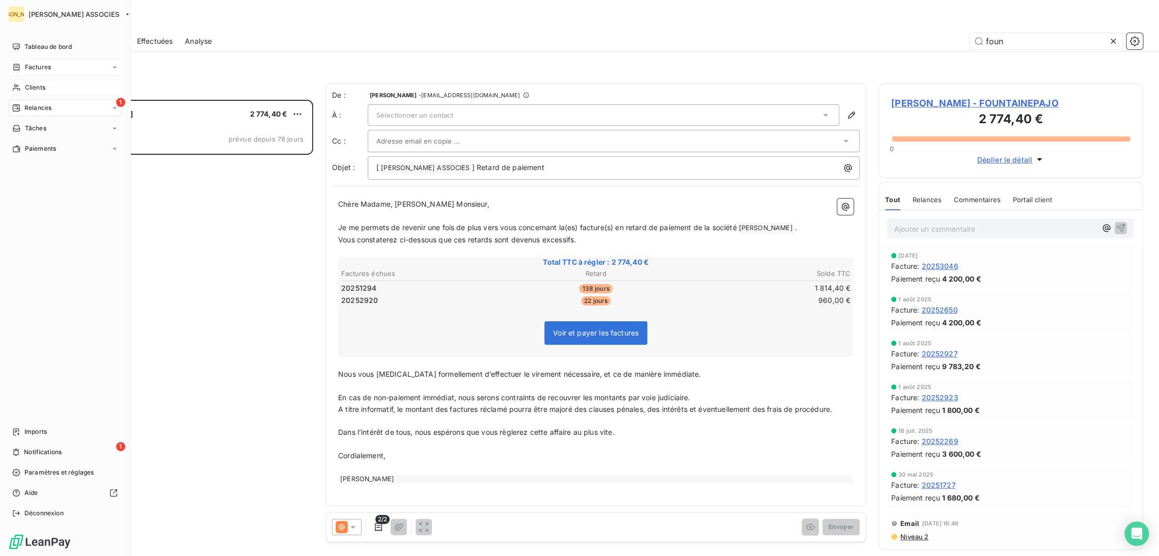
drag, startPoint x: 29, startPoint y: 89, endPoint x: 47, endPoint y: 84, distance: 19.7
click at [29, 90] on span "Clients" at bounding box center [35, 87] width 20 height 9
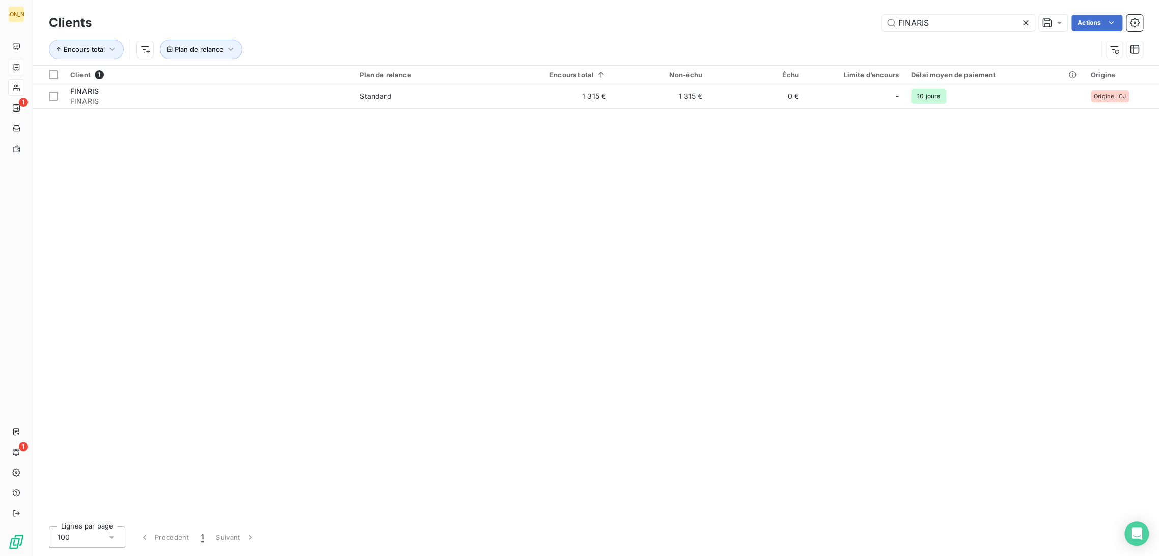
drag, startPoint x: 931, startPoint y: 22, endPoint x: 787, endPoint y: 25, distance: 143.6
click at [787, 24] on div "FINARIS Actions" at bounding box center [623, 23] width 1039 height 16
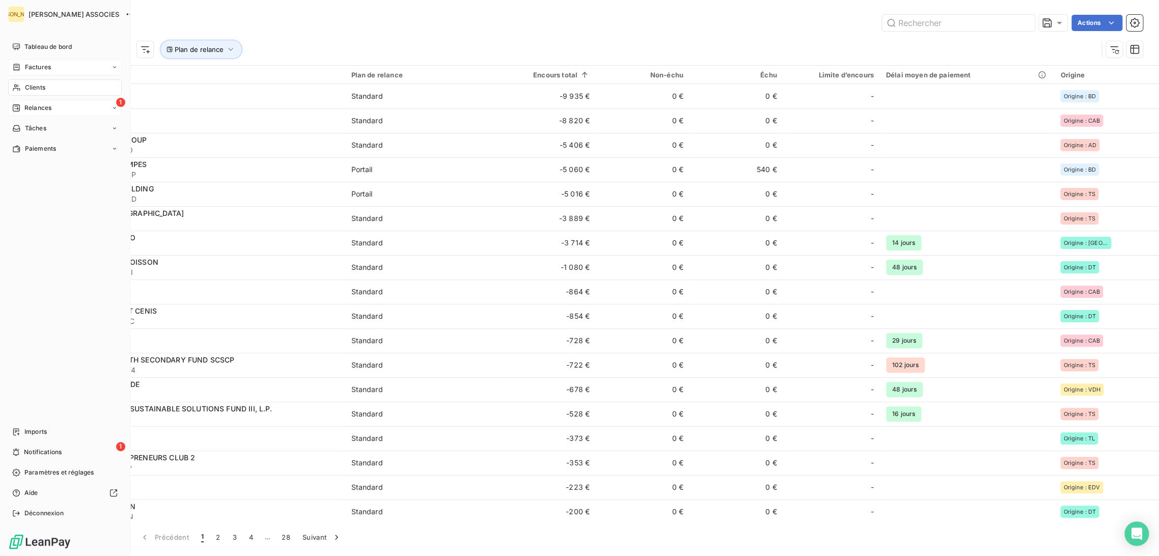
click at [32, 102] on div "1 Relances" at bounding box center [65, 108] width 114 height 16
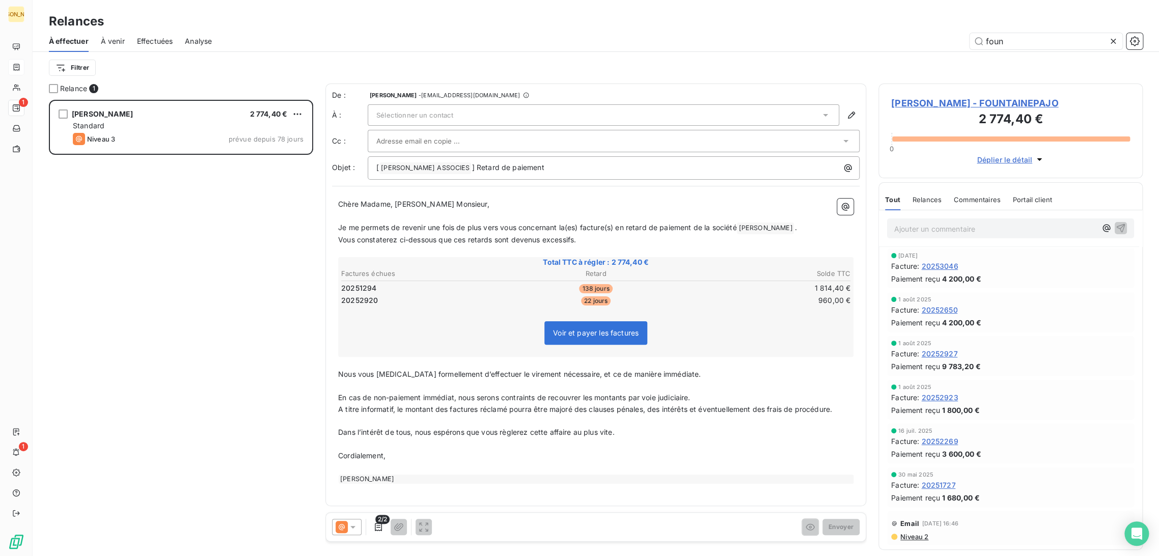
scroll to position [448, 256]
click at [375, 527] on icon "button" at bounding box center [378, 527] width 7 height 8
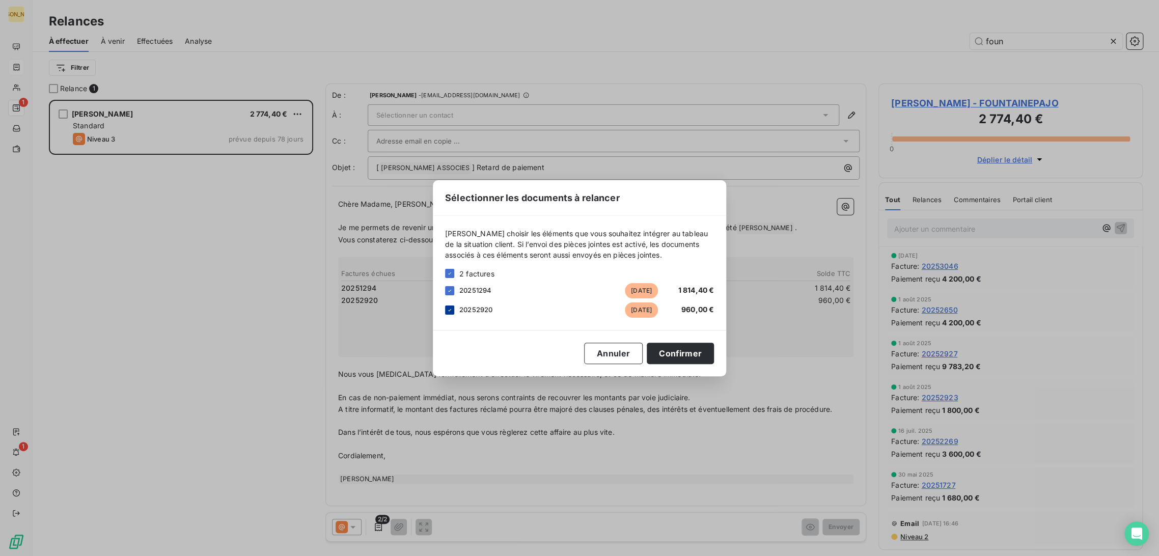
click at [450, 311] on icon at bounding box center [450, 310] width 6 height 6
click at [695, 357] on button "Confirmer" at bounding box center [680, 353] width 67 height 21
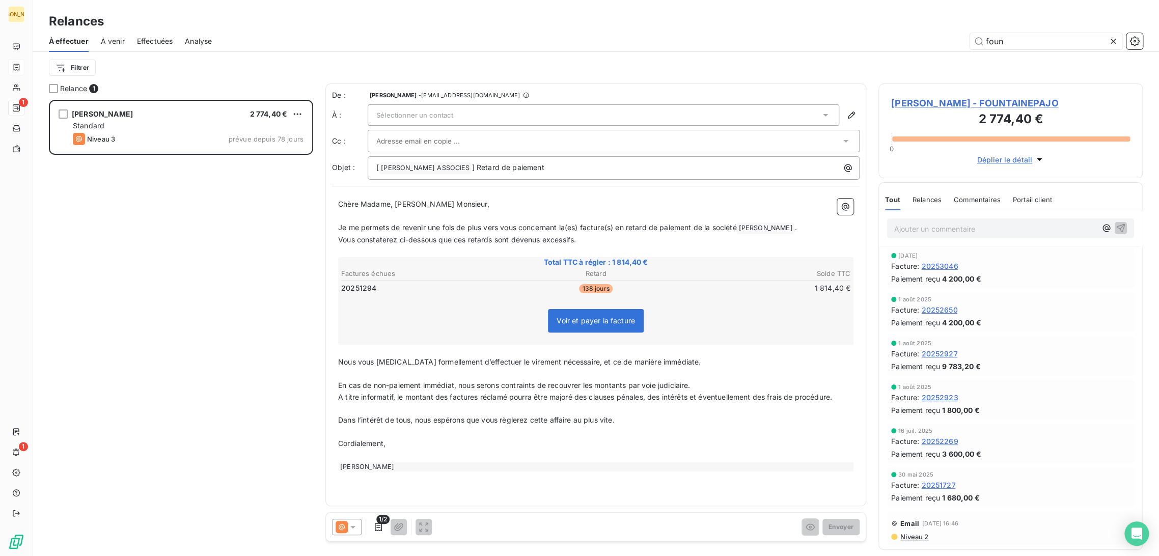
click at [421, 228] on span "Je me permets de revenir une fois de plus vers vous concernant la(es) facture(s…" at bounding box center [537, 227] width 398 height 9
click at [406, 117] on span "Sélectionner un contact" at bounding box center [414, 115] width 77 height 8
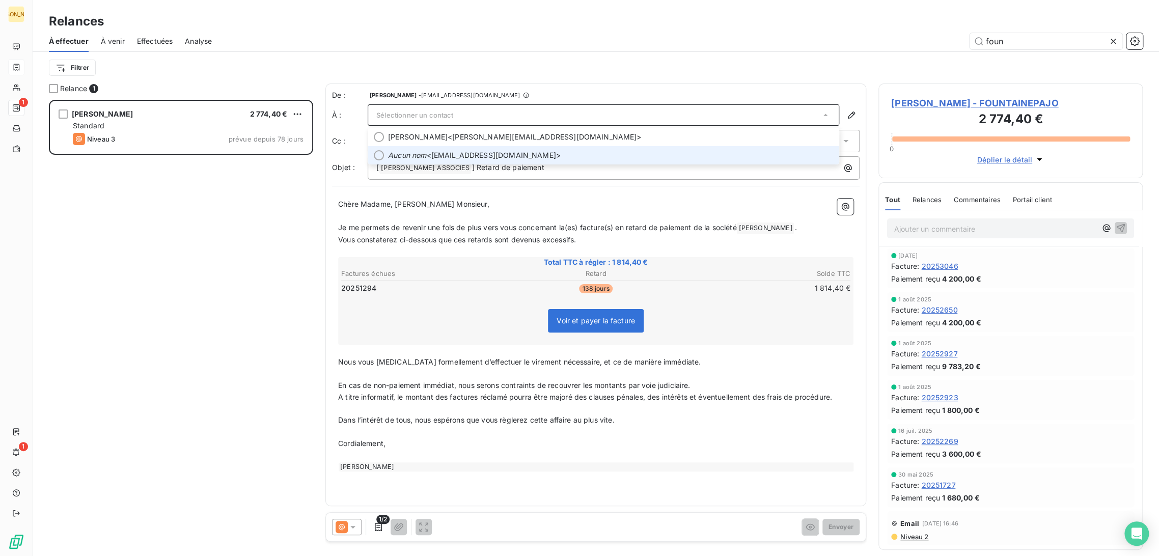
click at [431, 152] on span "Aucun nom <[EMAIL_ADDRESS][DOMAIN_NAME]>" at bounding box center [610, 155] width 445 height 10
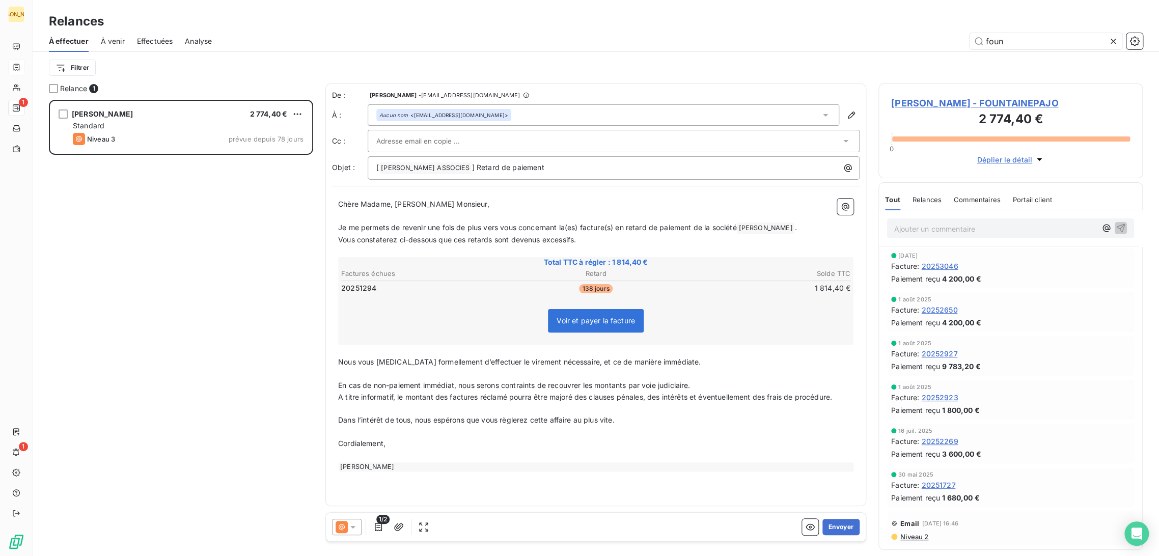
click at [424, 141] on input "text" at bounding box center [430, 140] width 109 height 15
type input "patr"
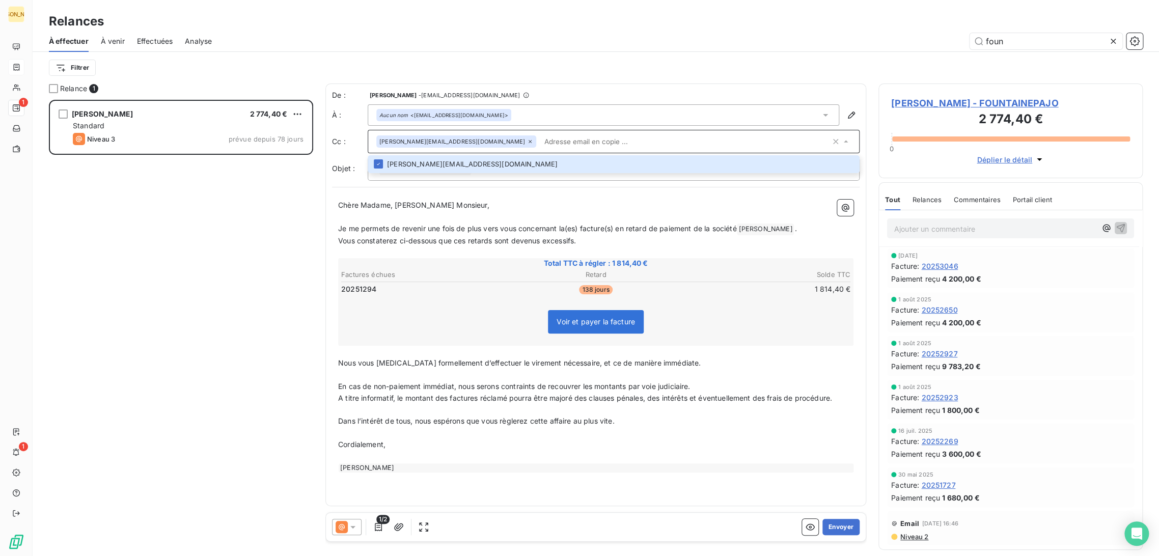
click at [426, 219] on p "﻿" at bounding box center [595, 217] width 515 height 12
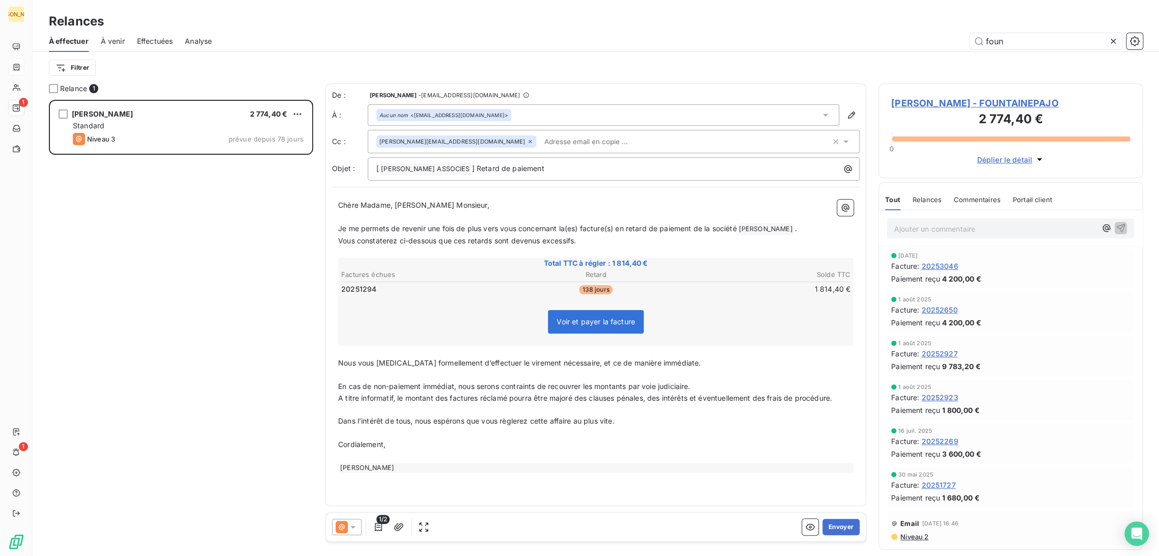
click at [540, 142] on input "text" at bounding box center [599, 141] width 118 height 15
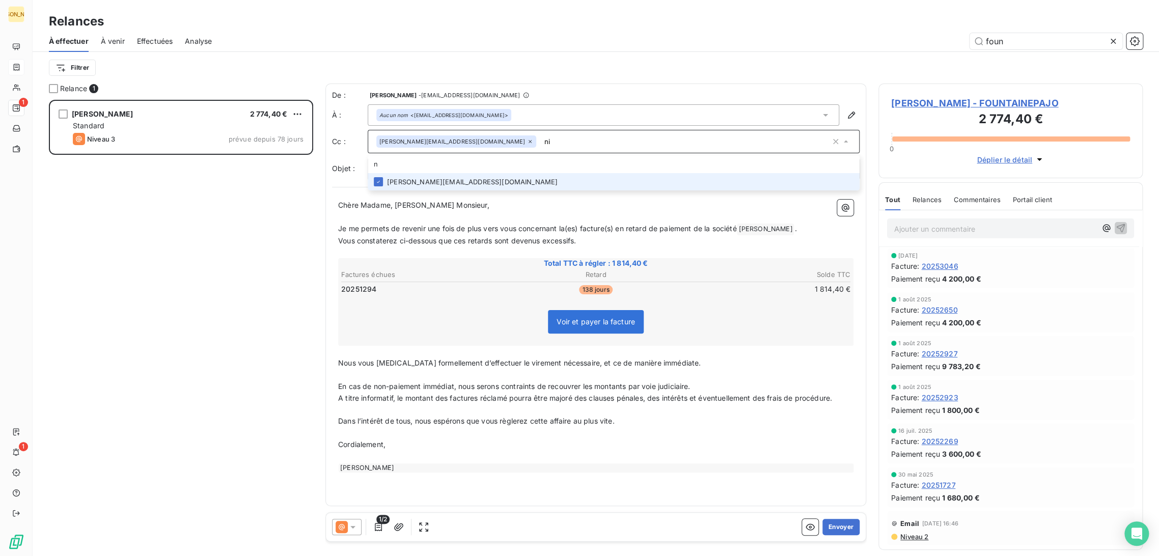
type input "n"
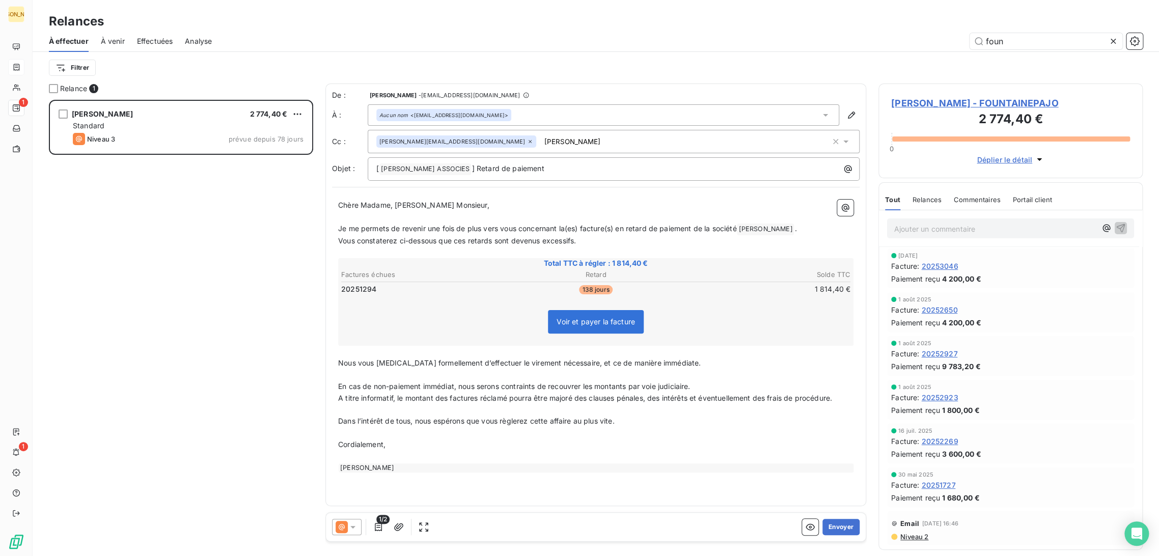
drag, startPoint x: 501, startPoint y: 143, endPoint x: 530, endPoint y: 143, distance: 29.5
click at [540, 143] on input "[PERSON_NAME]" at bounding box center [599, 141] width 118 height 15
type input "[PERSON_NAME]"
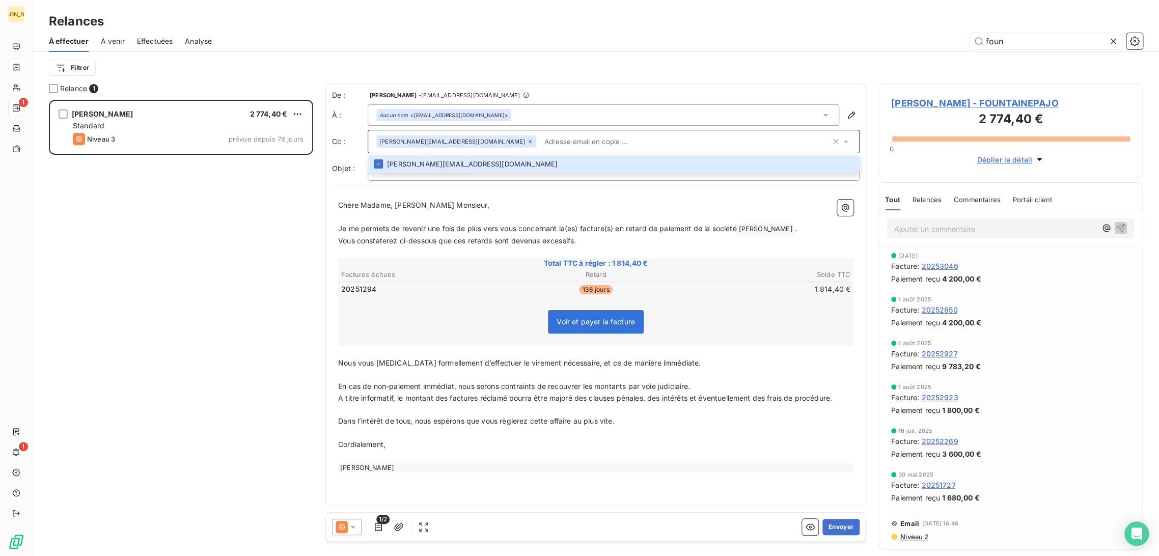
paste input "[PERSON_NAME][EMAIL_ADDRESS][DOMAIN_NAME]"
type input "[PERSON_NAME][EMAIL_ADDRESS][DOMAIN_NAME]"
click at [494, 166] on li "[PERSON_NAME][EMAIL_ADDRESS][DOMAIN_NAME]" at bounding box center [614, 164] width 492 height 18
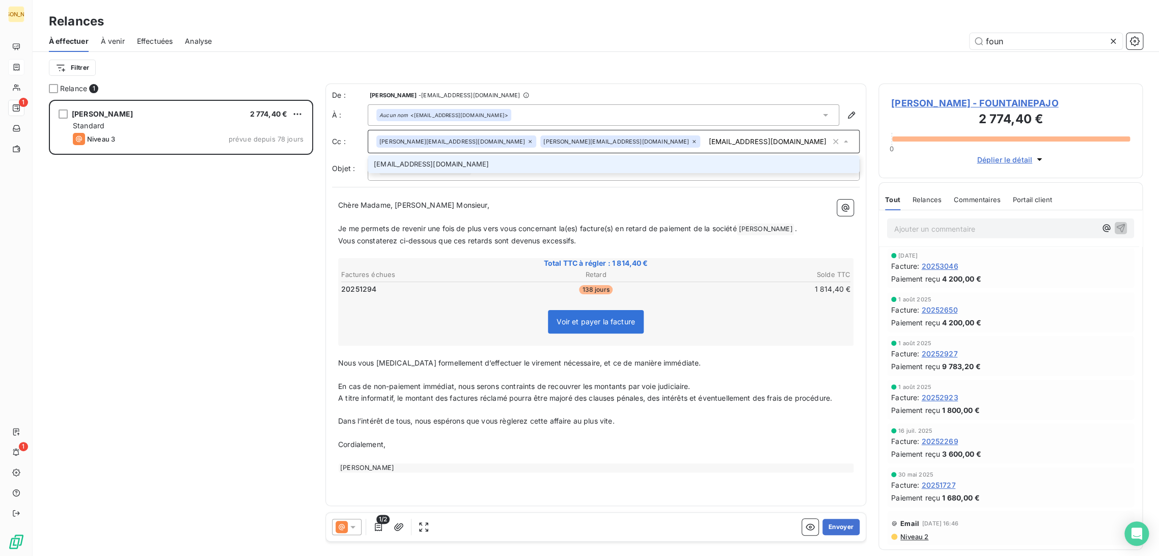
type input "[EMAIL_ADDRESS][DOMAIN_NAME]"
click at [469, 166] on li "[EMAIL_ADDRESS][DOMAIN_NAME]" at bounding box center [614, 164] width 492 height 18
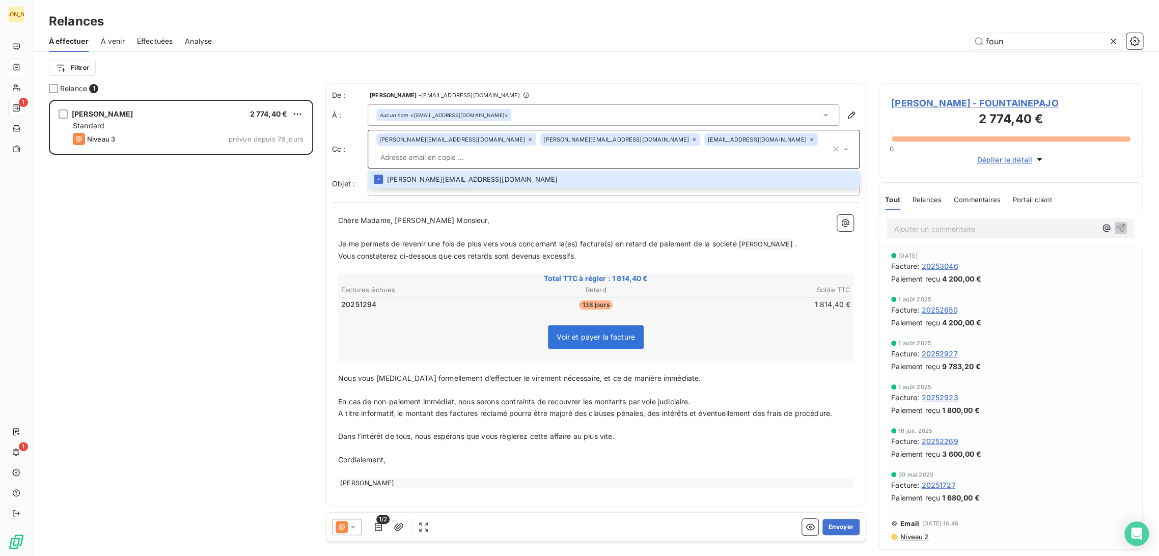
click at [407, 227] on p "﻿" at bounding box center [595, 233] width 515 height 12
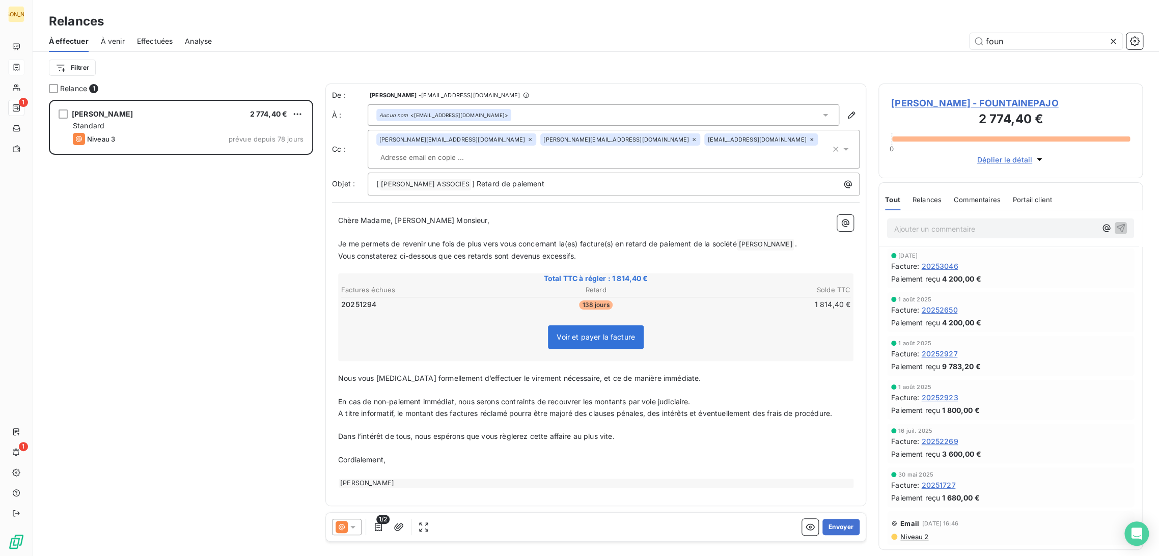
click at [406, 227] on p "﻿" at bounding box center [595, 233] width 515 height 12
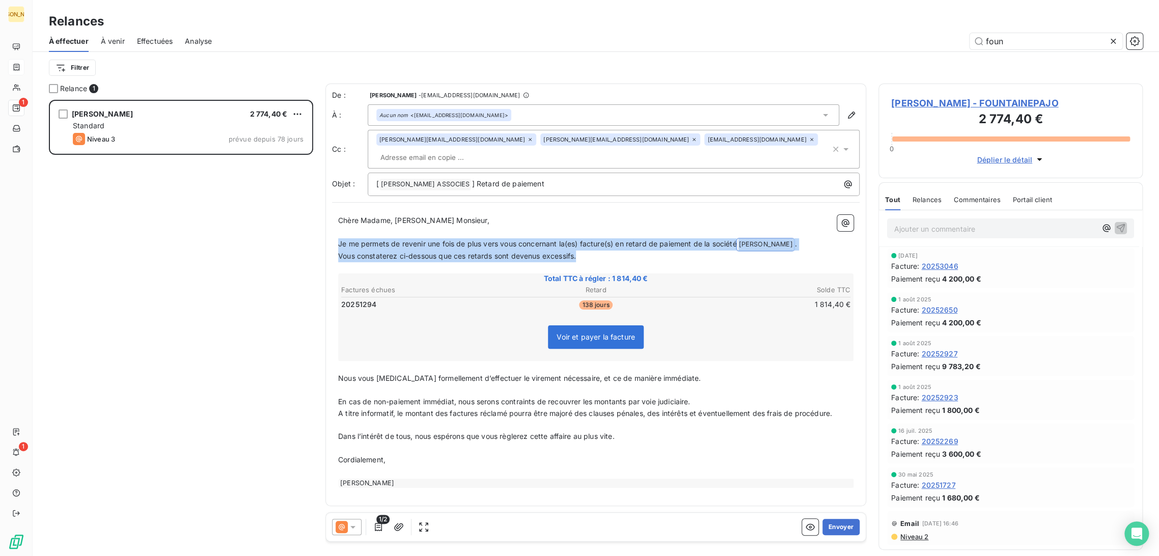
drag, startPoint x: 582, startPoint y: 239, endPoint x: 333, endPoint y: 228, distance: 249.8
click at [333, 228] on div "Chère Madame, [PERSON_NAME] Monsieur, ﻿ Je me permets de revenir une fois de pl…" at bounding box center [595, 351] width 527 height 285
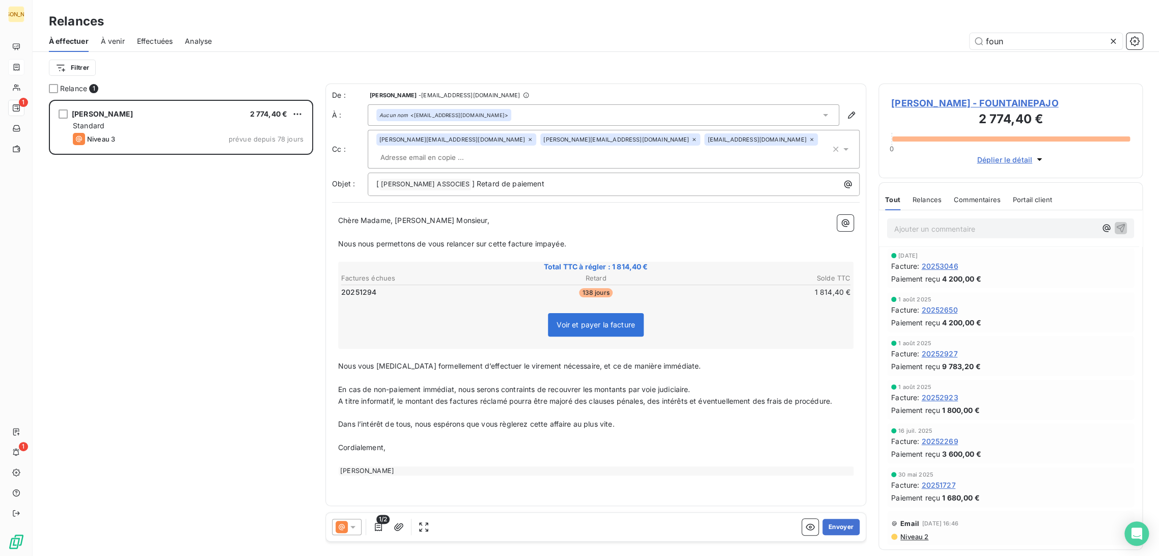
click at [350, 372] on p "﻿" at bounding box center [595, 378] width 515 height 12
click at [342, 362] on span "Nous vous [MEDICAL_DATA] formellement d’effectuer le virement nécessaire, et ce…" at bounding box center [519, 366] width 363 height 9
click at [343, 362] on span "Nous vous [MEDICAL_DATA] formellement d’effectuer le virement nécessaire, et ce…" at bounding box center [519, 366] width 363 height 9
click at [344, 372] on p "﻿" at bounding box center [595, 378] width 515 height 12
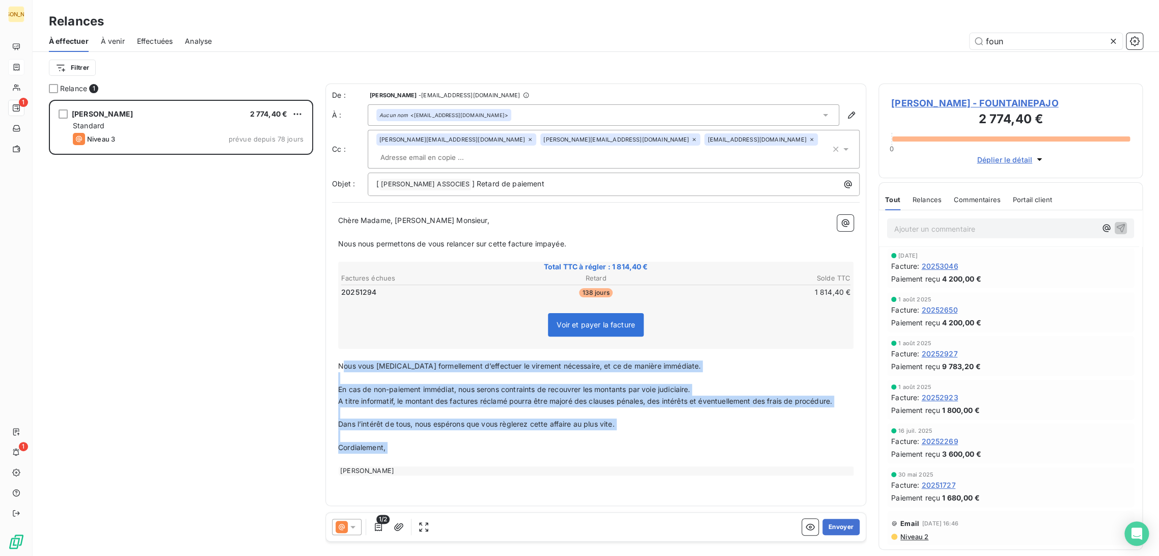
drag, startPoint x: 373, startPoint y: 366, endPoint x: 470, endPoint y: 437, distance: 120.2
click at [468, 438] on div "Chère Madame, [PERSON_NAME] Monsieur, ﻿ Nous nous permettons de vous relancer s…" at bounding box center [595, 345] width 515 height 261
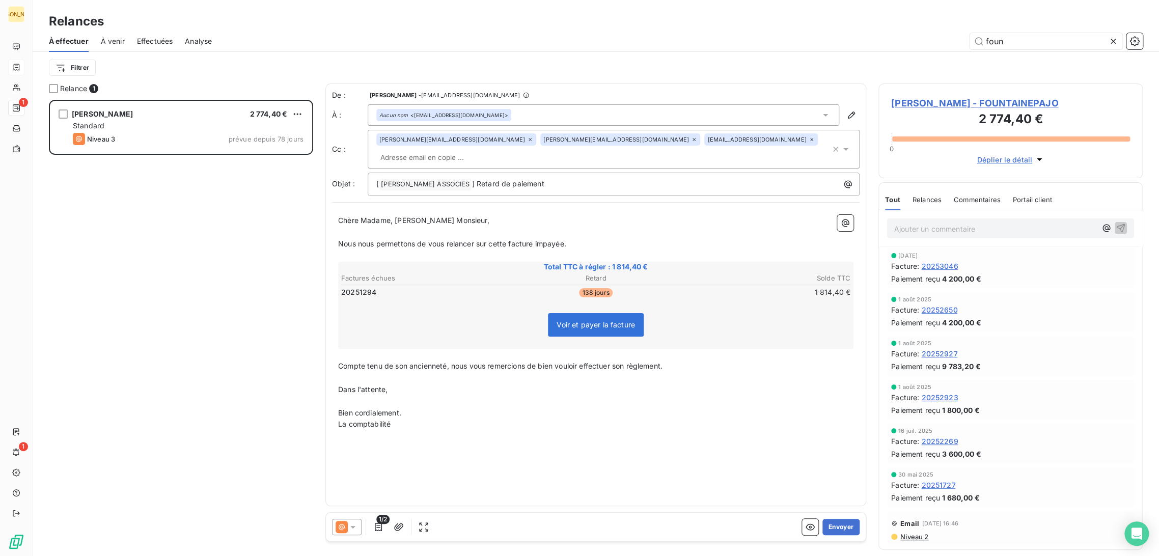
click at [475, 239] on span "Nous nous permettons de vous relancer sur cette facture impayée." at bounding box center [452, 243] width 228 height 9
click at [448, 227] on p "﻿" at bounding box center [595, 233] width 515 height 12
click at [431, 239] on span "Nous nous permettons de vous relancer sur cette facture impayée." at bounding box center [452, 243] width 228 height 9
click at [402, 362] on span "Compte tenu de son ancienneté, nous vous remercions de bien vouloir effectuer s…" at bounding box center [500, 366] width 324 height 9
drag, startPoint x: 421, startPoint y: 233, endPoint x: 428, endPoint y: 229, distance: 7.8
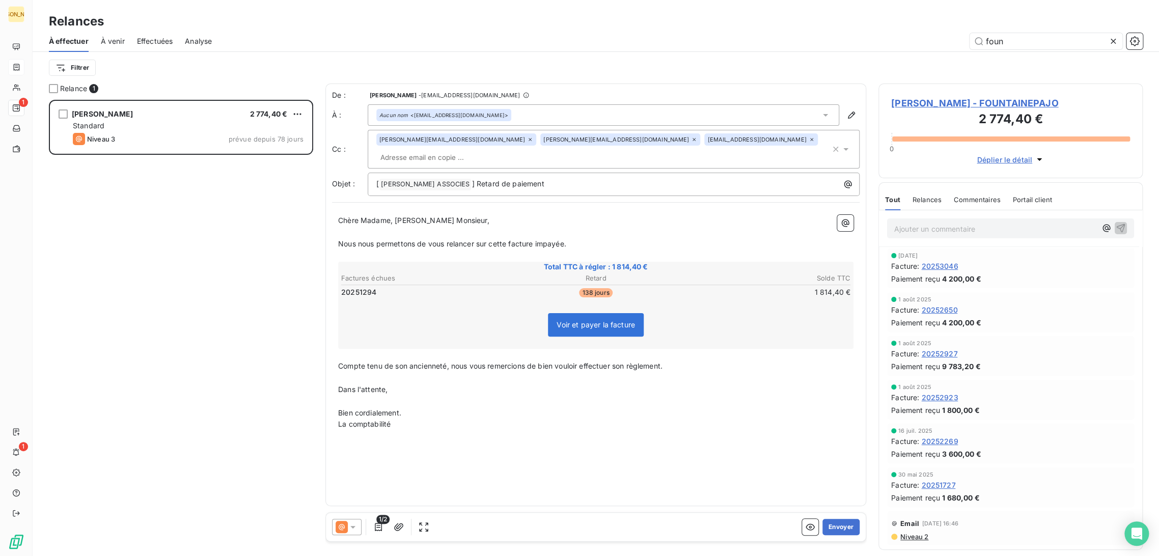
click at [421, 238] on p "Nous nous permettons de vous relancer sur cette facture impayée." at bounding box center [595, 244] width 515 height 12
click at [472, 239] on span "Nous nous permettons de vous relancer sur cette facture impayée." at bounding box center [452, 243] width 228 height 9
click at [416, 239] on span "Nous nous permettons de vous relancer sur cette facture impayée." at bounding box center [452, 243] width 228 height 9
click at [424, 239] on span "Nous nous permettons de vous relancer sur cette facture impayée." at bounding box center [452, 243] width 228 height 9
click at [809, 141] on icon at bounding box center [812, 139] width 6 height 6
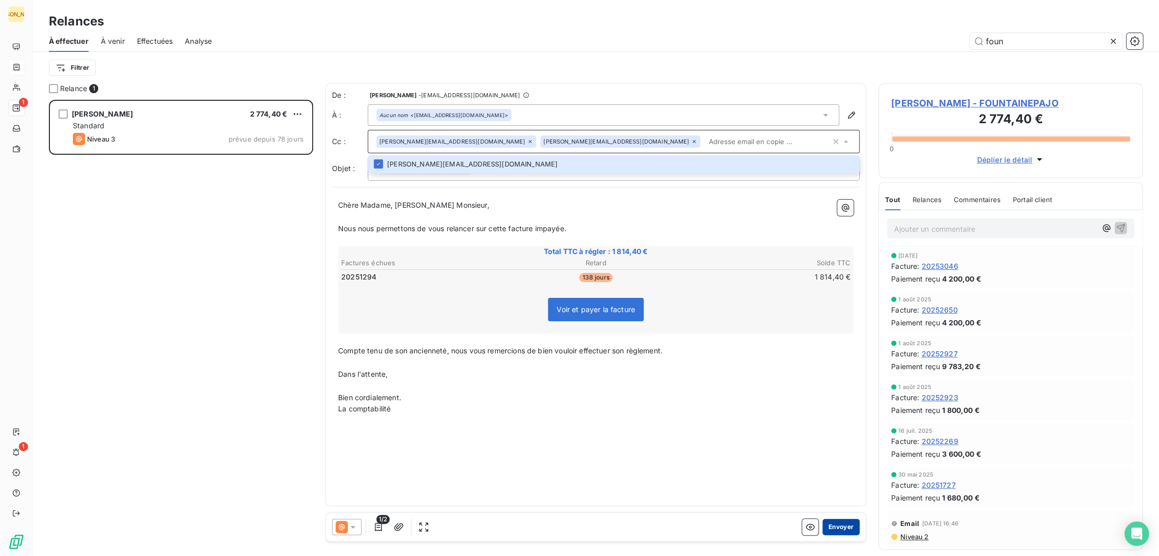
click at [836, 525] on button "Envoyer" at bounding box center [840, 527] width 37 height 16
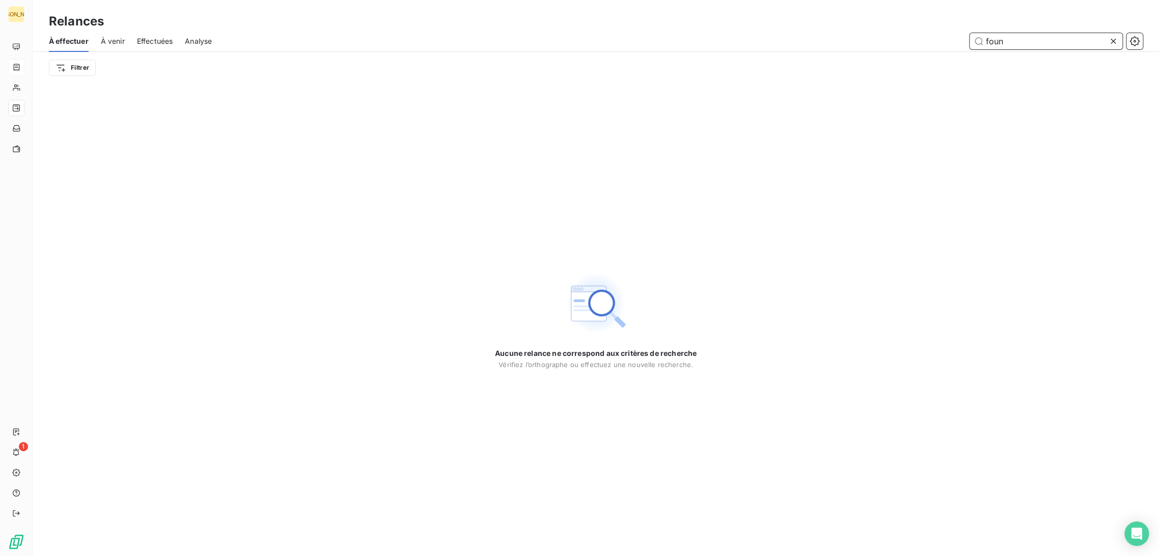
drag, startPoint x: 1010, startPoint y: 40, endPoint x: 884, endPoint y: 38, distance: 126.3
click at [884, 37] on div "foun" at bounding box center [683, 41] width 919 height 16
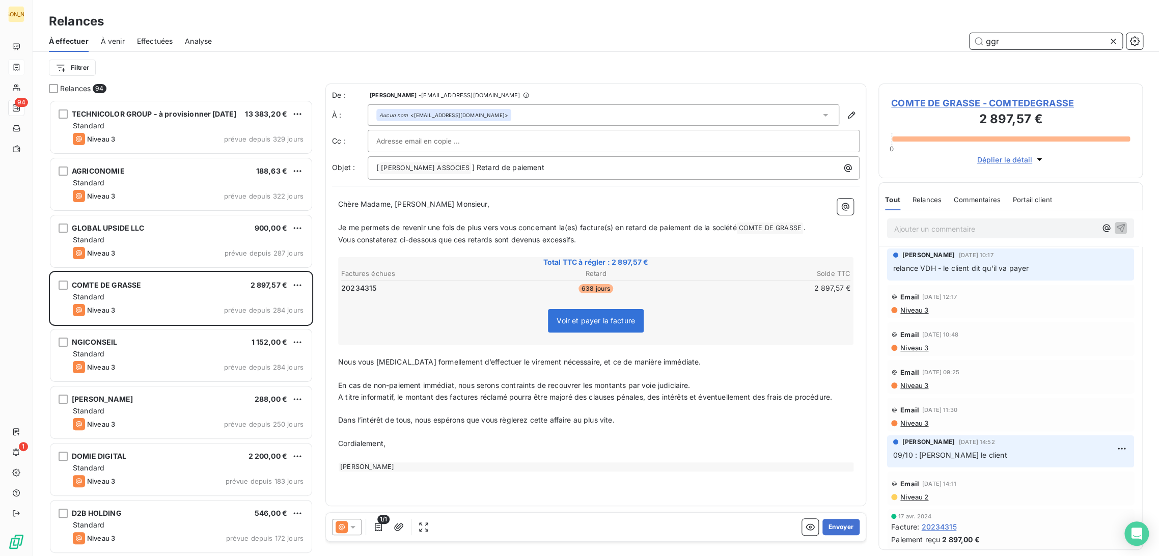
scroll to position [448, 256]
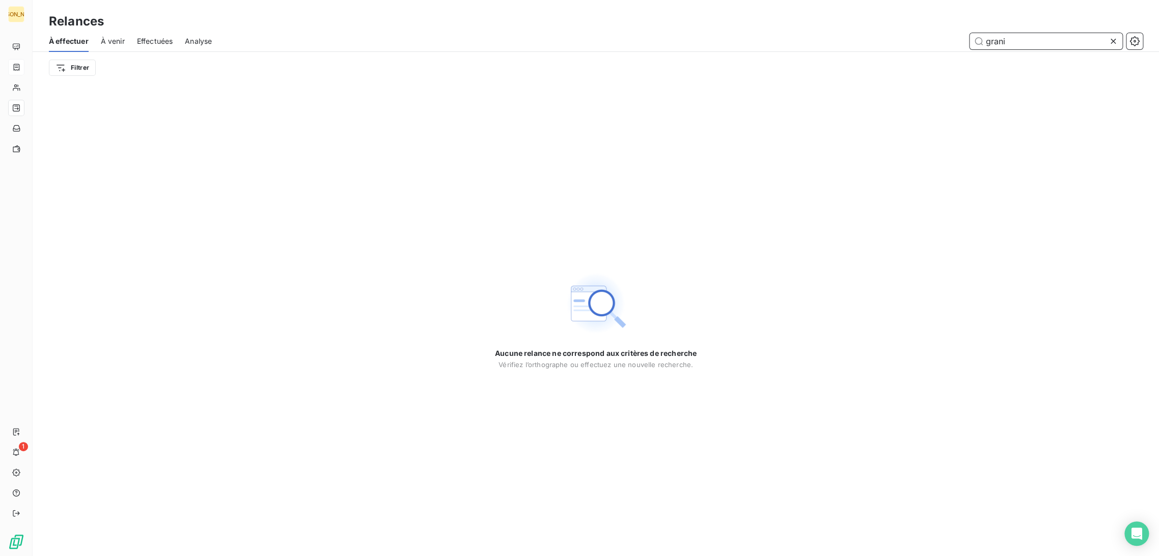
type input "granit"
drag, startPoint x: 1030, startPoint y: 39, endPoint x: 923, endPoint y: 44, distance: 107.0
click at [924, 43] on div "granit" at bounding box center [683, 41] width 919 height 16
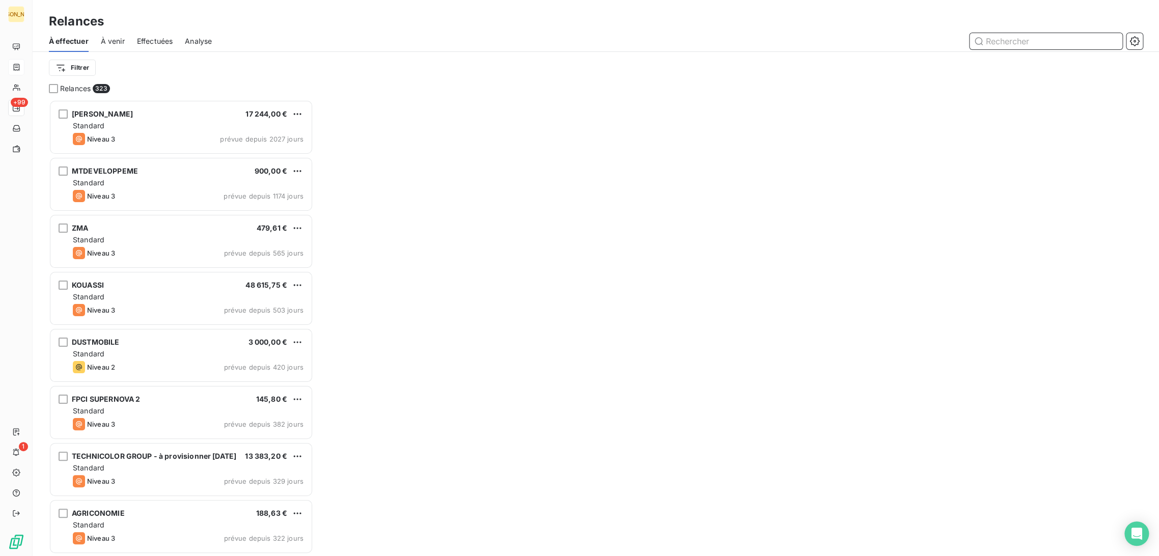
scroll to position [448, 256]
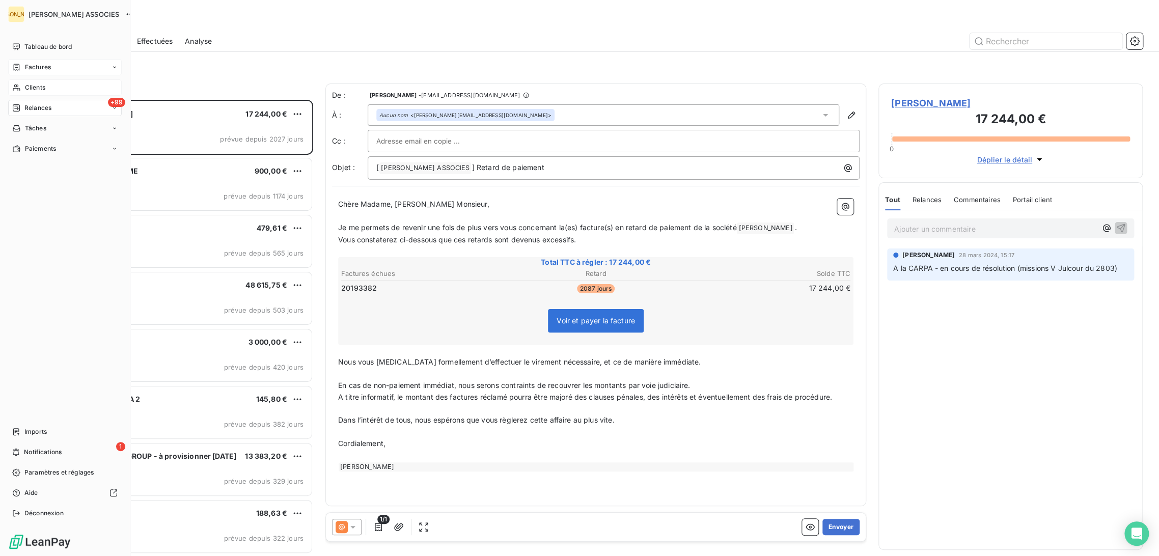
click at [31, 86] on span "Clients" at bounding box center [35, 87] width 20 height 9
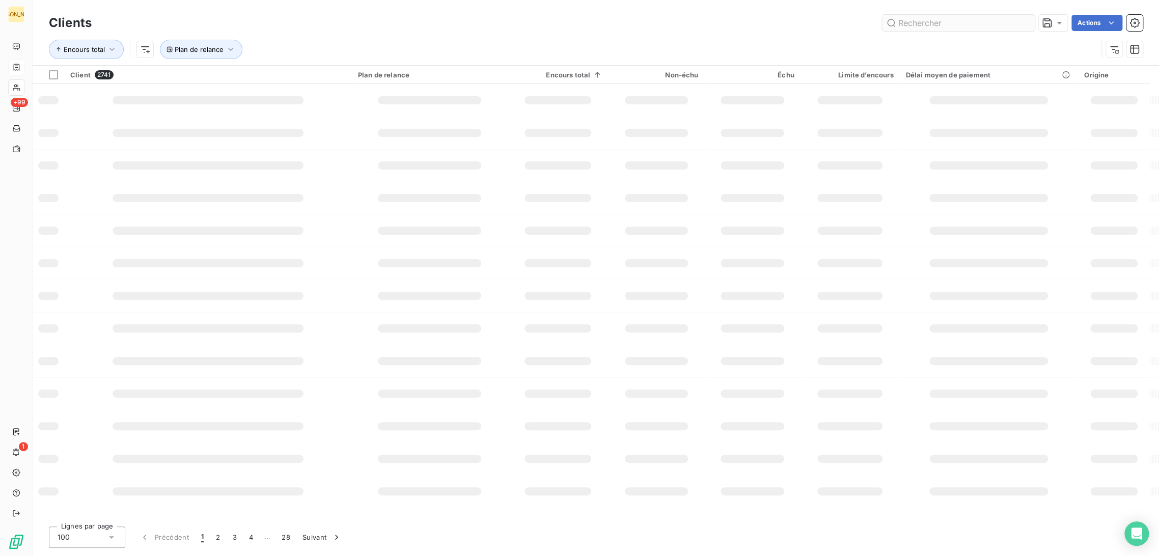
click at [929, 23] on input "text" at bounding box center [958, 23] width 153 height 16
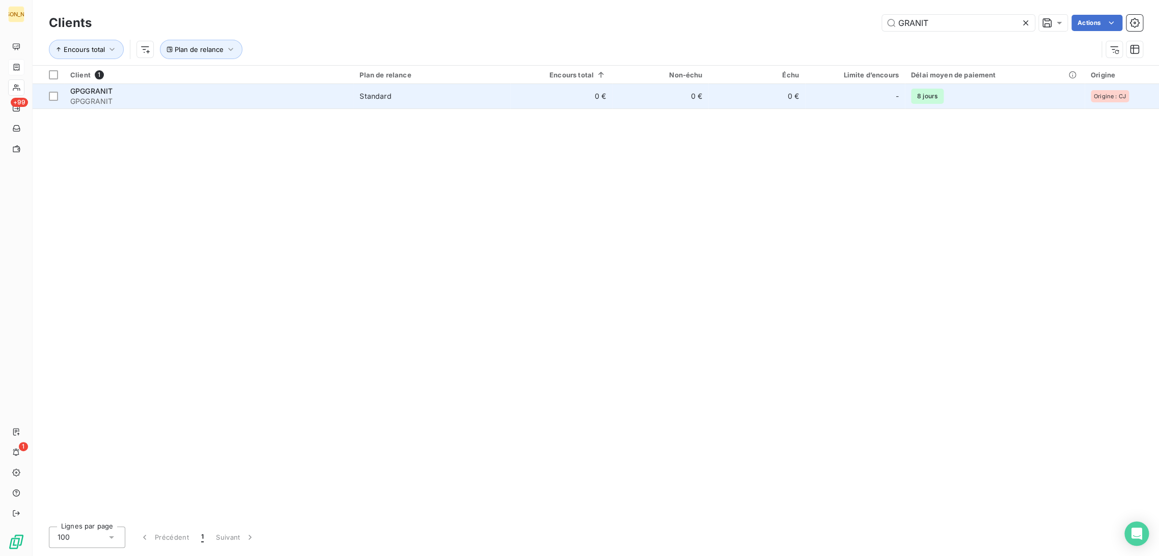
type input "GRANIT"
click at [195, 100] on span "GPGGRANIT" at bounding box center [208, 101] width 277 height 10
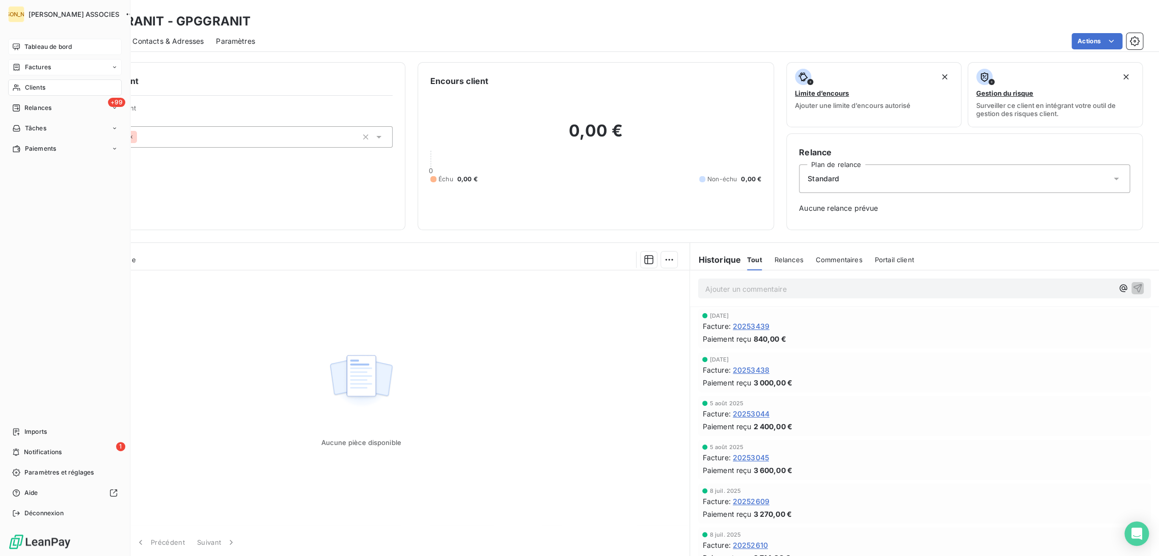
click at [25, 48] on span "Tableau de bord" at bounding box center [47, 46] width 47 height 9
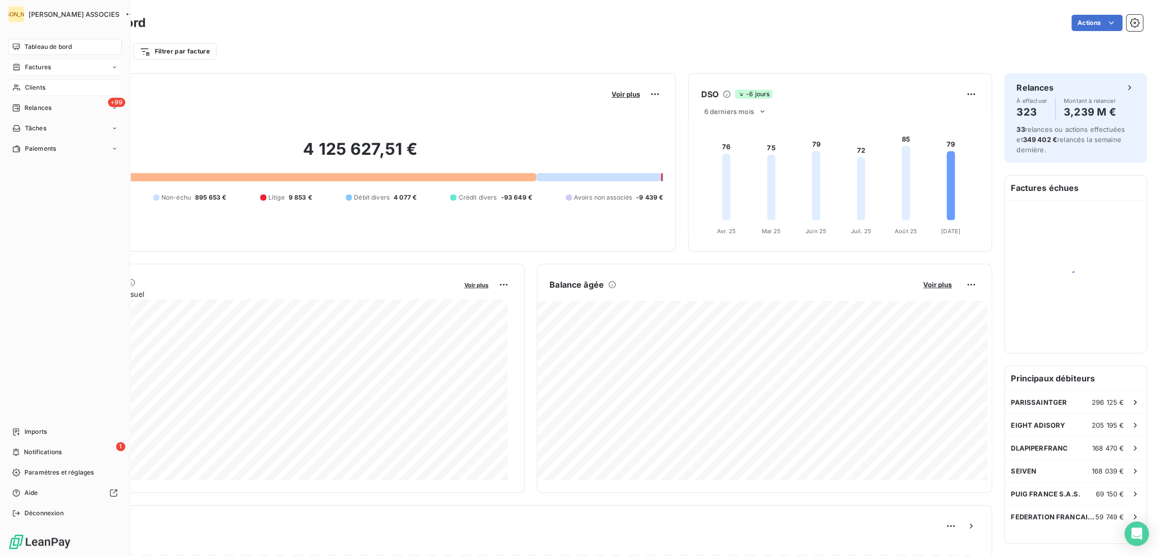
click at [25, 66] on span "Factures" at bounding box center [38, 67] width 26 height 9
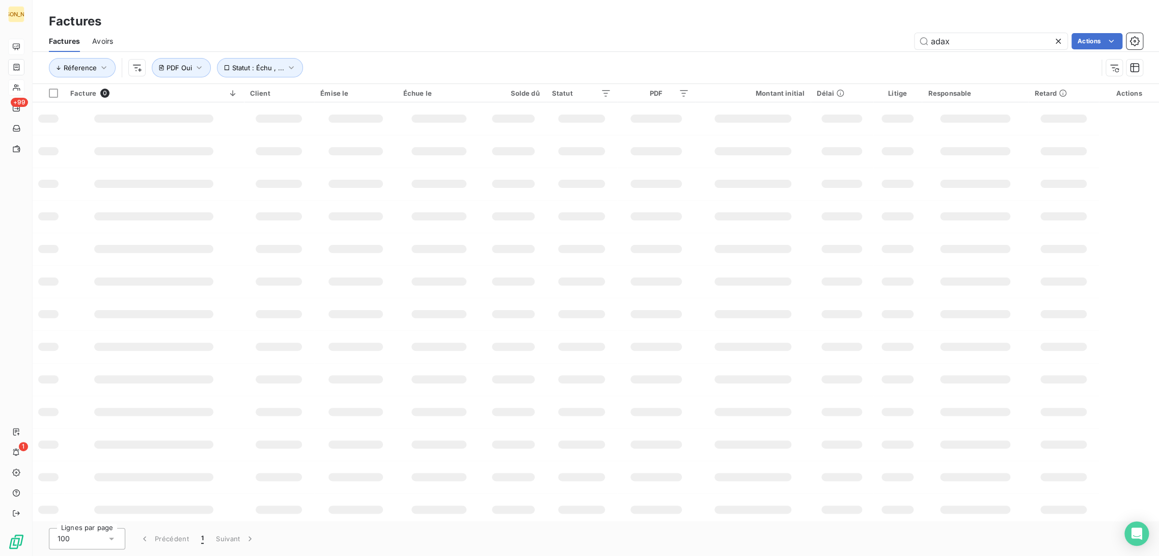
drag, startPoint x: 946, startPoint y: 38, endPoint x: 769, endPoint y: 53, distance: 177.3
click at [768, 53] on div "Factures Avoirs adax Actions Réference Statut : Échu , ... PDF Oui" at bounding box center [596, 57] width 1126 height 53
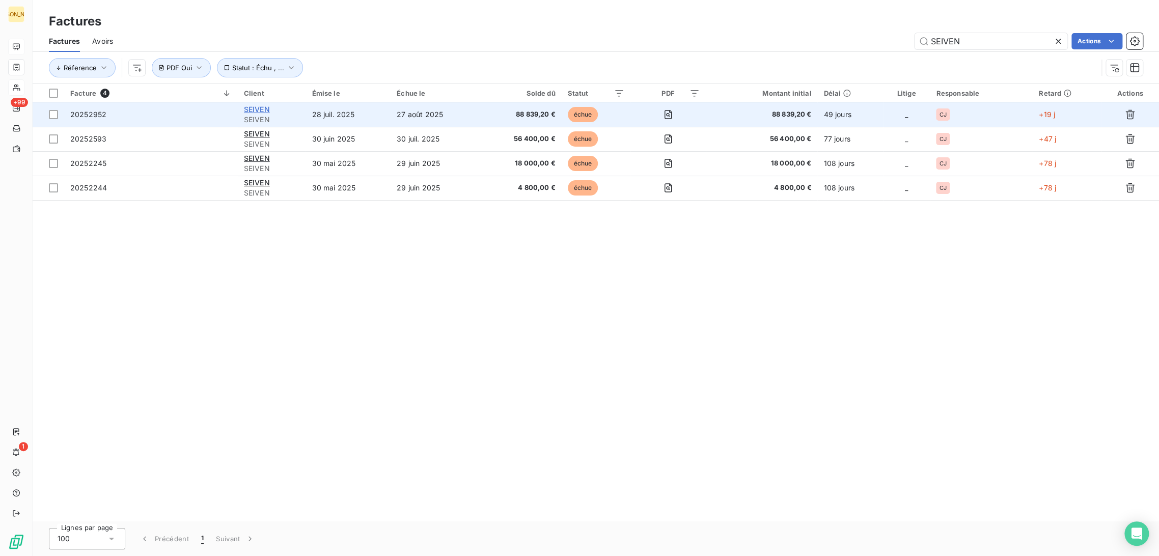
type input "SEIVEN"
click at [258, 109] on span "SEIVEN" at bounding box center [257, 109] width 26 height 9
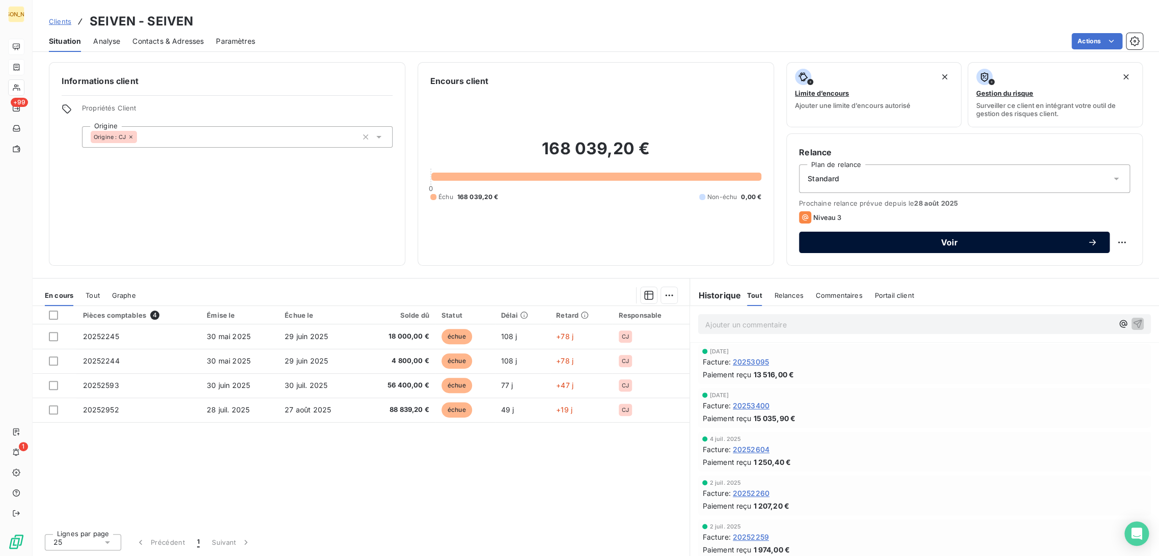
click at [894, 235] on button "Voir" at bounding box center [954, 242] width 311 height 21
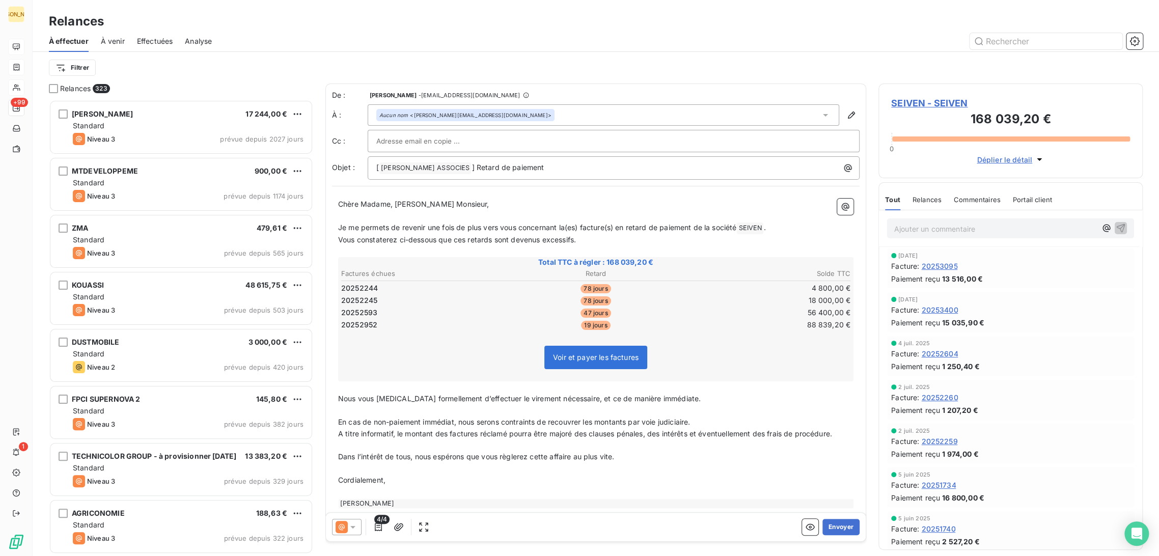
scroll to position [448, 256]
click at [999, 39] on input "text" at bounding box center [1045, 41] width 153 height 16
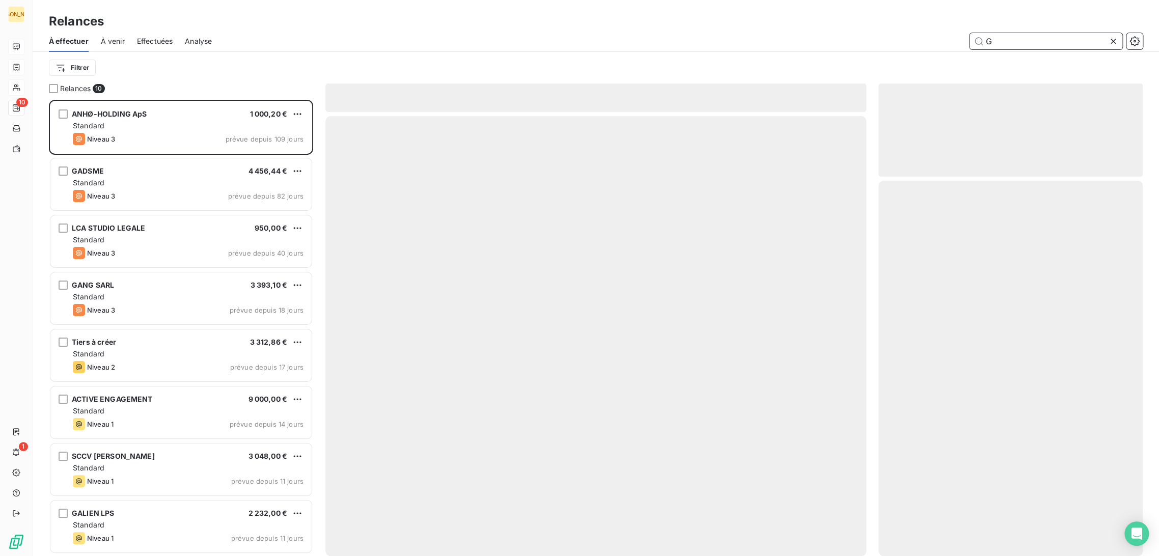
scroll to position [448, 256]
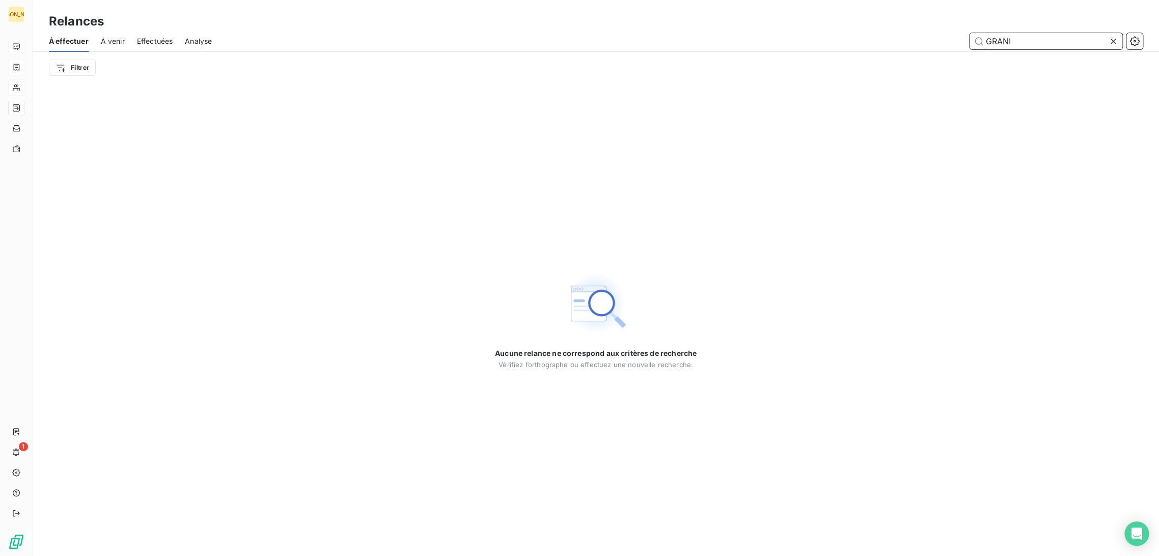
type input "GRANIT"
drag, startPoint x: 953, startPoint y: 40, endPoint x: 934, endPoint y: 42, distance: 19.4
click at [934, 41] on div "GRANIT" at bounding box center [683, 41] width 919 height 16
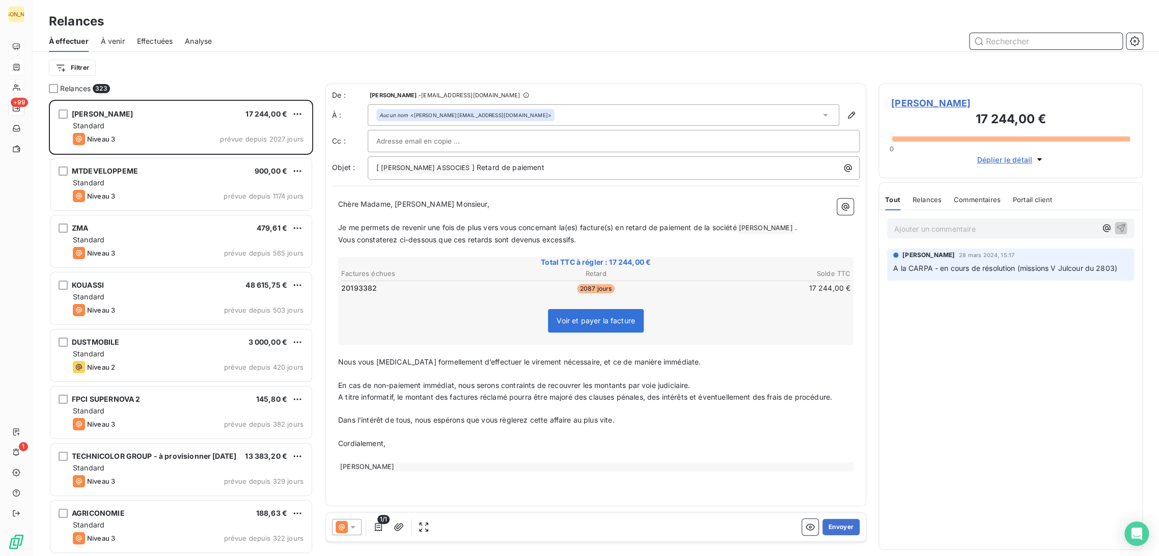
scroll to position [448, 256]
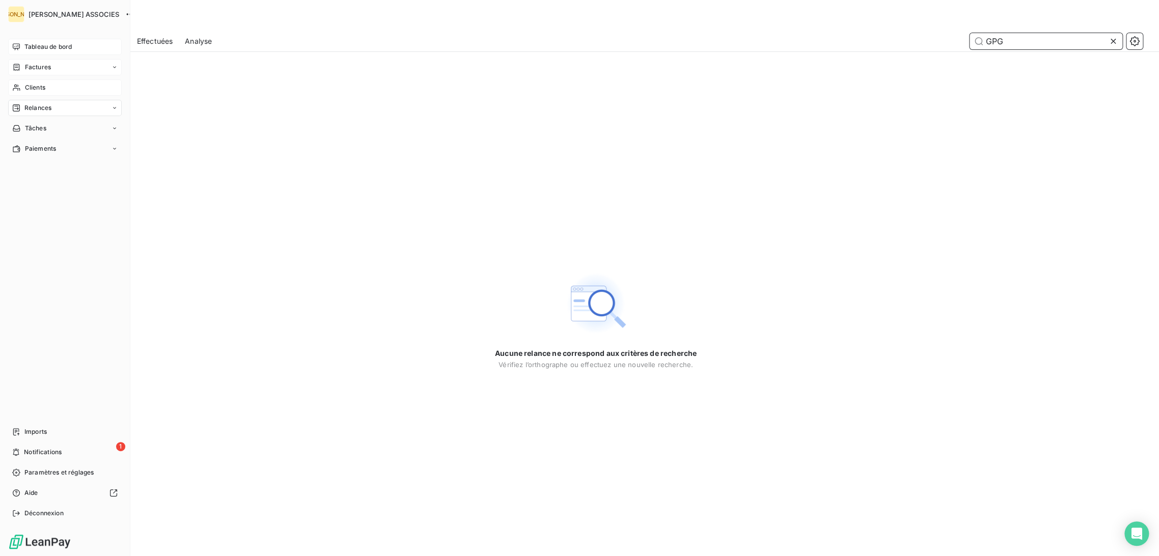
type input "GPG"
click at [20, 85] on icon at bounding box center [16, 88] width 9 height 8
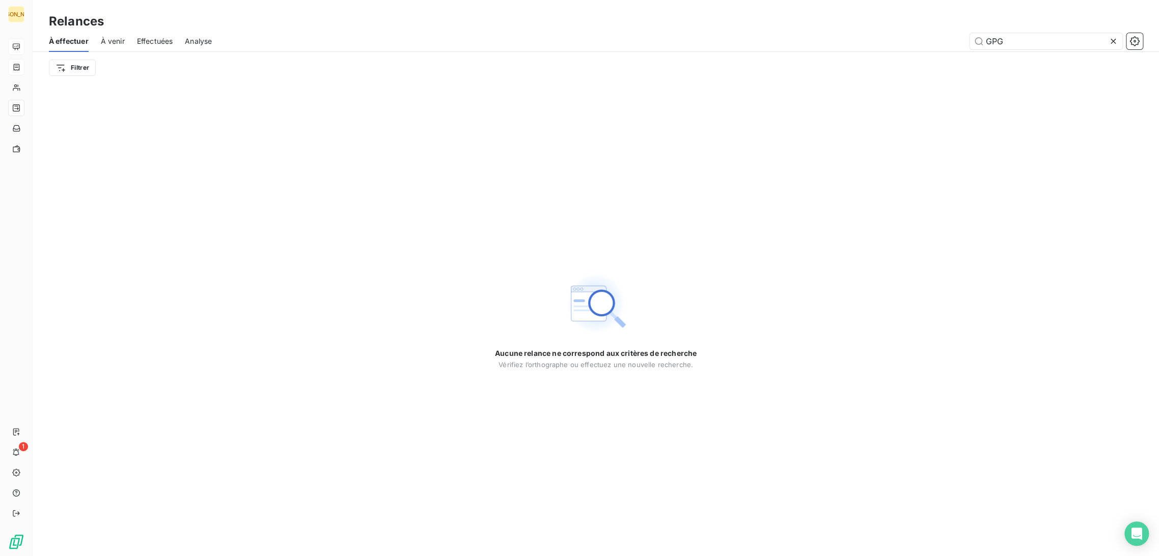
drag, startPoint x: 1003, startPoint y: 42, endPoint x: 895, endPoint y: 36, distance: 108.6
click at [902, 38] on div "GPG" at bounding box center [683, 41] width 919 height 16
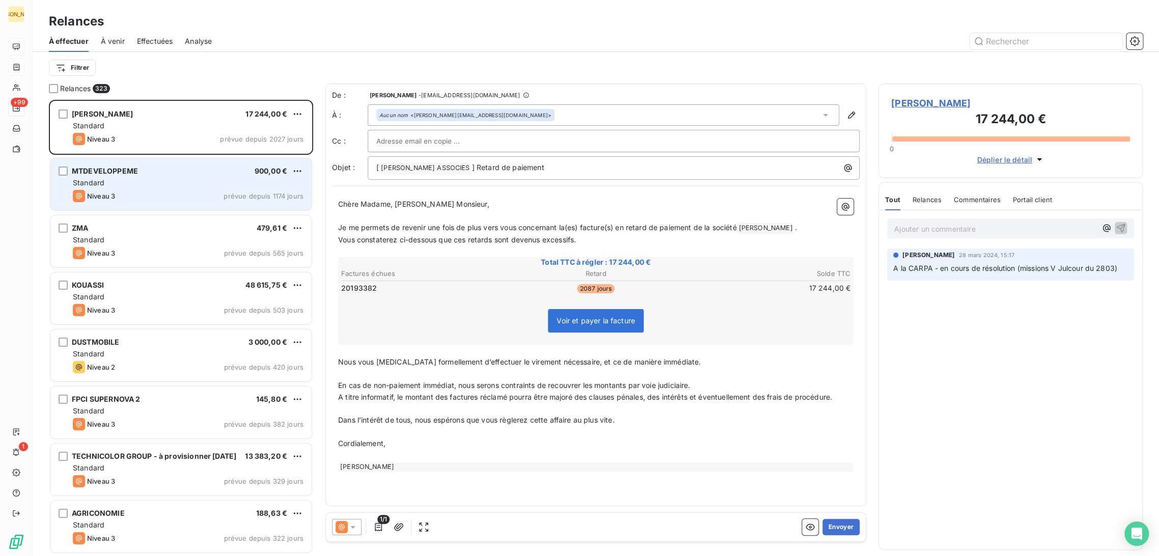
scroll to position [448, 256]
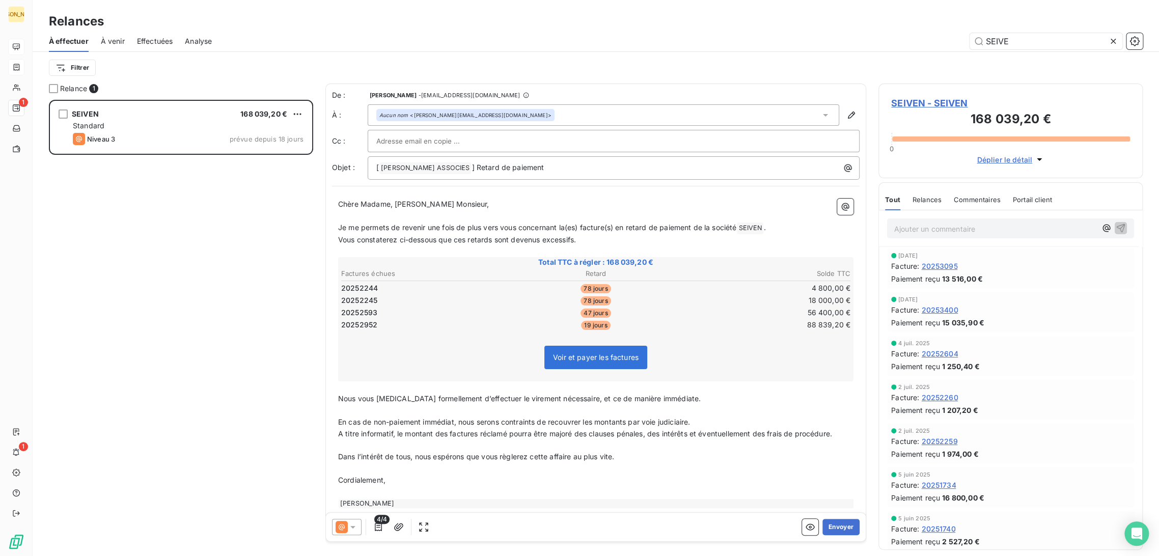
scroll to position [448, 256]
type input "SEIVE"
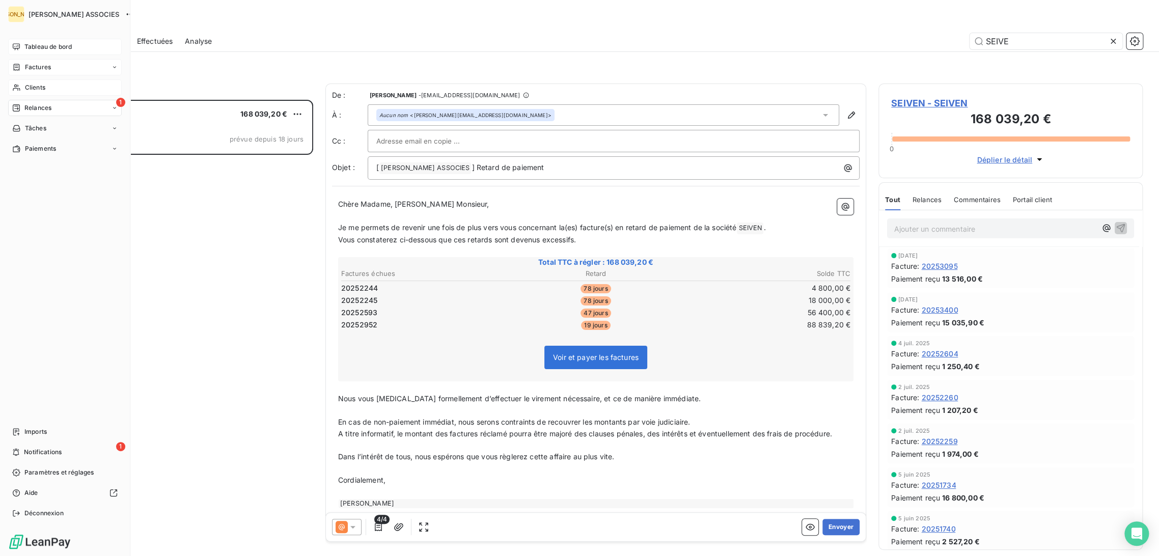
click at [23, 88] on div "Clients" at bounding box center [65, 87] width 114 height 16
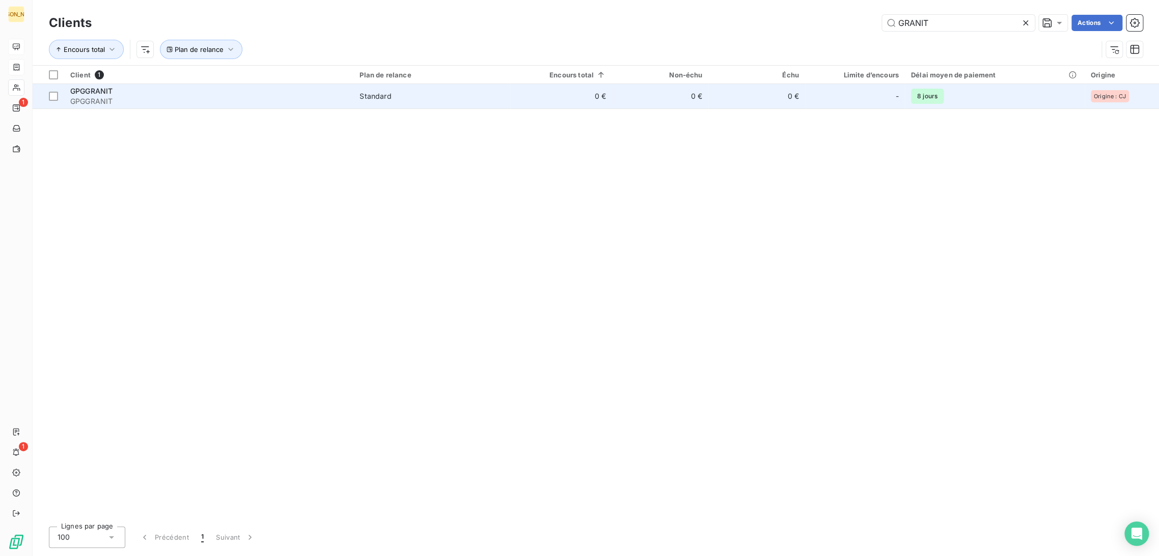
click at [178, 89] on div "GPGGRANIT" at bounding box center [208, 91] width 277 height 10
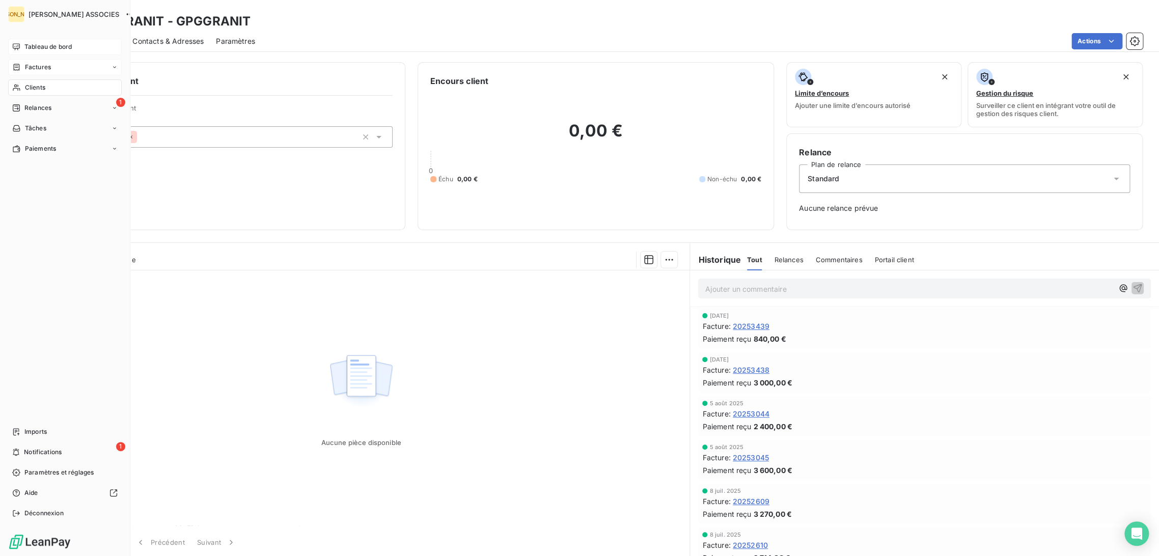
click at [18, 64] on icon at bounding box center [17, 67] width 6 height 7
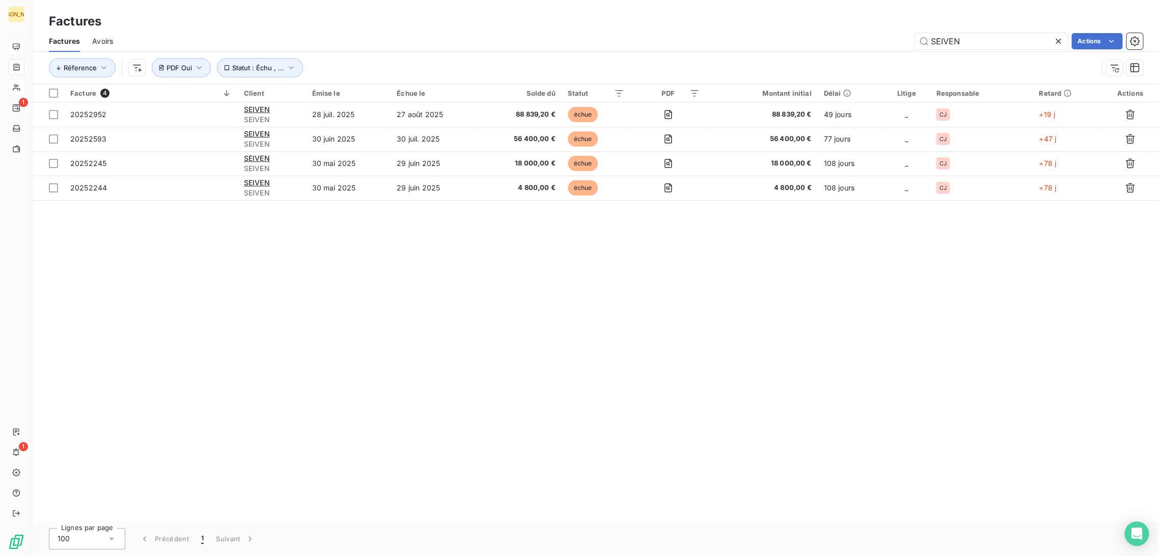
drag, startPoint x: 962, startPoint y: 36, endPoint x: 845, endPoint y: 39, distance: 117.1
click at [846, 40] on div "SEIVEN Actions" at bounding box center [633, 41] width 1017 height 16
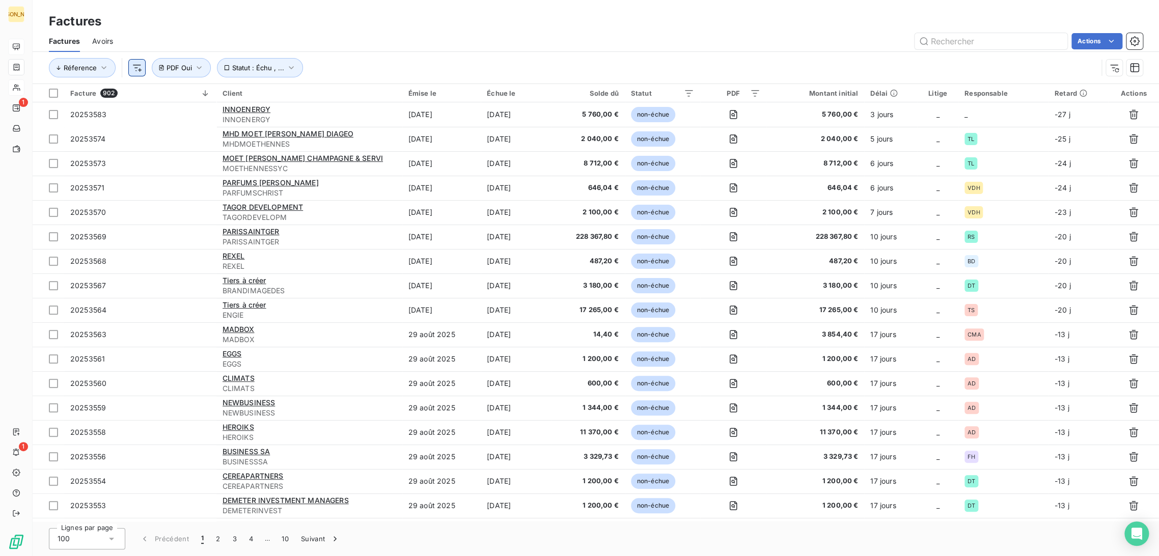
click at [129, 68] on html "JA 1 1 Factures Factures Avoirs Actions Réference Statut : Échu , ... PDF Oui F…" at bounding box center [579, 278] width 1159 height 556
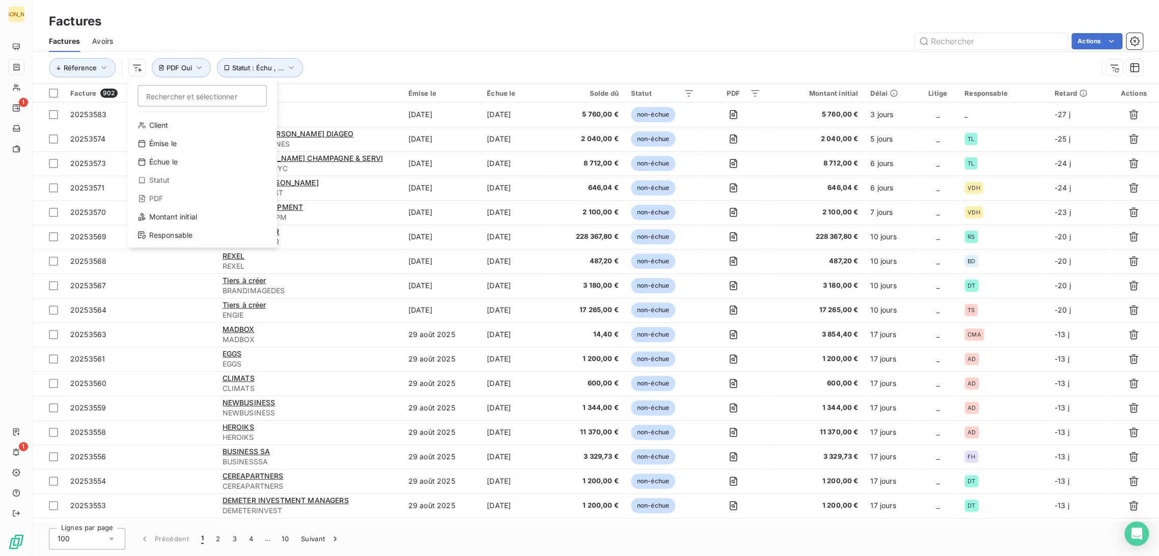
click at [358, 37] on html "JA 1 1 Factures Factures Avoirs Actions Réference Rechercher et sélectionner Cl…" at bounding box center [579, 278] width 1159 height 556
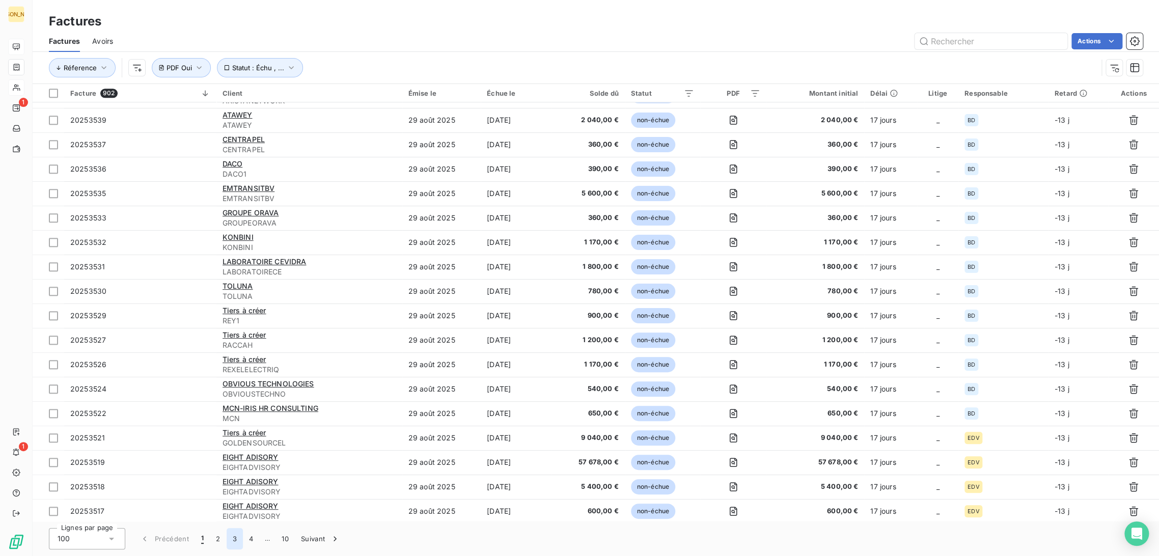
click at [235, 544] on button "3" at bounding box center [235, 538] width 16 height 21
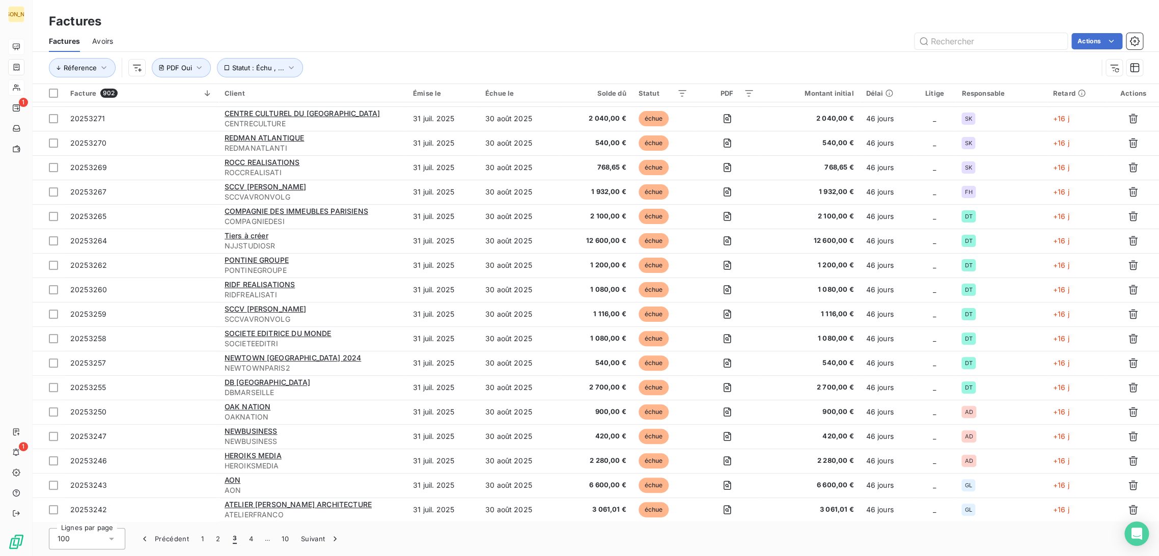
scroll to position [679, 0]
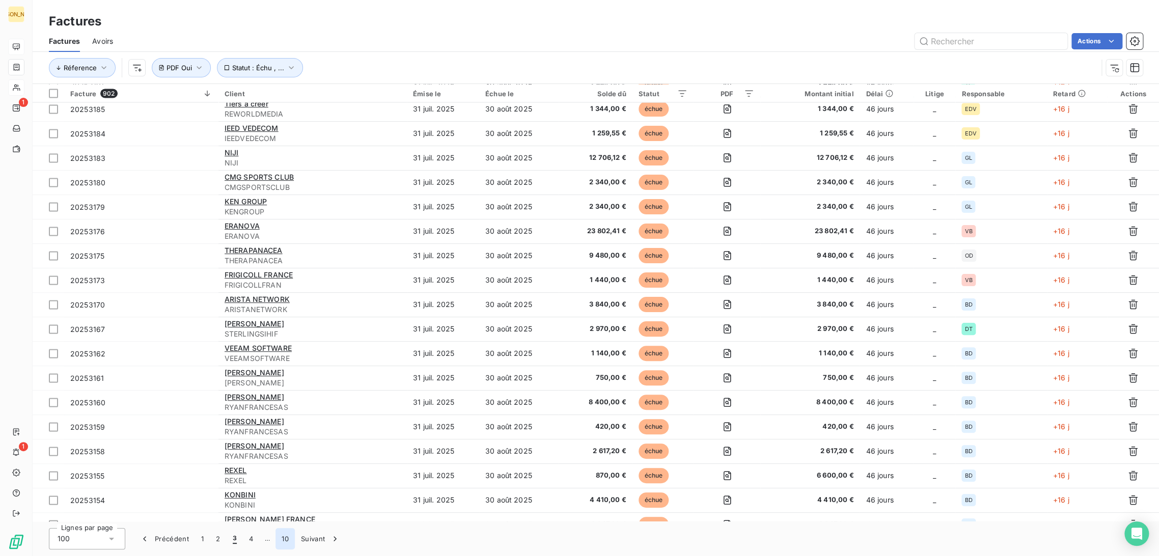
click at [285, 540] on button "10" at bounding box center [284, 538] width 19 height 21
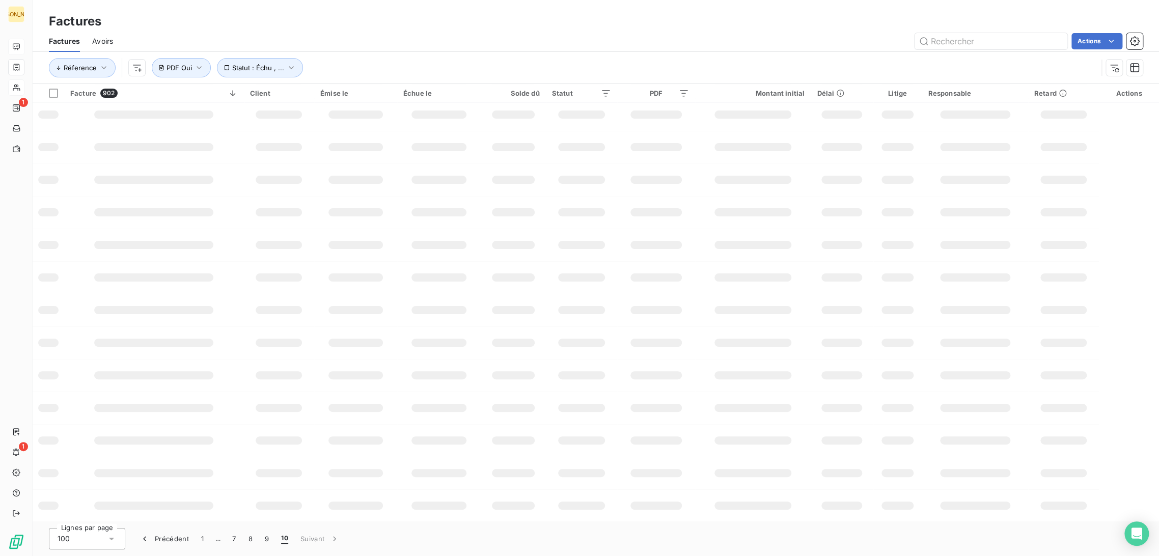
scroll to position [0, 0]
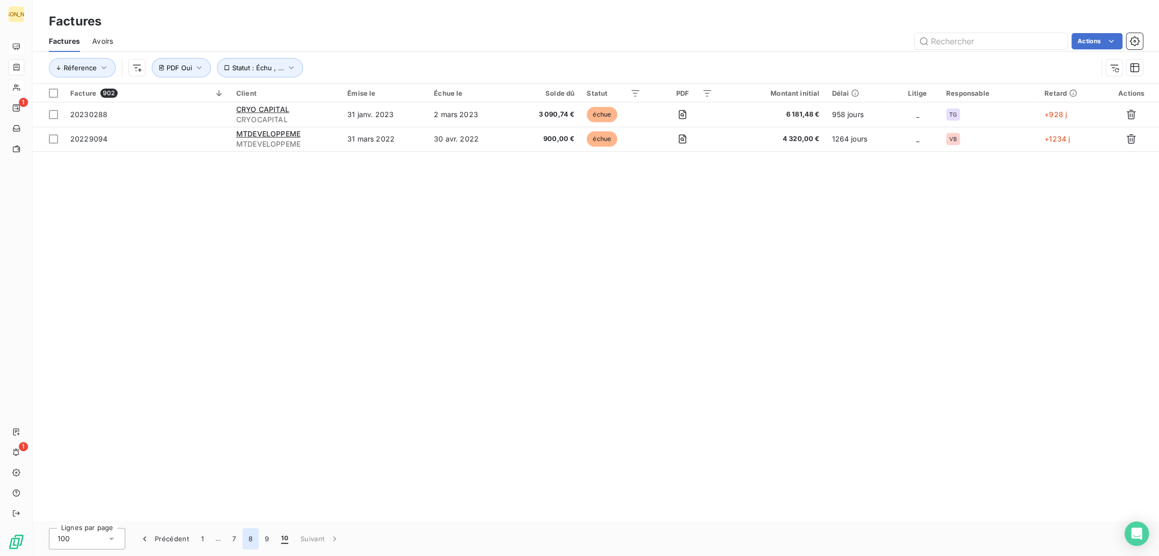
click at [245, 540] on button "8" at bounding box center [250, 538] width 16 height 21
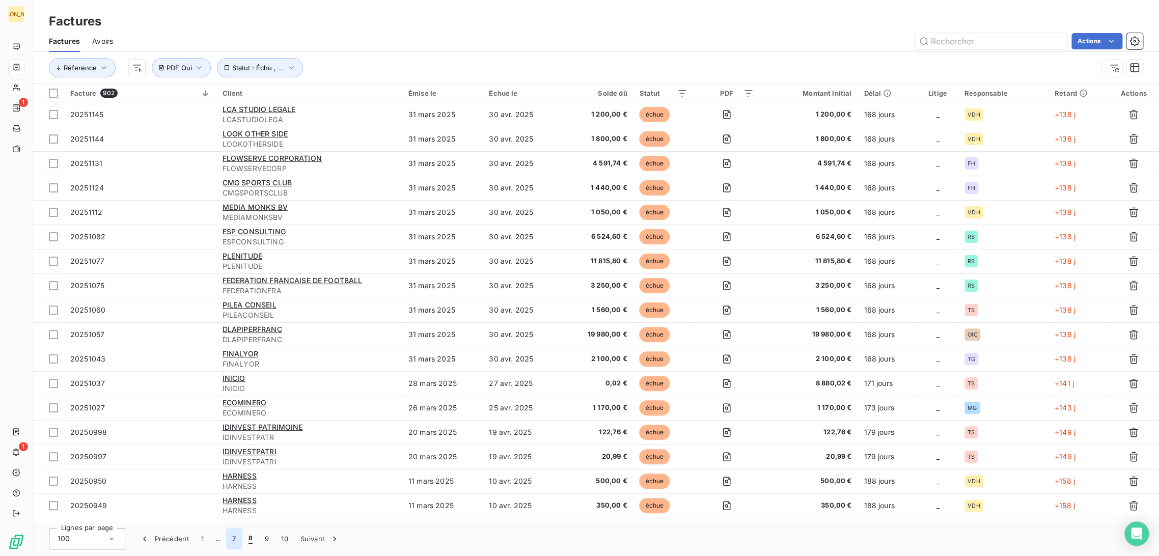
click at [236, 541] on button "7" at bounding box center [234, 538] width 16 height 21
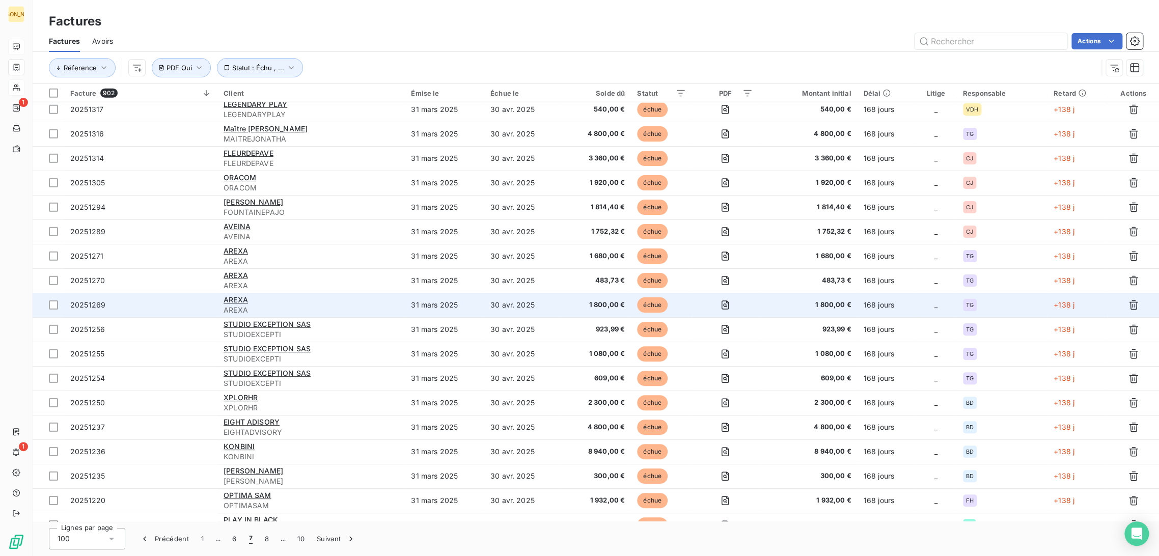
scroll to position [1855, 0]
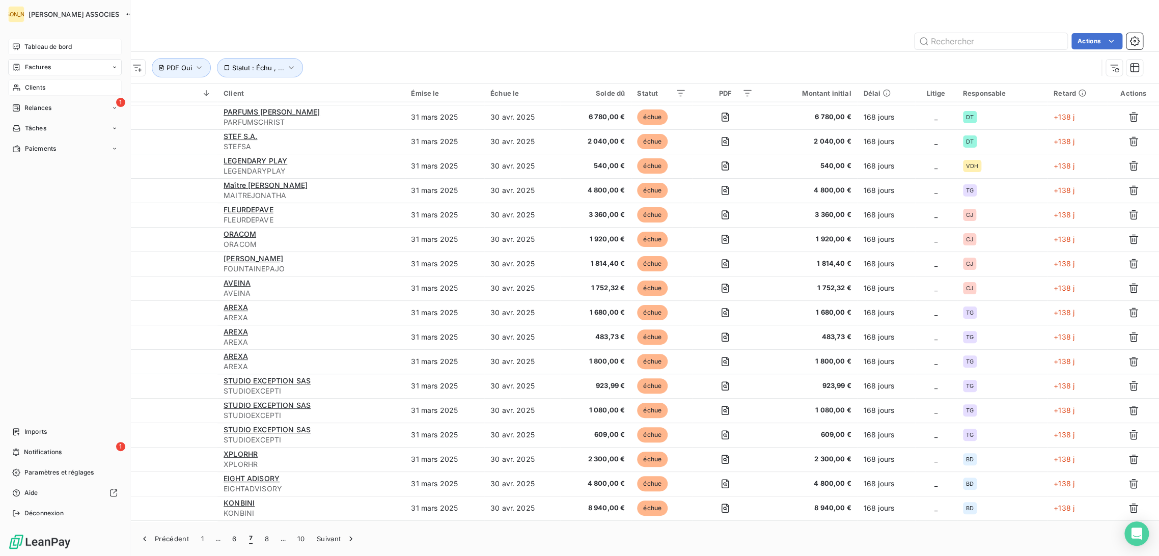
click at [25, 92] on span "Clients" at bounding box center [35, 87] width 20 height 9
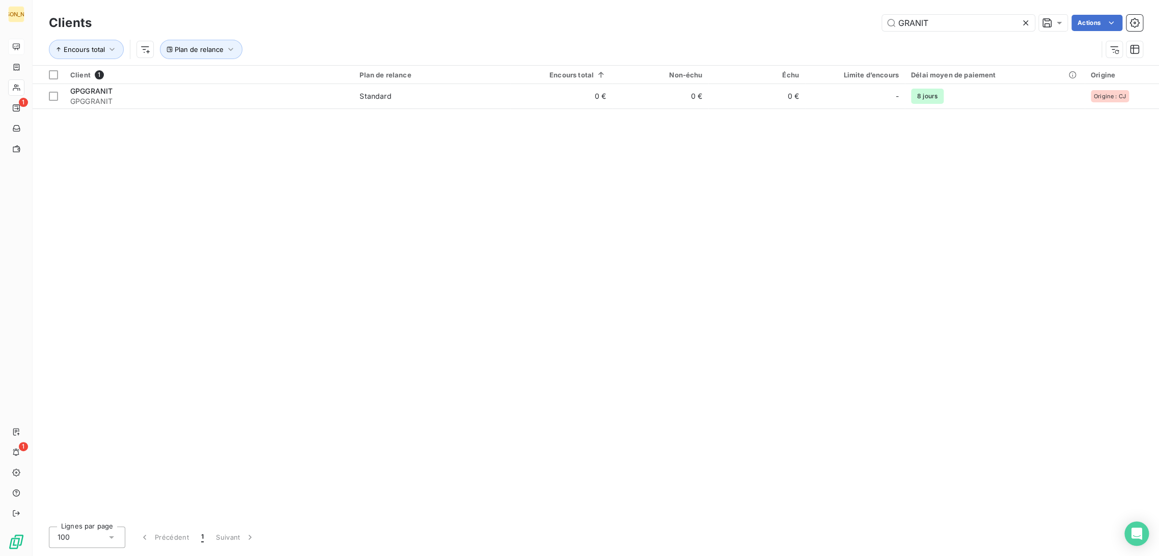
drag, startPoint x: 903, startPoint y: 22, endPoint x: 816, endPoint y: 24, distance: 87.1
click at [817, 24] on div "GRANIT Actions" at bounding box center [623, 23] width 1039 height 16
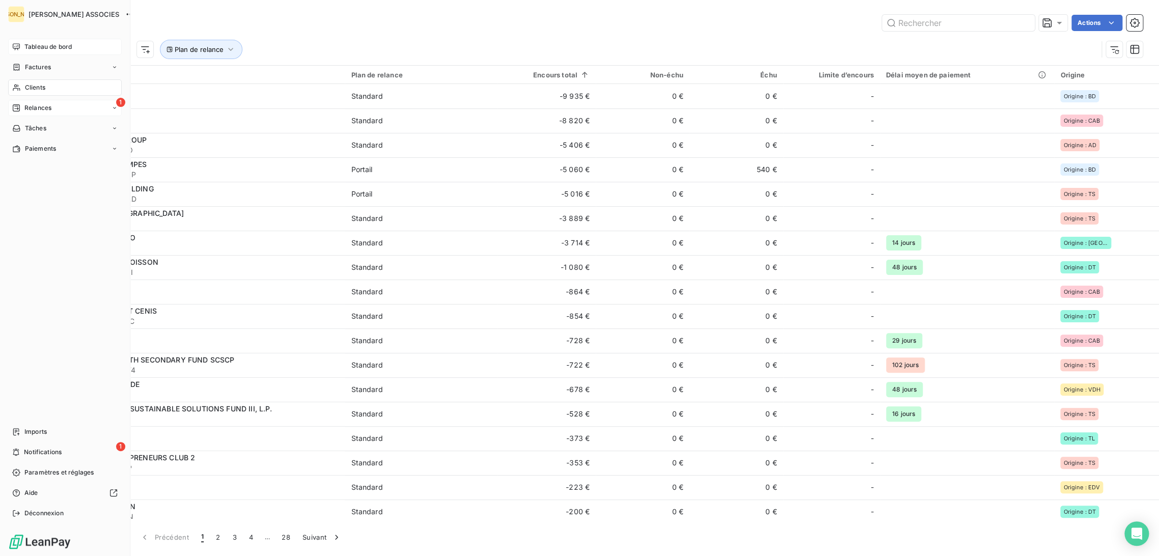
click at [23, 108] on div "Relances" at bounding box center [31, 107] width 39 height 9
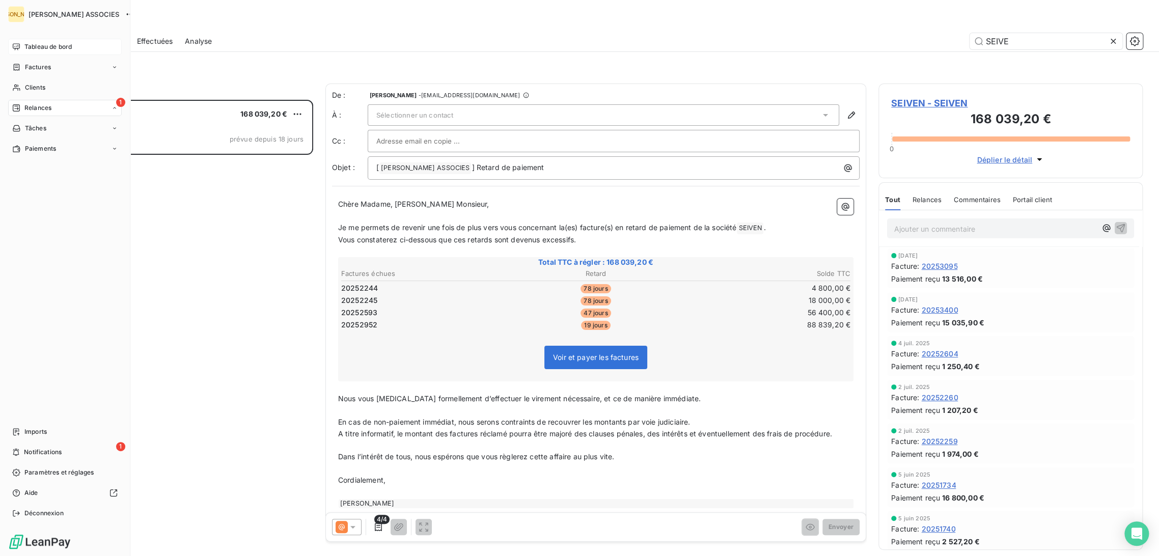
scroll to position [448, 256]
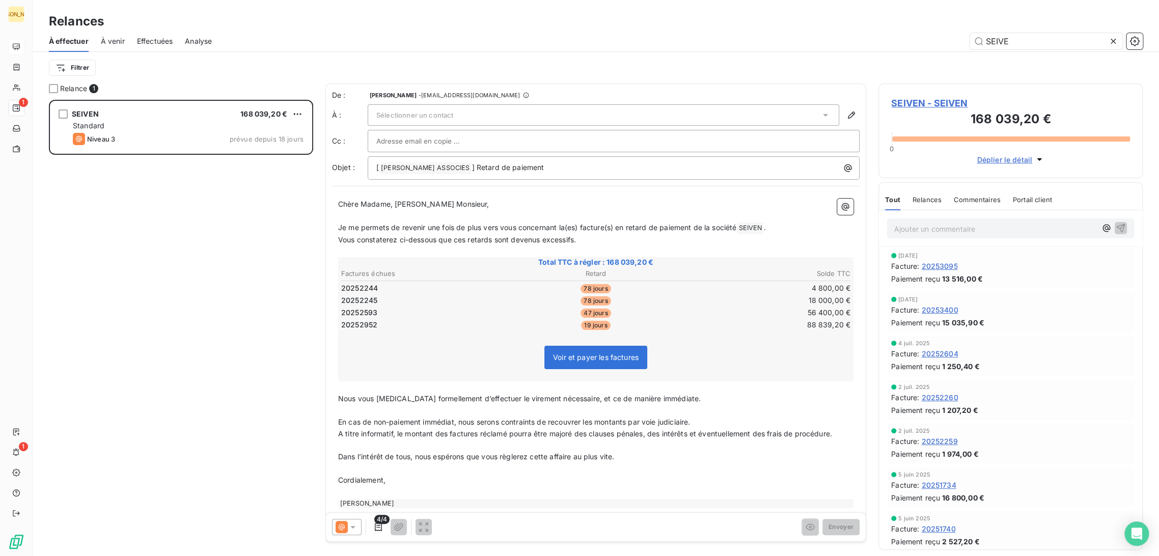
click at [156, 46] on span "Effectuées" at bounding box center [155, 41] width 36 height 10
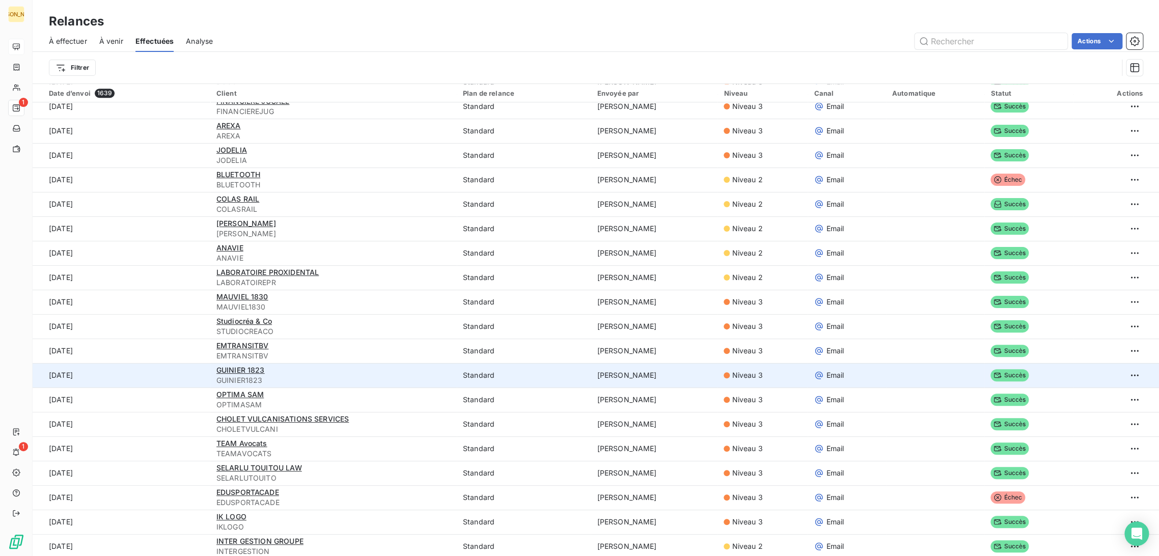
scroll to position [622, 0]
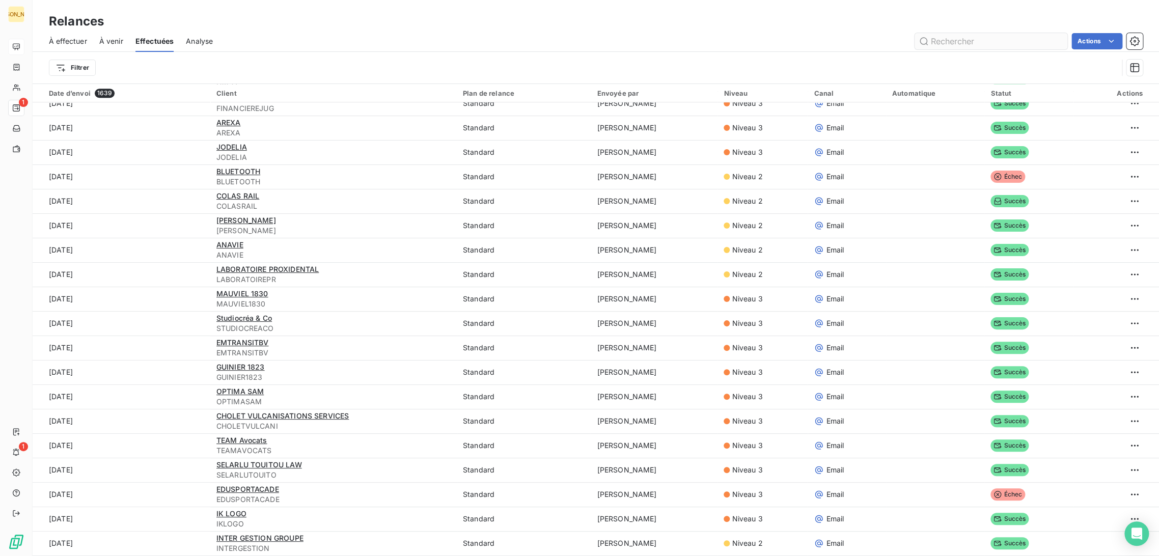
click at [952, 41] on input "text" at bounding box center [990, 41] width 153 height 16
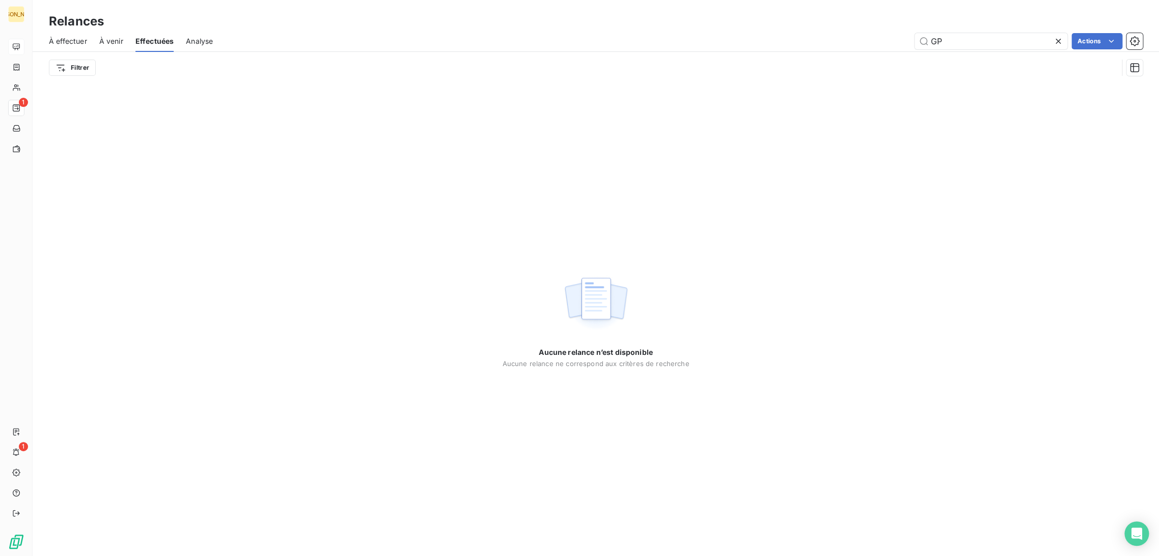
type input "G"
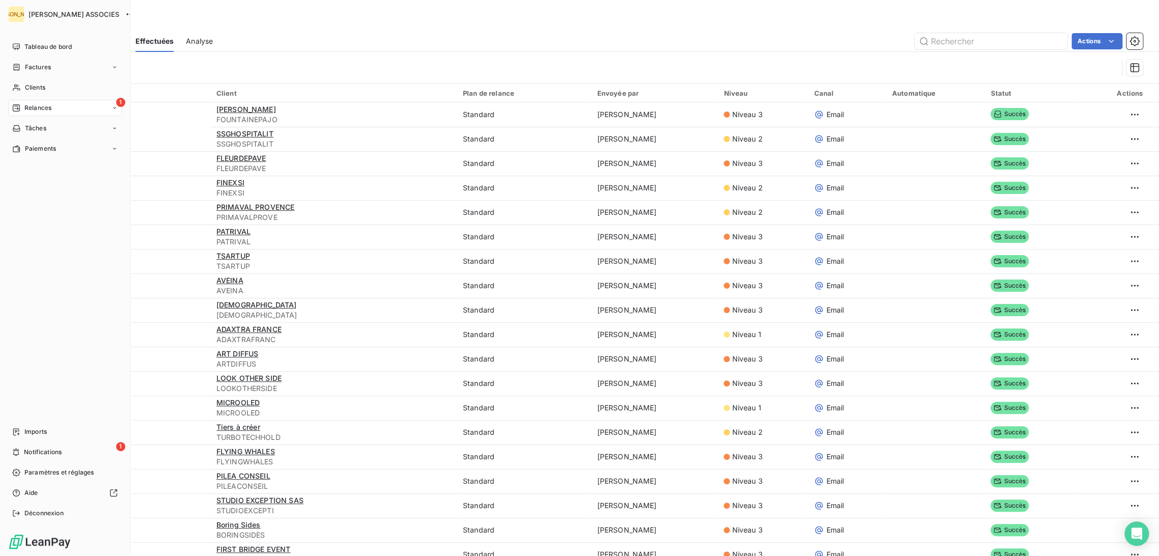
drag, startPoint x: 31, startPoint y: 50, endPoint x: 125, endPoint y: 57, distance: 93.9
click at [32, 50] on span "Tableau de bord" at bounding box center [47, 46] width 47 height 9
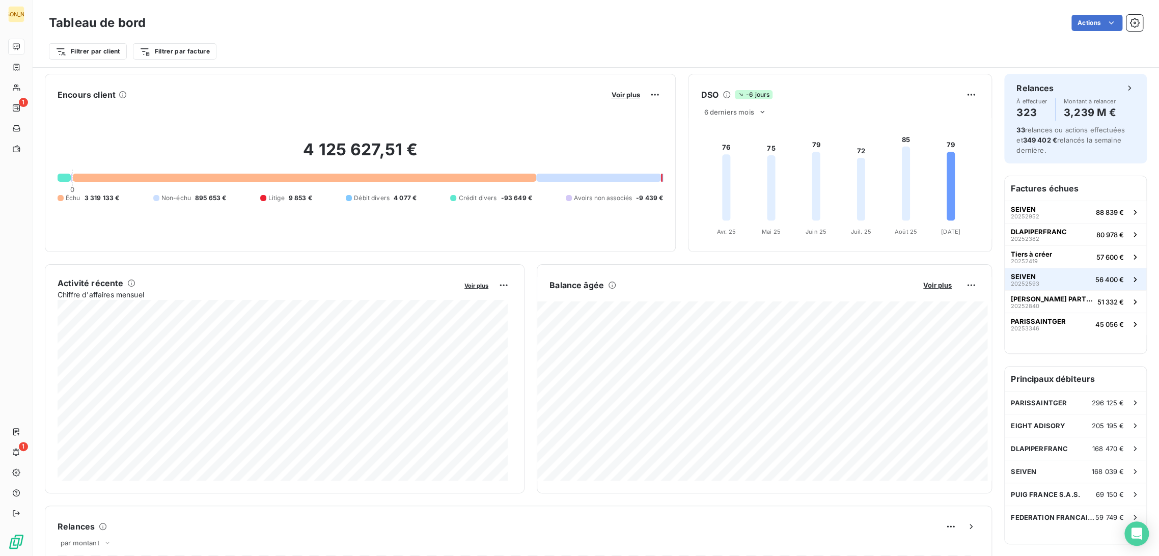
click at [1042, 274] on button "SEIVEN 20252593 56 400 €" at bounding box center [1076, 279] width 142 height 22
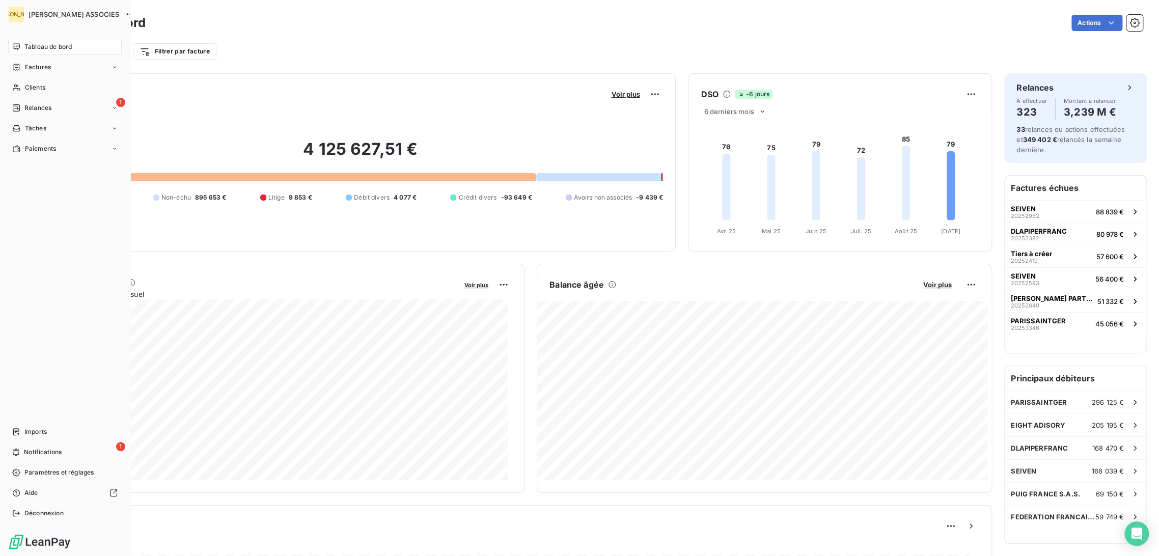
click at [28, 50] on span "Tableau de bord" at bounding box center [47, 46] width 47 height 9
click at [32, 112] on span "Relances" at bounding box center [37, 107] width 27 height 9
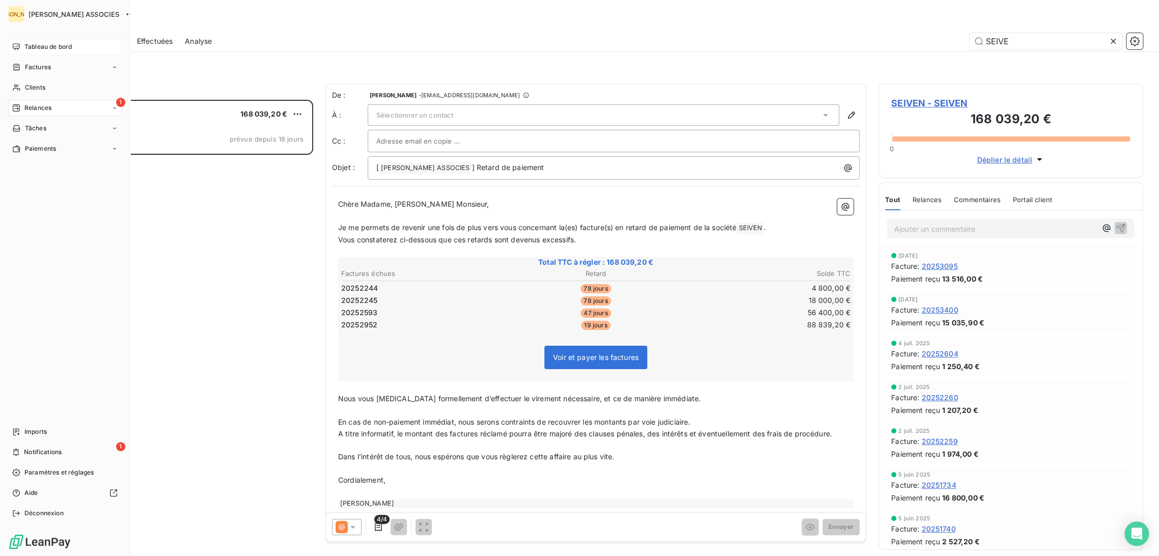
scroll to position [448, 256]
click at [43, 150] on span "À venir" at bounding box center [34, 148] width 21 height 9
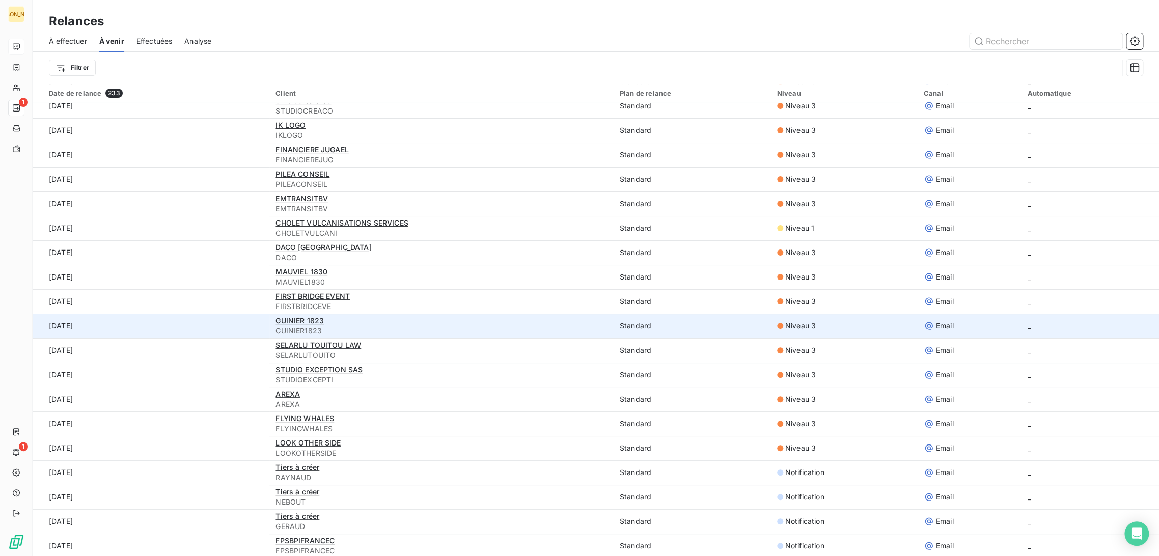
scroll to position [170, 0]
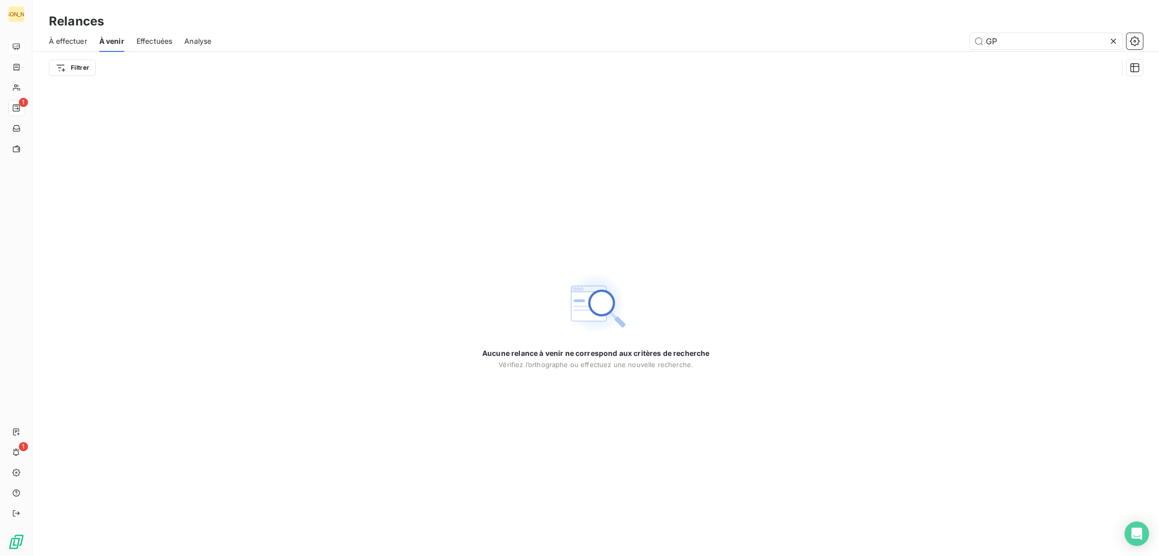
type input "G"
click at [159, 43] on span "Effectuées" at bounding box center [154, 41] width 36 height 10
type input "GRAN"
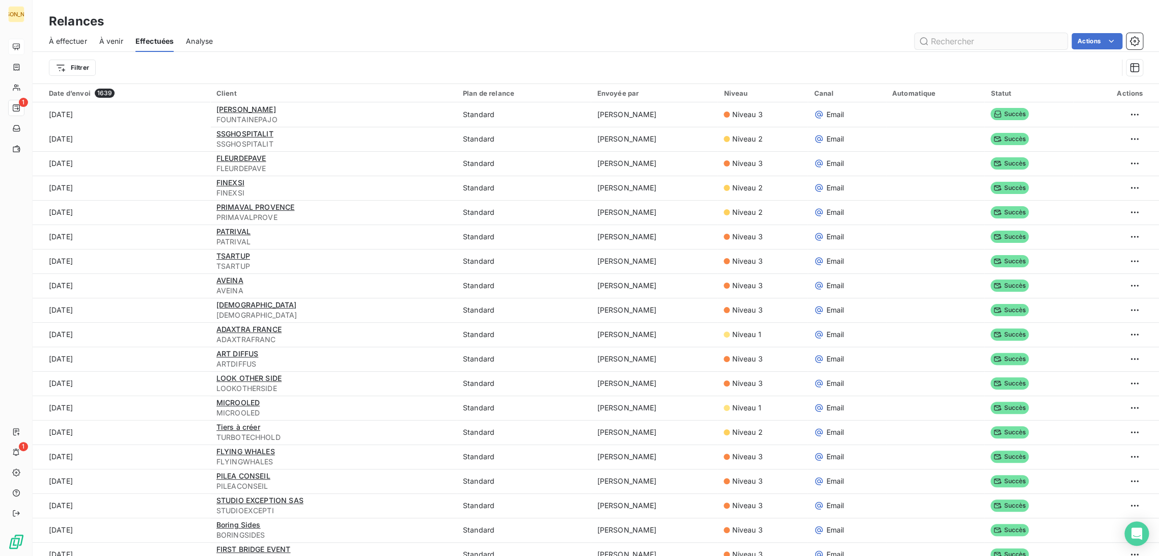
click at [961, 40] on input "text" at bounding box center [990, 41] width 153 height 16
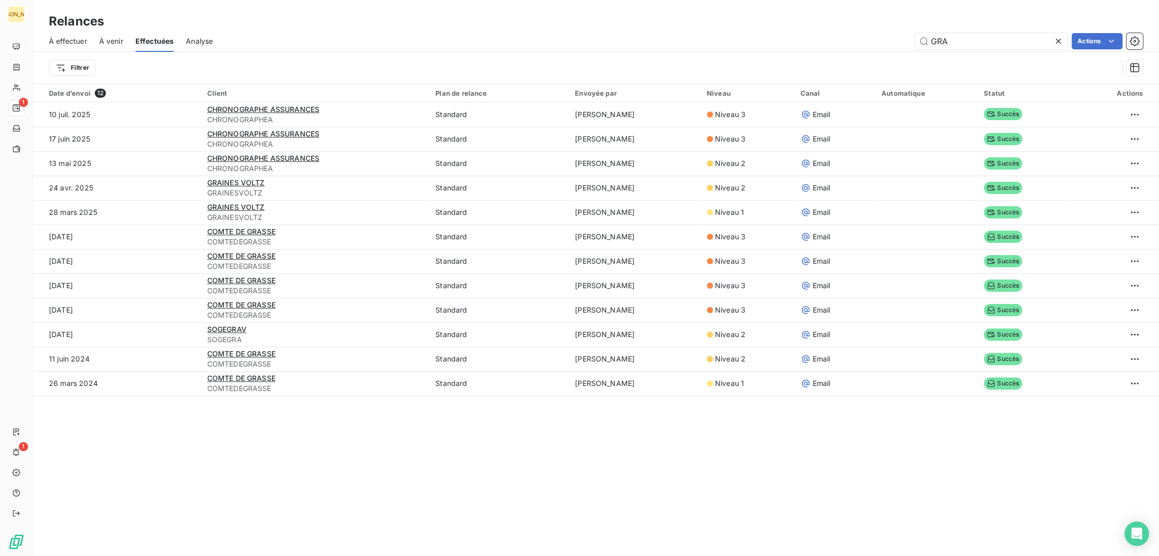
click at [74, 40] on span "À effectuer" at bounding box center [68, 41] width 38 height 10
type input "GRA"
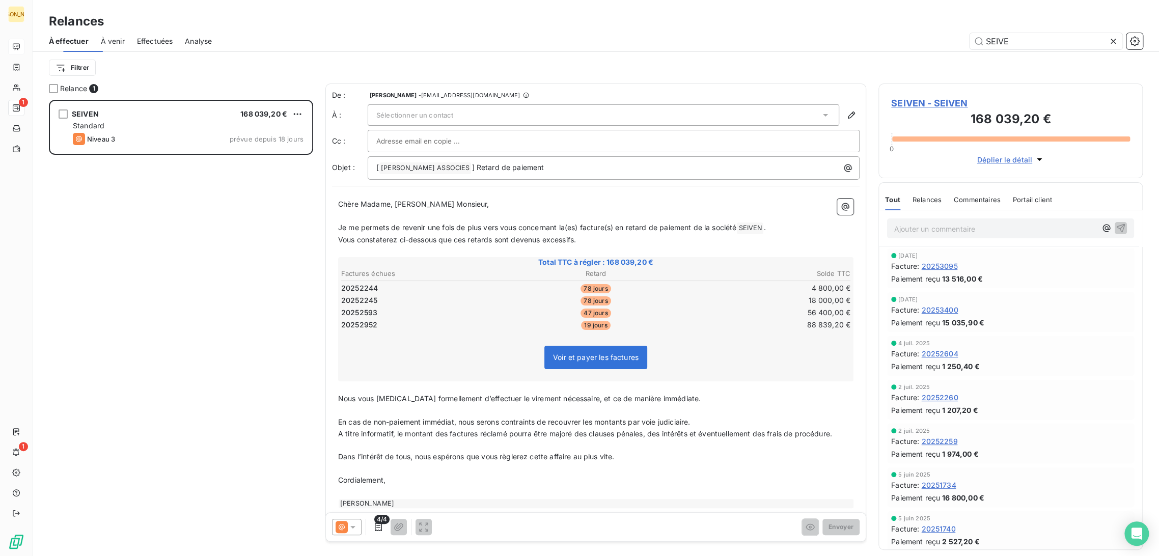
scroll to position [448, 256]
drag, startPoint x: 1012, startPoint y: 42, endPoint x: 932, endPoint y: 37, distance: 79.6
click at [932, 37] on div "G" at bounding box center [683, 41] width 919 height 16
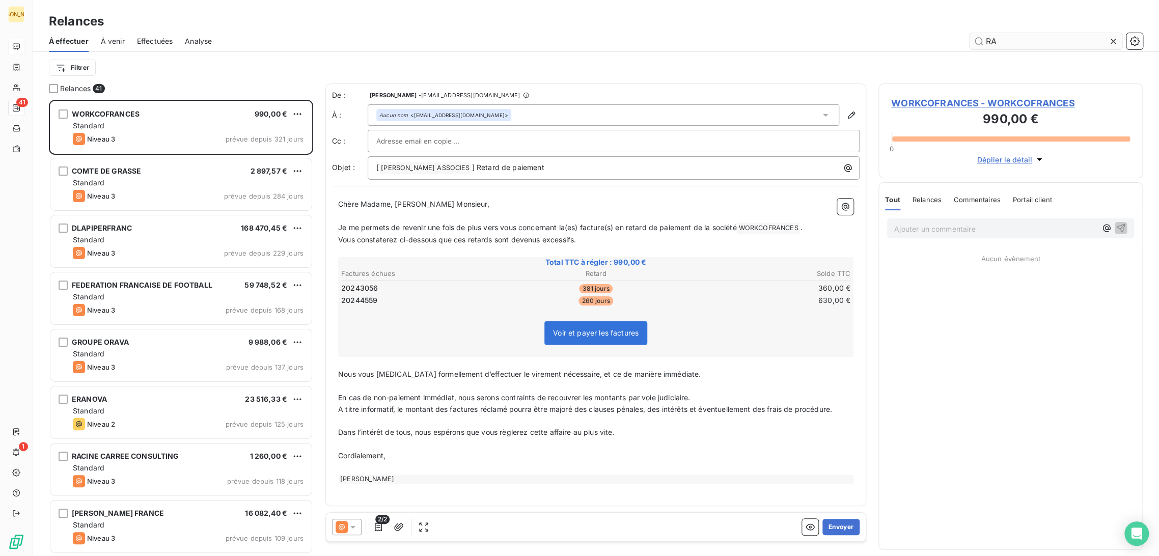
scroll to position [448, 256]
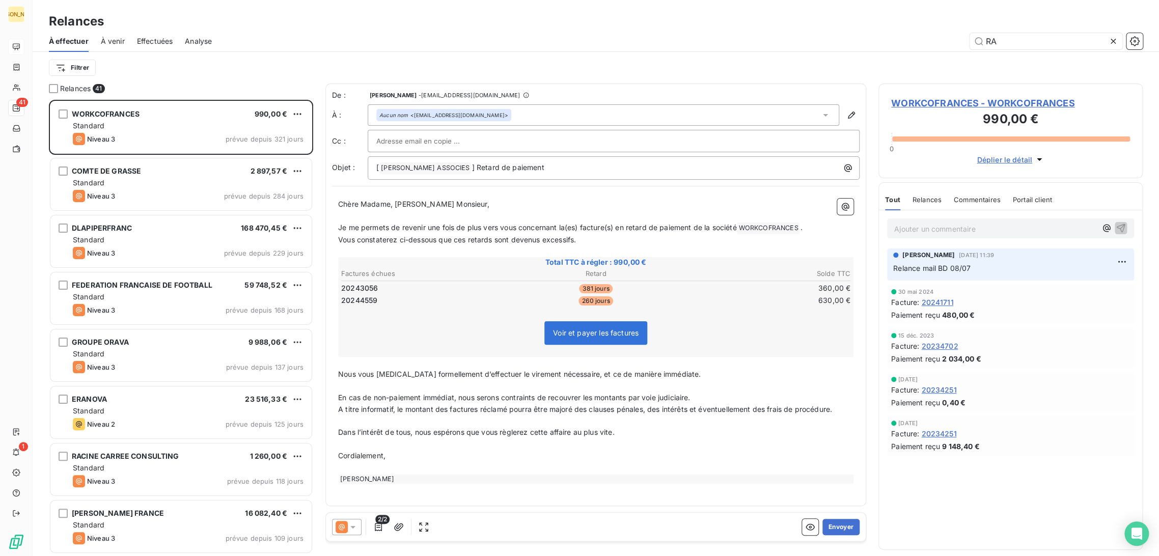
type input "R"
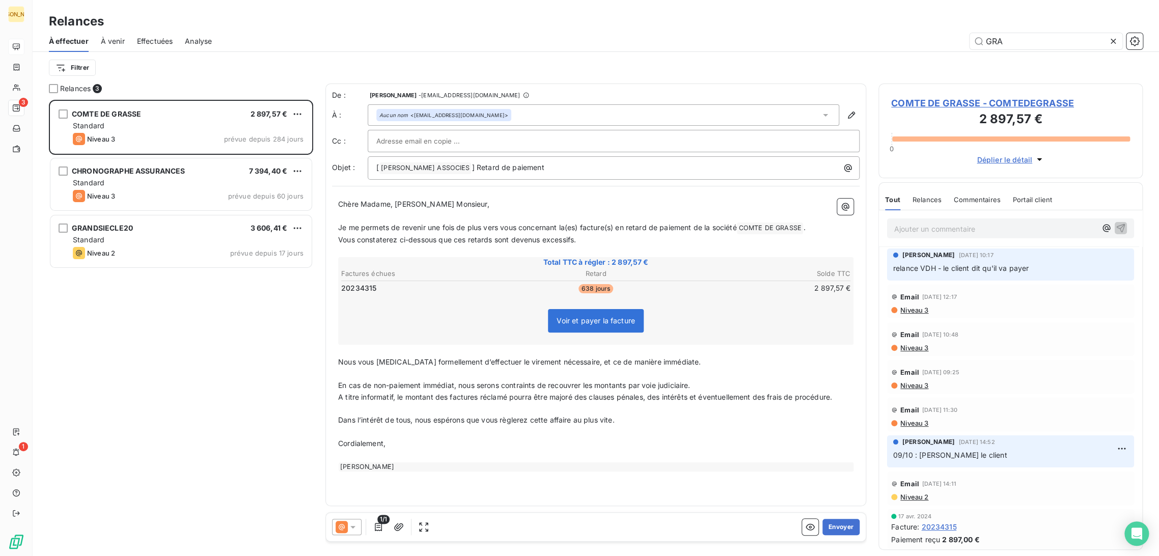
scroll to position [448, 256]
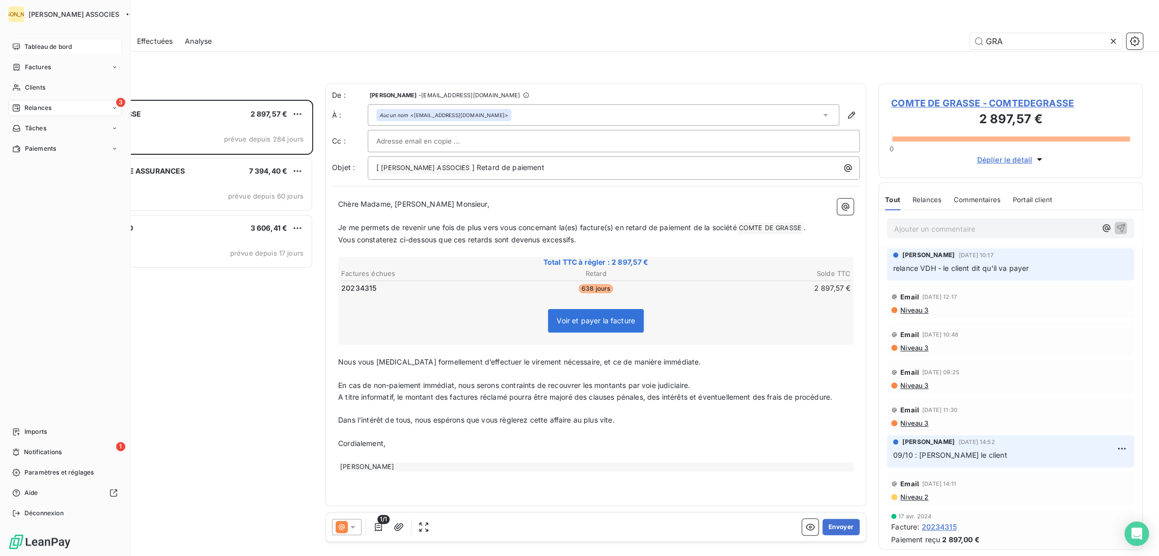
type input "GRA"
click at [25, 84] on span "Clients" at bounding box center [35, 87] width 20 height 9
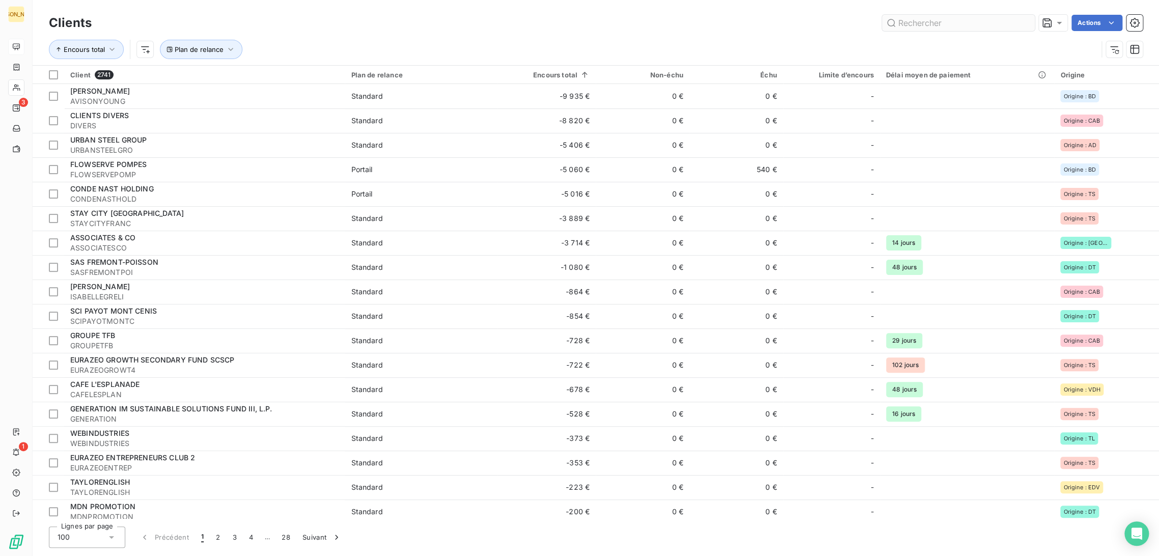
click at [917, 27] on input "text" at bounding box center [958, 23] width 153 height 16
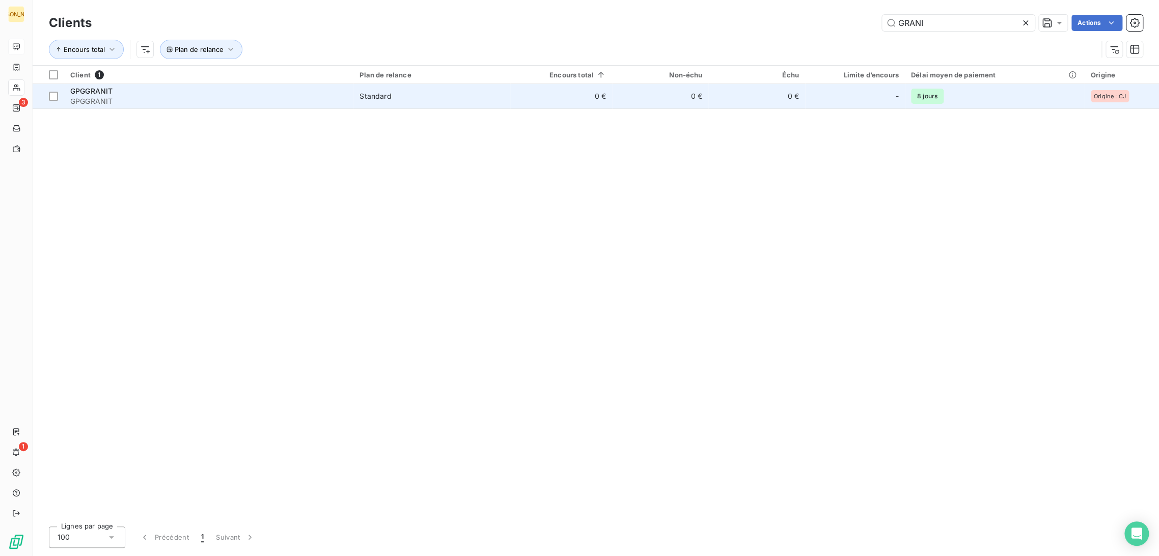
type input "GRANI"
click at [174, 98] on span "GPGGRANIT" at bounding box center [208, 101] width 277 height 10
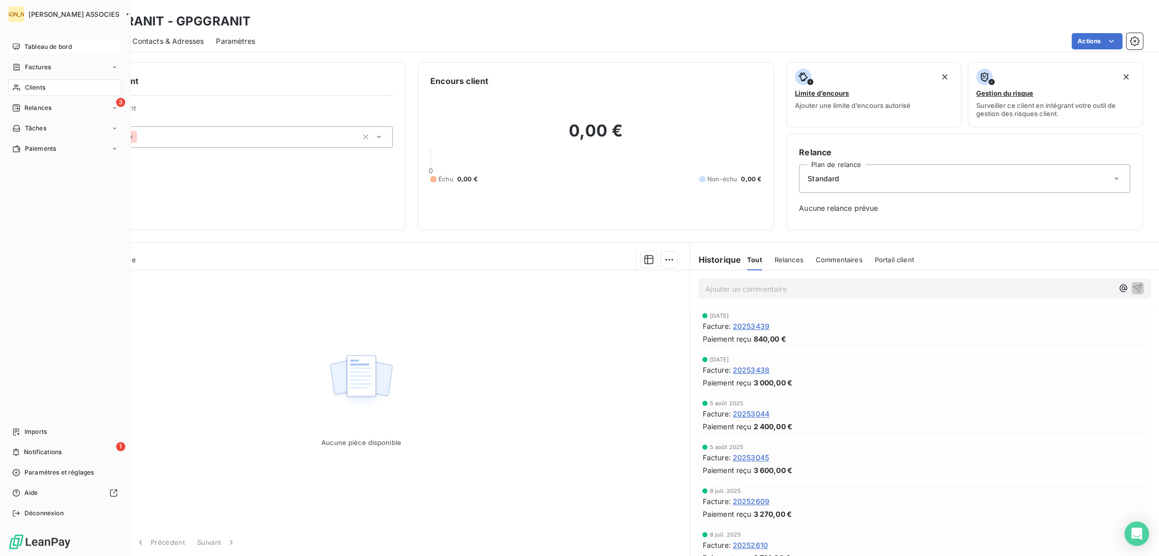
click at [20, 85] on icon at bounding box center [16, 88] width 9 height 8
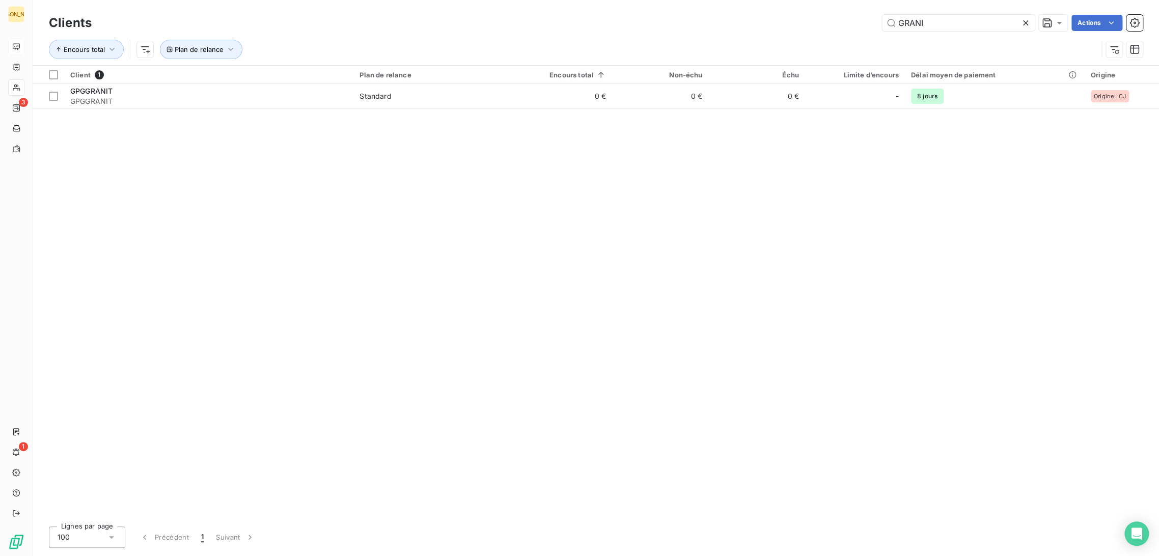
drag, startPoint x: 929, startPoint y: 20, endPoint x: 816, endPoint y: 29, distance: 113.4
click at [816, 29] on div "GRANI Actions" at bounding box center [623, 23] width 1039 height 16
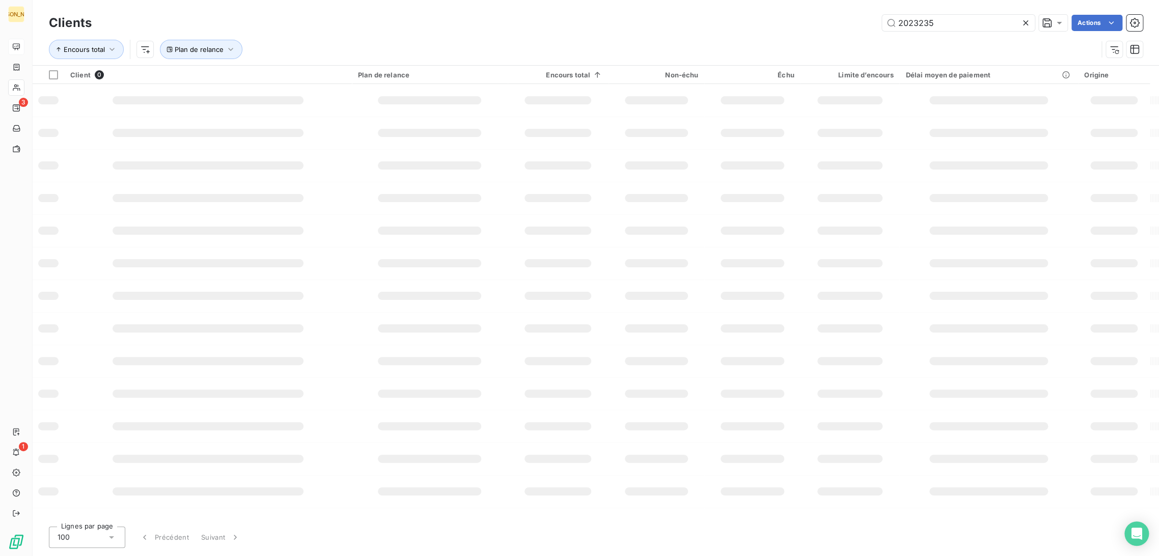
type input "20232350"
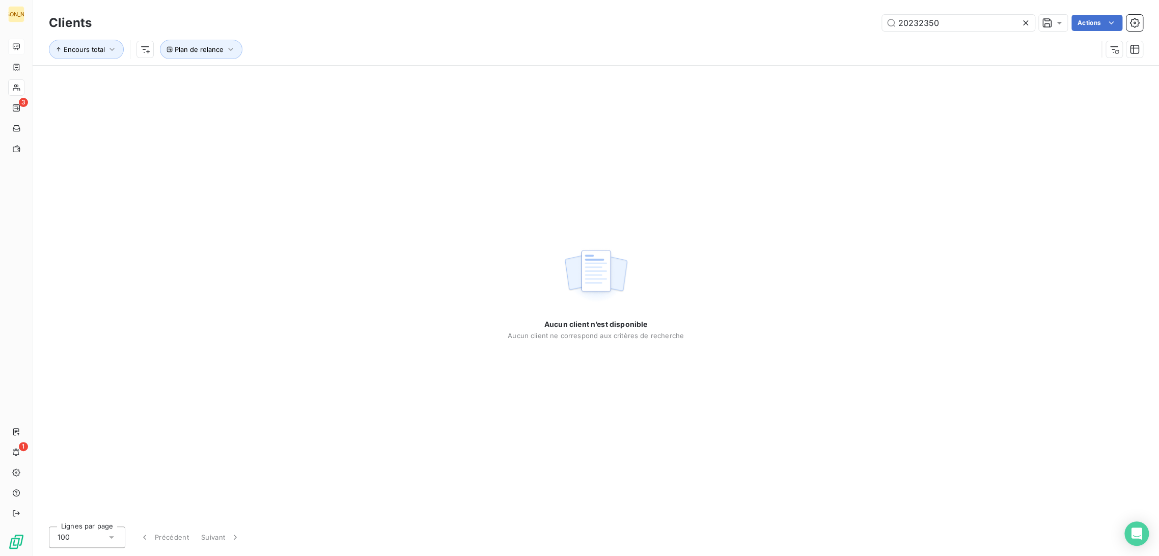
drag, startPoint x: 936, startPoint y: 21, endPoint x: 808, endPoint y: 20, distance: 128.8
click at [808, 20] on div "20232350 Actions" at bounding box center [623, 23] width 1039 height 16
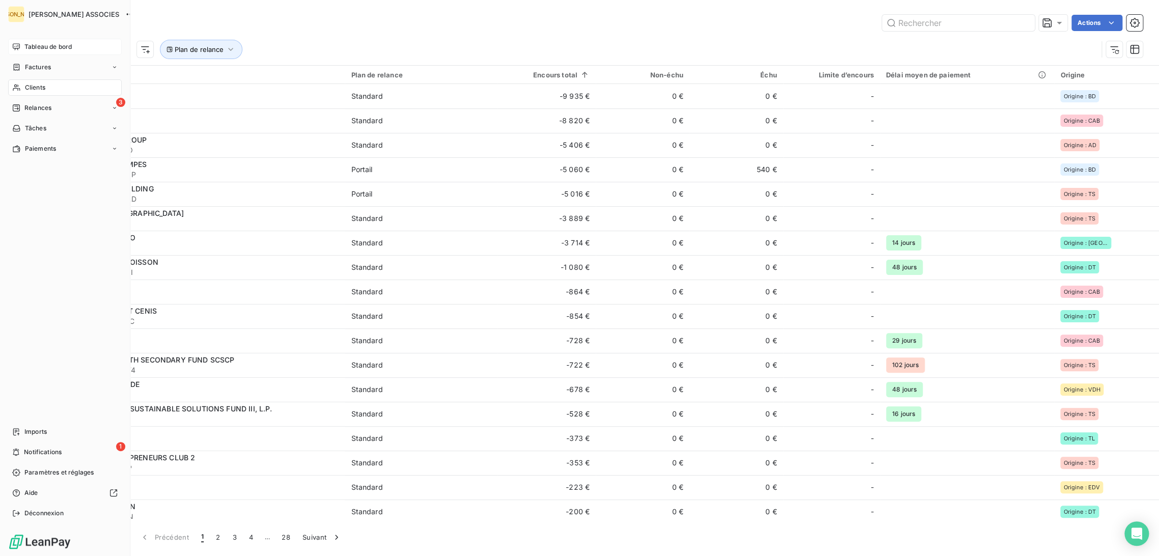
click at [29, 45] on span "Tableau de bord" at bounding box center [47, 46] width 47 height 9
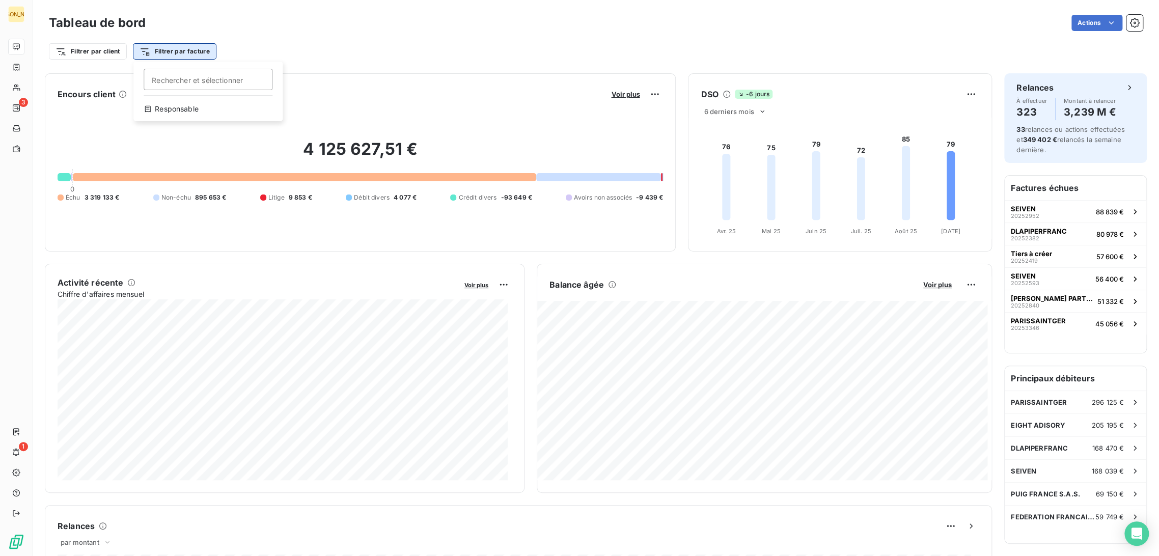
click at [156, 49] on html "JA 3 1 Tableau de bord Actions Filtrer par client Filtrer par facture Recherche…" at bounding box center [579, 278] width 1159 height 556
type input "20232350"
click at [285, 52] on html "JA 3 1 Tableau de bord Actions Filtrer par client Filtrer par facture 20232350 …" at bounding box center [579, 278] width 1159 height 556
click at [198, 49] on html "JA 3 1 Tableau de bord Actions Filtrer par client Filtrer par facture Recherche…" at bounding box center [579, 278] width 1159 height 556
click at [166, 78] on input "Rechercher et sélectionner" at bounding box center [208, 79] width 129 height 21
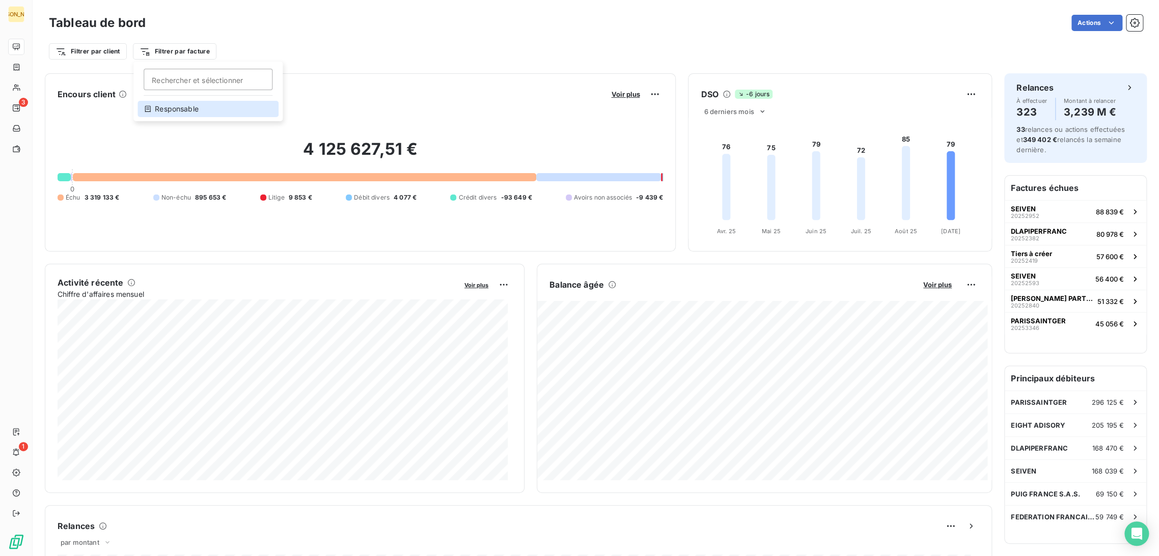
click at [168, 107] on div "Responsable" at bounding box center [207, 109] width 141 height 16
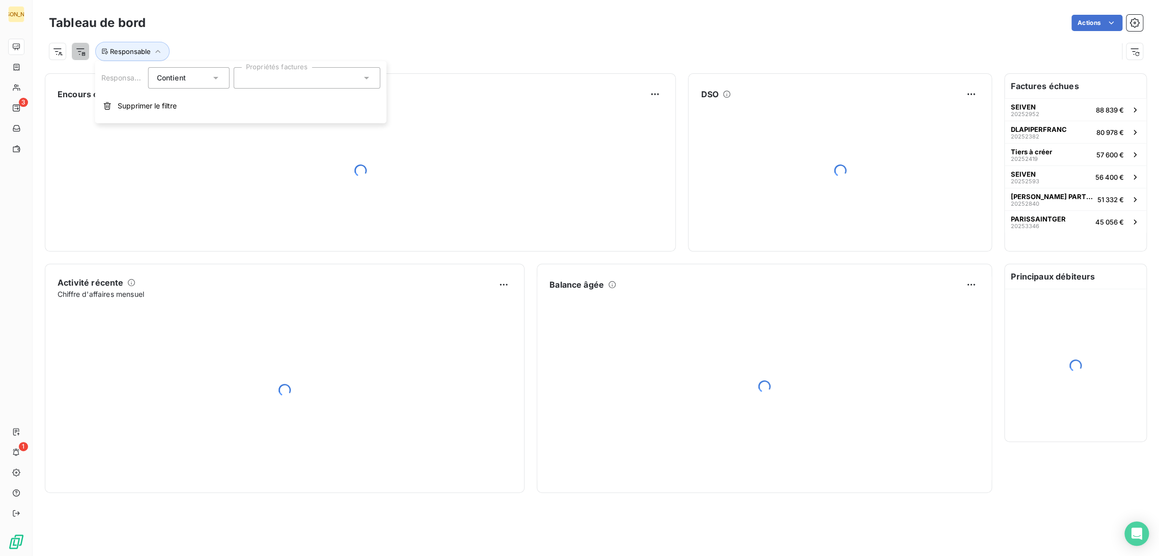
click at [270, 81] on div at bounding box center [307, 77] width 147 height 21
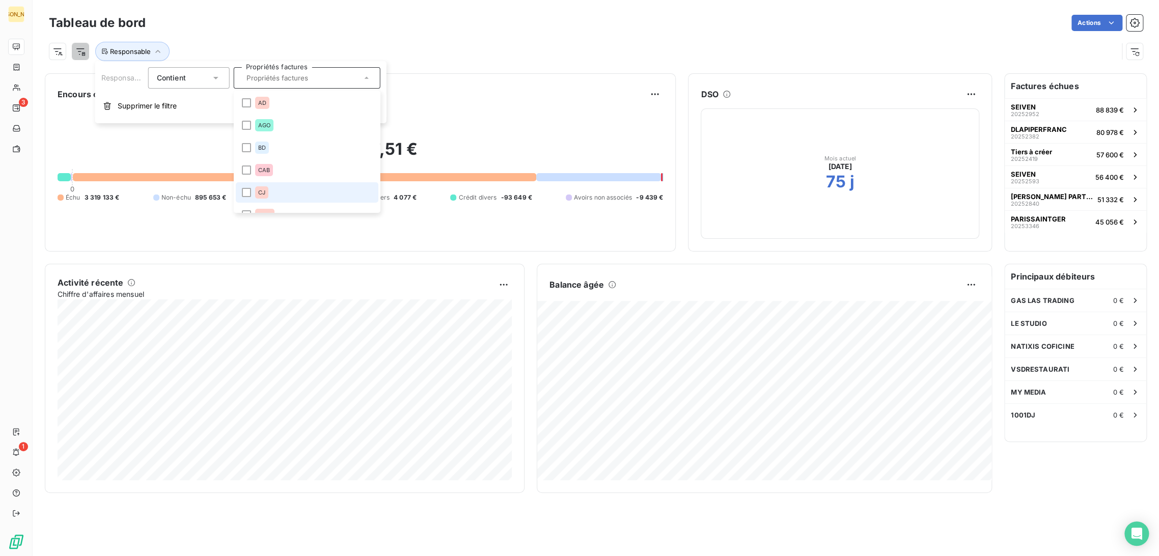
click at [258, 189] on span "CJ" at bounding box center [261, 192] width 7 height 6
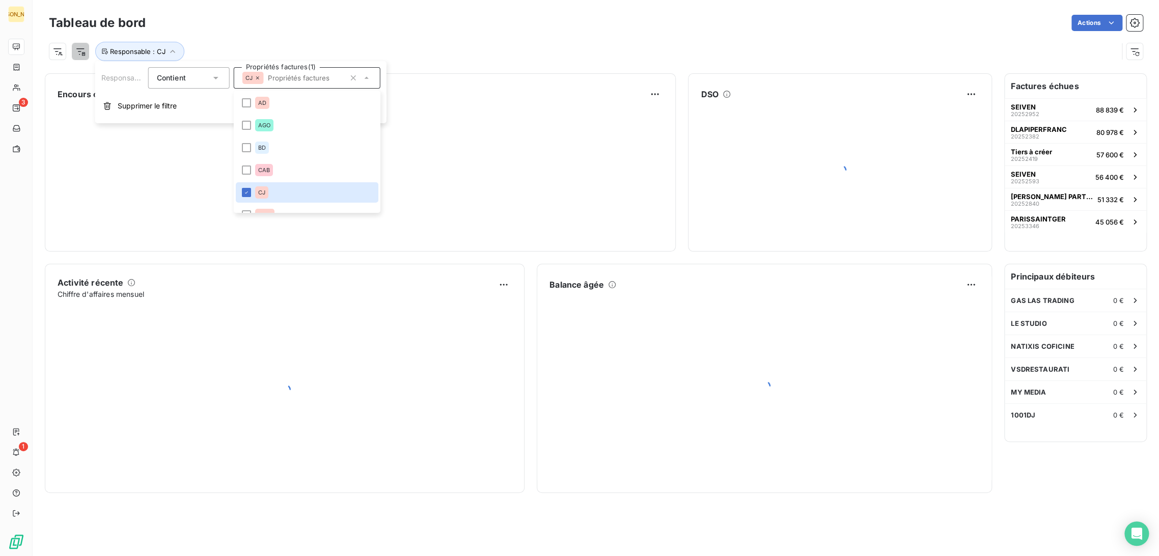
click at [317, 4] on div "Tableau de bord Actions Responsable : CJ" at bounding box center [596, 33] width 1126 height 67
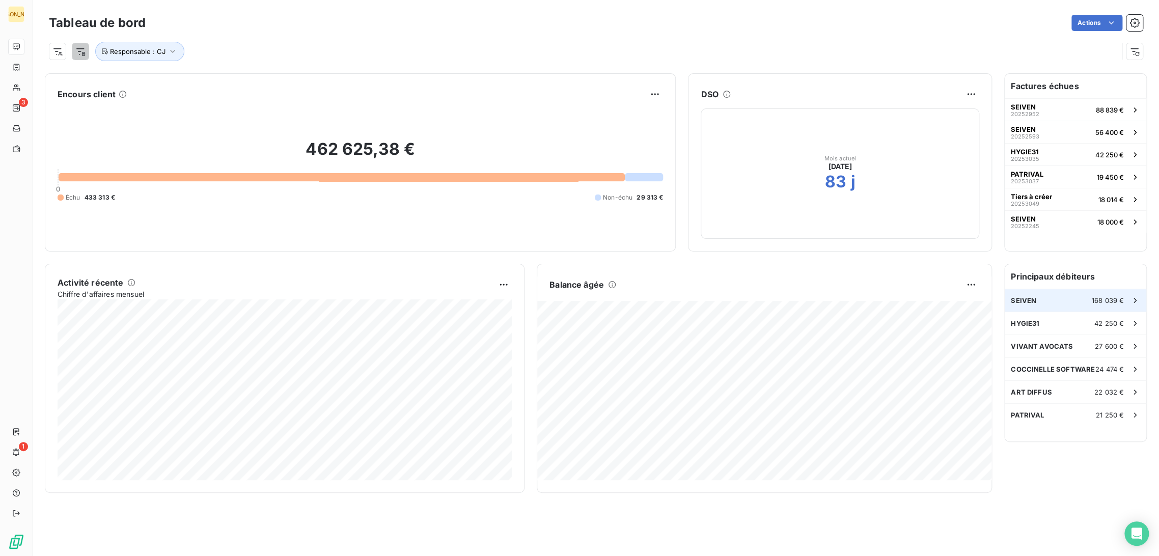
click at [1060, 300] on div "SEIVEN 168 039 €" at bounding box center [1076, 300] width 142 height 22
click at [1059, 115] on button "SEIVEN 20252952 88 839 €" at bounding box center [1076, 109] width 142 height 22
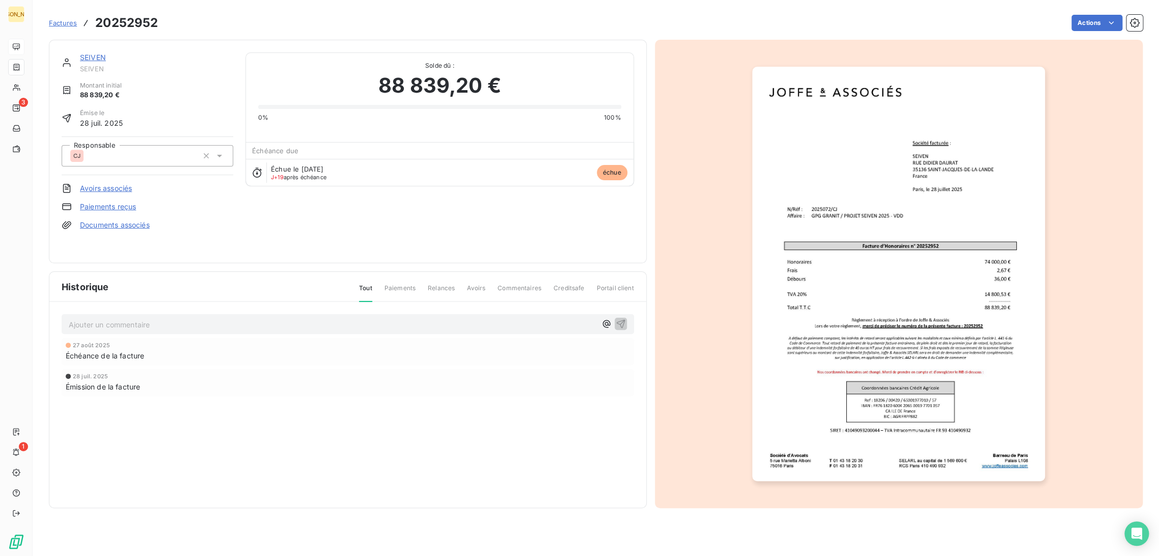
click at [97, 60] on link "SEIVEN" at bounding box center [93, 57] width 26 height 9
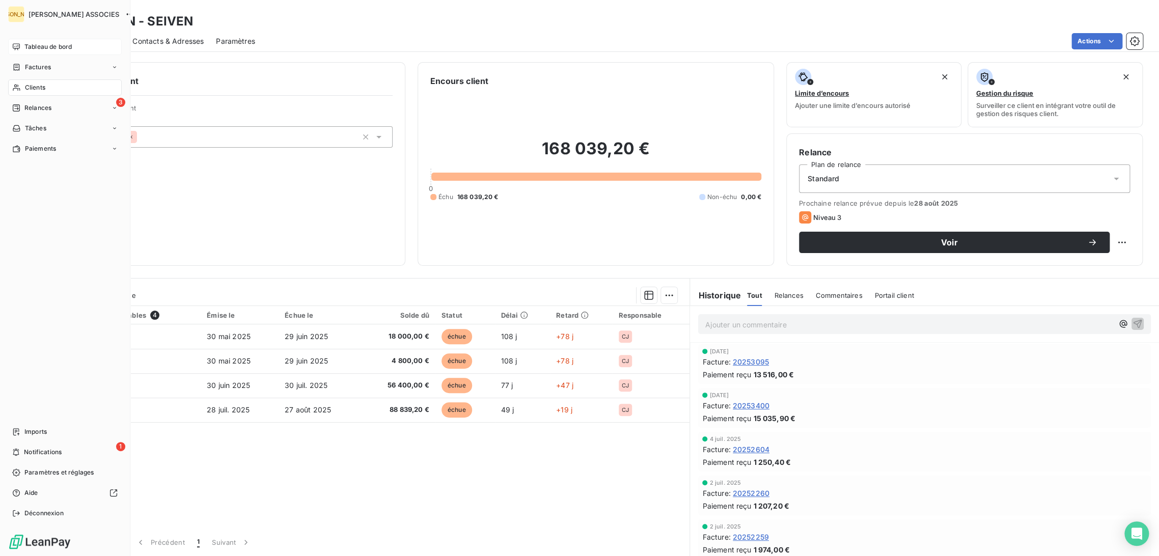
click at [25, 43] on span "Tableau de bord" at bounding box center [47, 46] width 47 height 9
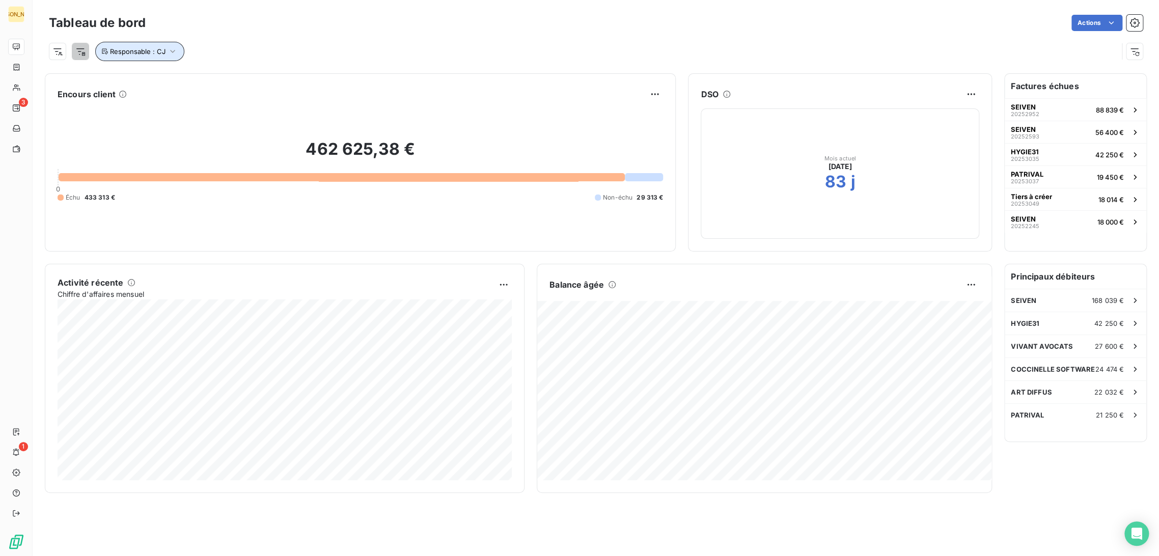
click at [161, 51] on span "Responsable : CJ" at bounding box center [137, 51] width 55 height 8
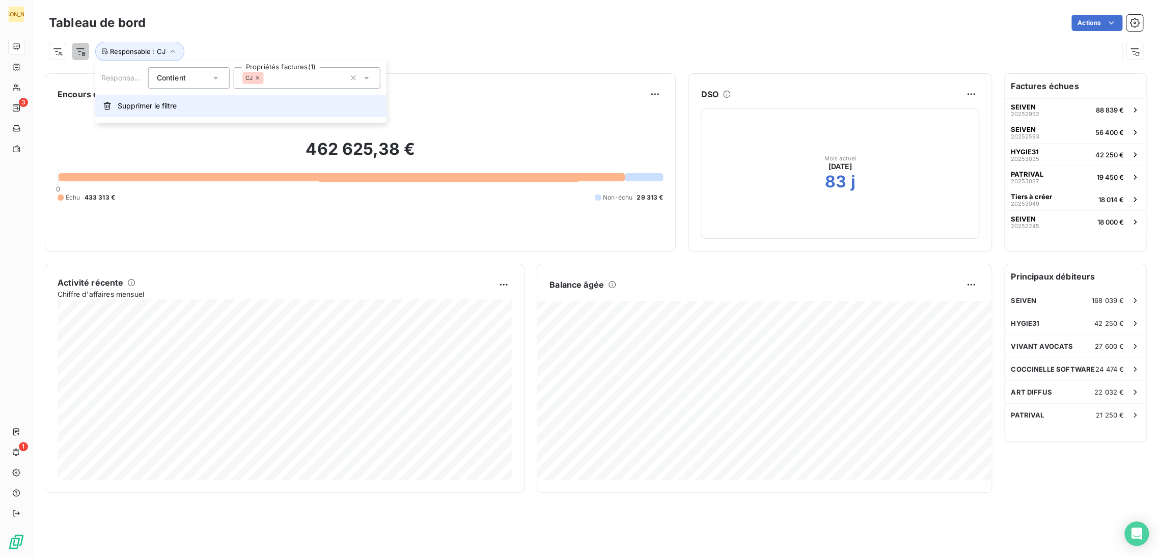
click at [163, 109] on span "Supprimer le filtre" at bounding box center [147, 106] width 59 height 10
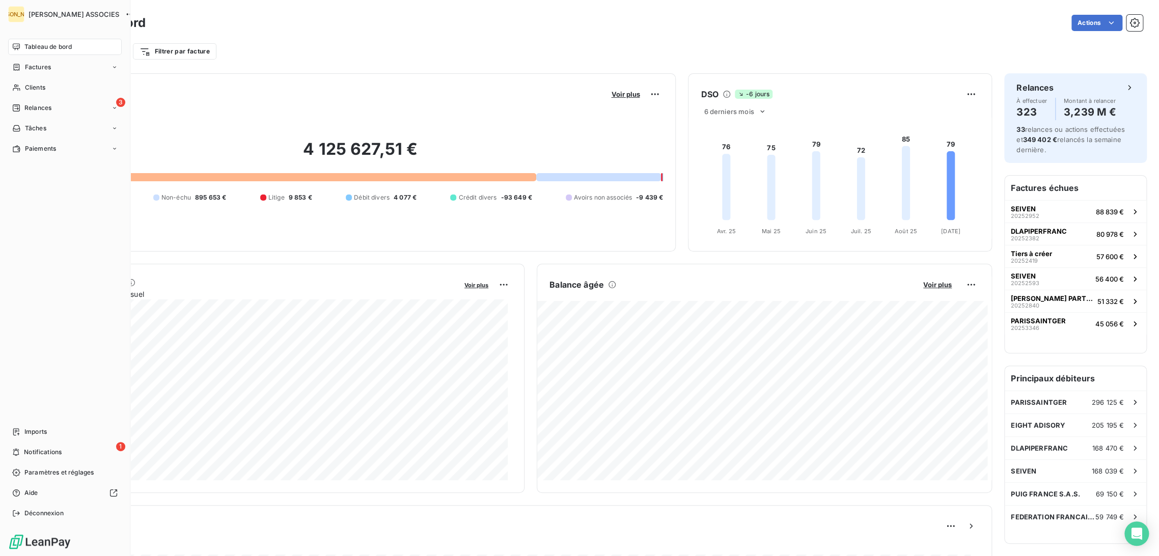
click at [24, 47] on span "Tableau de bord" at bounding box center [47, 46] width 47 height 9
click at [10, 71] on div "Factures" at bounding box center [65, 67] width 114 height 16
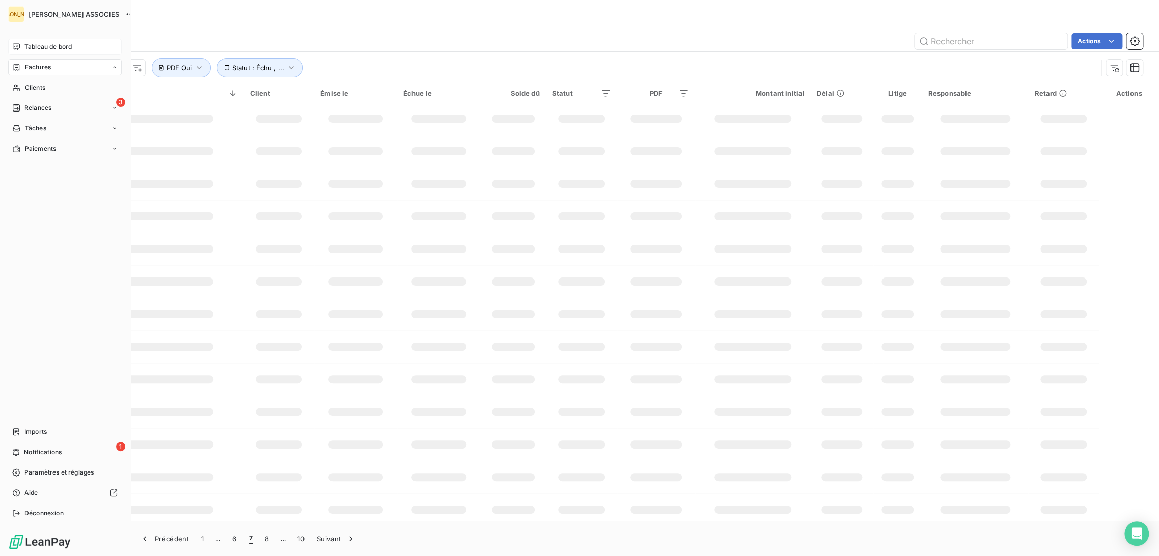
click at [27, 69] on span "Factures" at bounding box center [38, 67] width 26 height 9
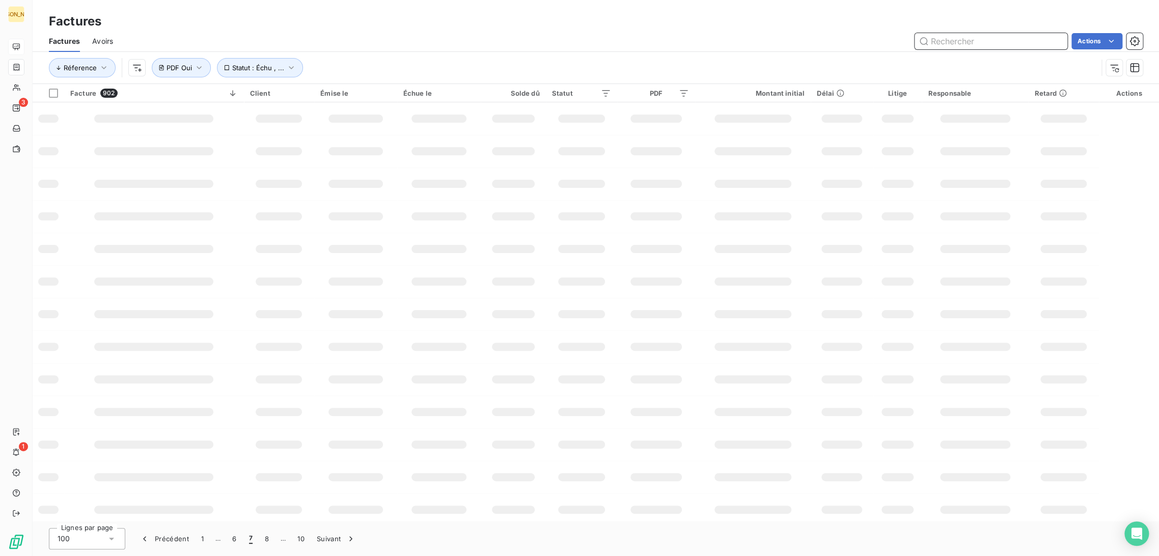
click at [933, 47] on input "text" at bounding box center [990, 41] width 153 height 16
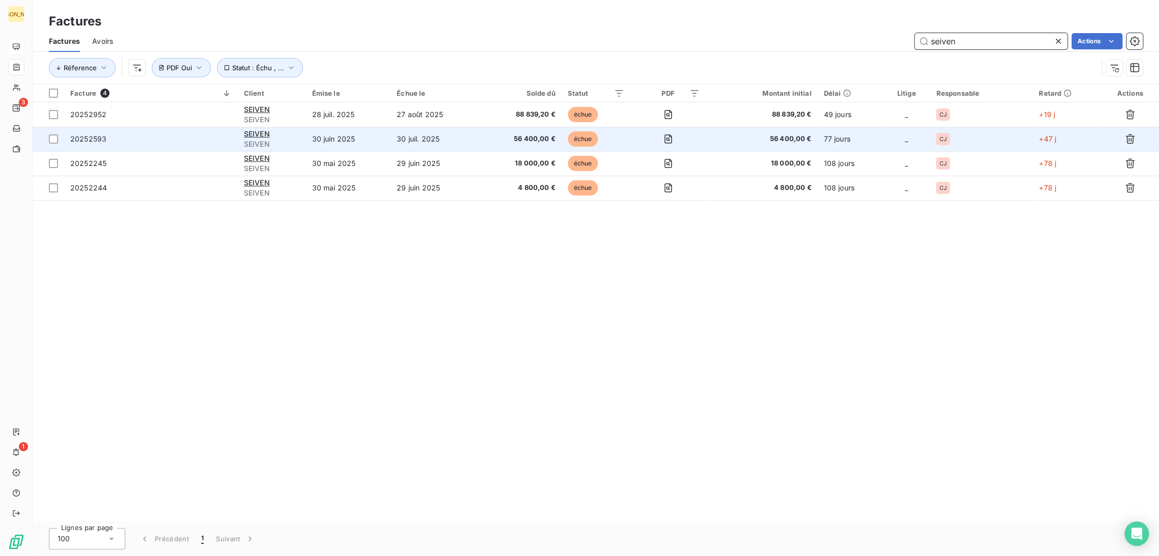
type input "seiven"
click at [357, 136] on td "30 juin 2025" at bounding box center [347, 139] width 85 height 24
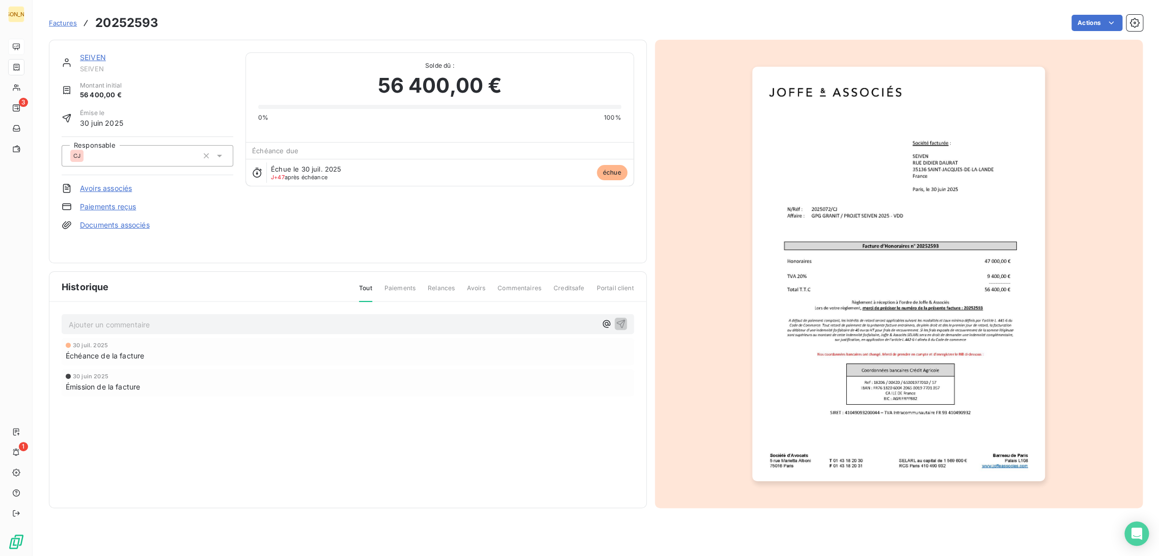
click at [100, 59] on link "SEIVEN" at bounding box center [93, 57] width 26 height 9
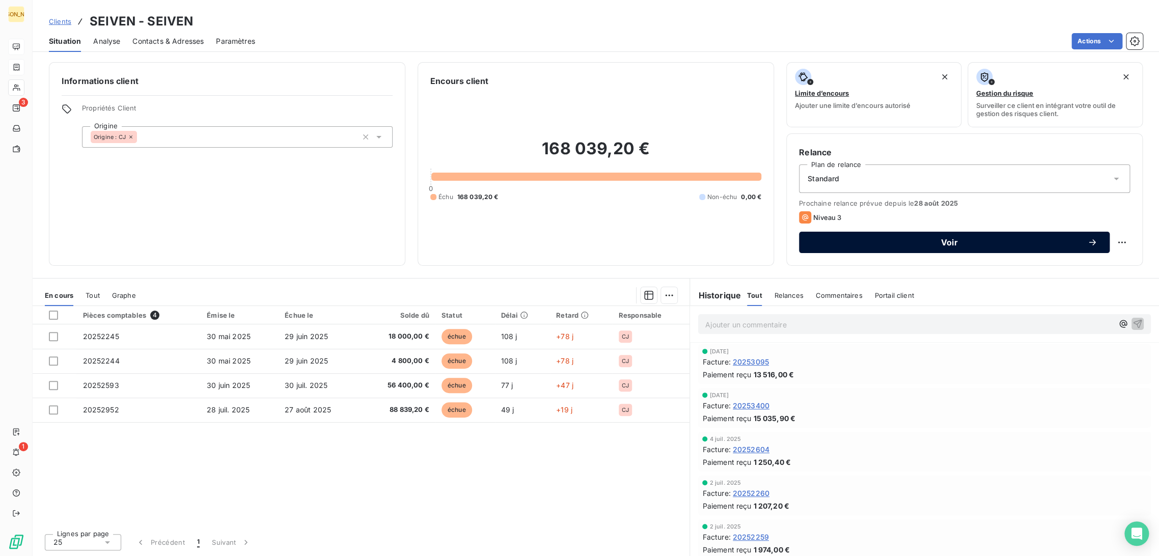
click at [898, 239] on span "Voir" at bounding box center [949, 242] width 276 height 8
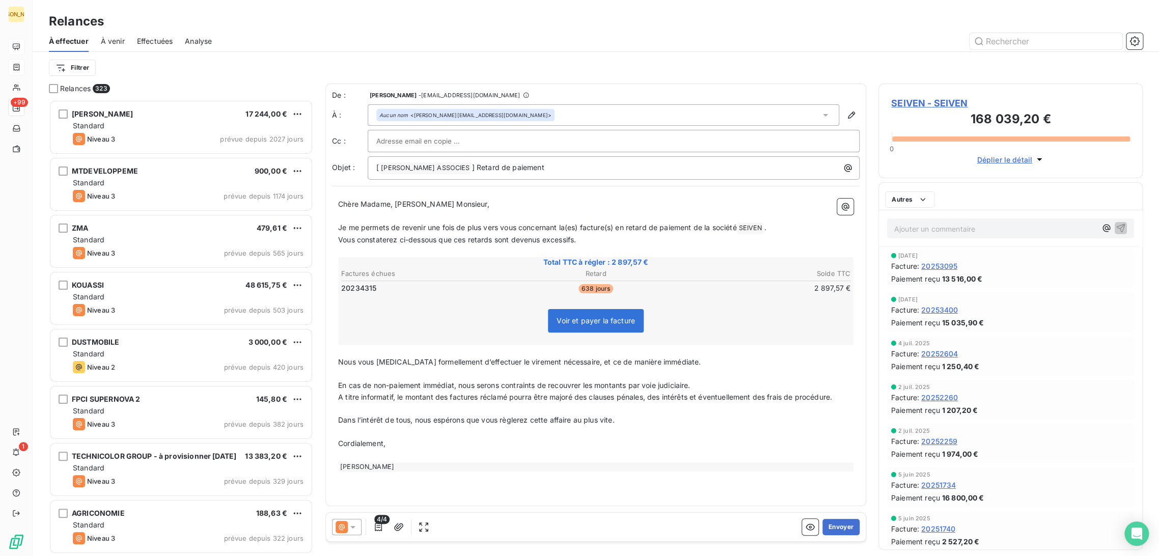
scroll to position [448, 256]
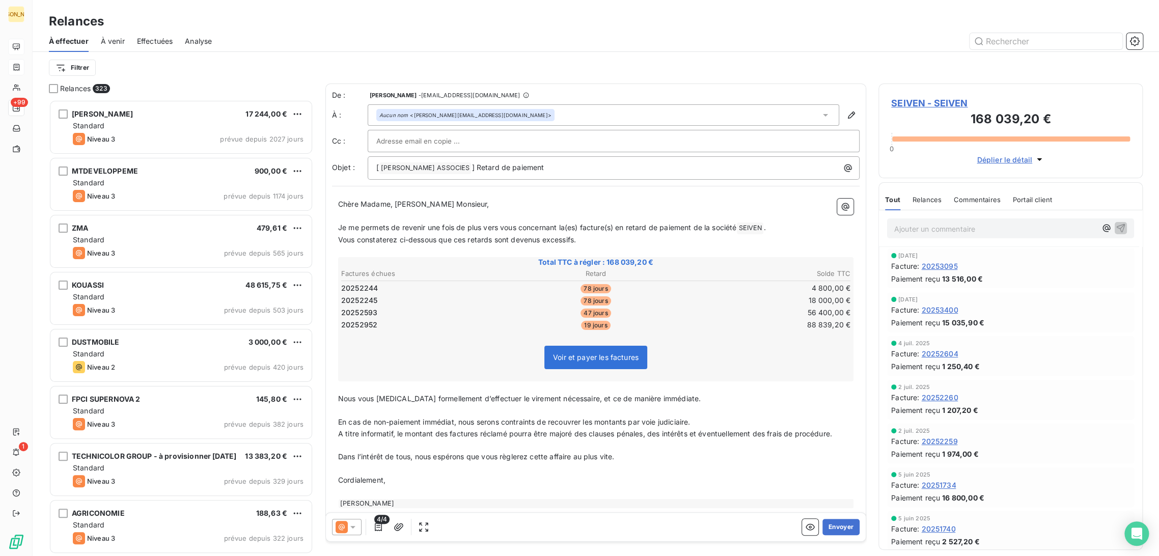
click at [377, 521] on span "4/4" at bounding box center [381, 519] width 15 height 9
click at [375, 526] on icon "button" at bounding box center [378, 527] width 7 height 8
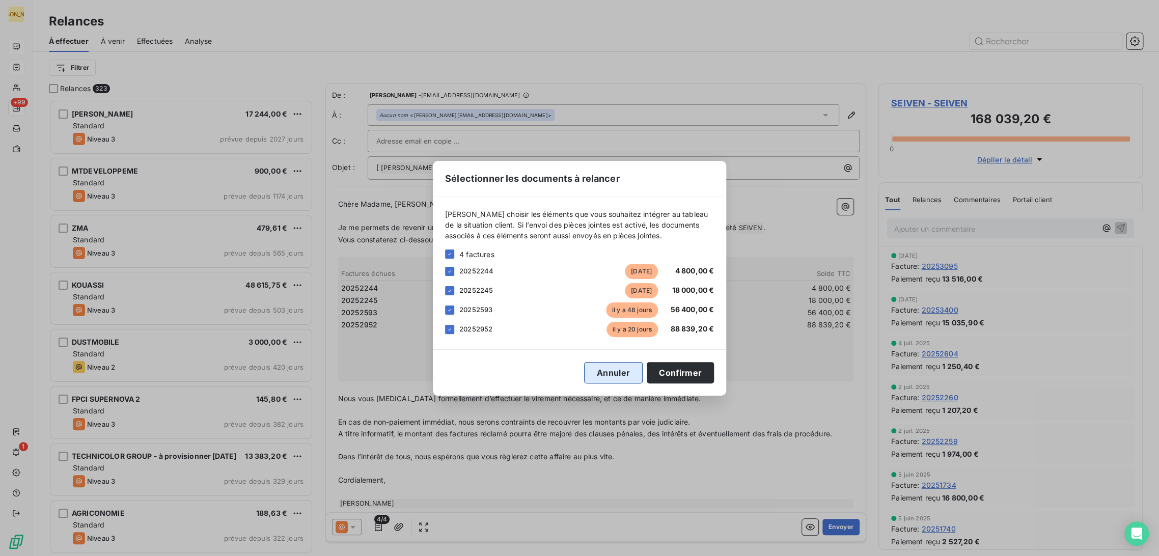
click at [627, 376] on button "Annuler" at bounding box center [613, 372] width 59 height 21
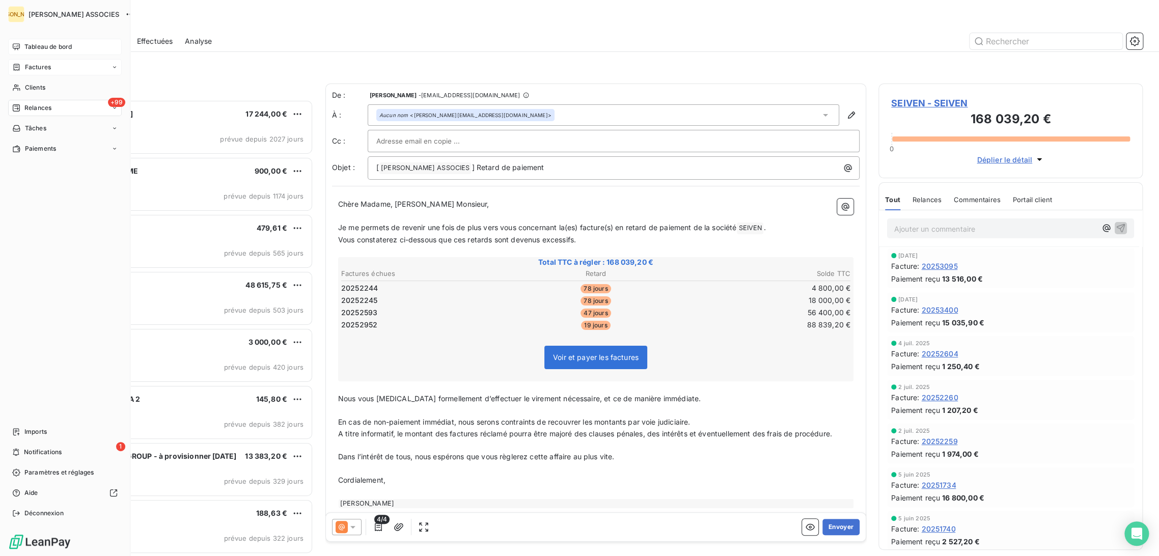
drag, startPoint x: 27, startPoint y: 109, endPoint x: 49, endPoint y: 102, distance: 23.5
click at [27, 109] on span "Relances" at bounding box center [37, 107] width 27 height 9
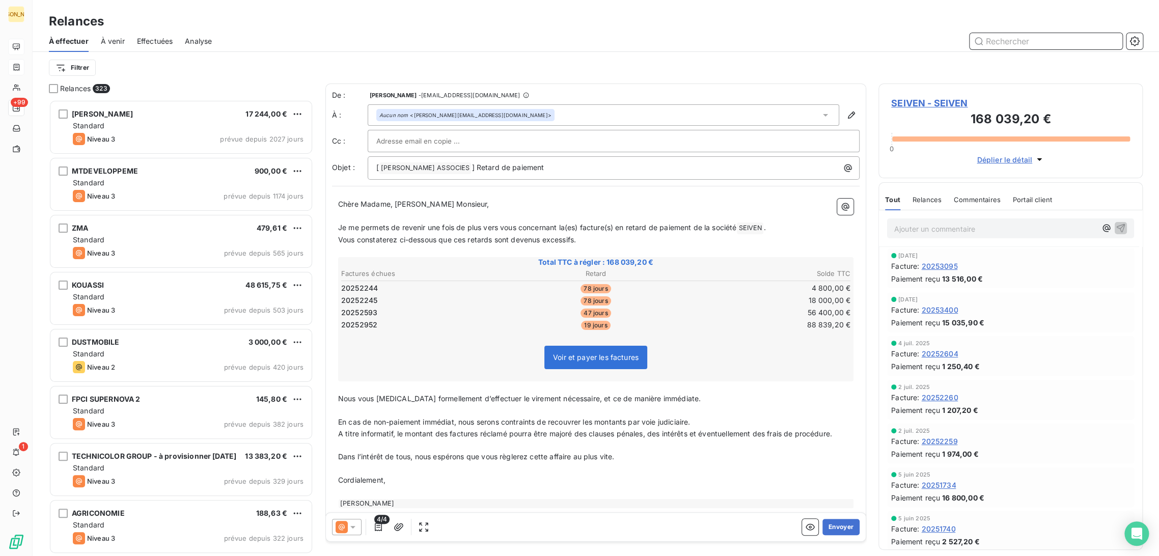
click at [994, 41] on input "text" at bounding box center [1045, 41] width 153 height 16
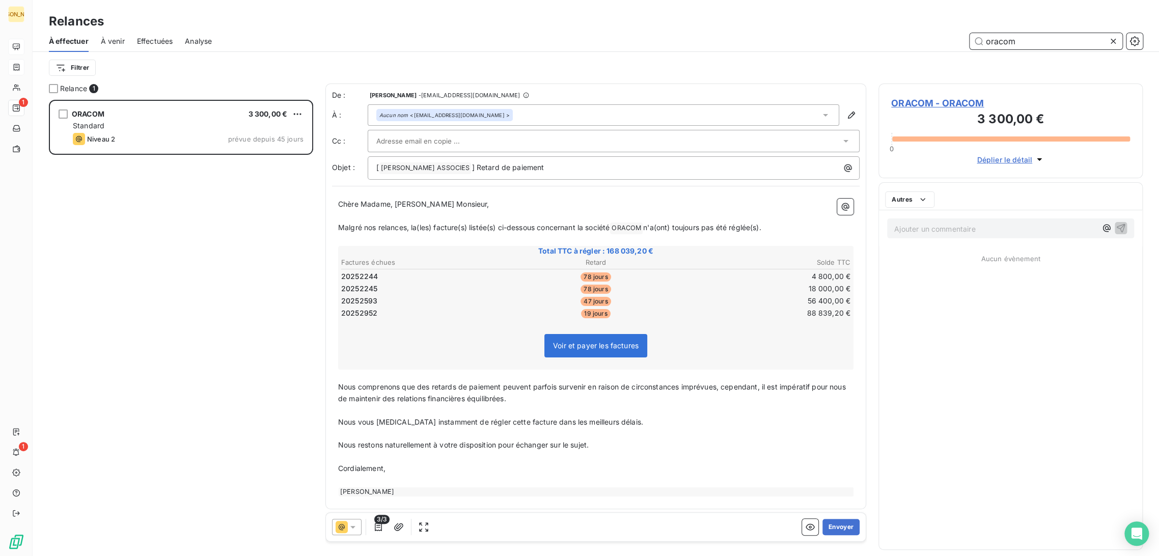
scroll to position [448, 256]
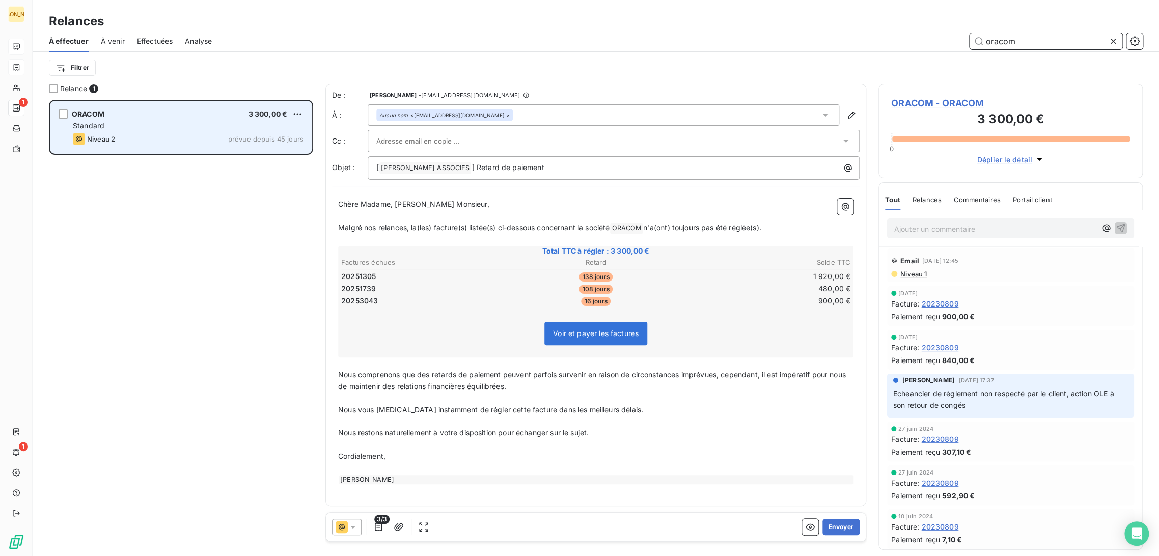
type input "oracom"
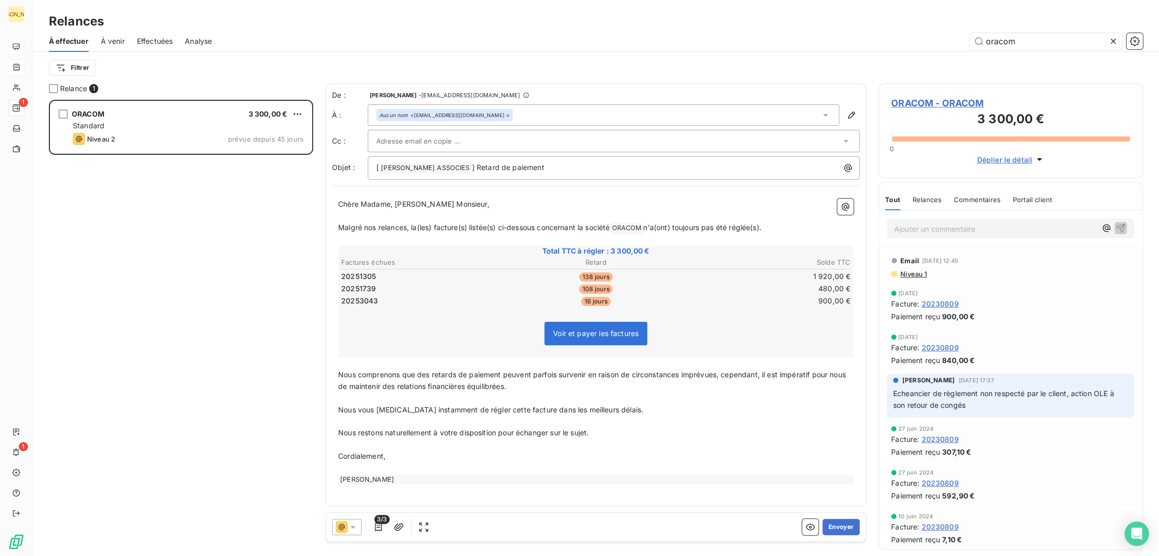
drag, startPoint x: 152, startPoint y: 124, endPoint x: 286, endPoint y: 197, distance: 152.4
click at [153, 123] on div "Standard" at bounding box center [188, 126] width 231 height 10
click at [456, 214] on p "﻿" at bounding box center [595, 216] width 515 height 12
click at [444, 141] on input "text" at bounding box center [430, 140] width 109 height 15
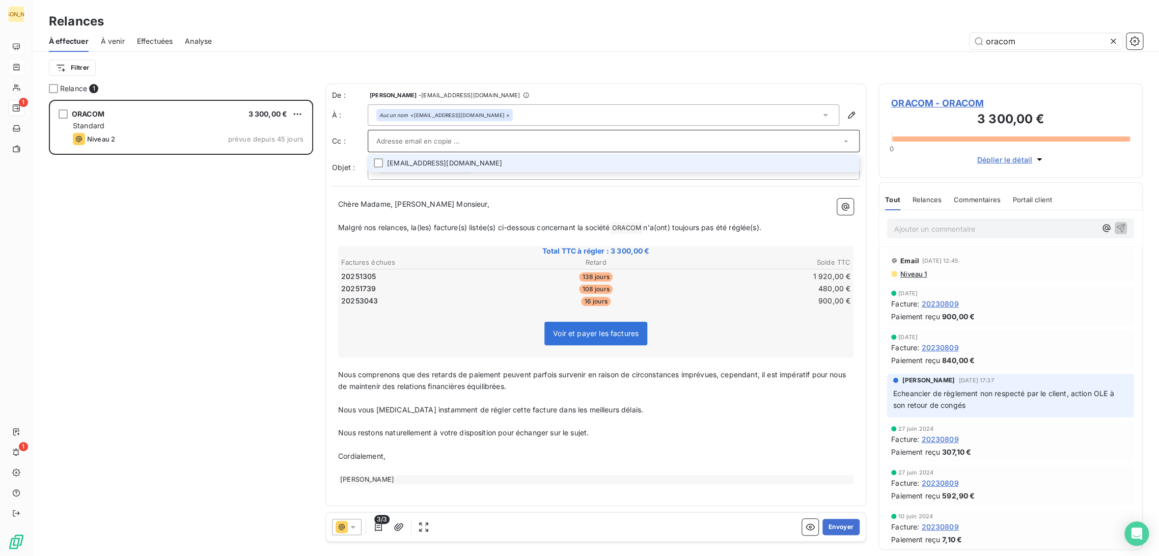
click at [375, 203] on span "Chère Madame, [PERSON_NAME] Monsieur," at bounding box center [413, 204] width 151 height 9
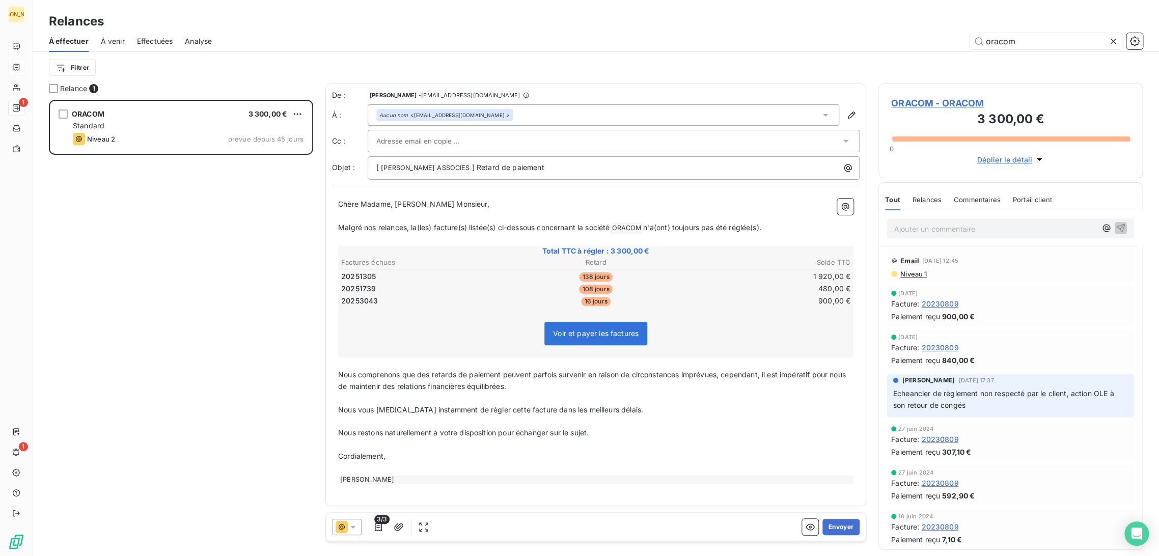
drag, startPoint x: 402, startPoint y: 219, endPoint x: 648, endPoint y: 237, distance: 246.1
click at [404, 218] on p "﻿" at bounding box center [595, 216] width 515 height 12
drag, startPoint x: 727, startPoint y: 224, endPoint x: 363, endPoint y: 231, distance: 364.6
click at [350, 226] on p "Malgré nos relances, la(les) facture(s) listée(s) ci-dessous concernant la soci…" at bounding box center [595, 228] width 515 height 12
click at [369, 230] on span "Malgré nos relances, la(les) facture(s) listée(s) ci-dessous concernant la soci…" at bounding box center [473, 227] width 271 height 9
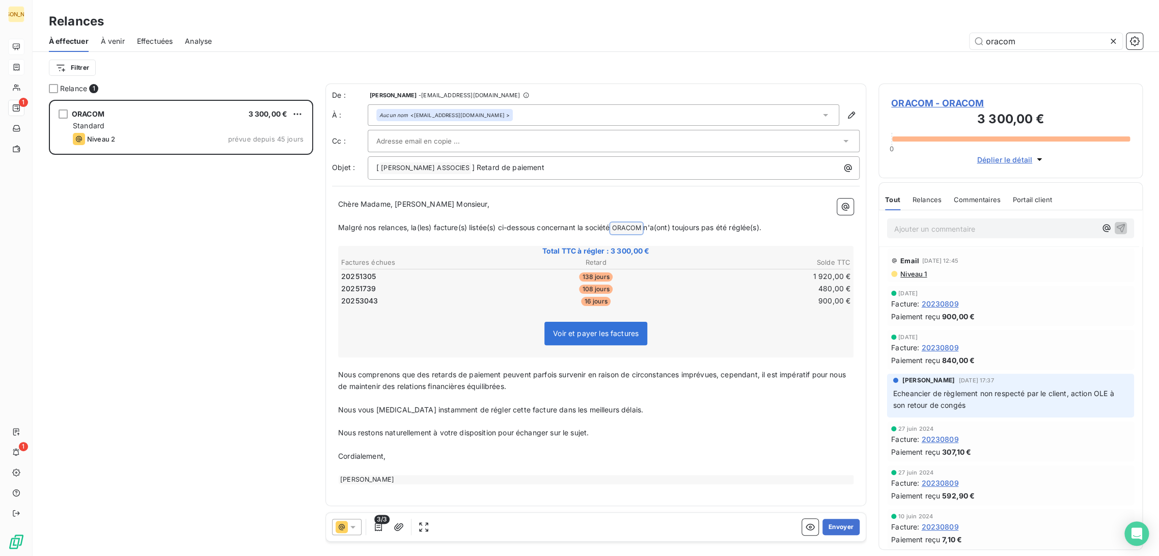
drag, startPoint x: 772, startPoint y: 223, endPoint x: 338, endPoint y: 225, distance: 433.8
click at [338, 225] on p "Malgré nos relances, la(les) facture(s) listée(s) ci-dessous concernant la soci…" at bounding box center [595, 228] width 515 height 12
click at [380, 530] on icon "button" at bounding box center [378, 527] width 7 height 8
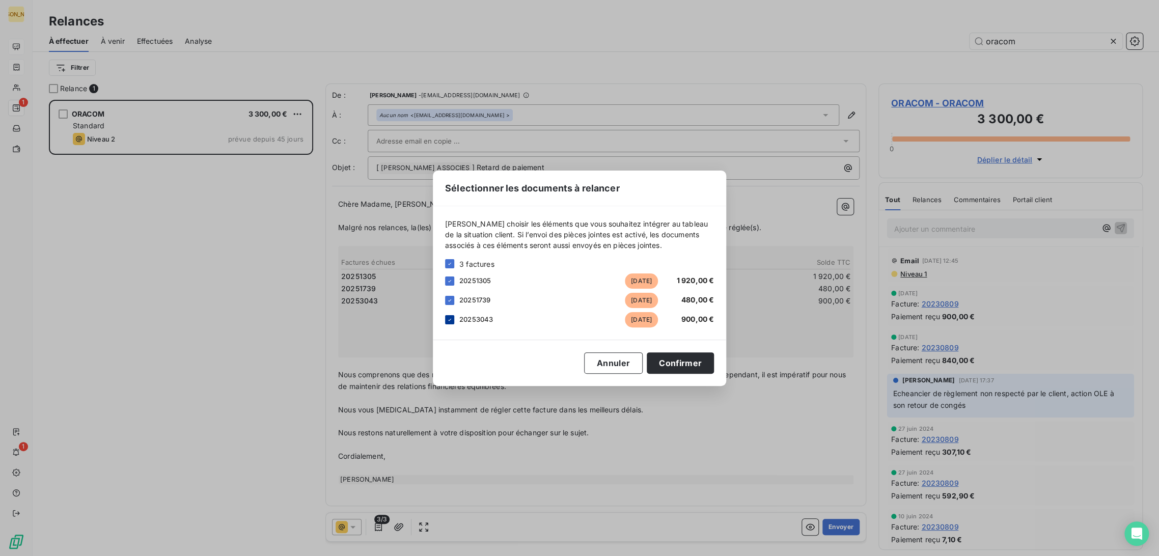
click at [452, 320] on icon at bounding box center [450, 320] width 6 height 6
click at [663, 362] on button "Confirmer" at bounding box center [680, 362] width 67 height 21
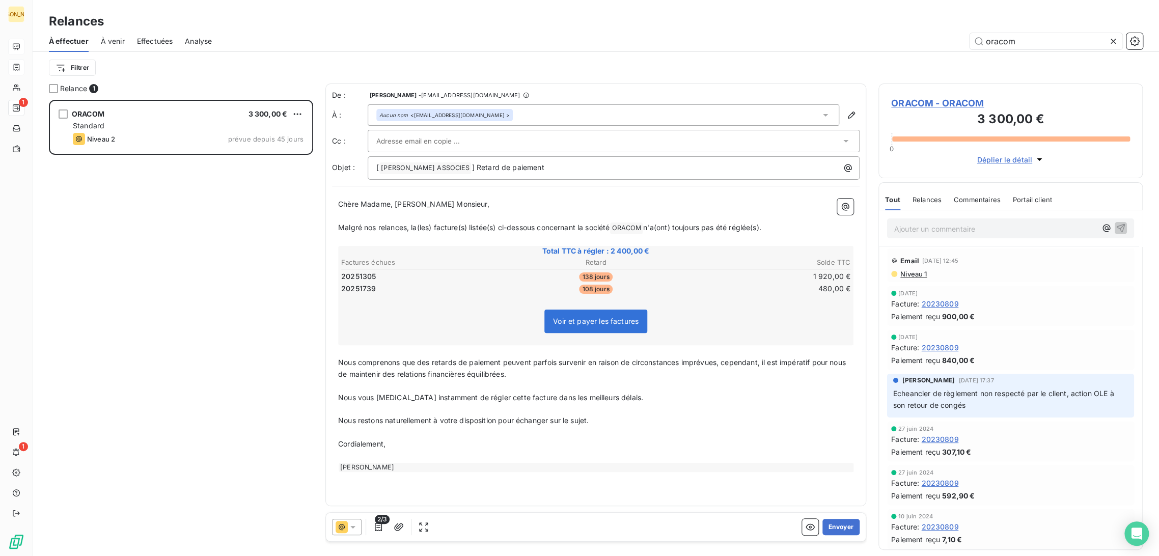
click at [448, 230] on span "Malgré nos relances, la(les) facture(s) listée(s) ci-dessous concernant la soci…" at bounding box center [473, 227] width 271 height 9
drag, startPoint x: 655, startPoint y: 227, endPoint x: 337, endPoint y: 225, distance: 317.7
click at [337, 225] on div "Chère Madame, [PERSON_NAME] Monsieur, ﻿ Malgré nos relances, la(les) facture(s)…" at bounding box center [595, 335] width 527 height 286
click at [370, 392] on p "Nous vous [MEDICAL_DATA] instamment de régler cette facture dans les meilleurs …" at bounding box center [595, 398] width 515 height 12
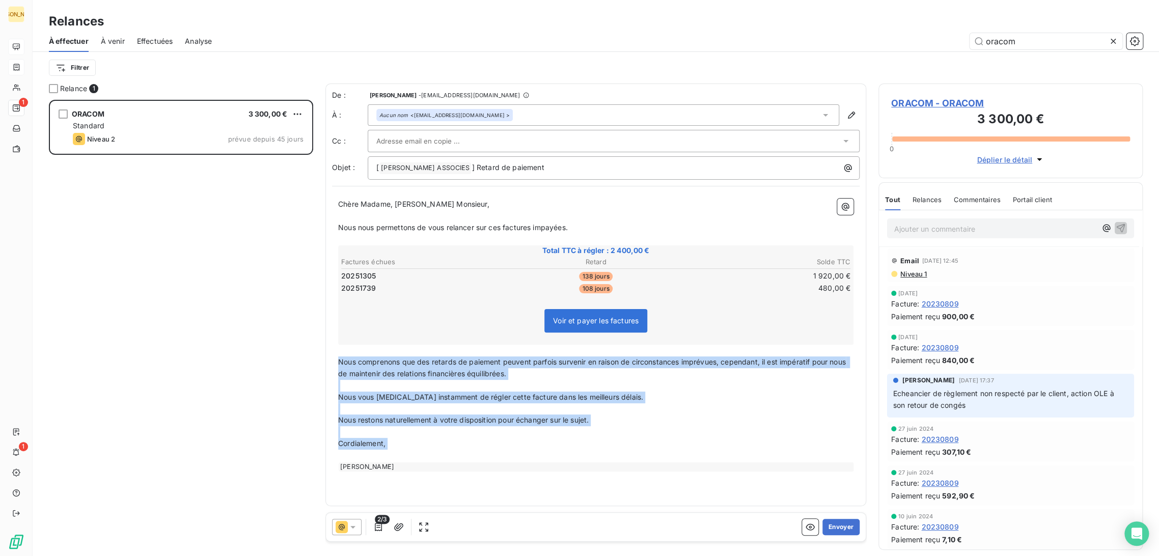
drag, startPoint x: 338, startPoint y: 361, endPoint x: 485, endPoint y: 458, distance: 176.0
click at [485, 458] on div "Chère Madame, [PERSON_NAME] Monsieur, ﻿ Nous nous permettons de vous relancer s…" at bounding box center [595, 335] width 515 height 273
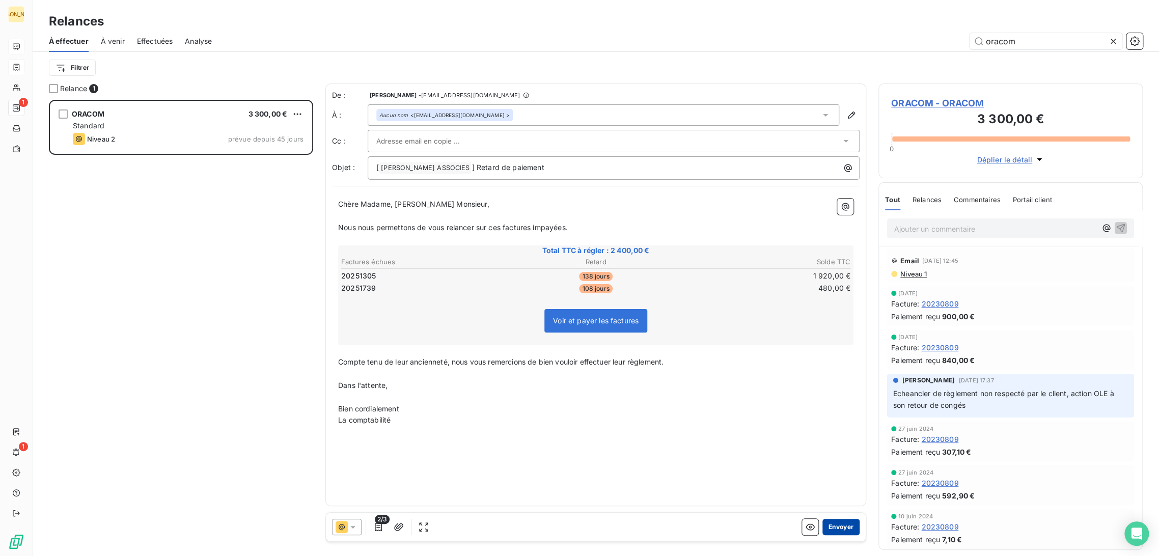
click at [850, 529] on button "Envoyer" at bounding box center [840, 527] width 37 height 16
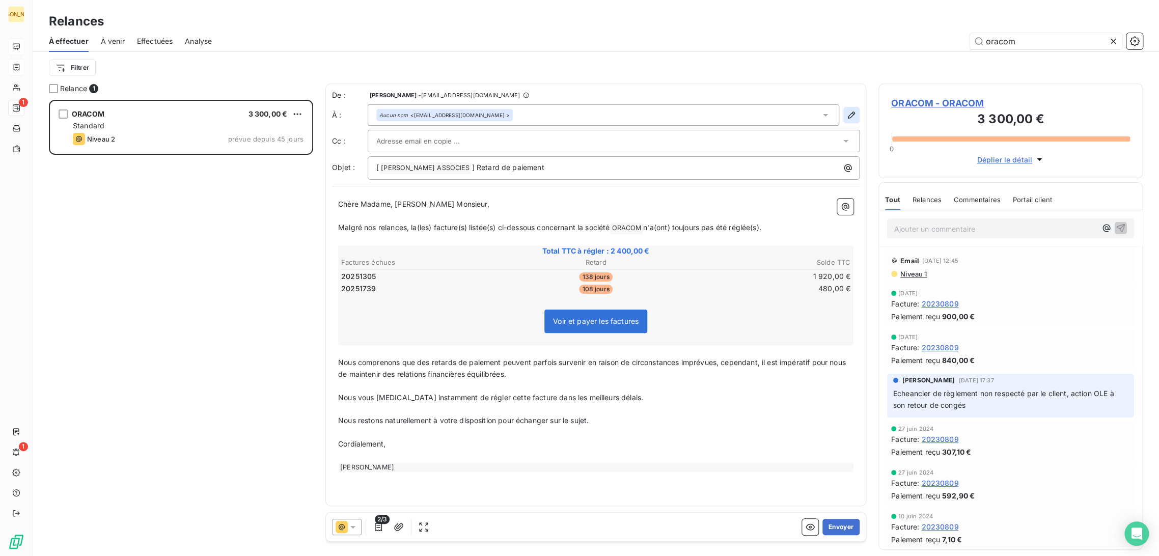
click at [854, 114] on icon "button" at bounding box center [851, 115] width 10 height 10
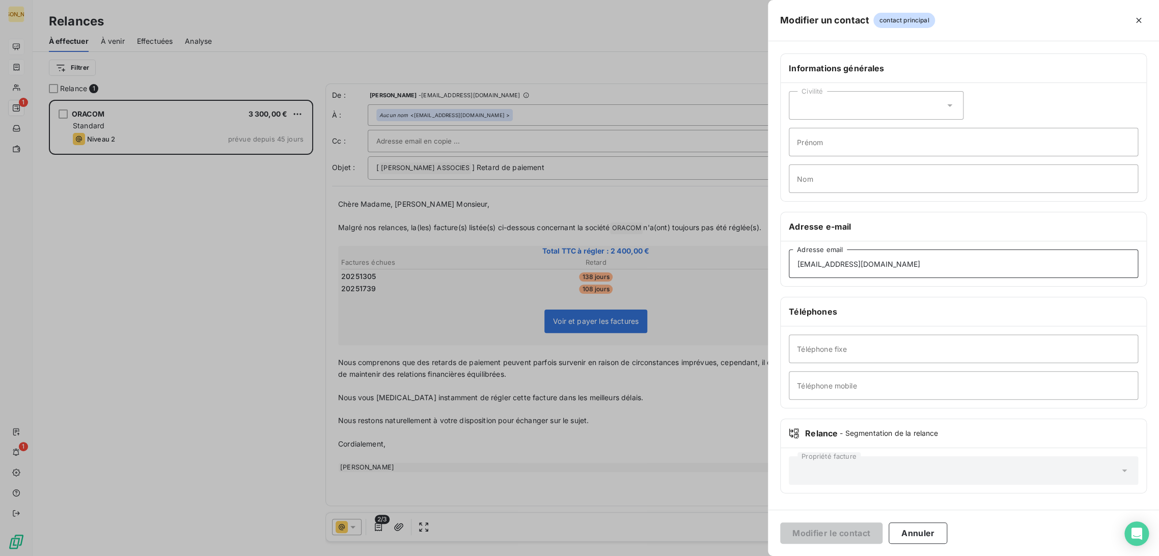
click at [869, 265] on input "[EMAIL_ADDRESS][DOMAIN_NAME]" at bounding box center [963, 263] width 349 height 29
click at [870, 264] on input "[EMAIL_ADDRESS][DOMAIN_NAME]" at bounding box center [963, 263] width 349 height 29
click at [798, 262] on input "[EMAIL_ADDRESS][DOMAIN_NAME]" at bounding box center [963, 263] width 349 height 29
type input "[EMAIL_ADDRESS][DOMAIN_NAME]"
click at [847, 521] on div "Modifier le contact Annuler" at bounding box center [963, 533] width 391 height 46
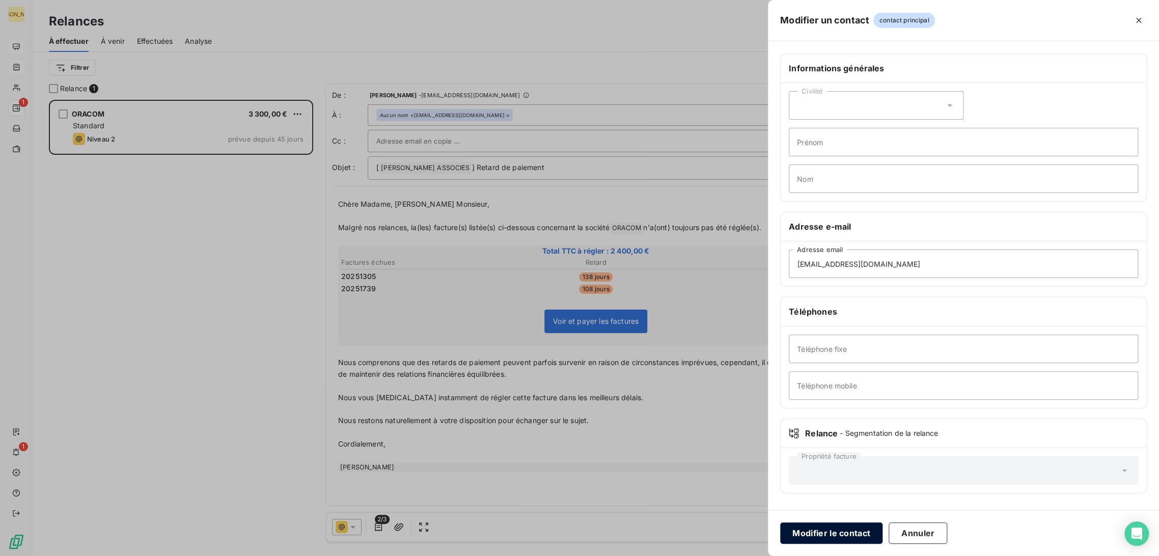
click at [845, 532] on button "Modifier le contact" at bounding box center [831, 532] width 102 height 21
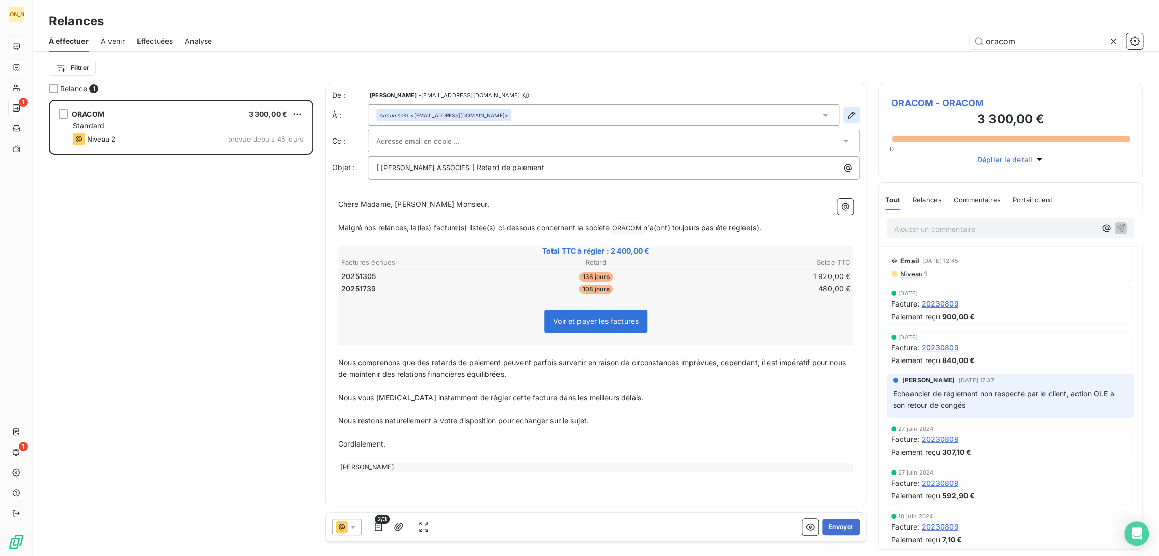
click at [846, 119] on icon "button" at bounding box center [851, 115] width 10 height 10
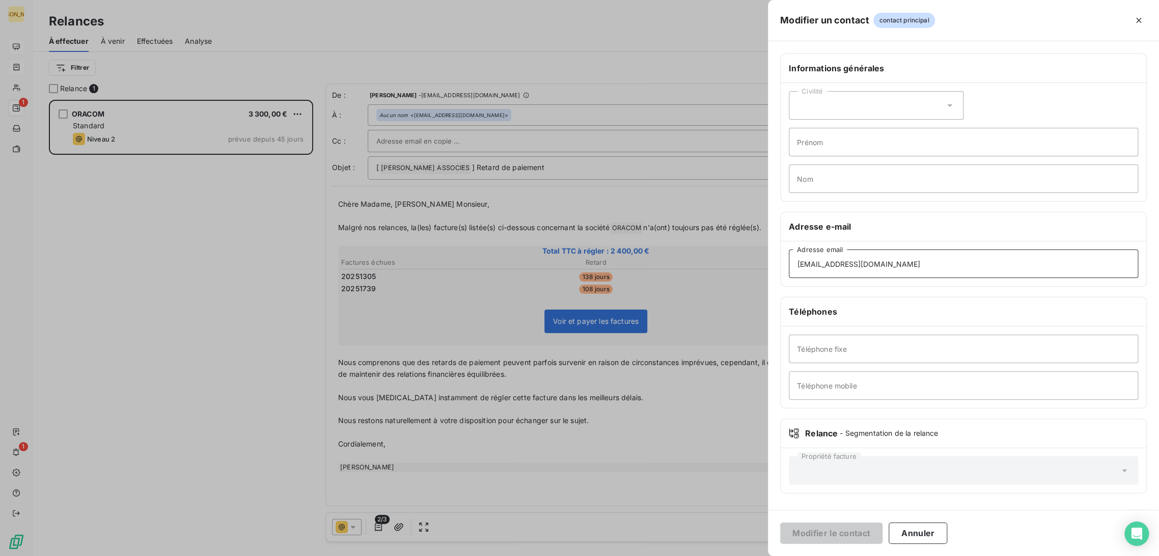
drag, startPoint x: 846, startPoint y: 264, endPoint x: 754, endPoint y: 265, distance: 92.7
click at [752, 555] on div "Modifier un contact contact principal Informations générales Civilité Prénom No…" at bounding box center [579, 556] width 1159 height 0
paste input "jp.pecoul"
type input "[EMAIL_ADDRESS][DOMAIN_NAME]"
click at [839, 529] on button "Modifier le contact" at bounding box center [831, 532] width 102 height 21
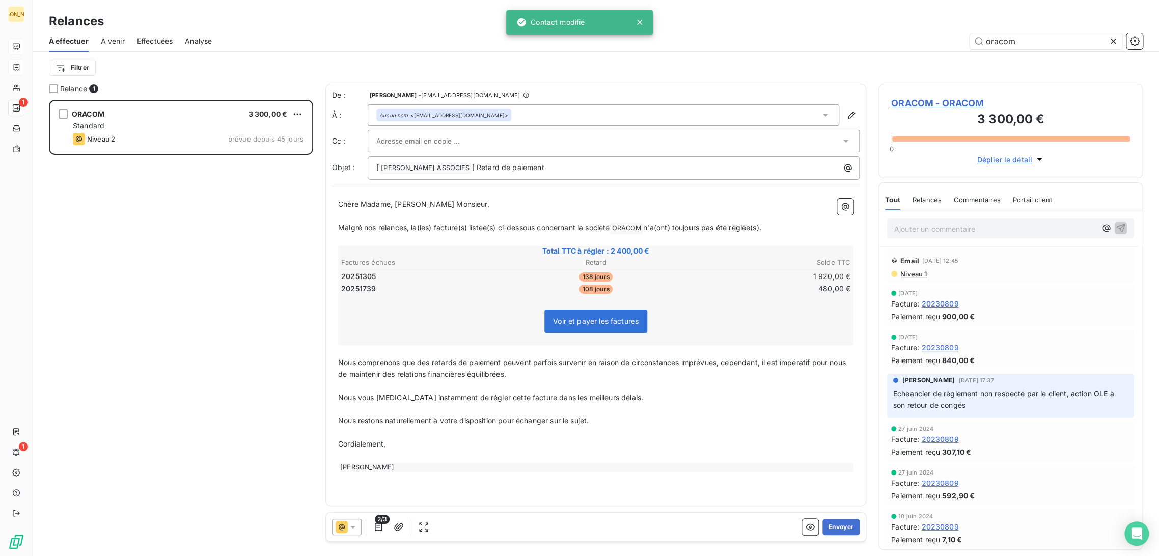
click at [448, 218] on p "﻿" at bounding box center [595, 216] width 515 height 12
drag, startPoint x: 397, startPoint y: 201, endPoint x: 303, endPoint y: 198, distance: 93.2
click at [303, 198] on div "Relance 1 ORACOM 3 300,00 € Standard Niveau 2 prévue depuis 45 jours De : [PERS…" at bounding box center [596, 320] width 1126 height 473
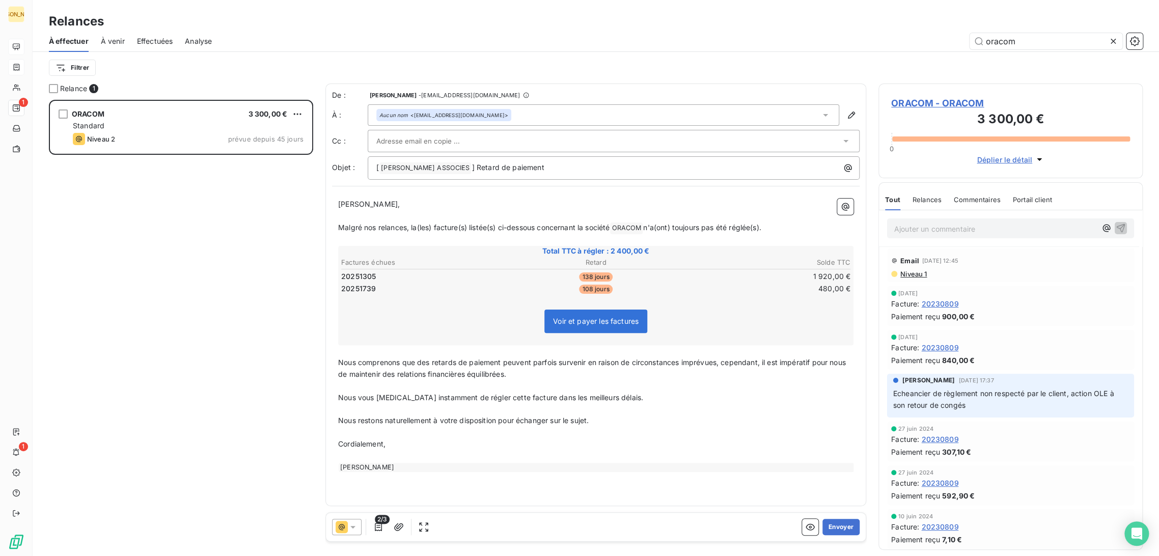
click at [470, 231] on span "Malgré nos relances, la(les) facture(s) listée(s) ci-dessous concernant la soci…" at bounding box center [473, 227] width 271 height 9
drag, startPoint x: 775, startPoint y: 226, endPoint x: 335, endPoint y: 226, distance: 440.9
click at [335, 226] on div "[PERSON_NAME] Monsieur, ﻿ Malgré nos relances, la(les) facture(s) listée(s) ci-…" at bounding box center [595, 335] width 527 height 286
click at [382, 374] on span "Nous comprenons que des retards de paiement peuvent parfois survenir en raison …" at bounding box center [593, 367] width 510 height 20
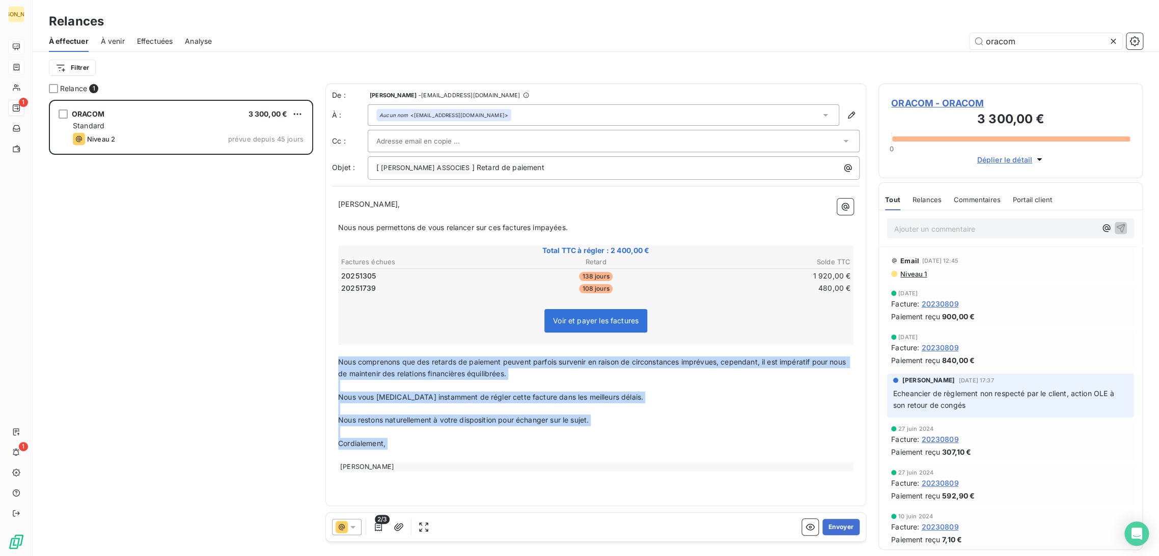
drag, startPoint x: 369, startPoint y: 368, endPoint x: 524, endPoint y: 456, distance: 178.5
click at [524, 456] on div "[PERSON_NAME] Monsieur, ﻿ Nous nous permettons de vous relancer sur ces facture…" at bounding box center [595, 335] width 515 height 273
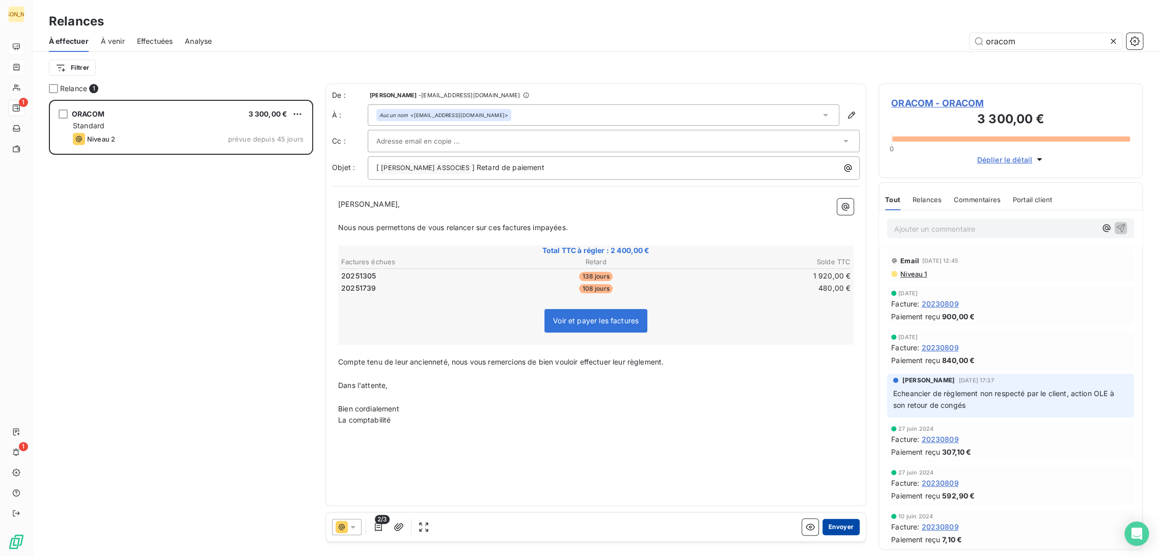
click at [848, 526] on button "Envoyer" at bounding box center [840, 527] width 37 height 16
